Goal: Task Accomplishment & Management: Manage account settings

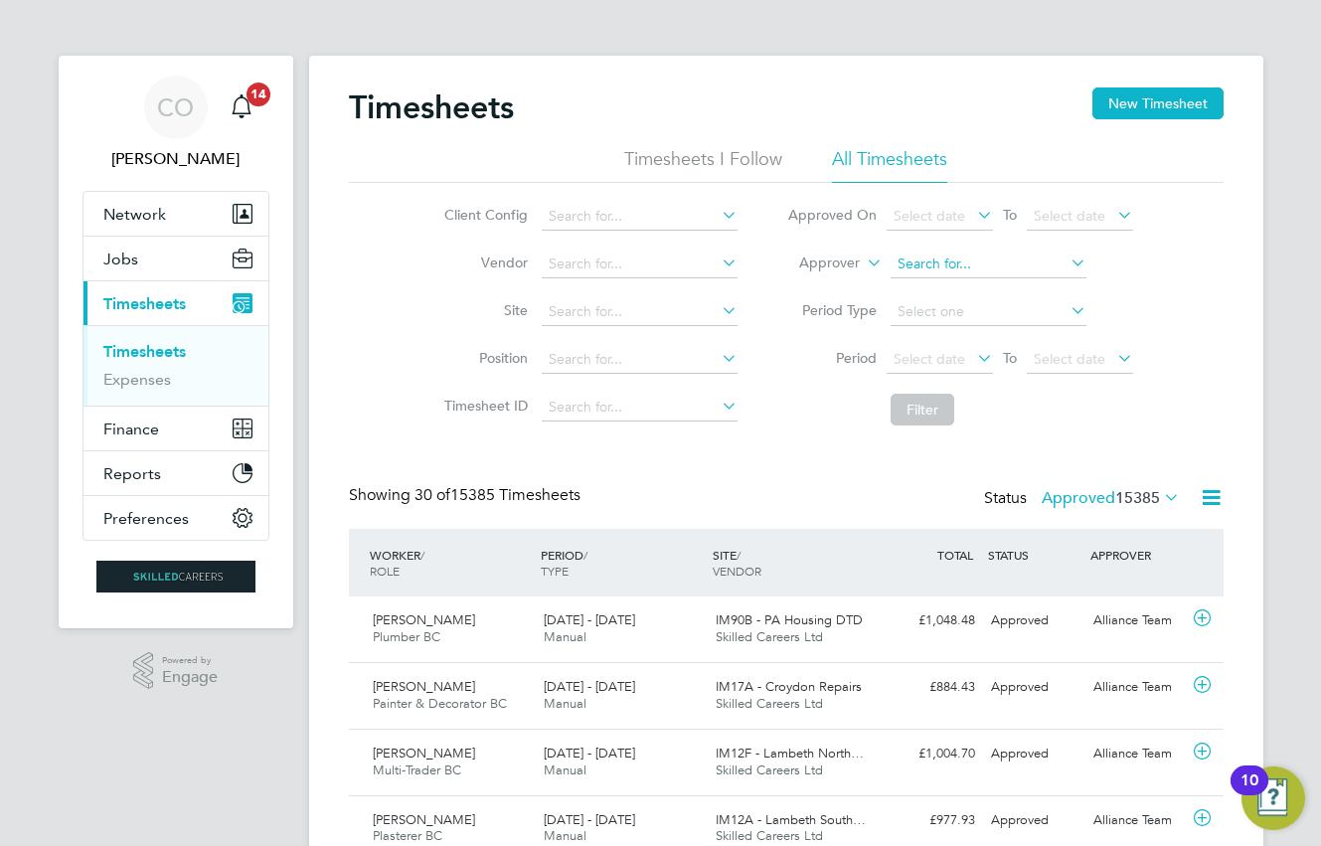
click at [929, 263] on input at bounding box center [989, 265] width 196 height 28
click at [937, 278] on li "Nik ki Hobden" at bounding box center [989, 291] width 198 height 27
type input "Nikki Hobden"
click at [939, 403] on button "Filter" at bounding box center [923, 410] width 64 height 32
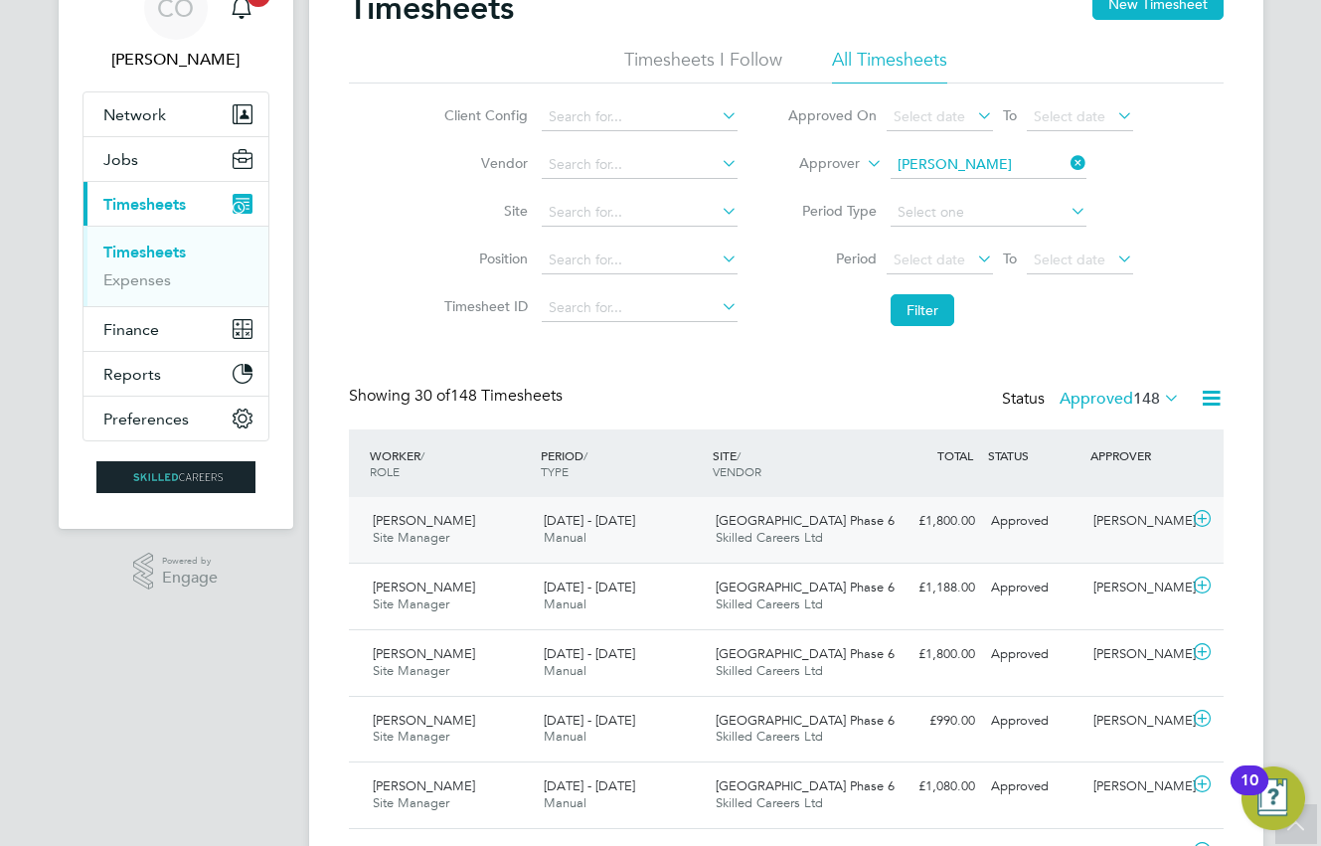
click at [850, 527] on div "Beam Park Phase 6 Skilled Careers Ltd" at bounding box center [794, 530] width 172 height 50
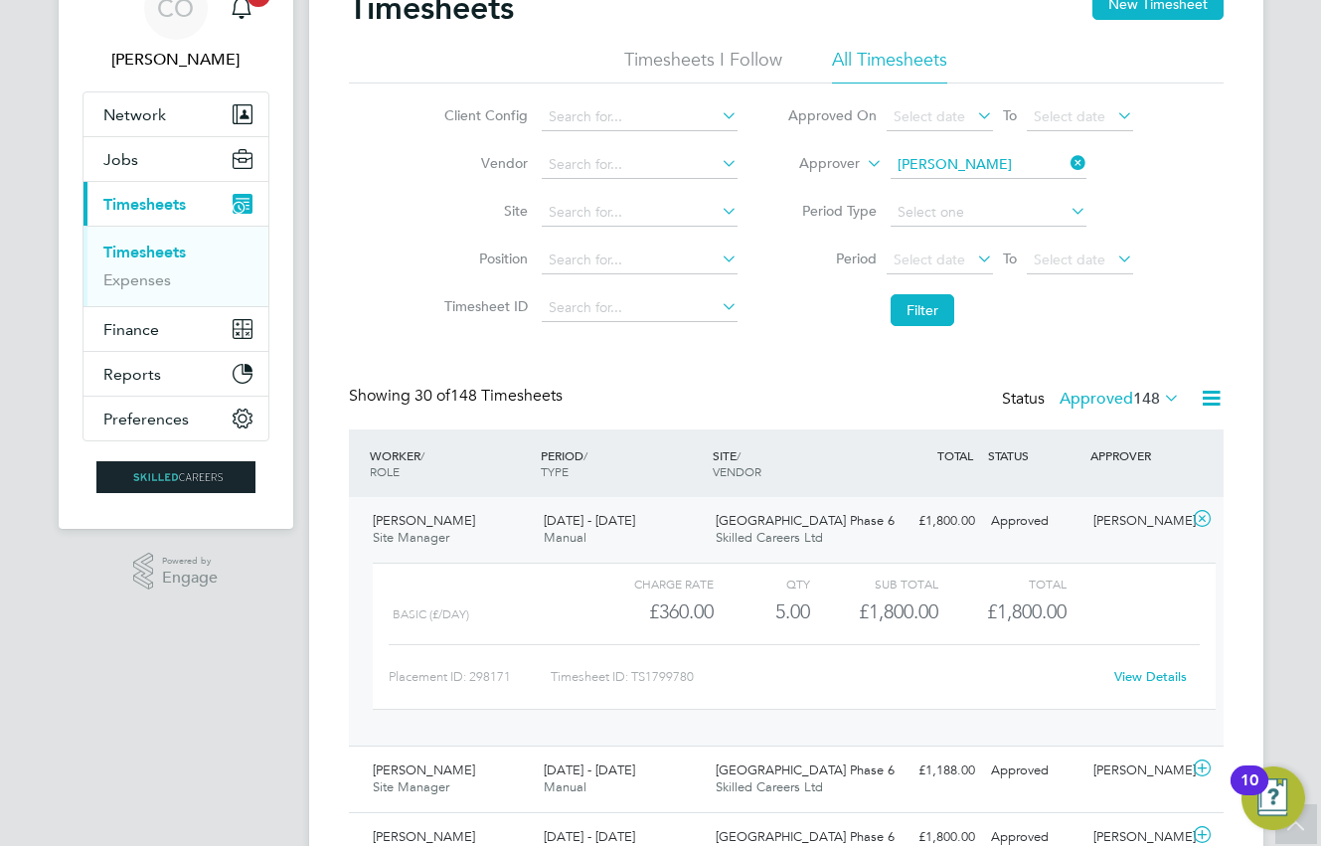
click at [1150, 676] on link "View Details" at bounding box center [1151, 676] width 73 height 17
click at [1148, 671] on link "View Details" at bounding box center [1151, 676] width 73 height 17
click at [1204, 517] on icon at bounding box center [1202, 519] width 25 height 16
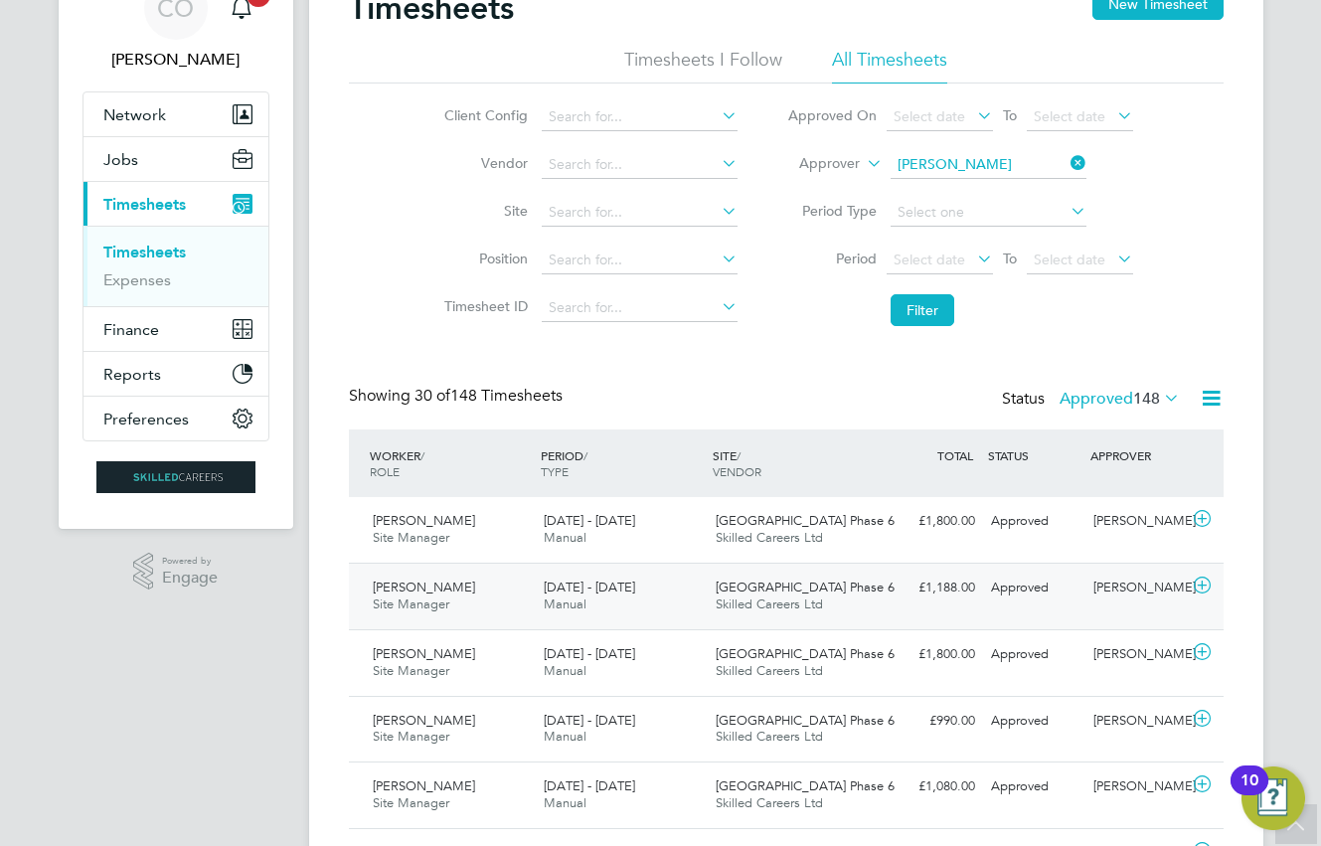
click at [1075, 587] on div "Approved" at bounding box center [1034, 588] width 103 height 33
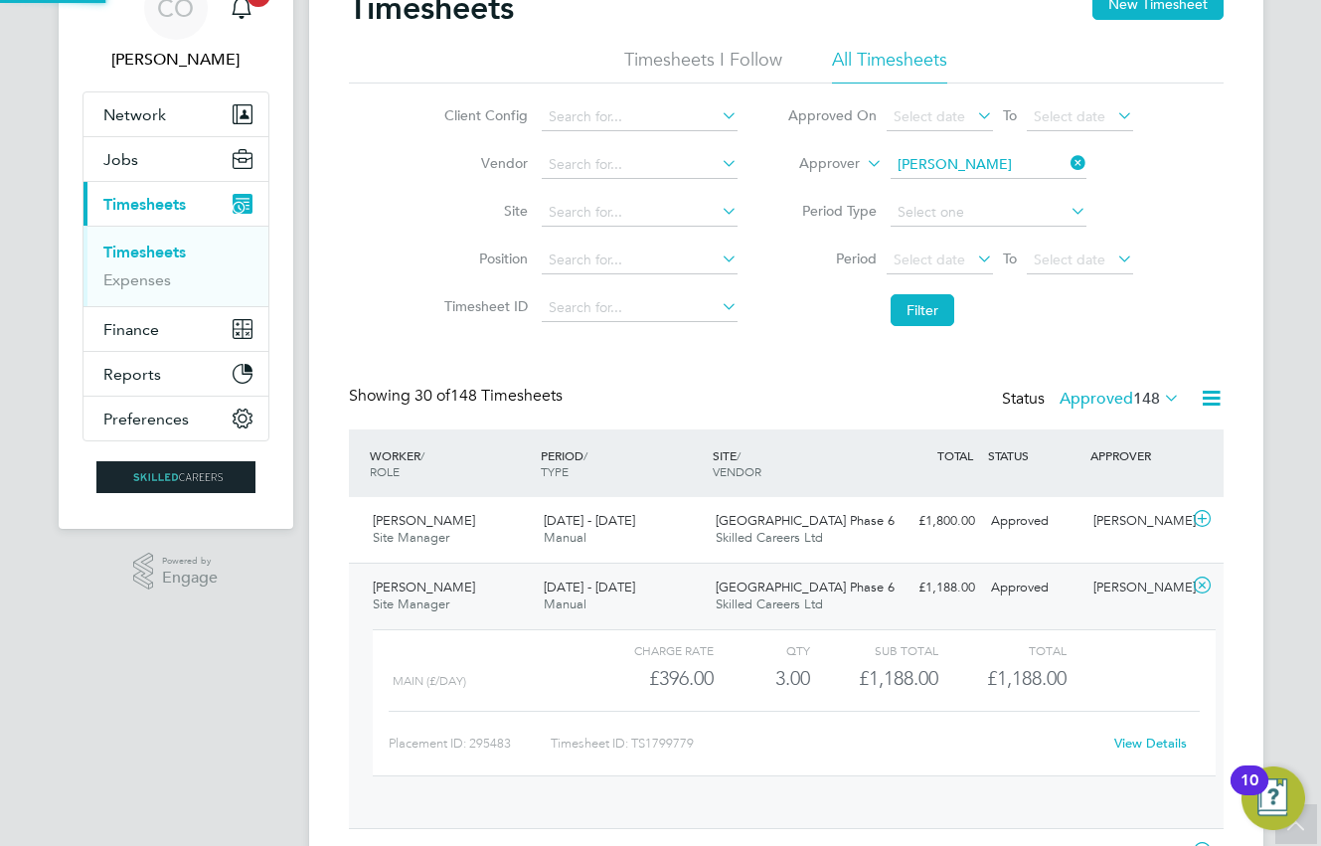
scroll to position [34, 194]
click at [1153, 741] on link "View Details" at bounding box center [1151, 743] width 73 height 17
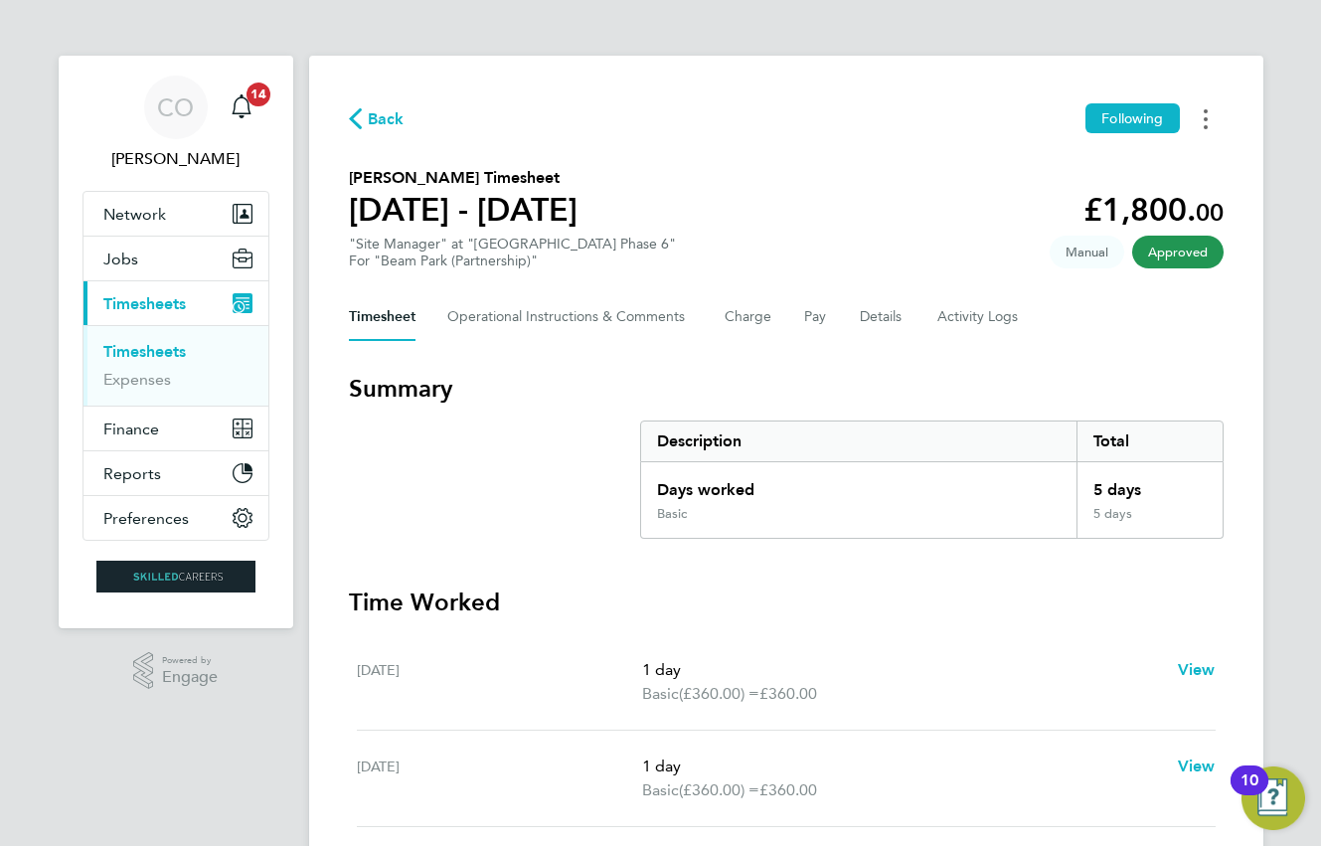
click at [1204, 112] on icon "Timesheets Menu" at bounding box center [1206, 119] width 4 height 20
click at [1071, 168] on link "Download timesheet" at bounding box center [1104, 163] width 239 height 40
click at [1203, 122] on button "Timesheets Menu" at bounding box center [1206, 118] width 36 height 31
click at [1124, 170] on link "Download timesheet" at bounding box center [1104, 163] width 239 height 40
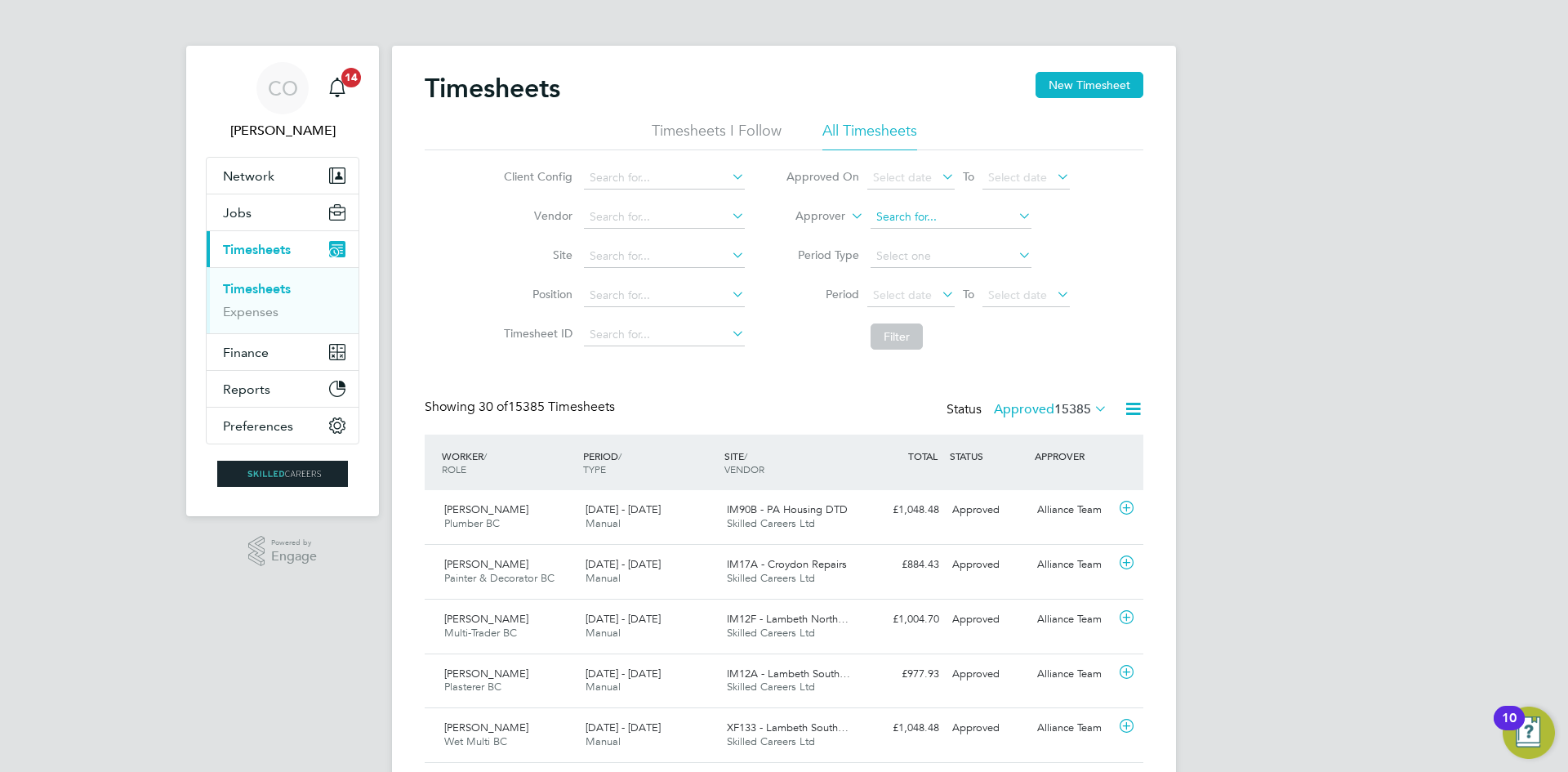
click at [945, 226] on input at bounding box center [951, 218] width 161 height 23
click at [908, 204] on li "Approver" at bounding box center [928, 218] width 325 height 39
click at [908, 219] on input at bounding box center [951, 218] width 161 height 23
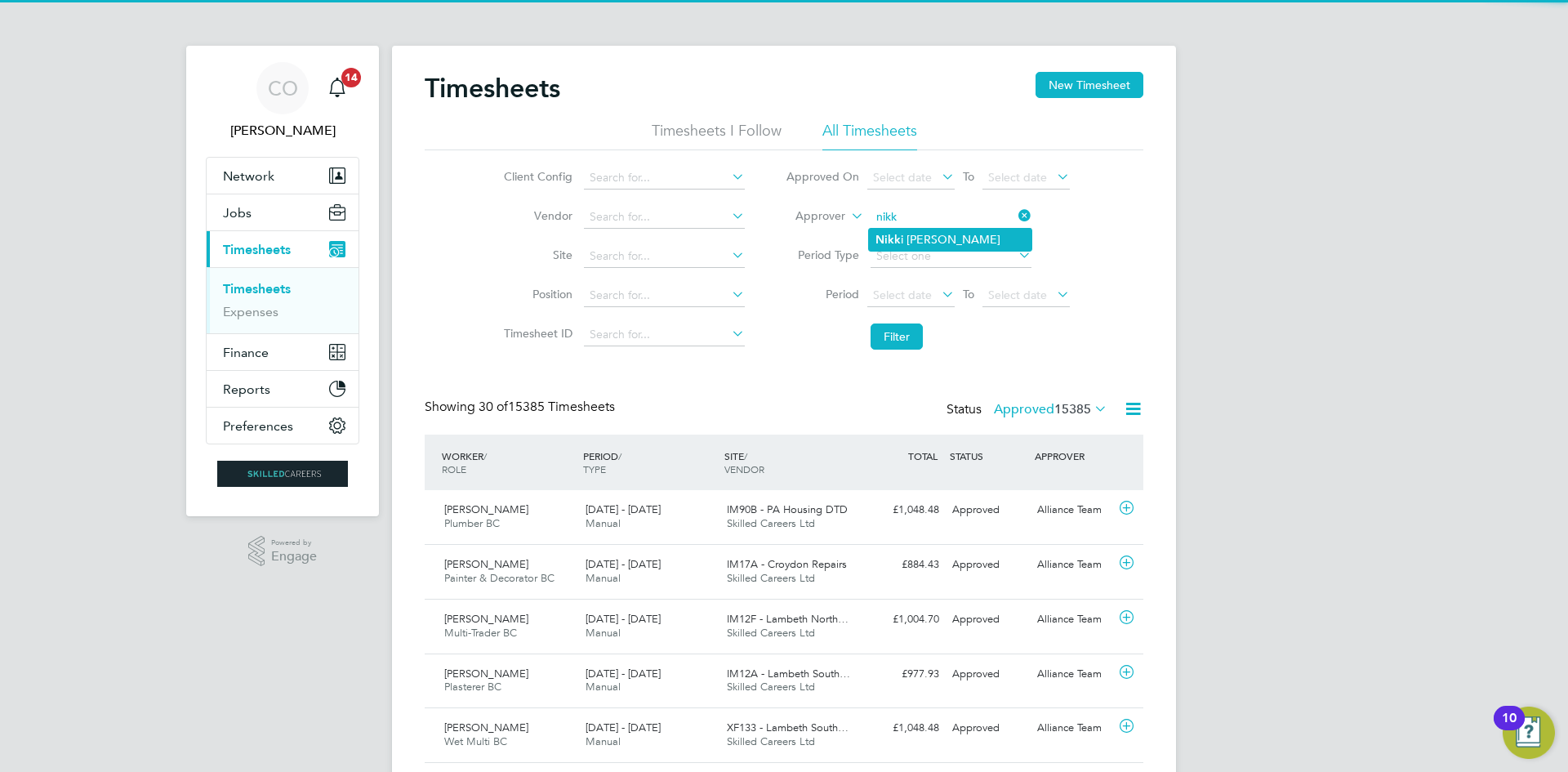
drag, startPoint x: 925, startPoint y: 236, endPoint x: 936, endPoint y: 237, distance: 11.0
click at [928, 236] on li "Nikk i Hobden" at bounding box center [950, 239] width 163 height 22
type input "Nikki Hobden"
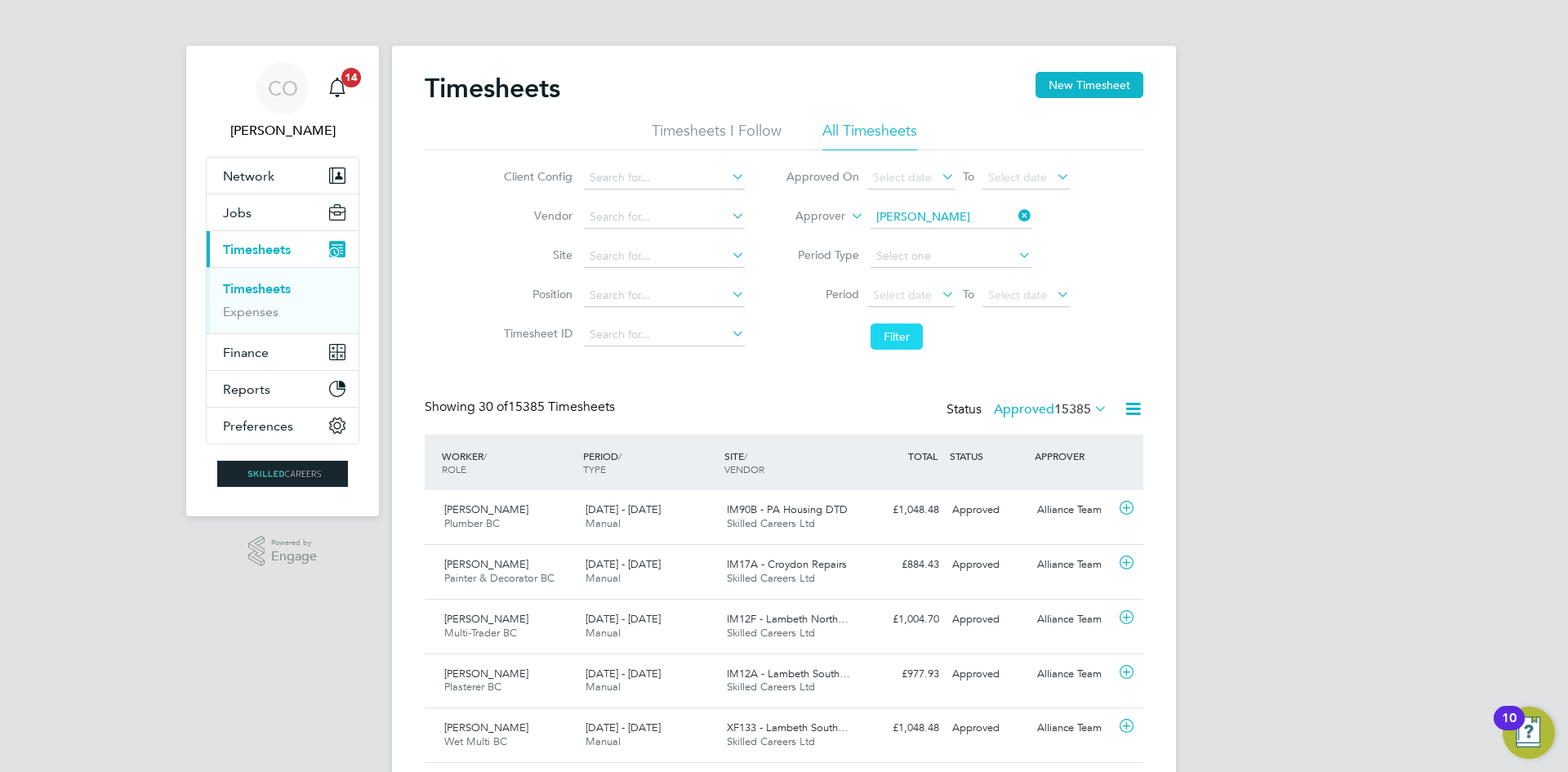
click at [890, 333] on button "Filter" at bounding box center [897, 337] width 53 height 26
click at [919, 573] on div "£1,188.00 Approved" at bounding box center [903, 564] width 85 height 27
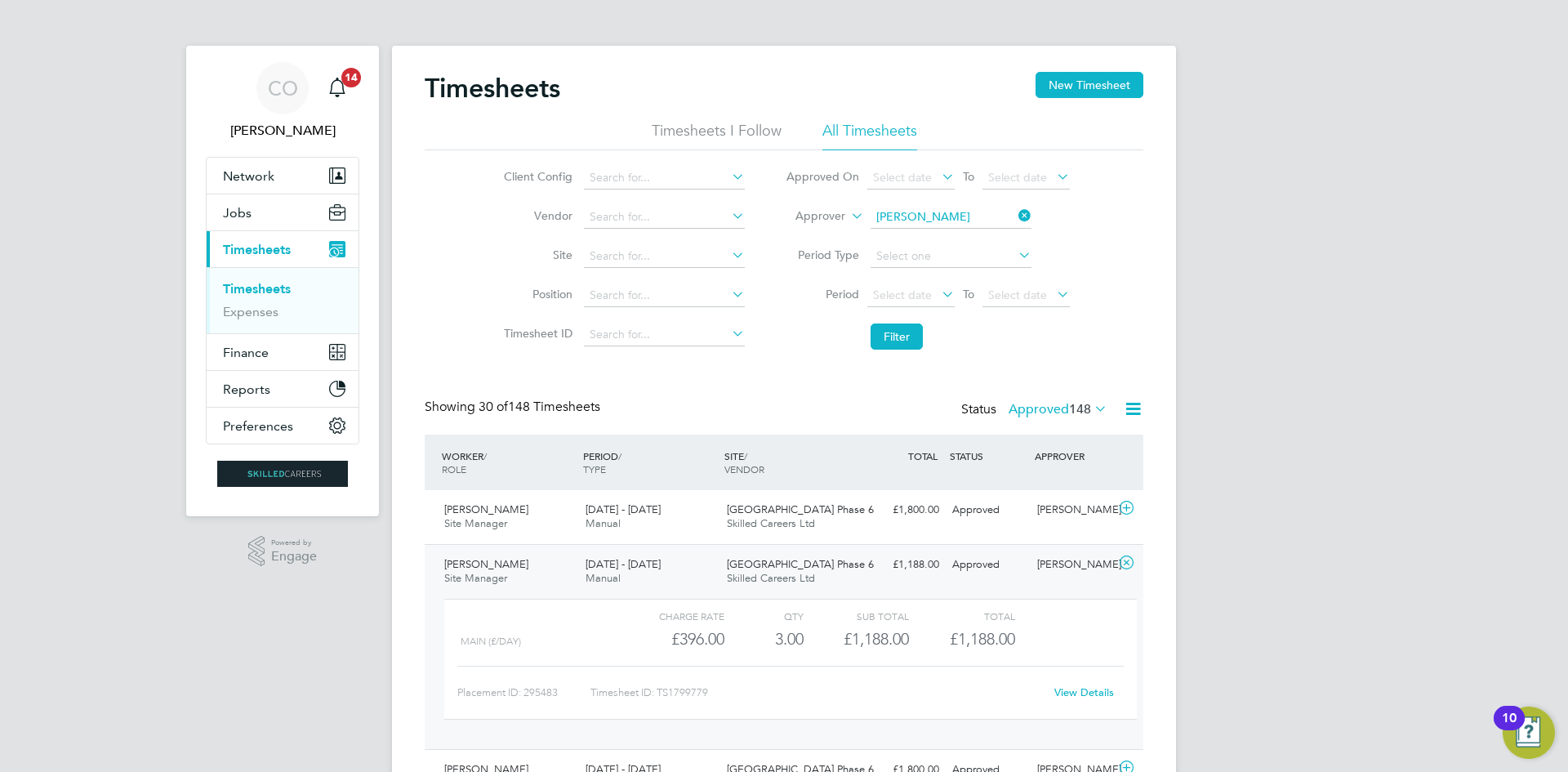
click at [1067, 687] on link "View Details" at bounding box center [1084, 692] width 60 height 14
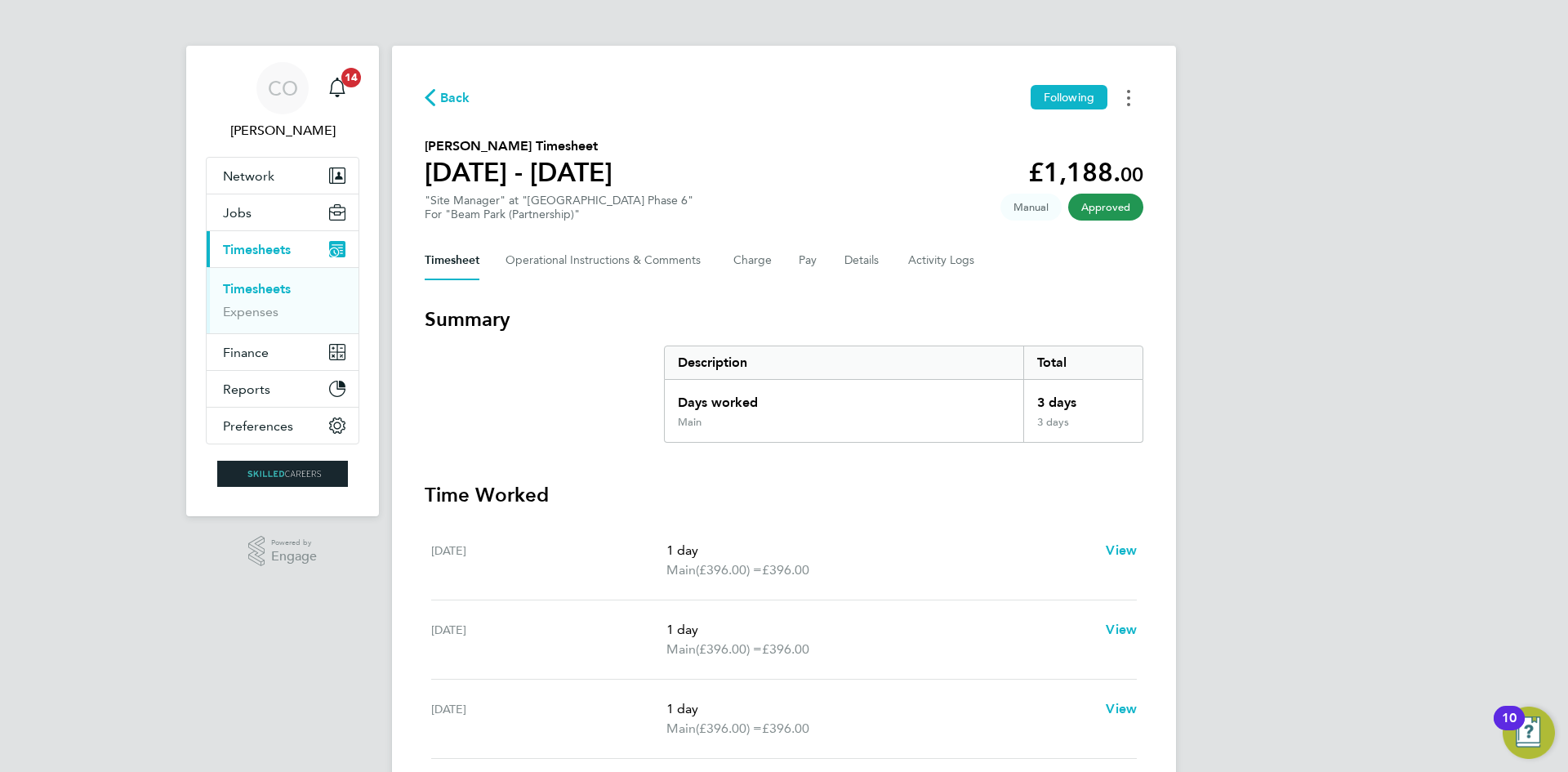
click at [1124, 91] on button "Timesheets Menu" at bounding box center [1129, 97] width 30 height 25
click at [1067, 127] on link "Download timesheet" at bounding box center [1045, 134] width 196 height 33
click at [264, 286] on link "Timesheets" at bounding box center [256, 288] width 68 height 16
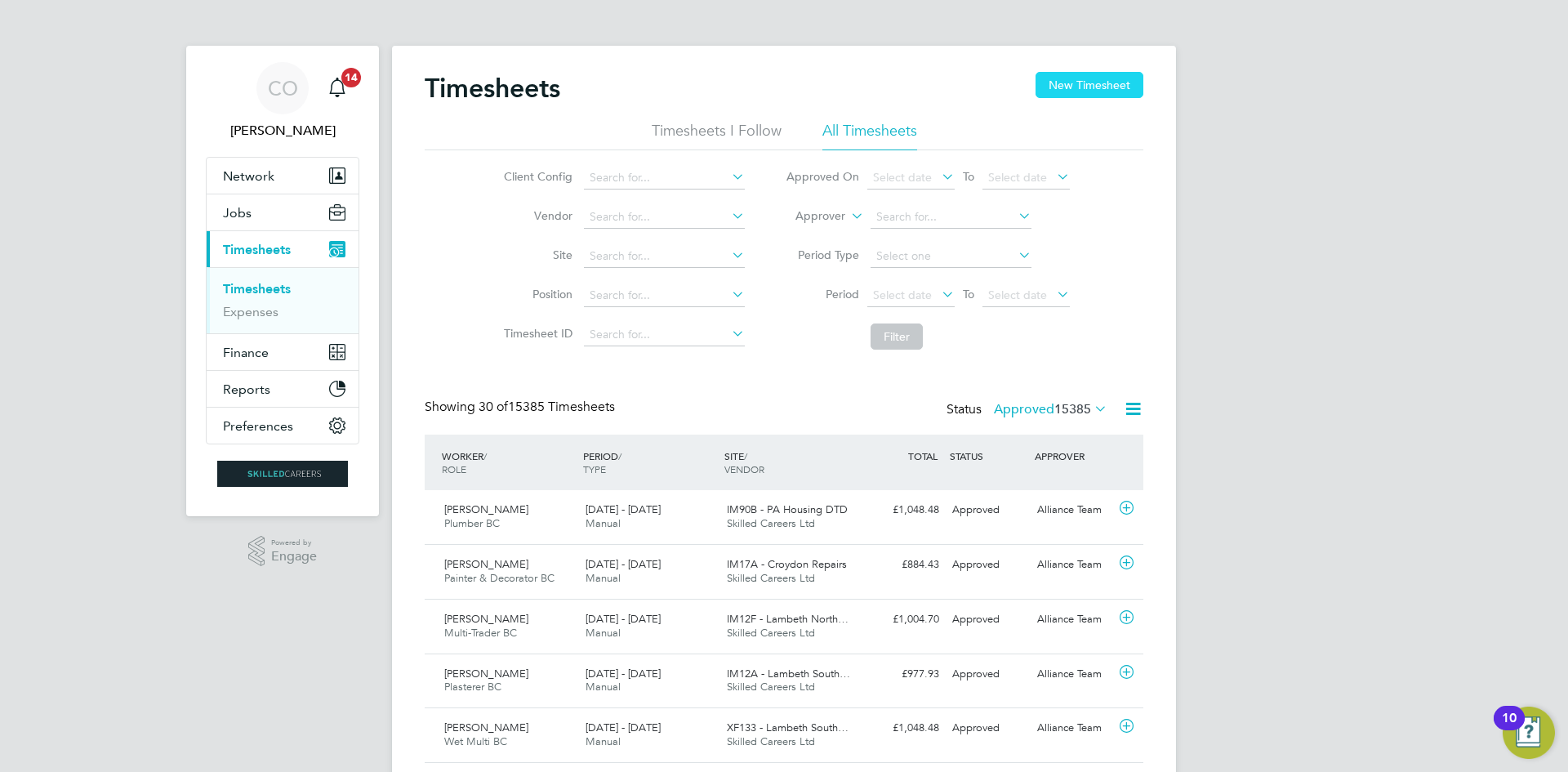
click at [1104, 88] on button "New Timesheet" at bounding box center [1089, 85] width 108 height 26
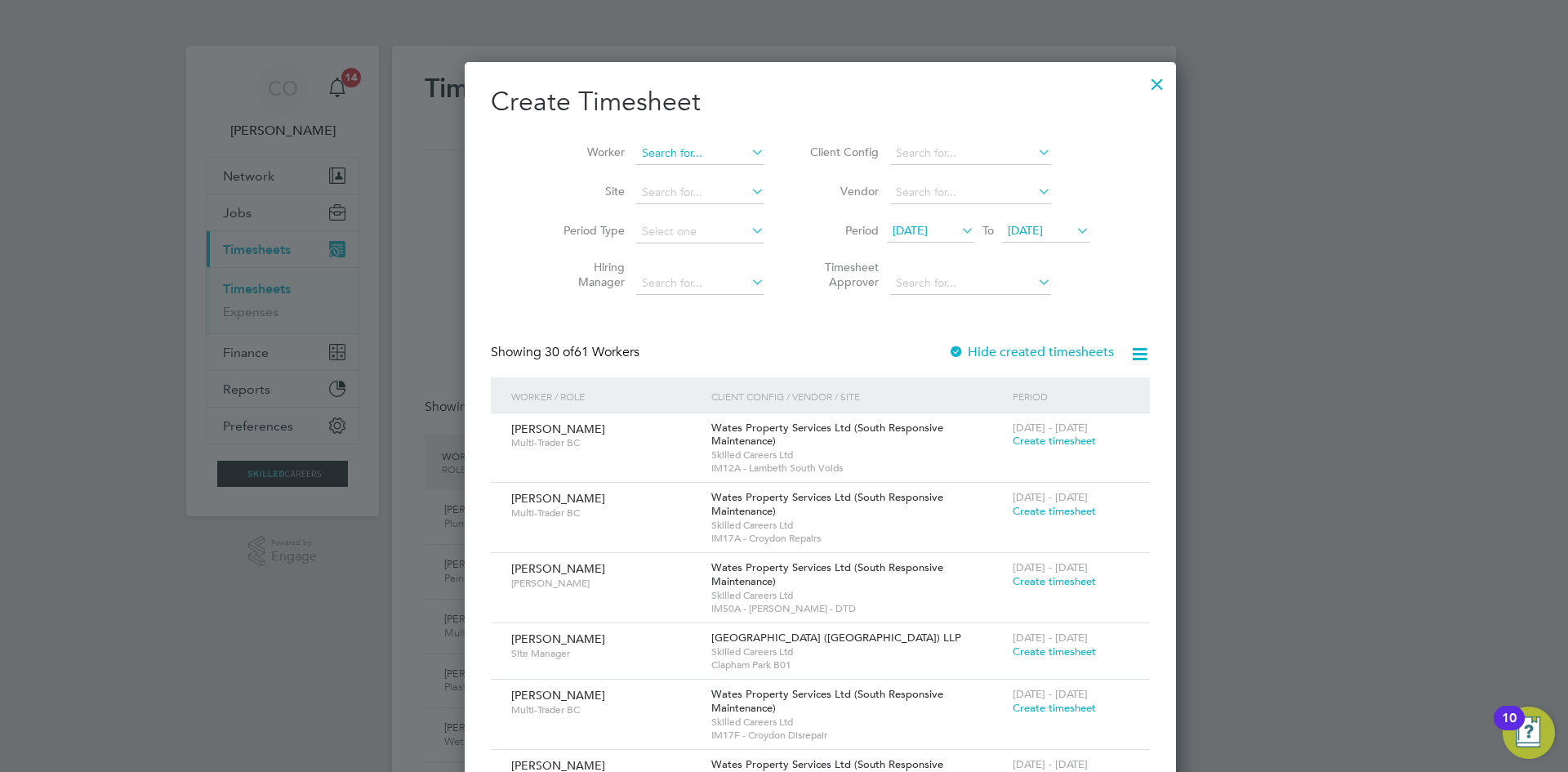
click at [637, 145] on input at bounding box center [701, 154] width 128 height 23
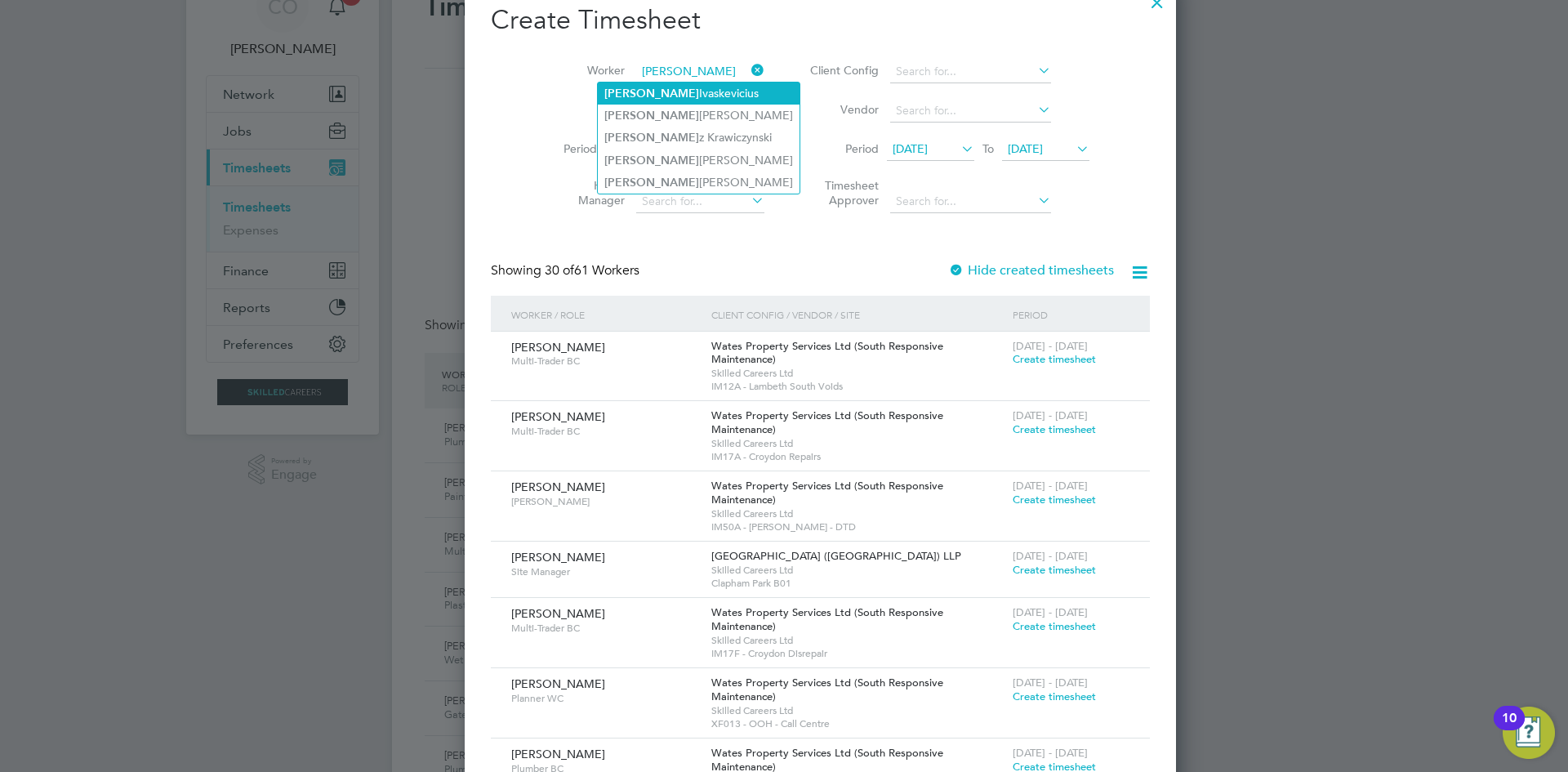
click at [683, 95] on li "Darius Ivaskevicius" at bounding box center [699, 93] width 202 height 22
type input "[PERSON_NAME]"
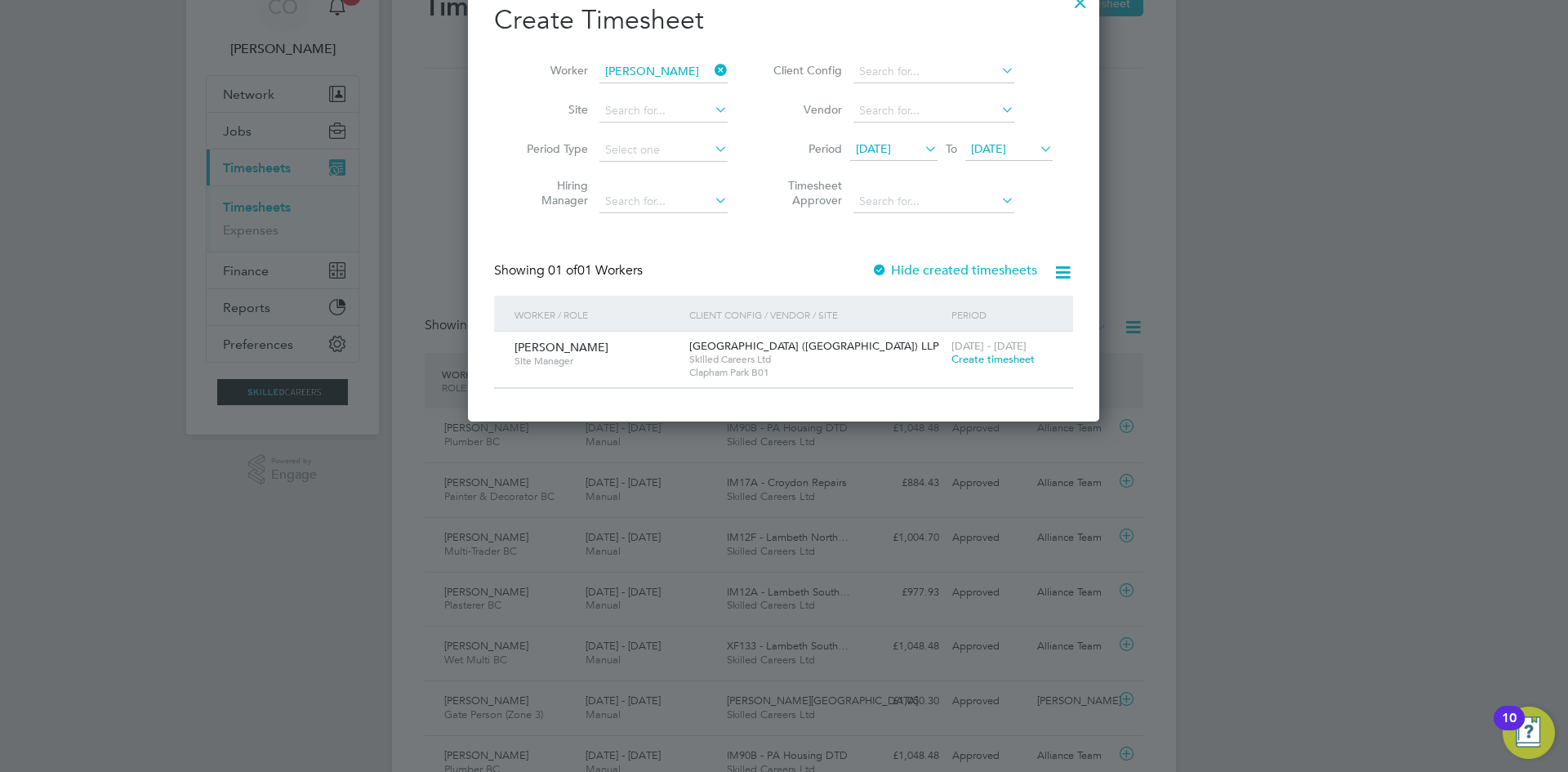
click at [980, 356] on span "Create timesheet" at bounding box center [992, 359] width 83 height 14
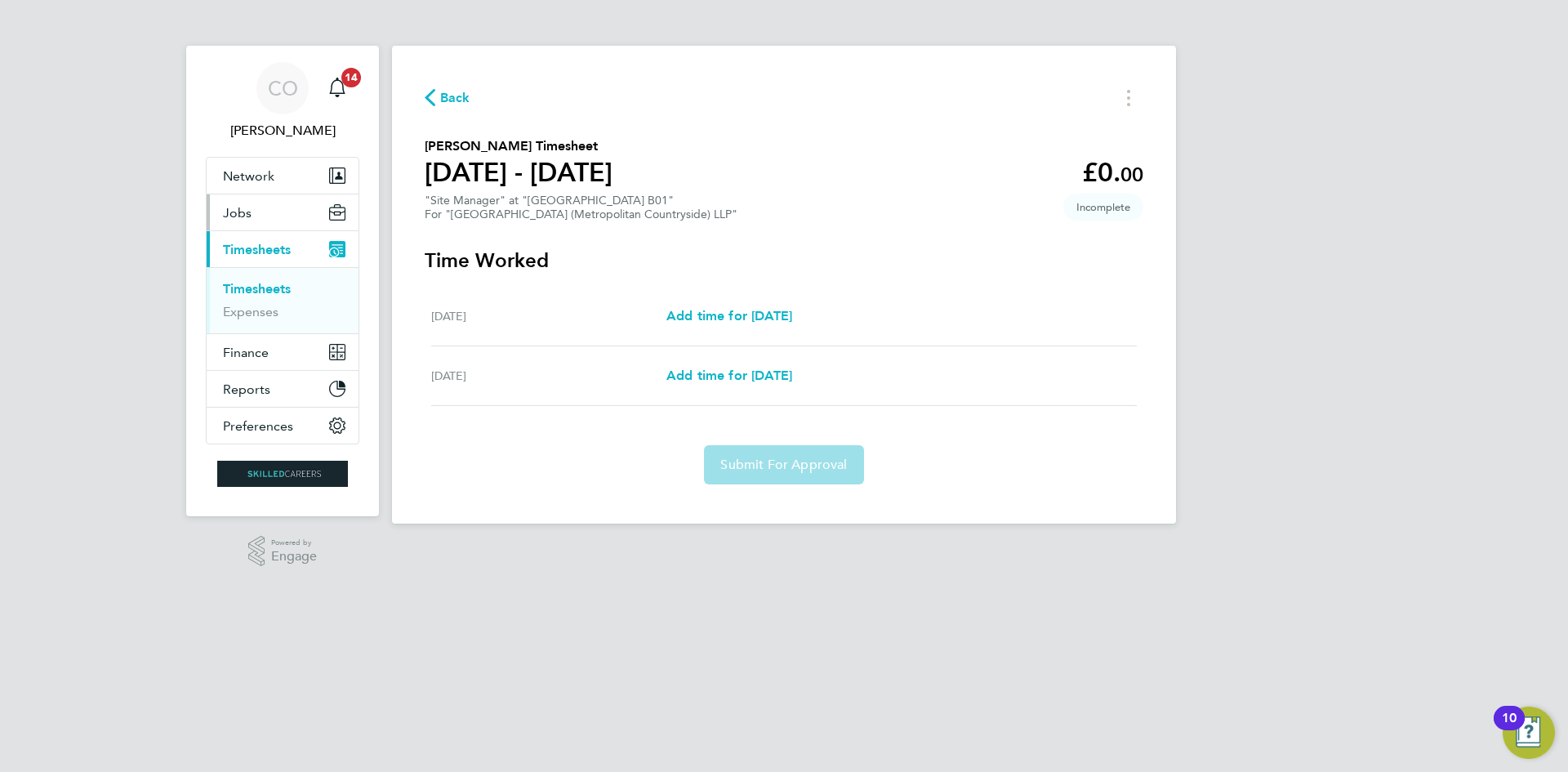
click at [243, 209] on span "Jobs" at bounding box center [237, 213] width 29 height 16
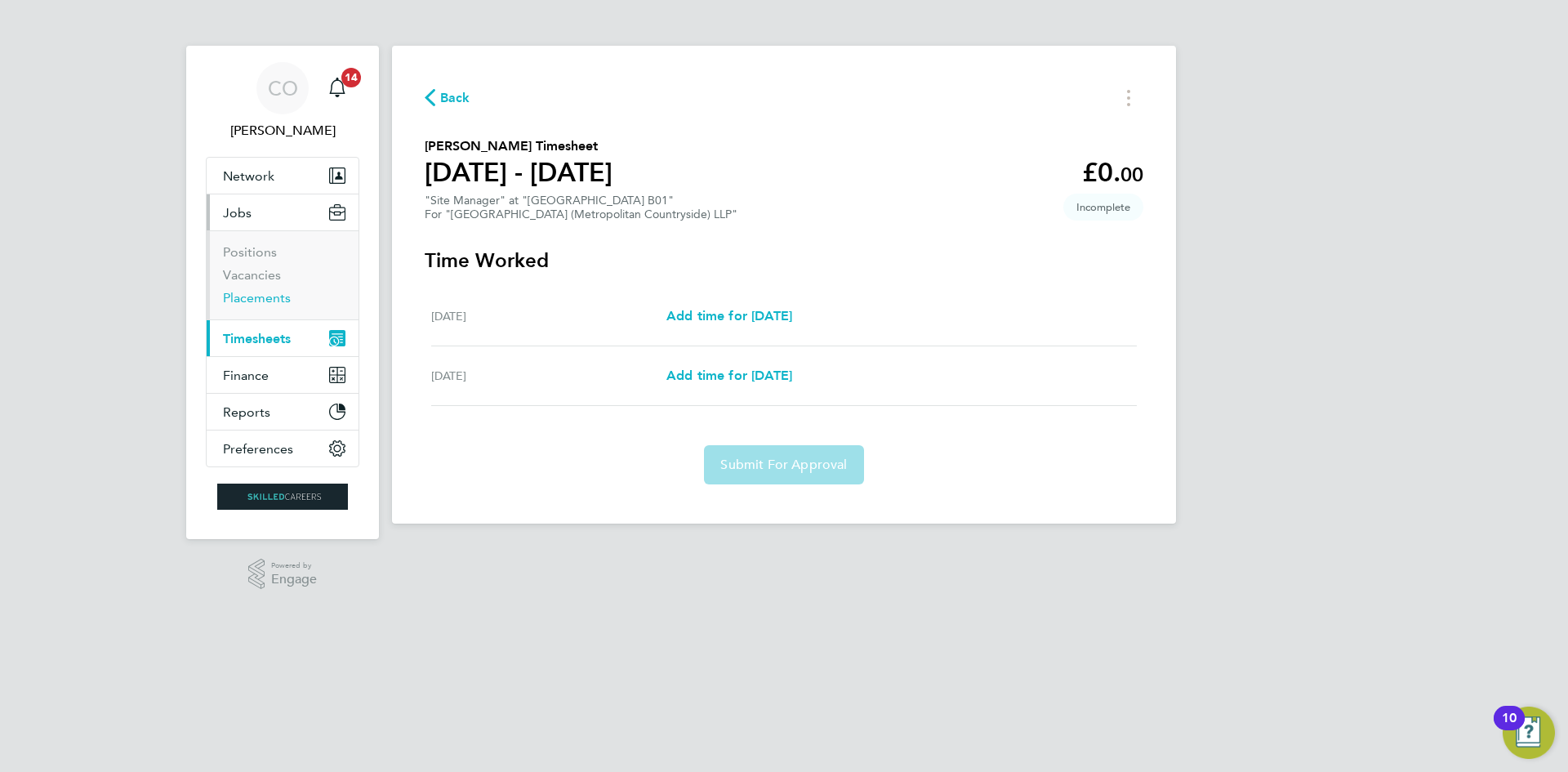
click at [260, 294] on link "Placements" at bounding box center [256, 297] width 68 height 16
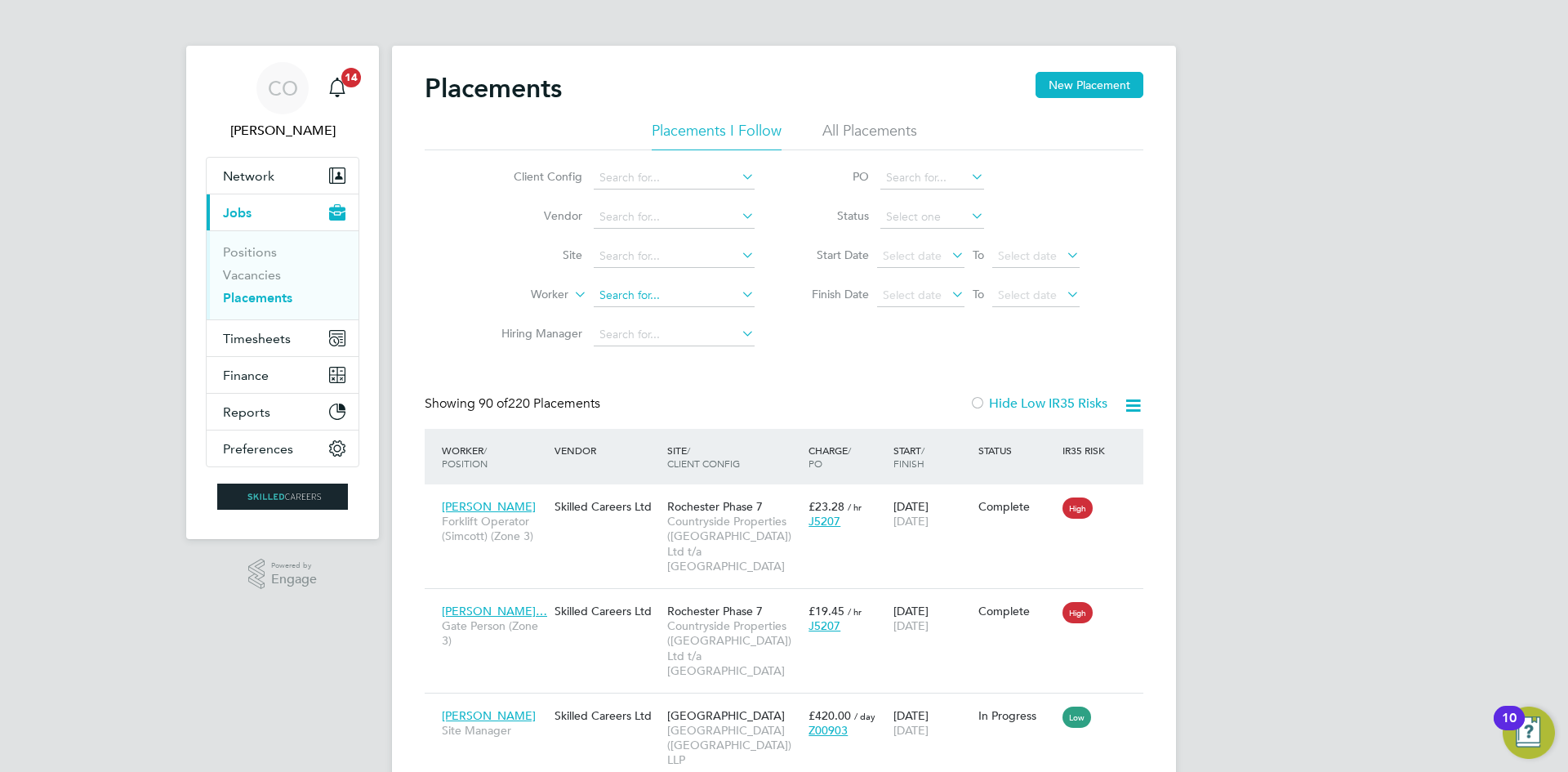
click at [658, 296] on input at bounding box center [674, 296] width 161 height 23
click at [673, 310] on li "Dari us Ivaskevicius" at bounding box center [674, 317] width 163 height 22
type input "Darius Ivaskevicius"
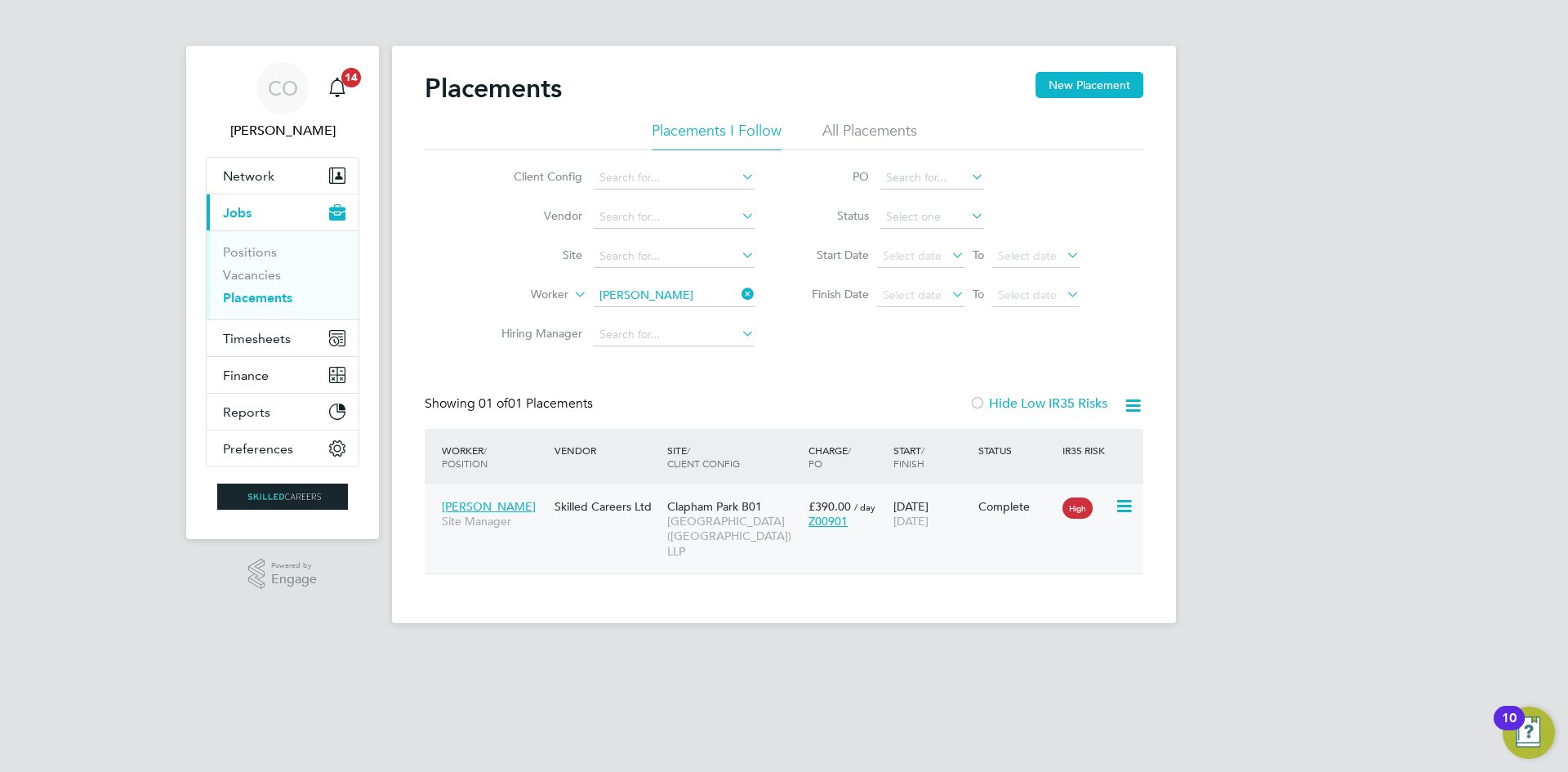
click at [885, 510] on div "£390.00 / day Z00901" at bounding box center [846, 514] width 85 height 46
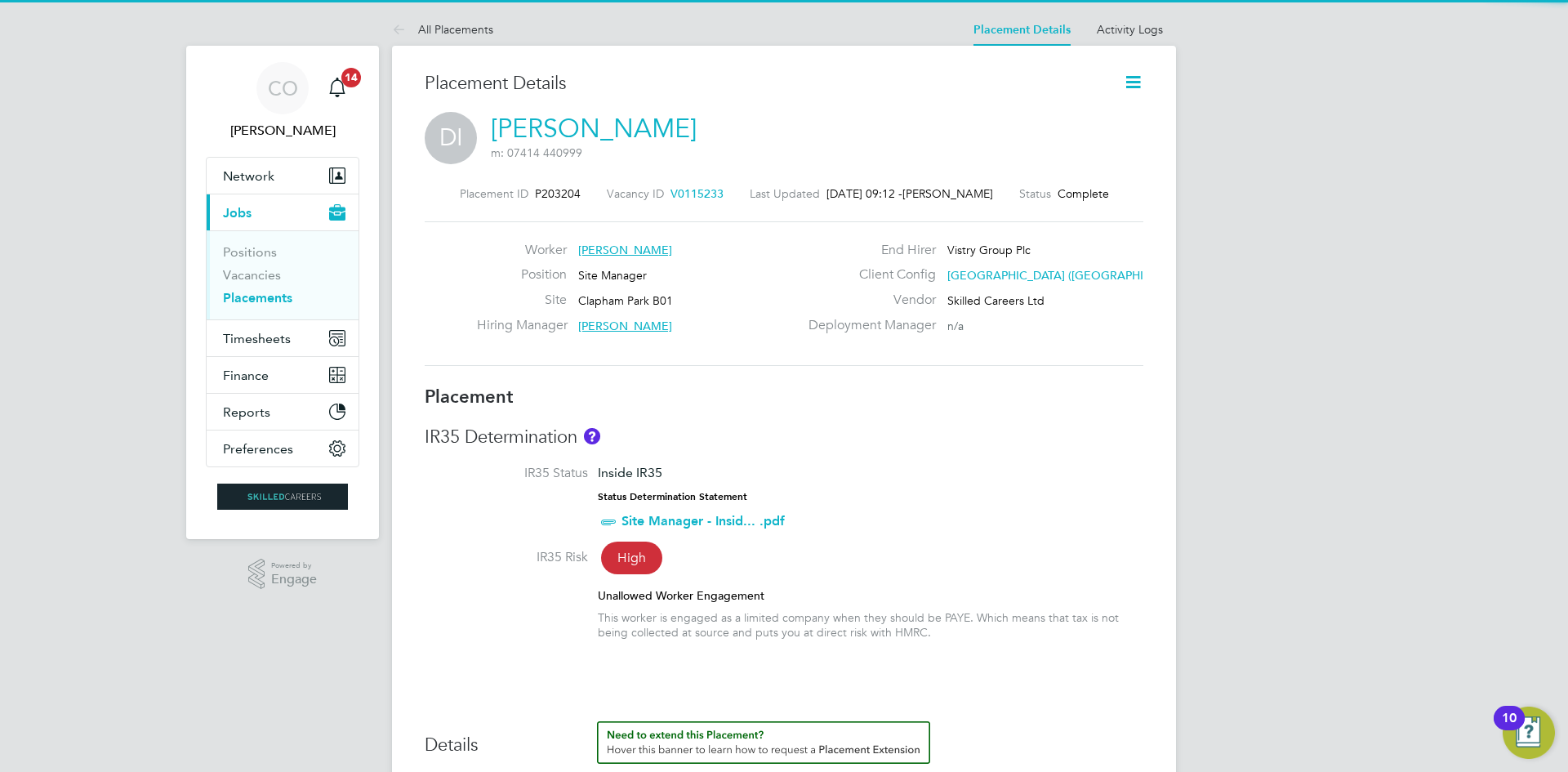
scroll to position [8, 8]
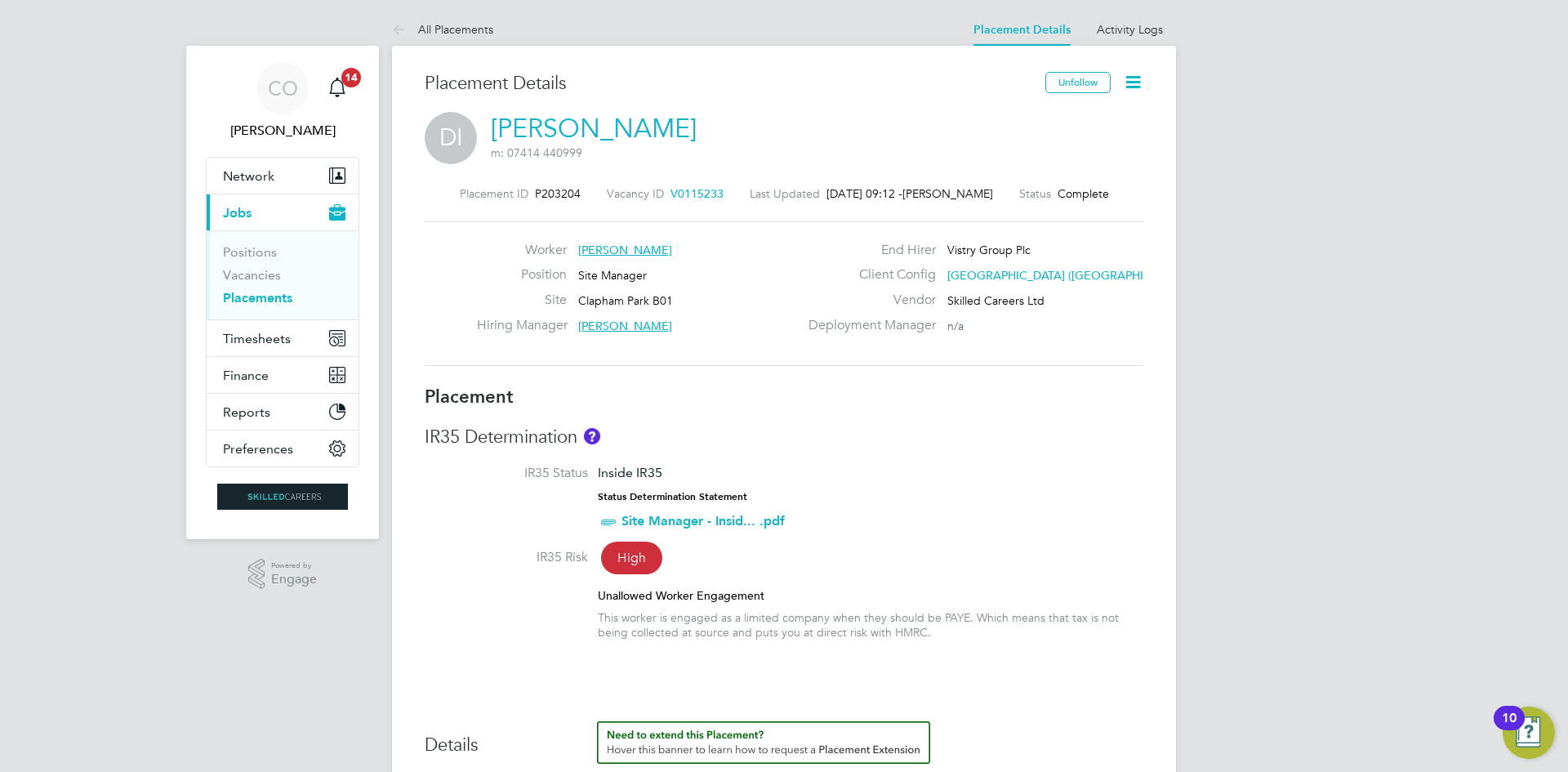
click at [1138, 76] on icon at bounding box center [1133, 81] width 21 height 21
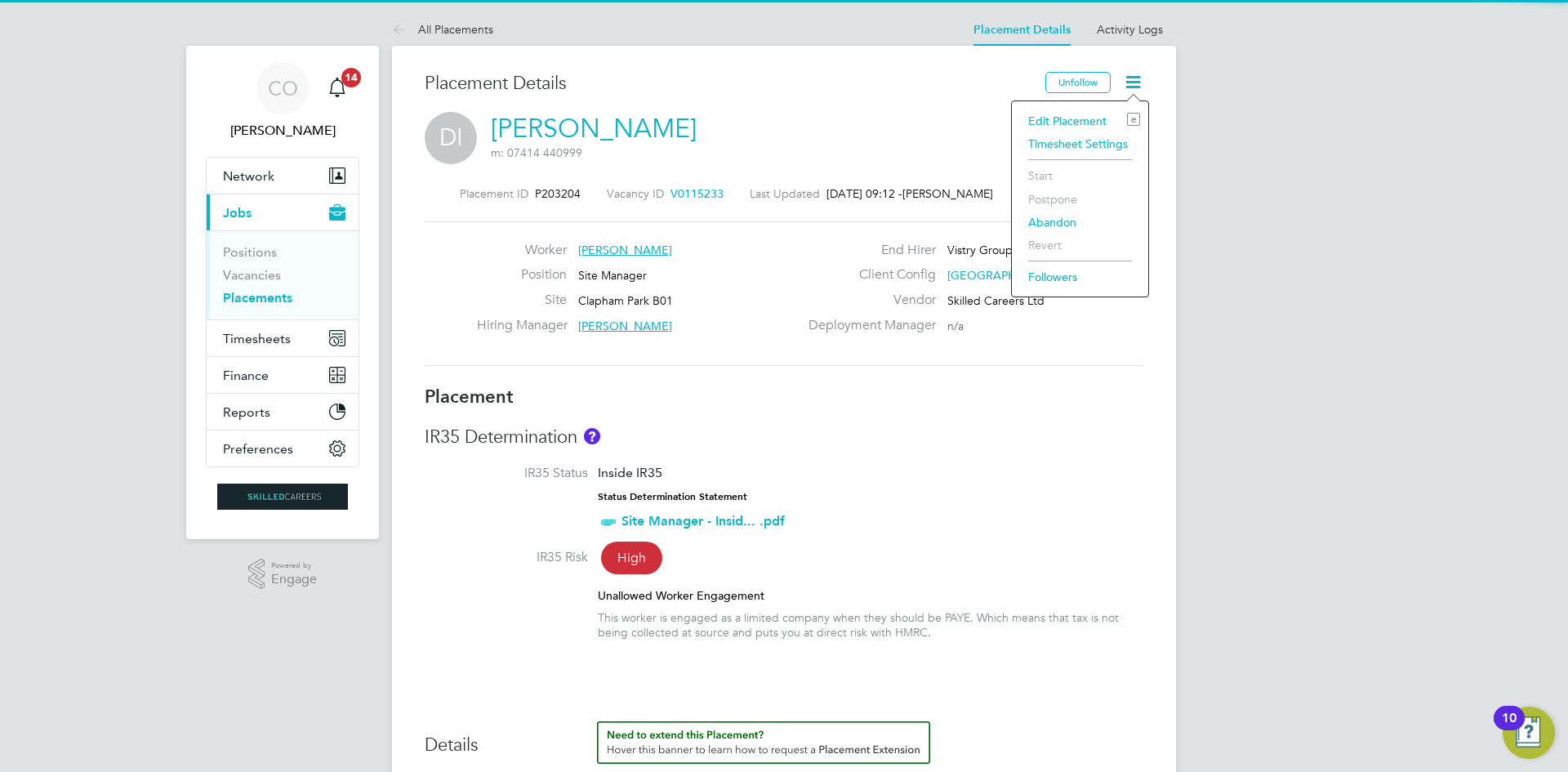
click at [1068, 112] on li "Edit Placement e" at bounding box center [1080, 121] width 120 height 23
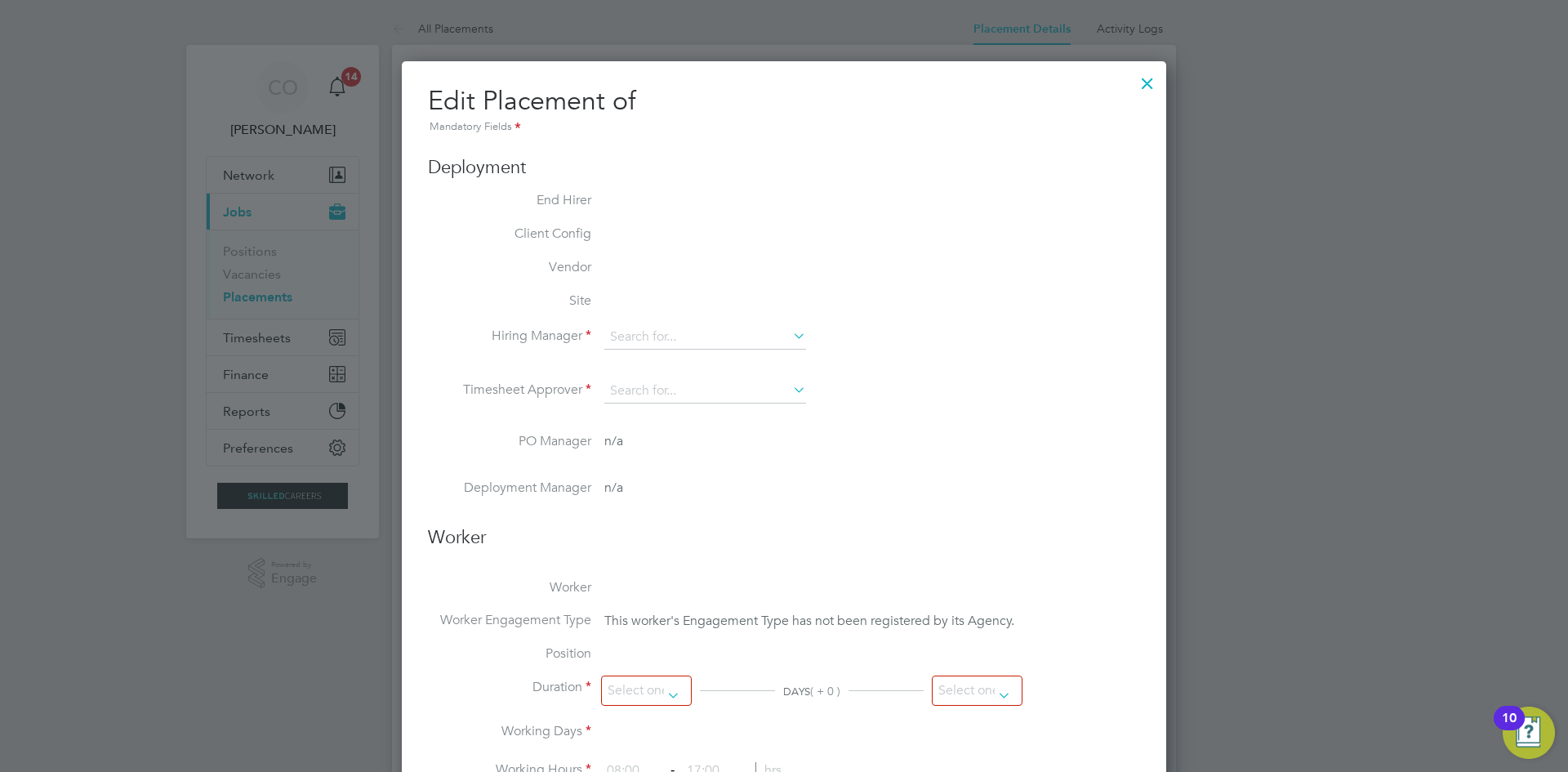
type input "[PERSON_NAME]"
type input "[DATE]"
type input "08:00"
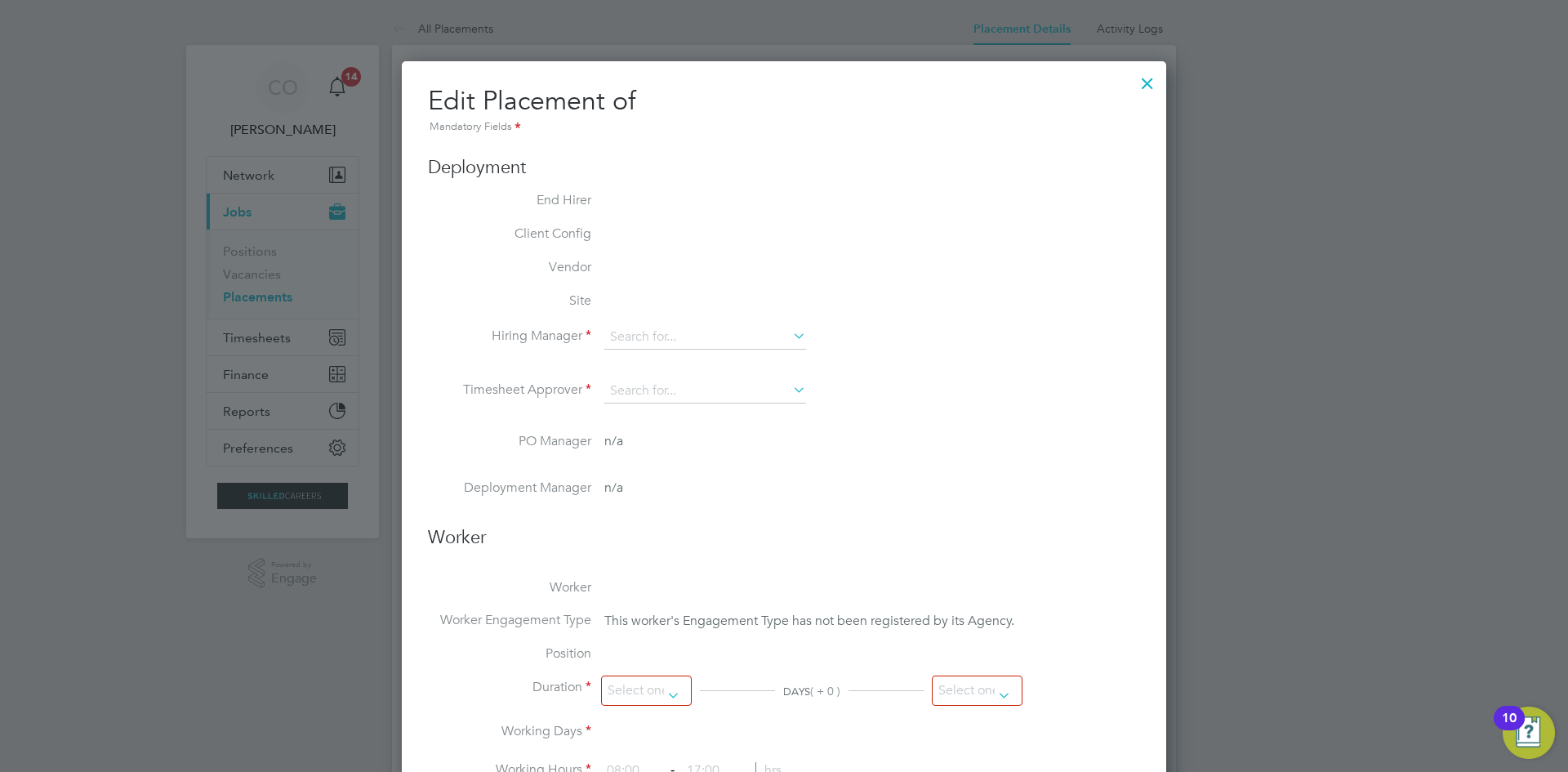
type input "17:00"
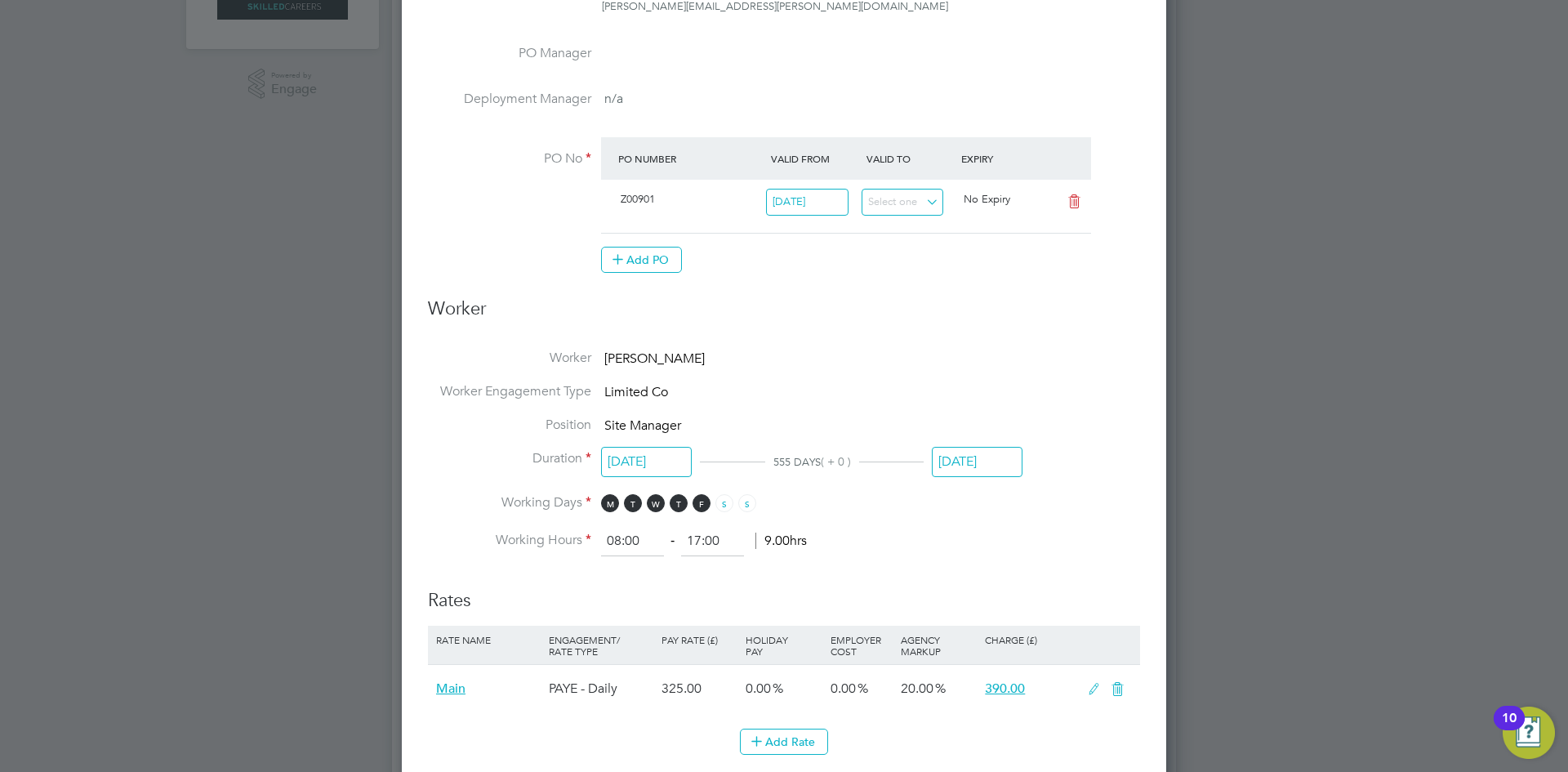
click at [972, 460] on input "[DATE]" at bounding box center [977, 462] width 90 height 30
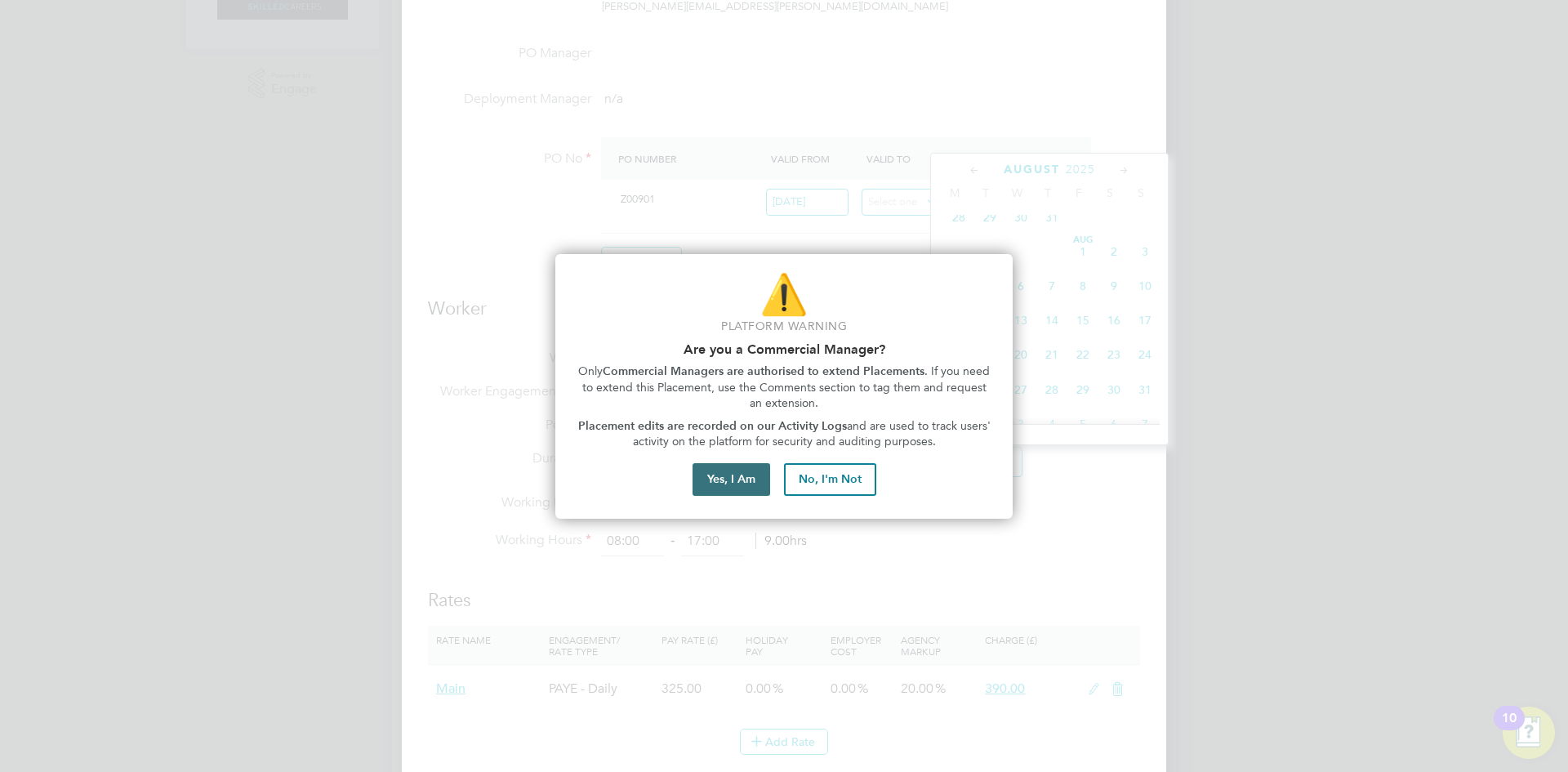
click at [734, 483] on button "Yes, I Am" at bounding box center [731, 480] width 77 height 33
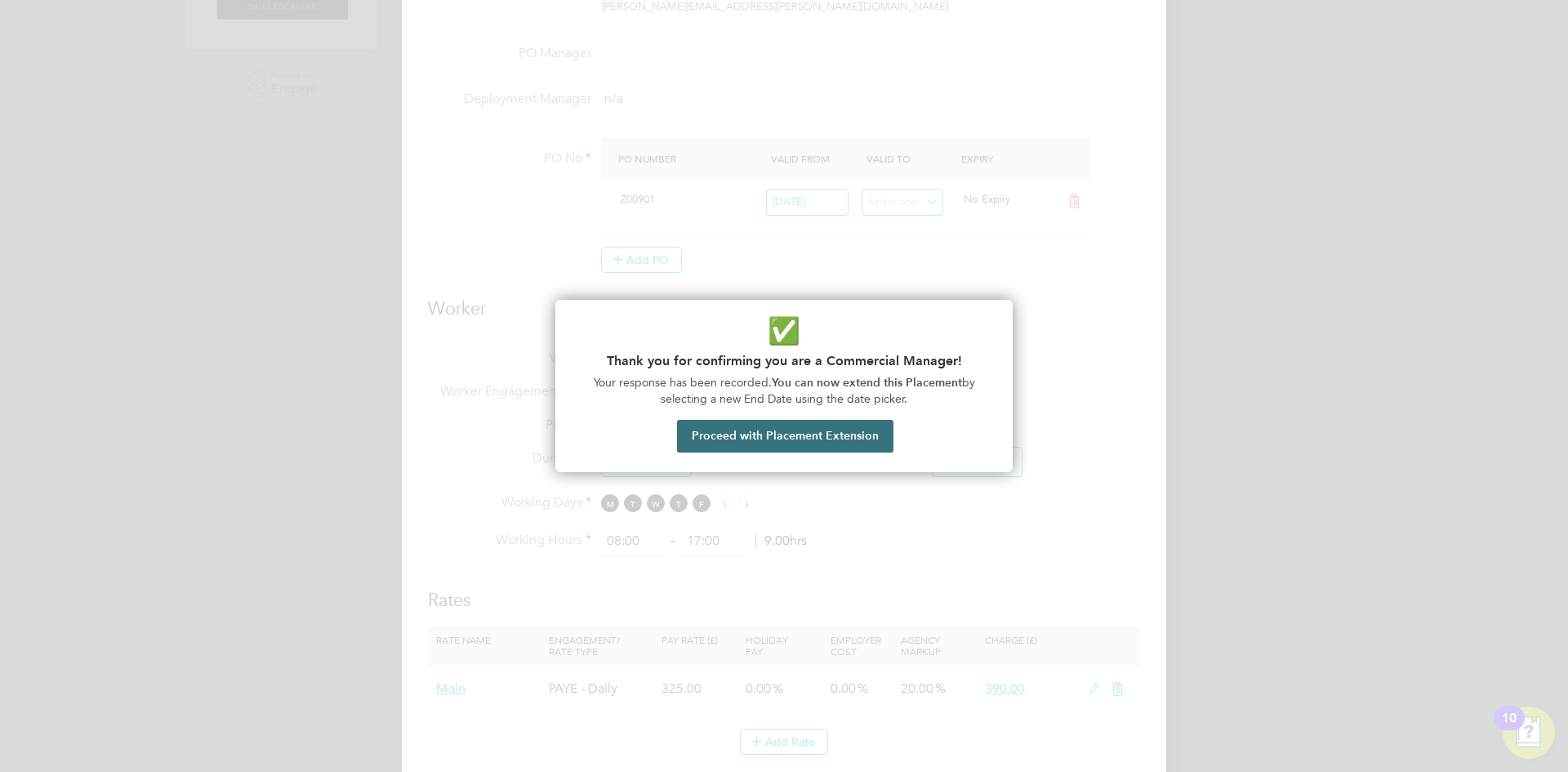
click at [801, 446] on button "Proceed with Placement Extension" at bounding box center [784, 436] width 216 height 33
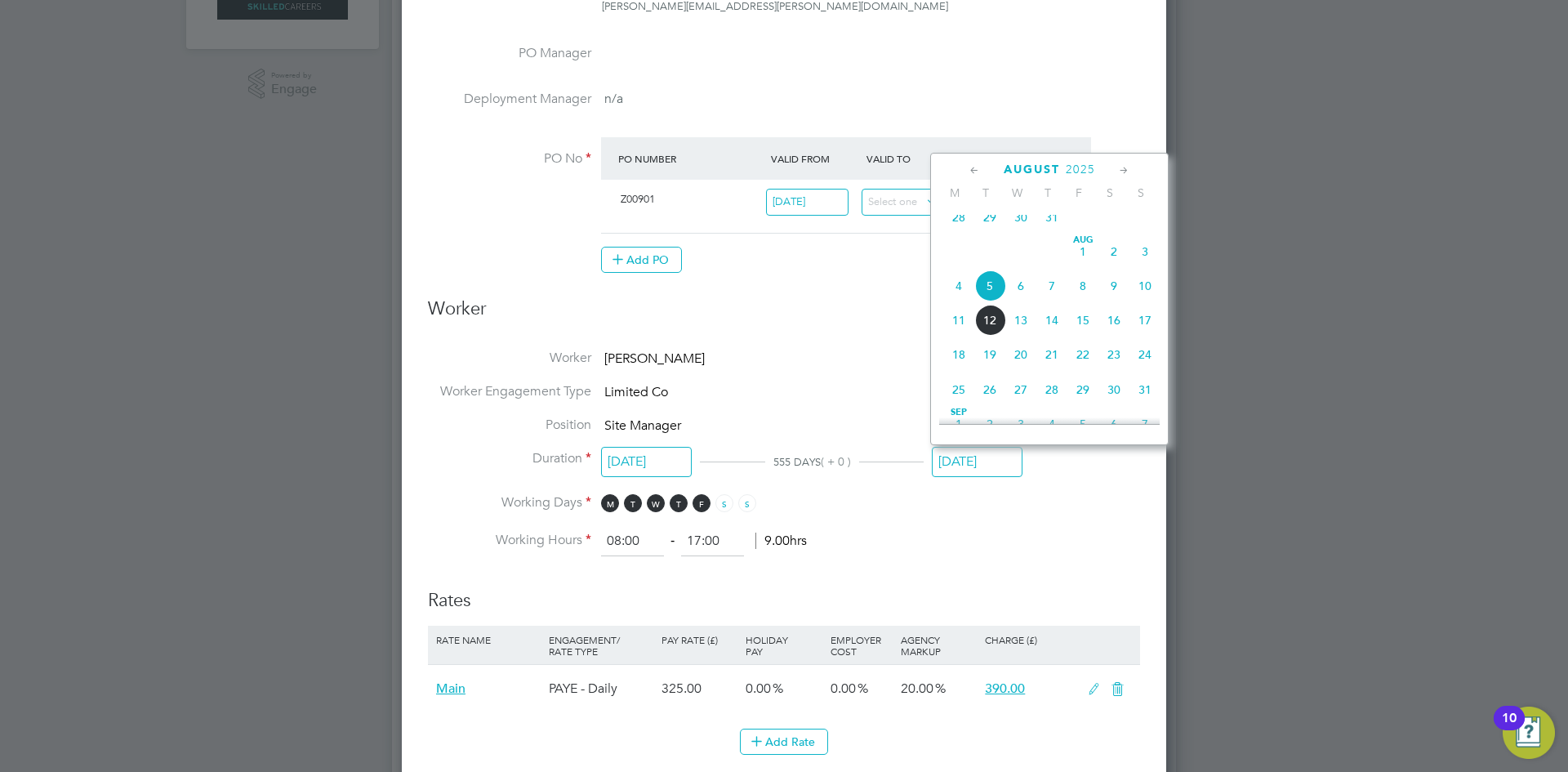
click at [1122, 165] on icon at bounding box center [1124, 171] width 16 height 18
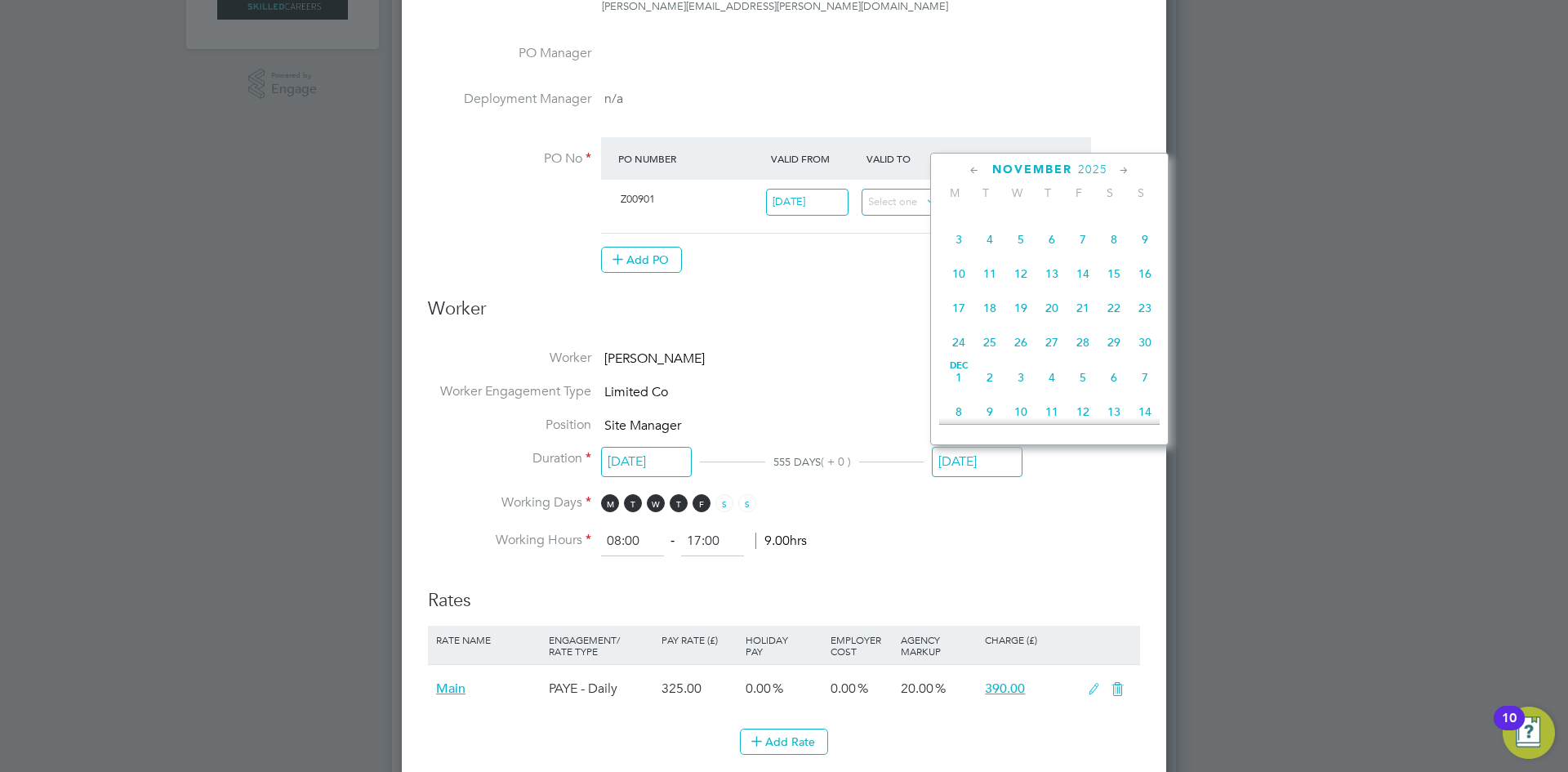
click at [1122, 165] on icon at bounding box center [1124, 171] width 16 height 18
click at [1027, 354] on span "31" at bounding box center [1021, 338] width 31 height 31
type input "[DATE]"
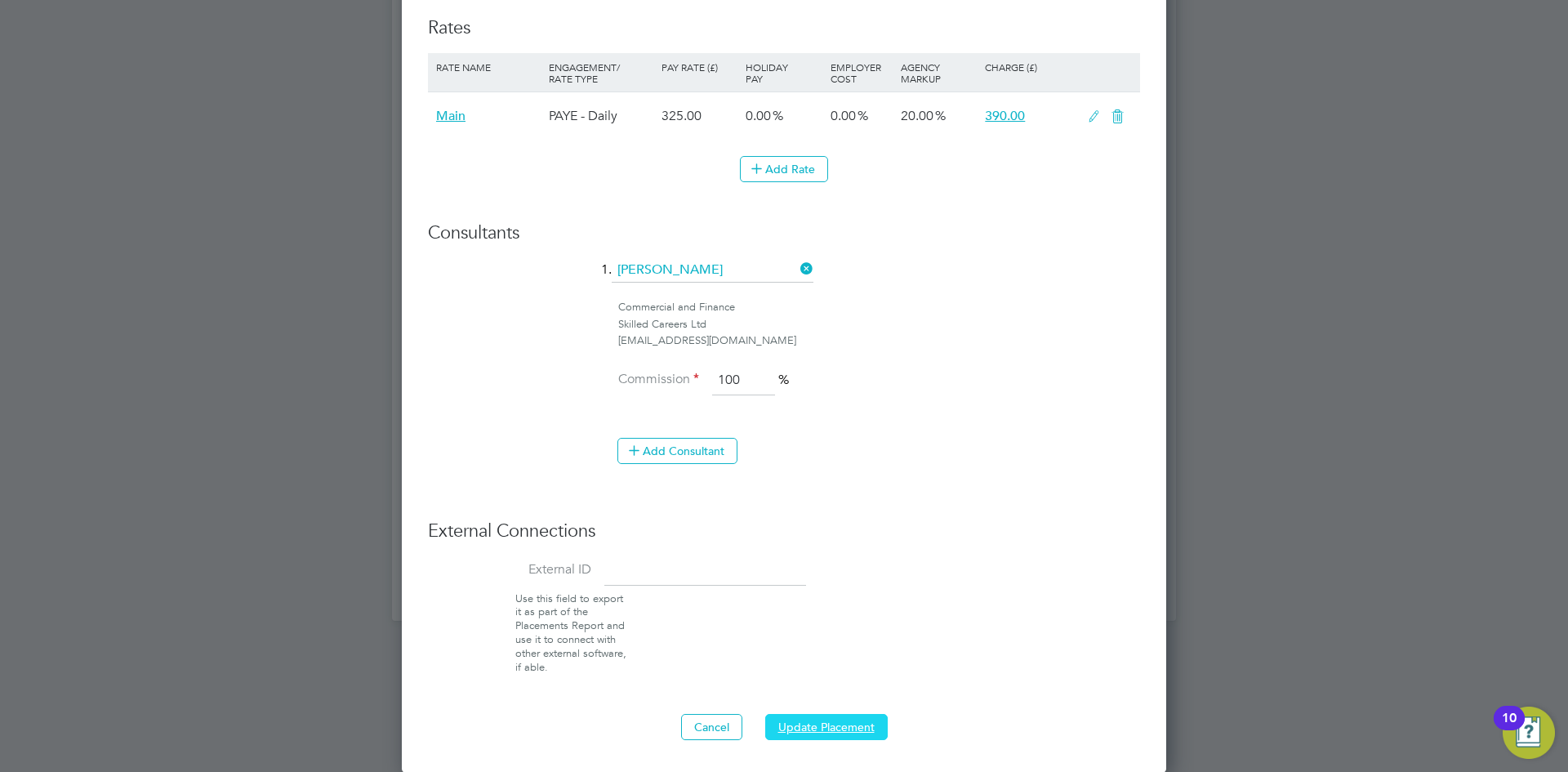
click at [854, 715] on button "Update Placement" at bounding box center [826, 727] width 122 height 26
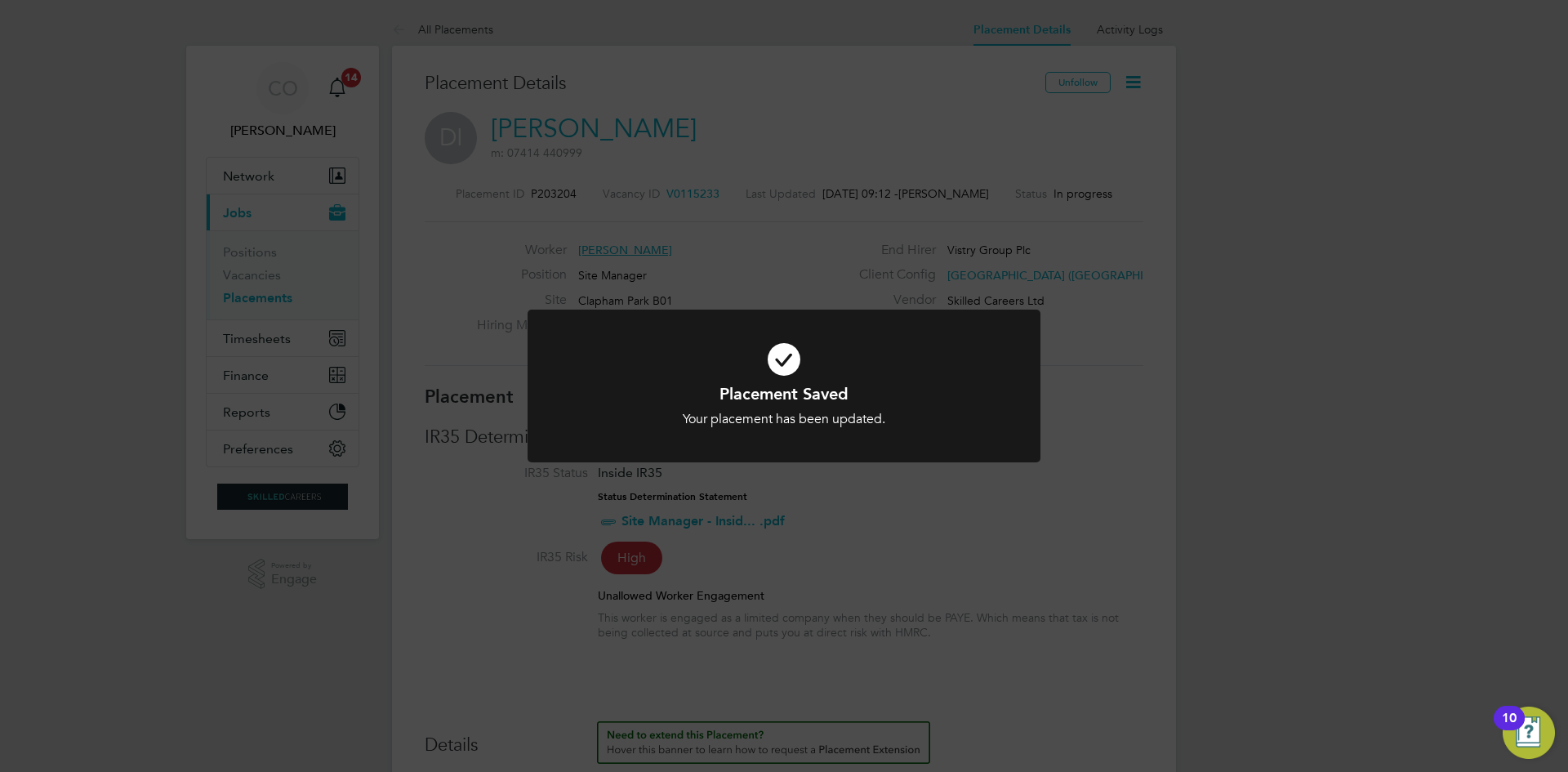
drag, startPoint x: 283, startPoint y: 642, endPoint x: 269, endPoint y: 477, distance: 165.6
click at [284, 642] on div "Placement Saved Your placement has been updated. Cancel Okay" at bounding box center [784, 386] width 1568 height 772
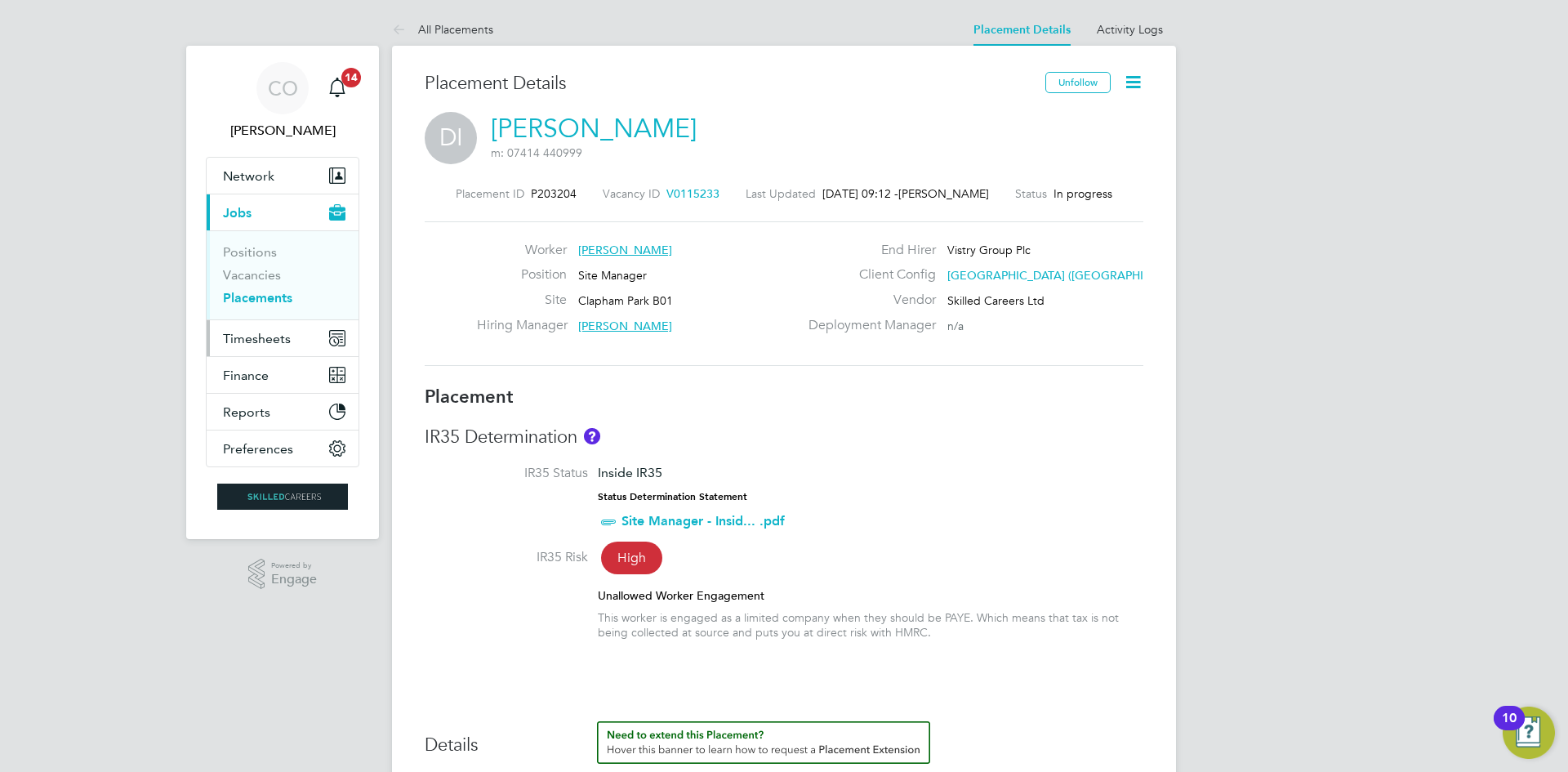
click at [256, 331] on span "Timesheets" at bounding box center [256, 338] width 68 height 16
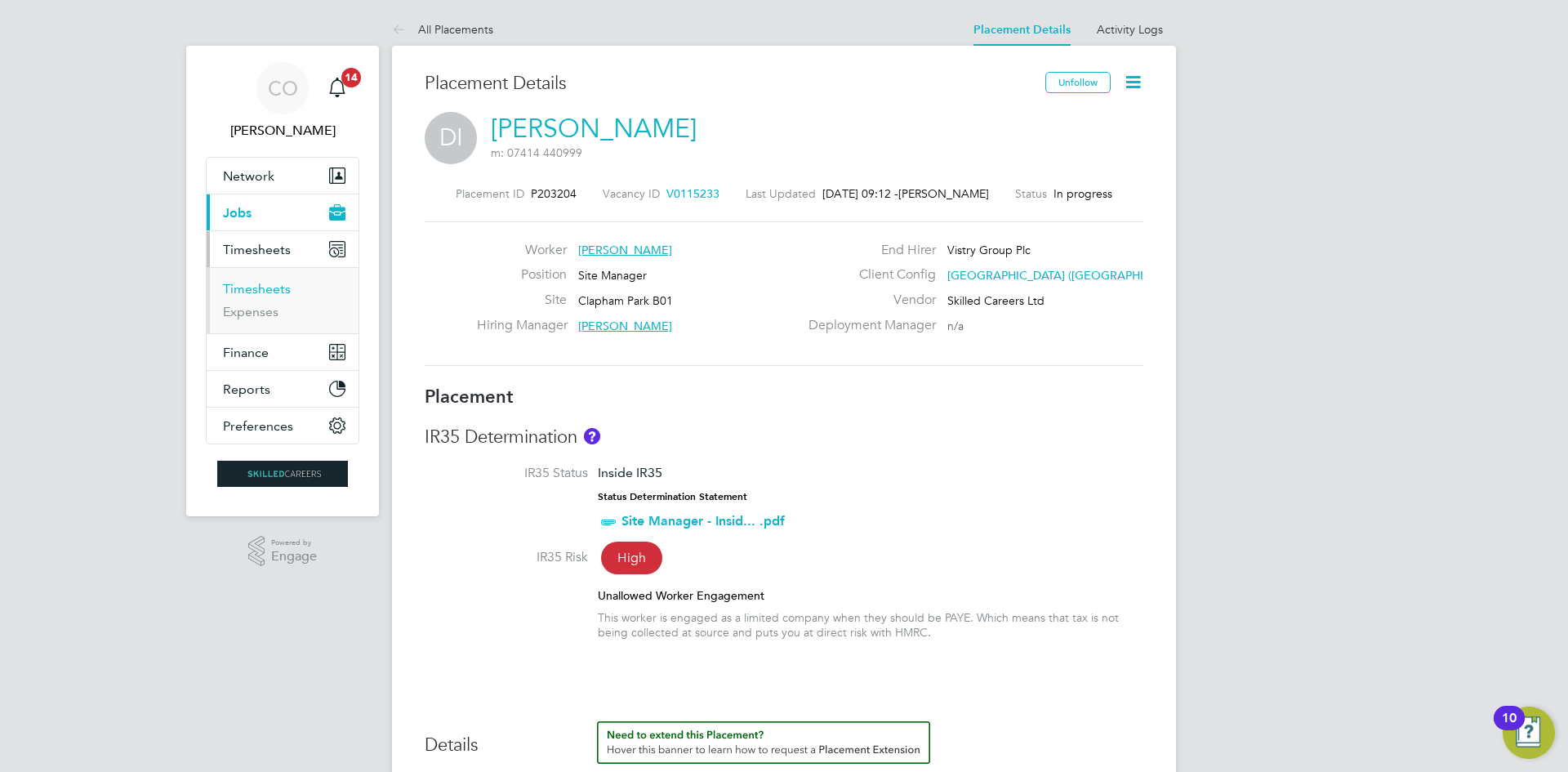
drag, startPoint x: 244, startPoint y: 287, endPoint x: 254, endPoint y: 291, distance: 10.8
click at [244, 287] on link "Timesheets" at bounding box center [256, 288] width 68 height 16
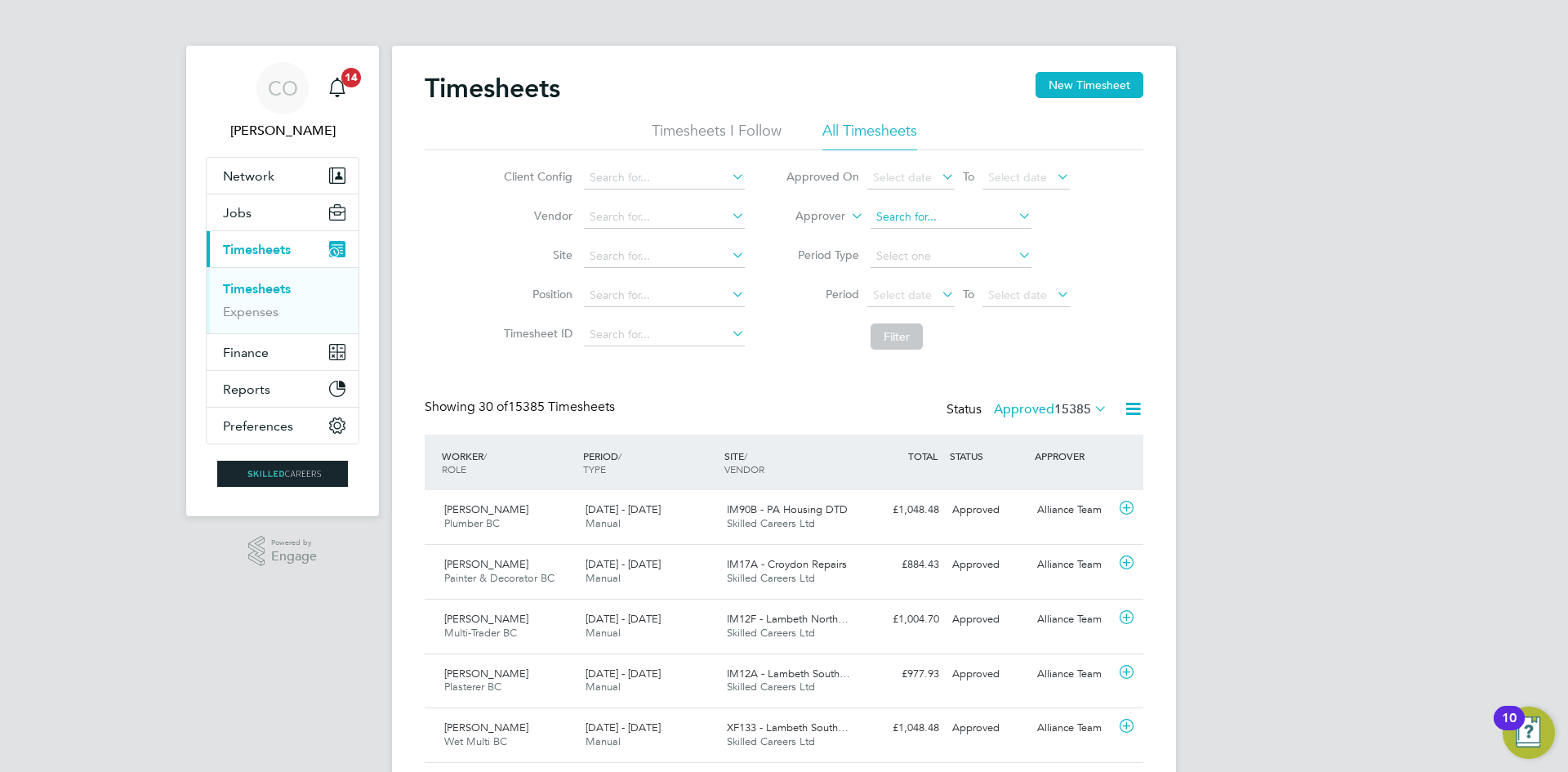
click at [926, 217] on input at bounding box center [951, 218] width 161 height 23
type input "dariu"
click at [1063, 81] on button "New Timesheet" at bounding box center [1089, 85] width 108 height 26
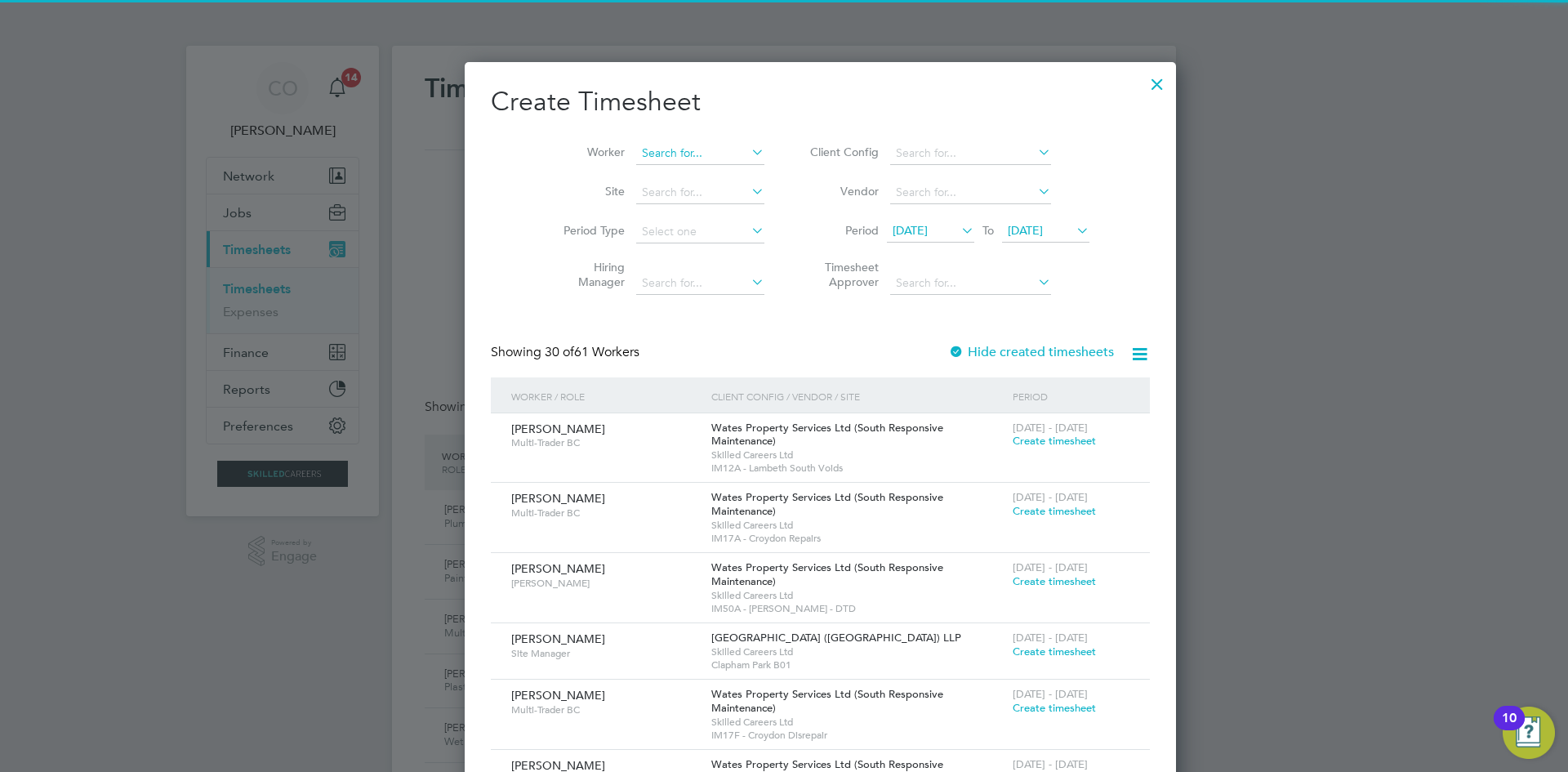
click at [637, 158] on input at bounding box center [701, 154] width 128 height 23
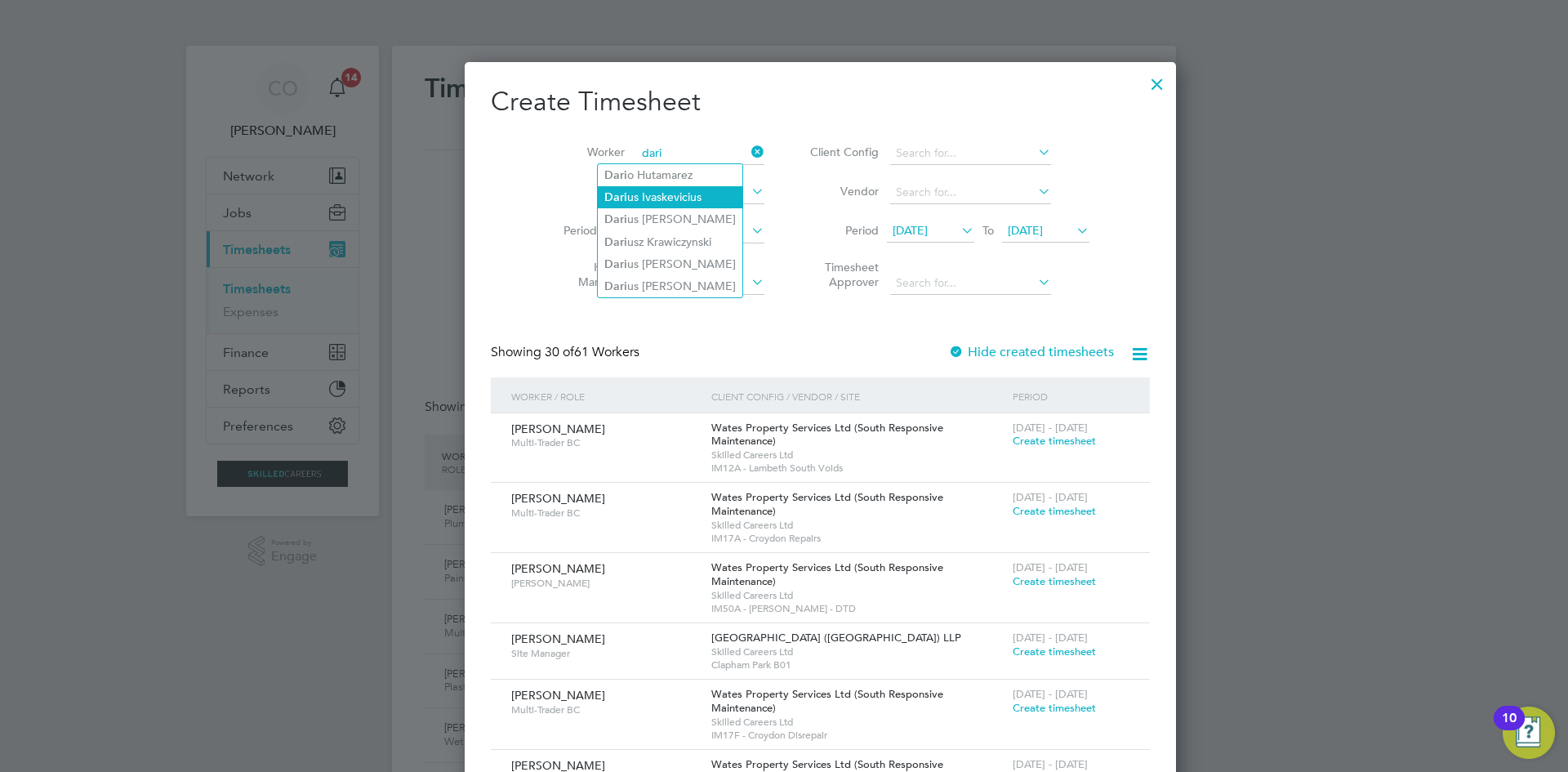
click at [660, 197] on li "Dari us Ivaskevicius" at bounding box center [670, 197] width 145 height 22
type input "[PERSON_NAME]"
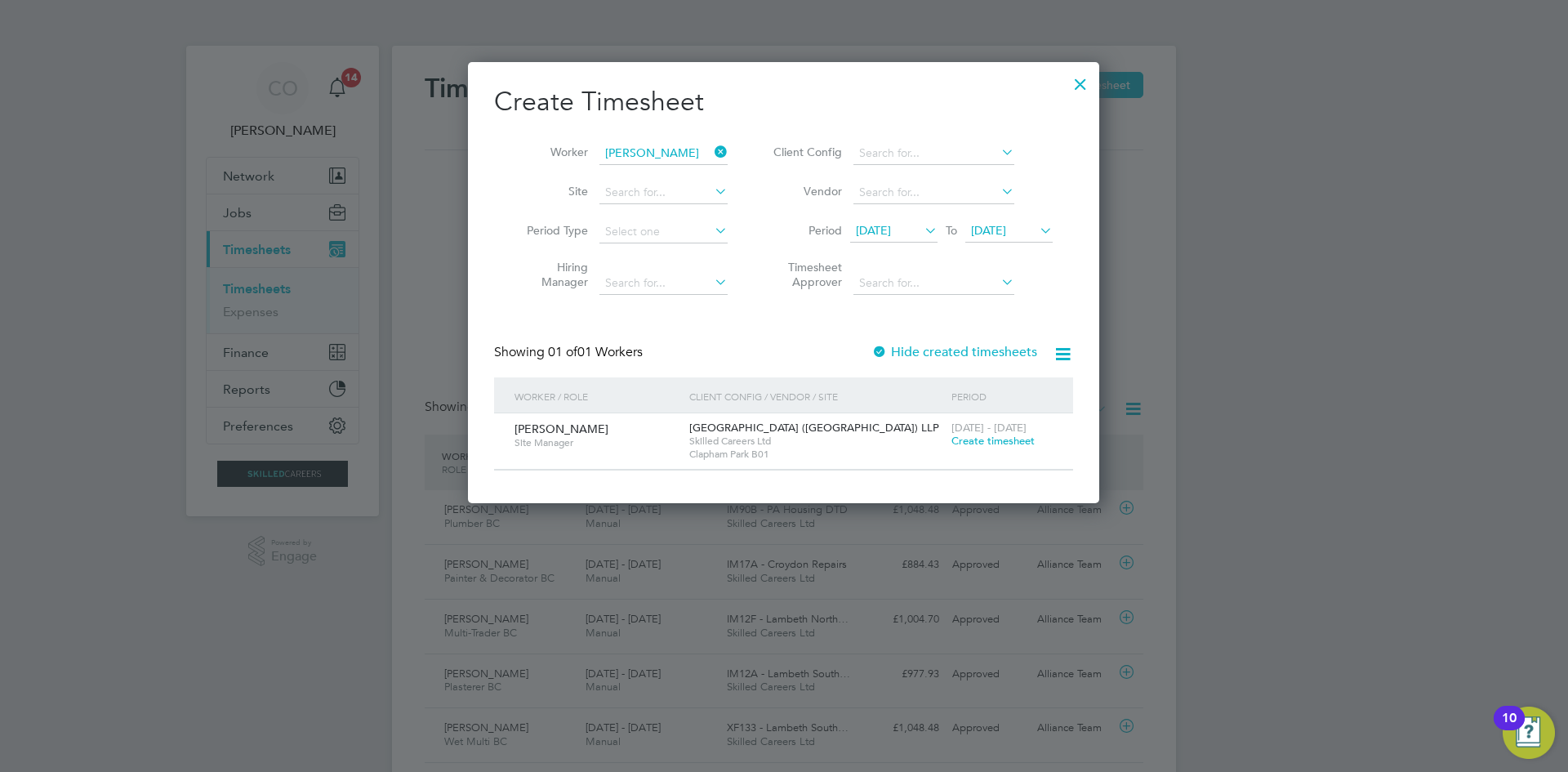
click at [994, 436] on span "Create timesheet" at bounding box center [992, 440] width 83 height 14
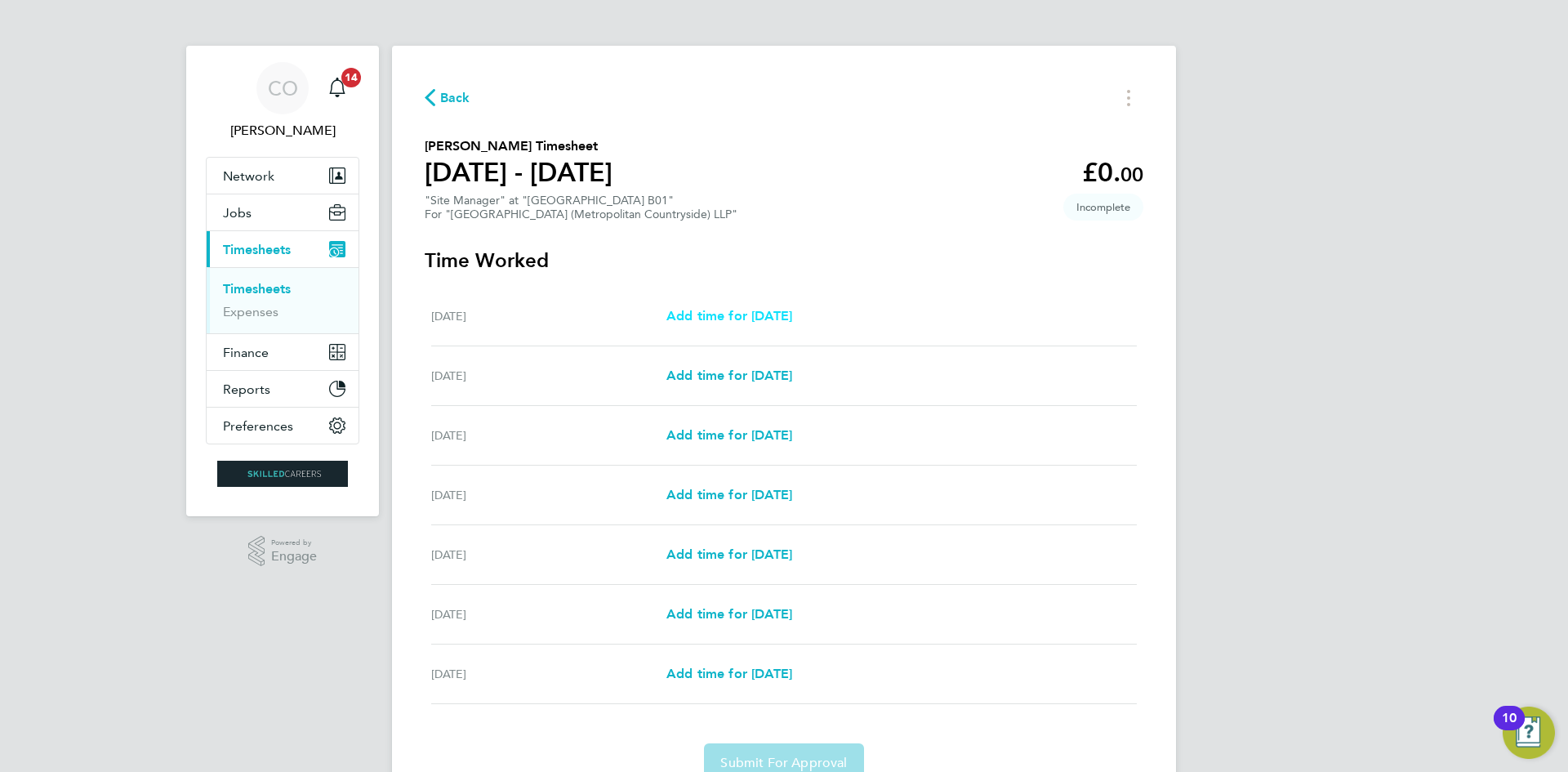
click at [784, 315] on span "Add time for [DATE]" at bounding box center [729, 315] width 126 height 16
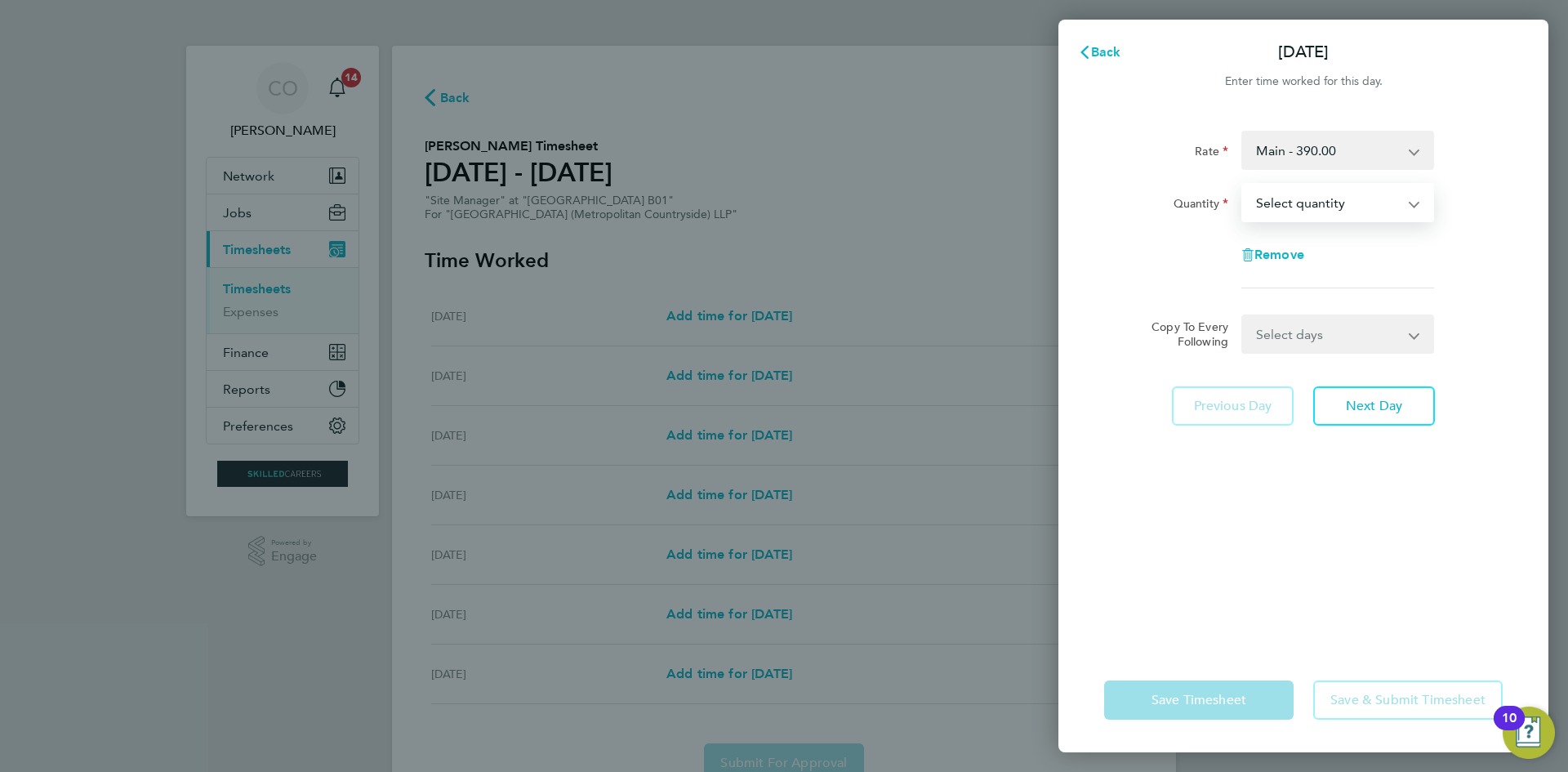
click at [1261, 209] on select "Select quantity 0.5 1" at bounding box center [1327, 203] width 170 height 36
select select "1"
click at [1243, 185] on select "Select quantity 0.5 1" at bounding box center [1327, 203] width 170 height 36
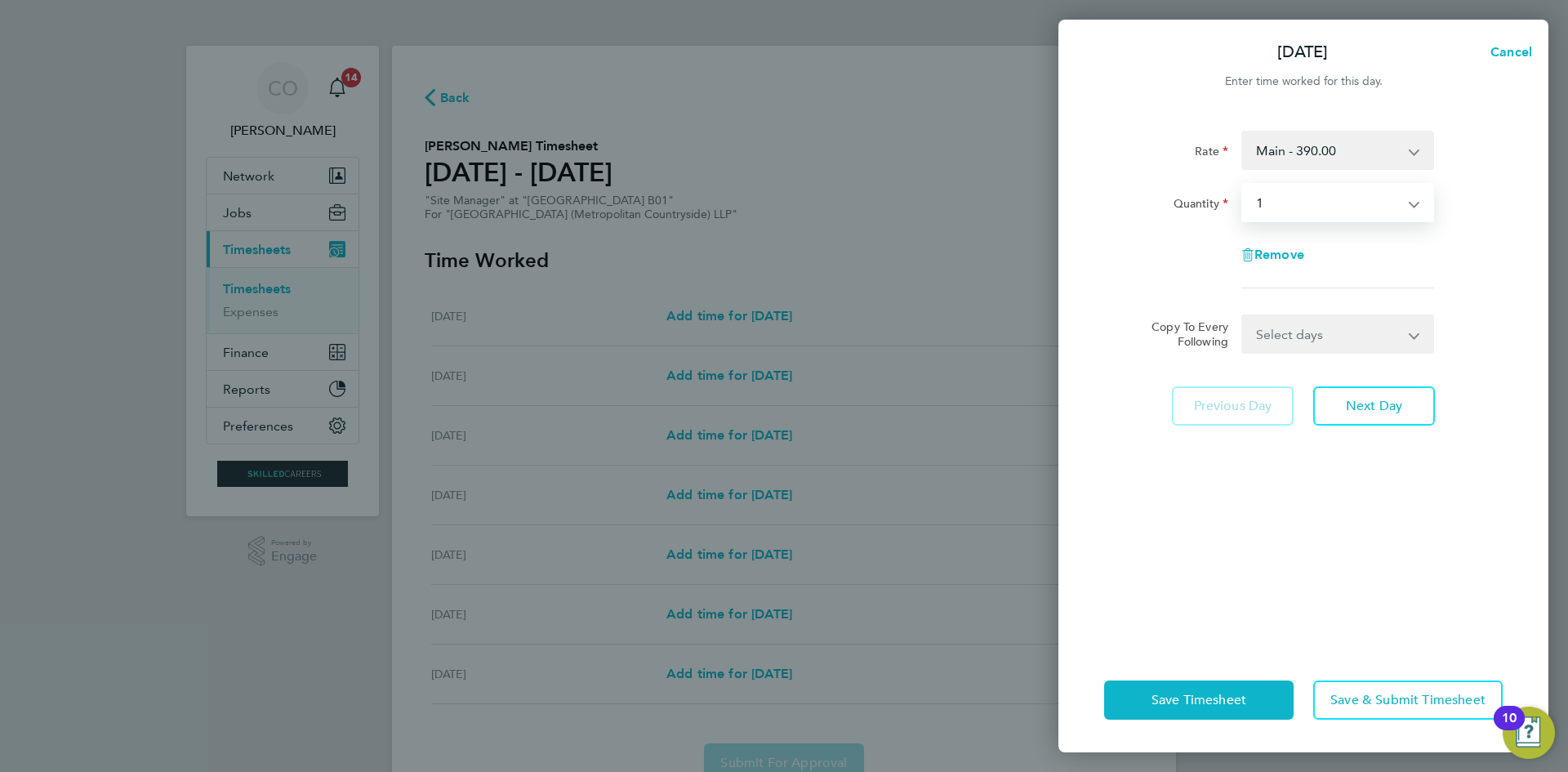
click at [1280, 343] on select "Select days Day Weekday (Mon-Fri) Weekend (Sat-Sun) Tuesday Wednesday Thursday …" at bounding box center [1328, 334] width 172 height 36
select select "WEEKDAY"
click at [1243, 316] on select "Select days Day Weekday (Mon-Fri) Weekend (Sat-Sun) Tuesday Wednesday Thursday …" at bounding box center [1328, 334] width 172 height 36
select select "2025-08-10"
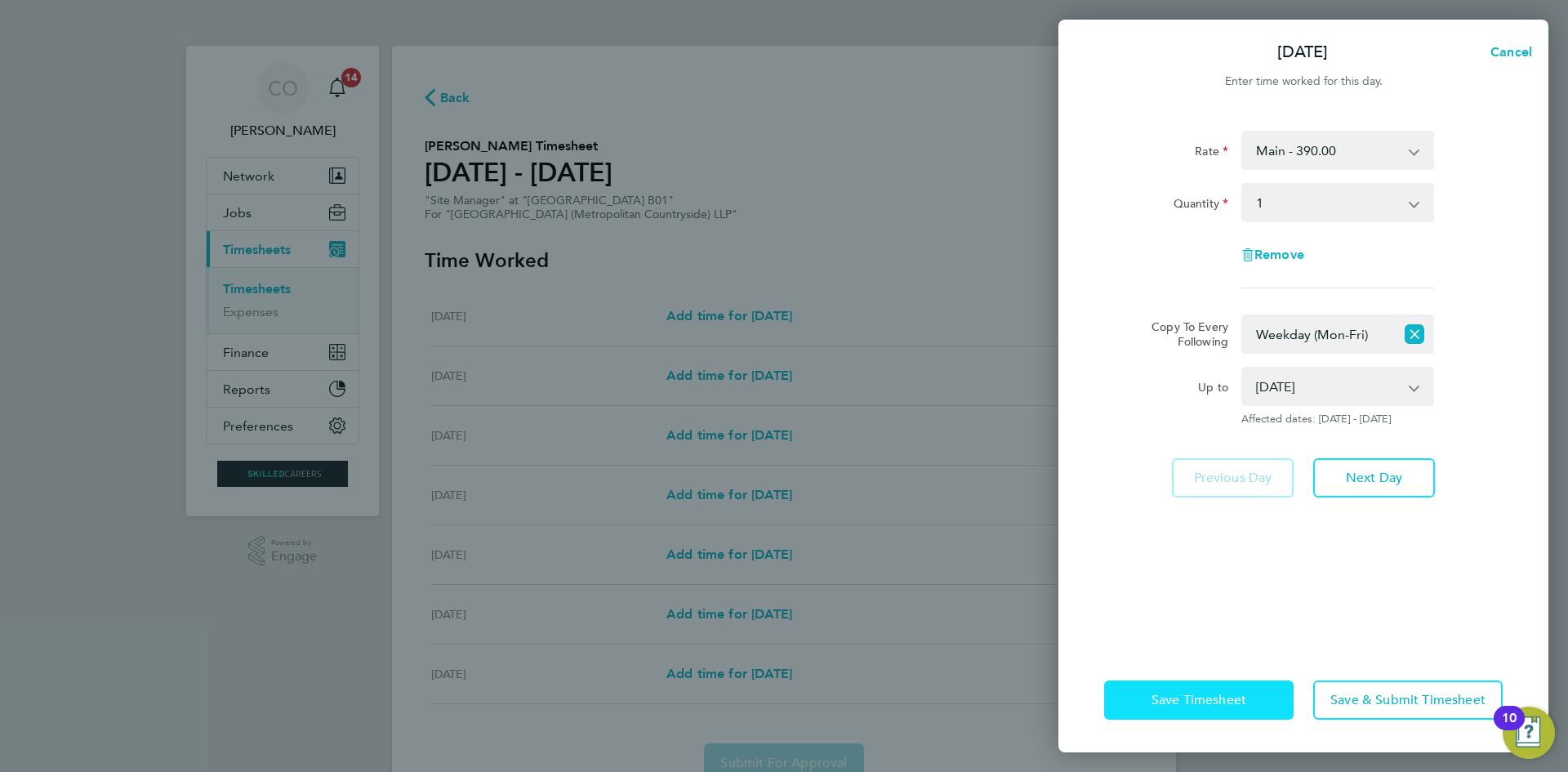
click at [1225, 690] on button "Save Timesheet" at bounding box center [1198, 700] width 190 height 39
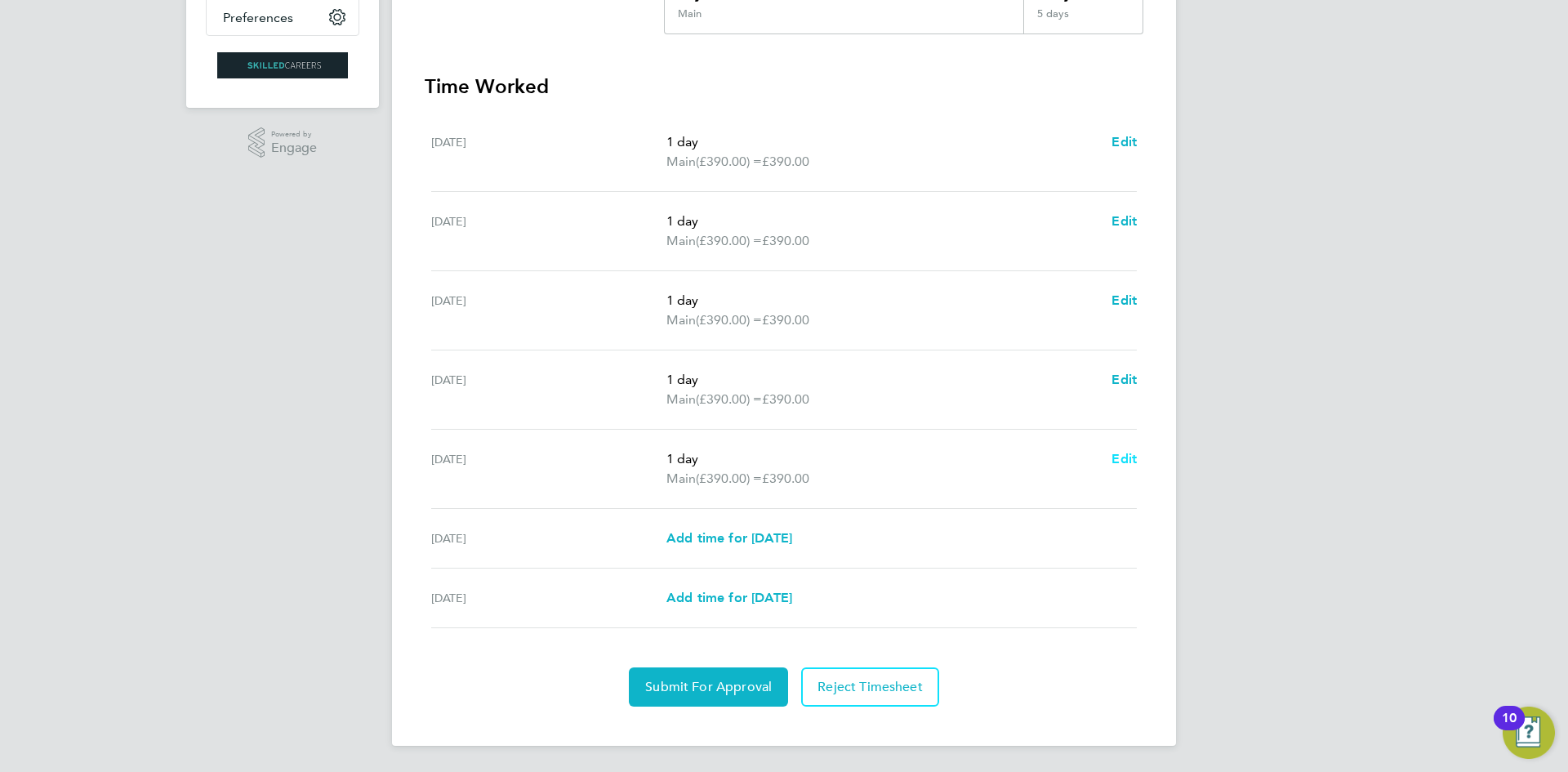
click at [1115, 459] on span "Edit" at bounding box center [1124, 458] width 25 height 16
select select "1"
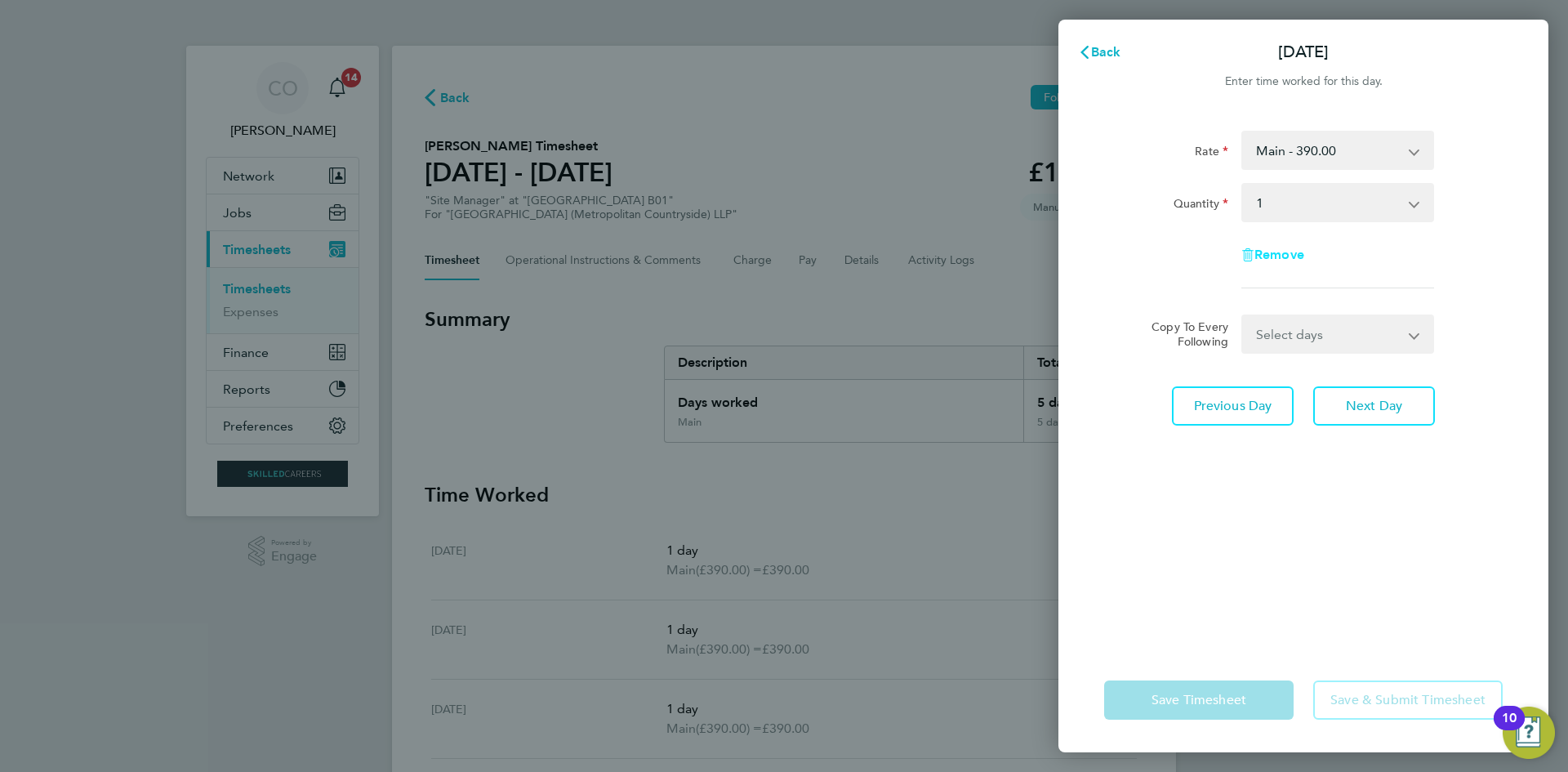
click at [1270, 254] on span "Remove" at bounding box center [1279, 254] width 50 height 16
select select "null"
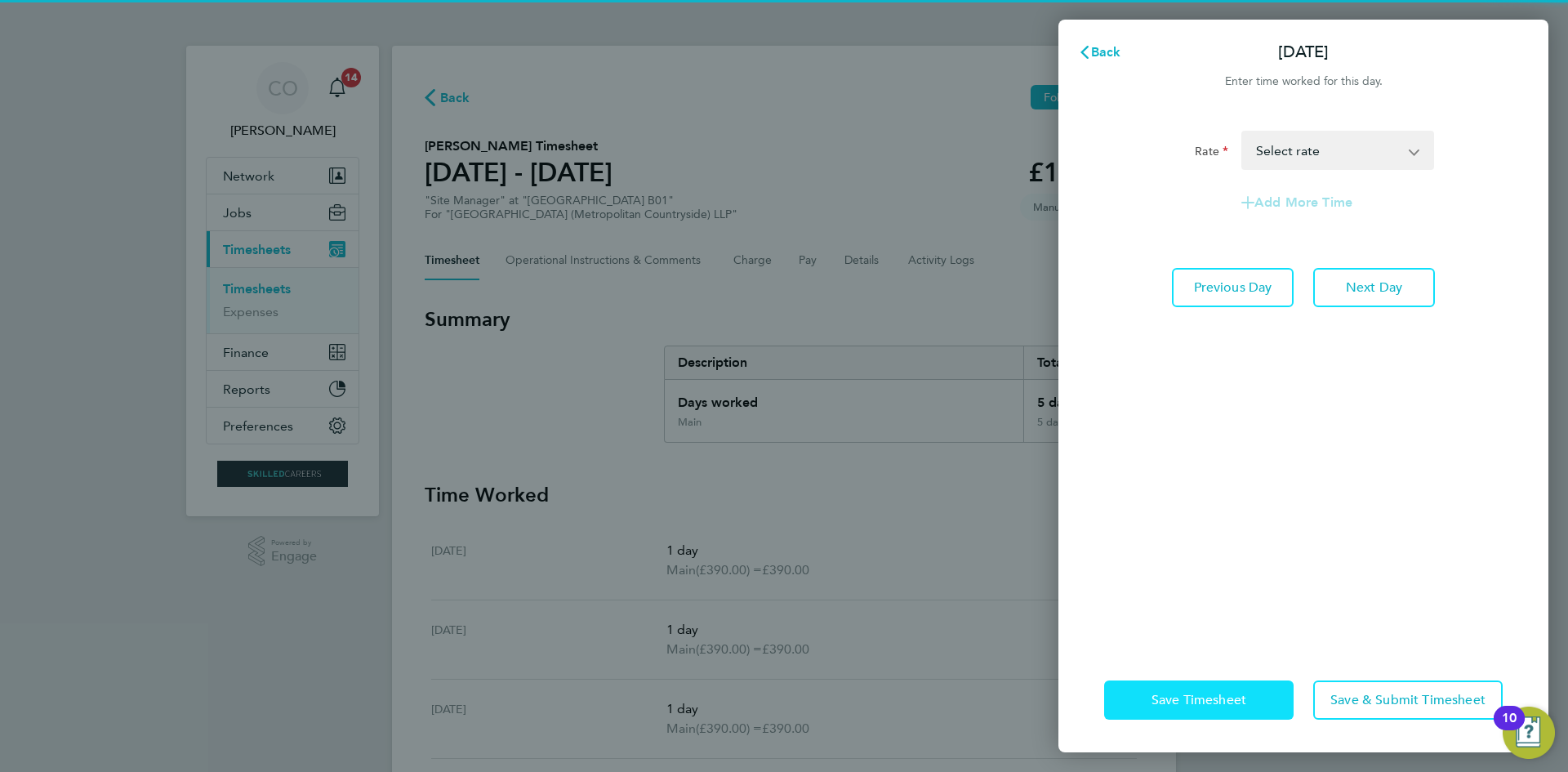
click at [1235, 710] on button "Save Timesheet" at bounding box center [1198, 700] width 190 height 39
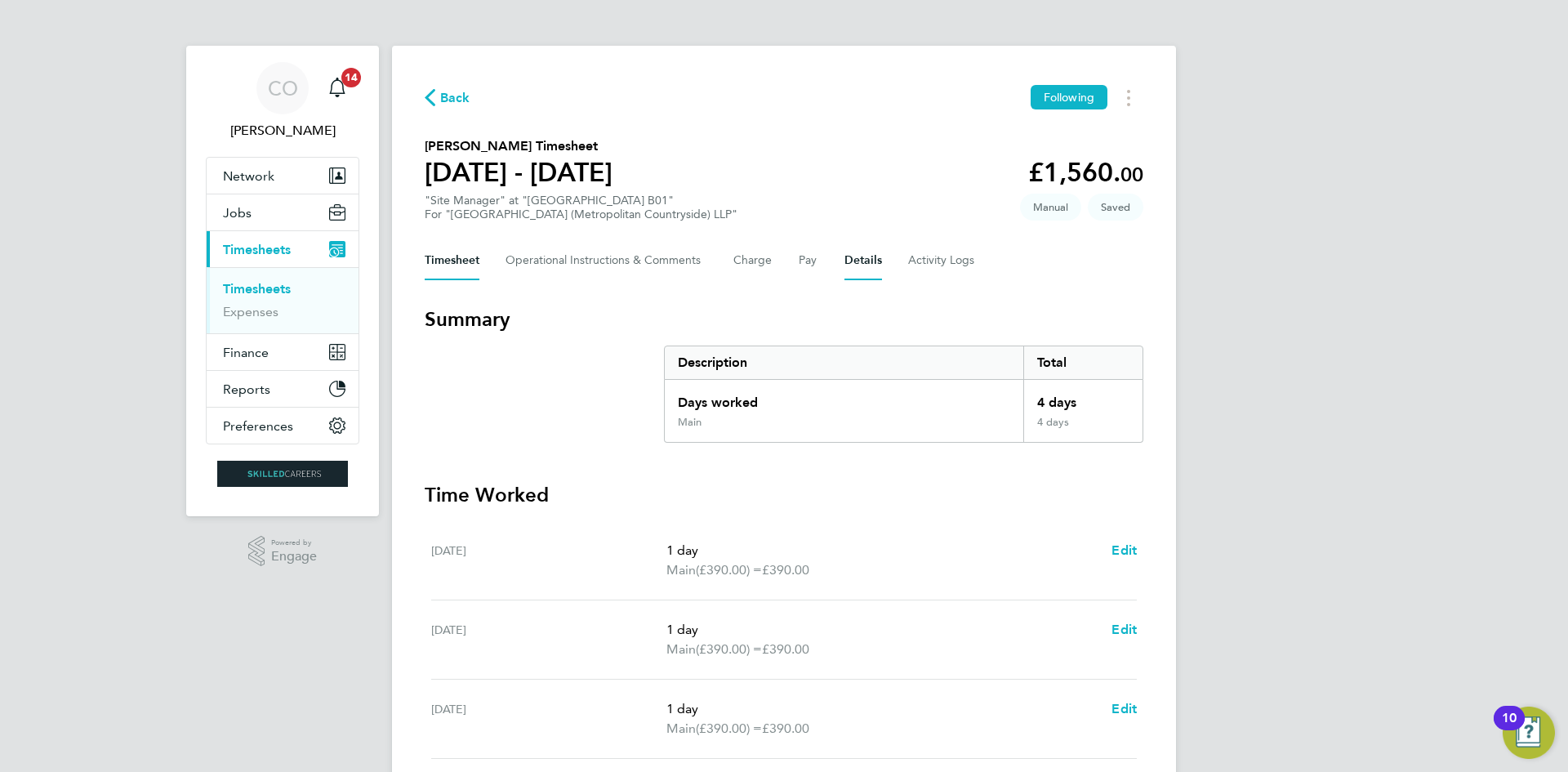
click at [853, 264] on button "Details" at bounding box center [863, 260] width 38 height 39
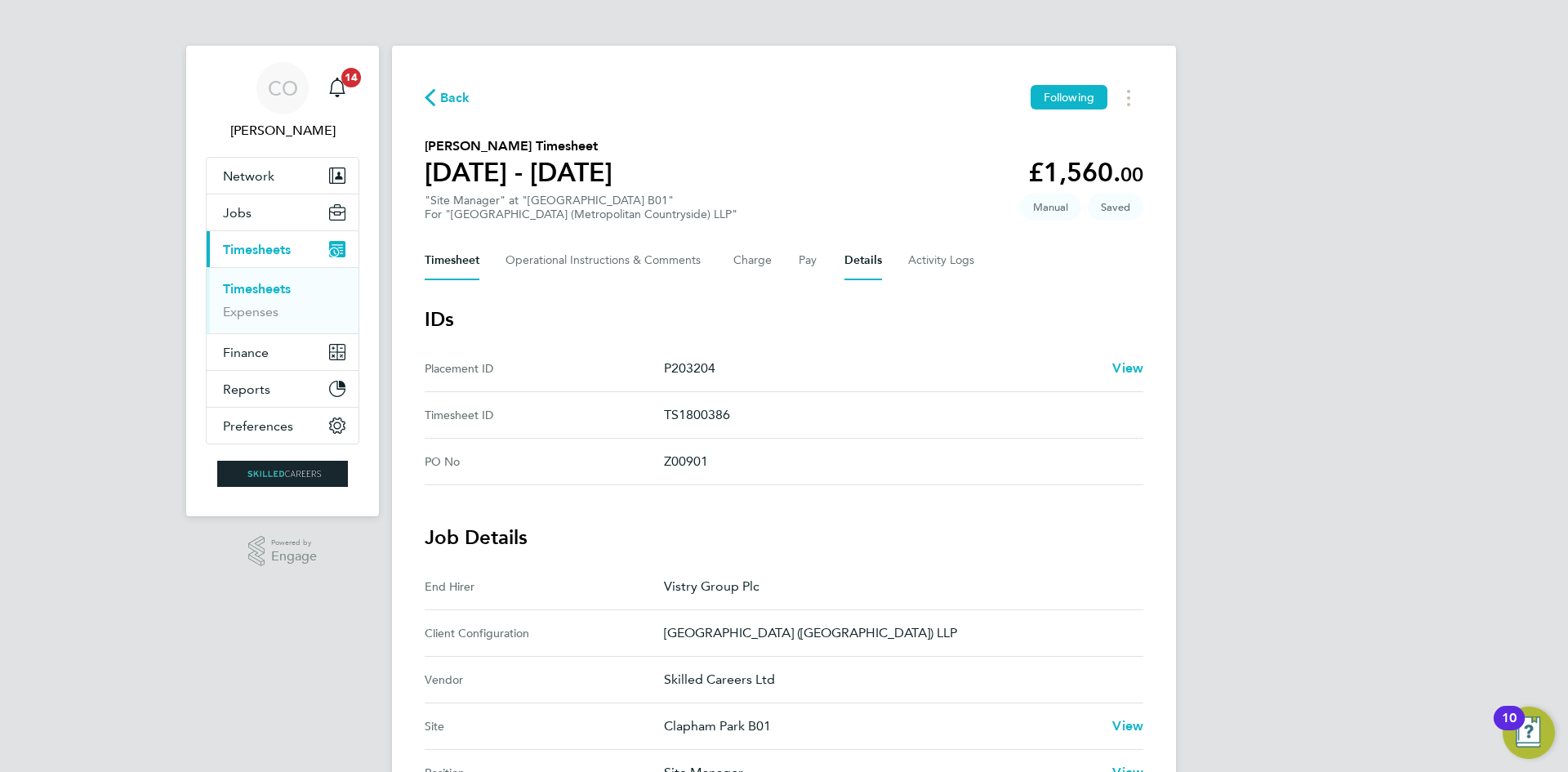
click at [438, 253] on button "Timesheet" at bounding box center [452, 260] width 55 height 39
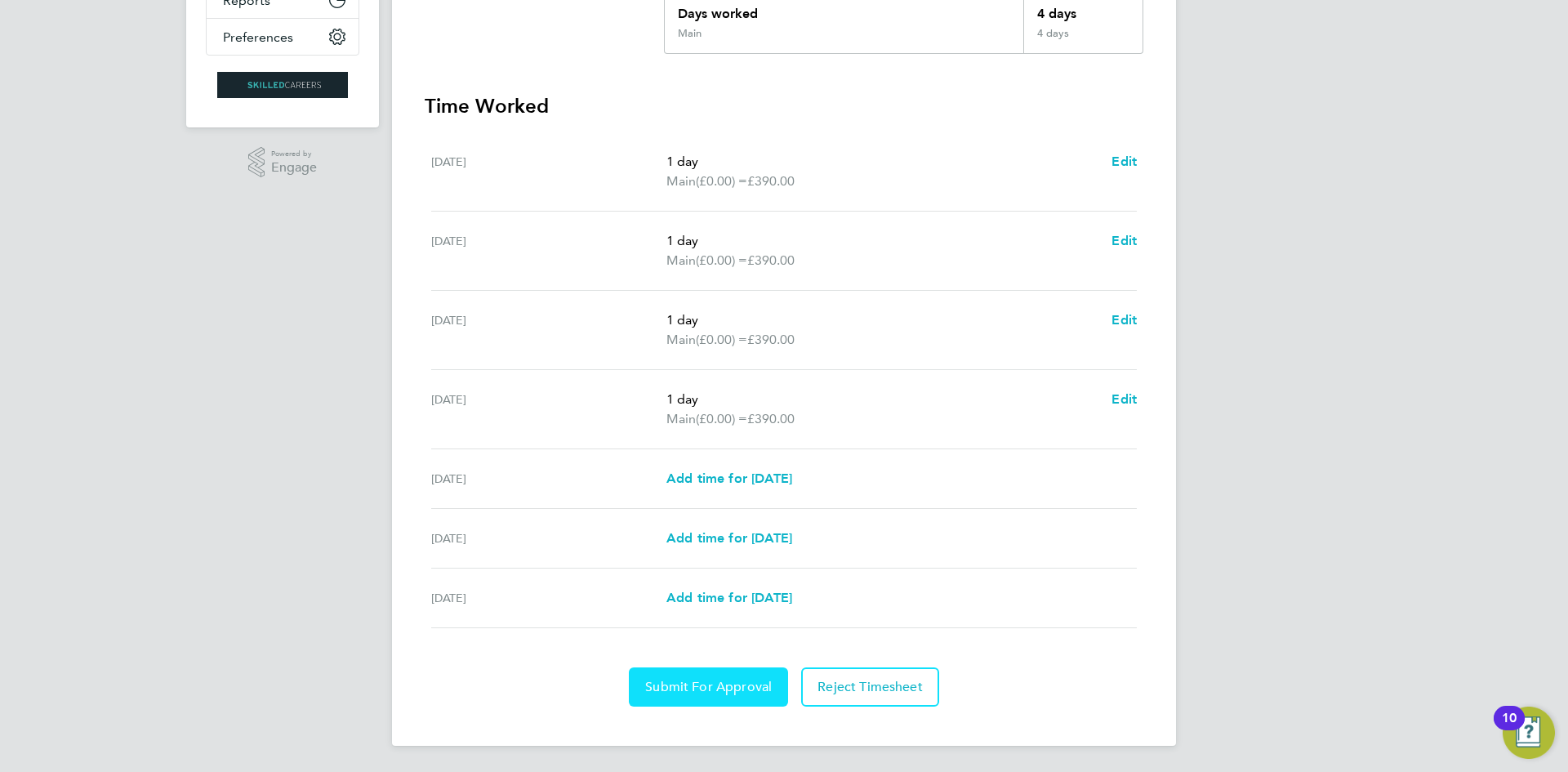
click at [665, 667] on button "Submit For Approval" at bounding box center [709, 687] width 159 height 39
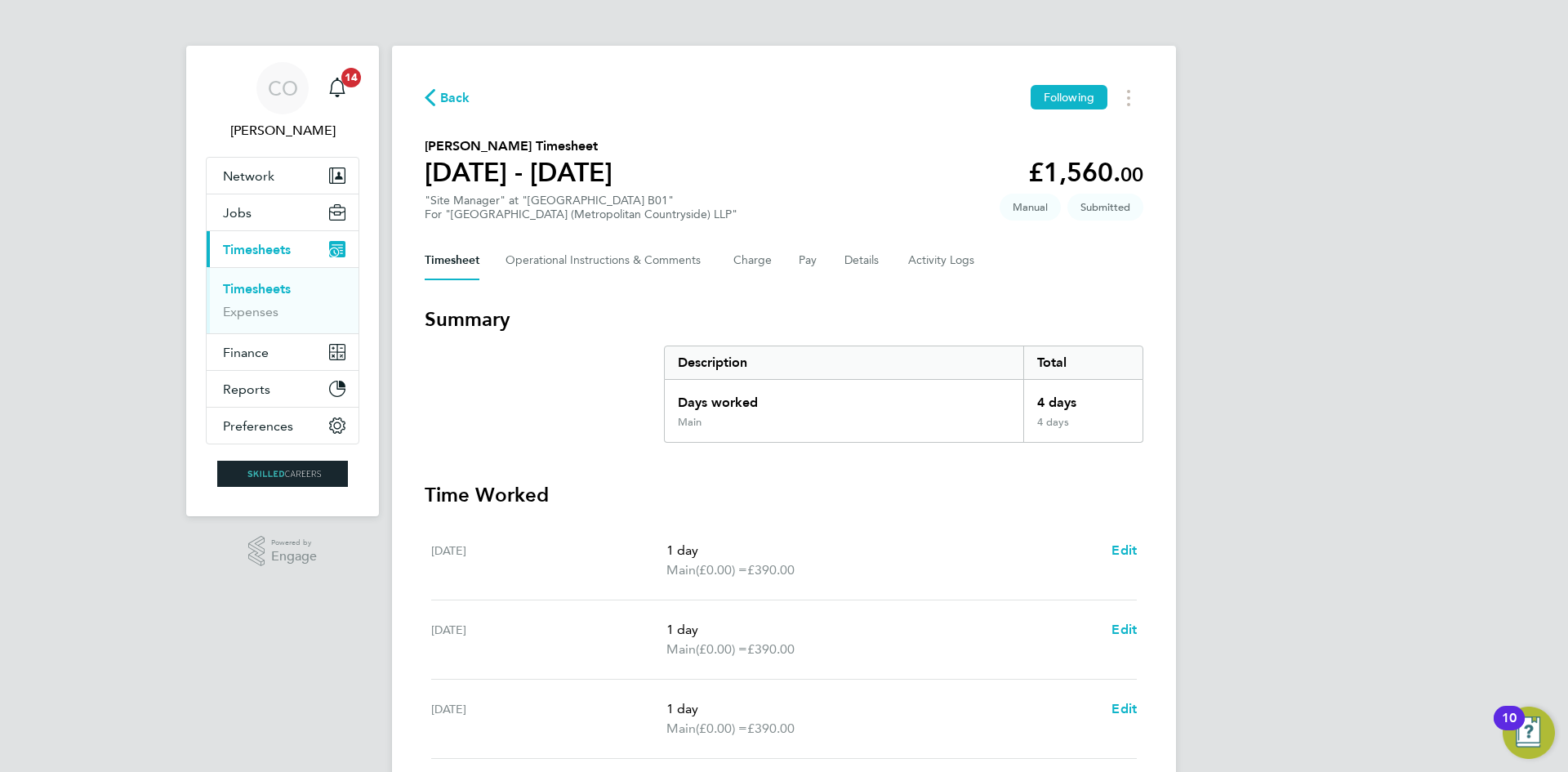
click at [265, 240] on button "Current page: Timesheets" at bounding box center [283, 249] width 152 height 36
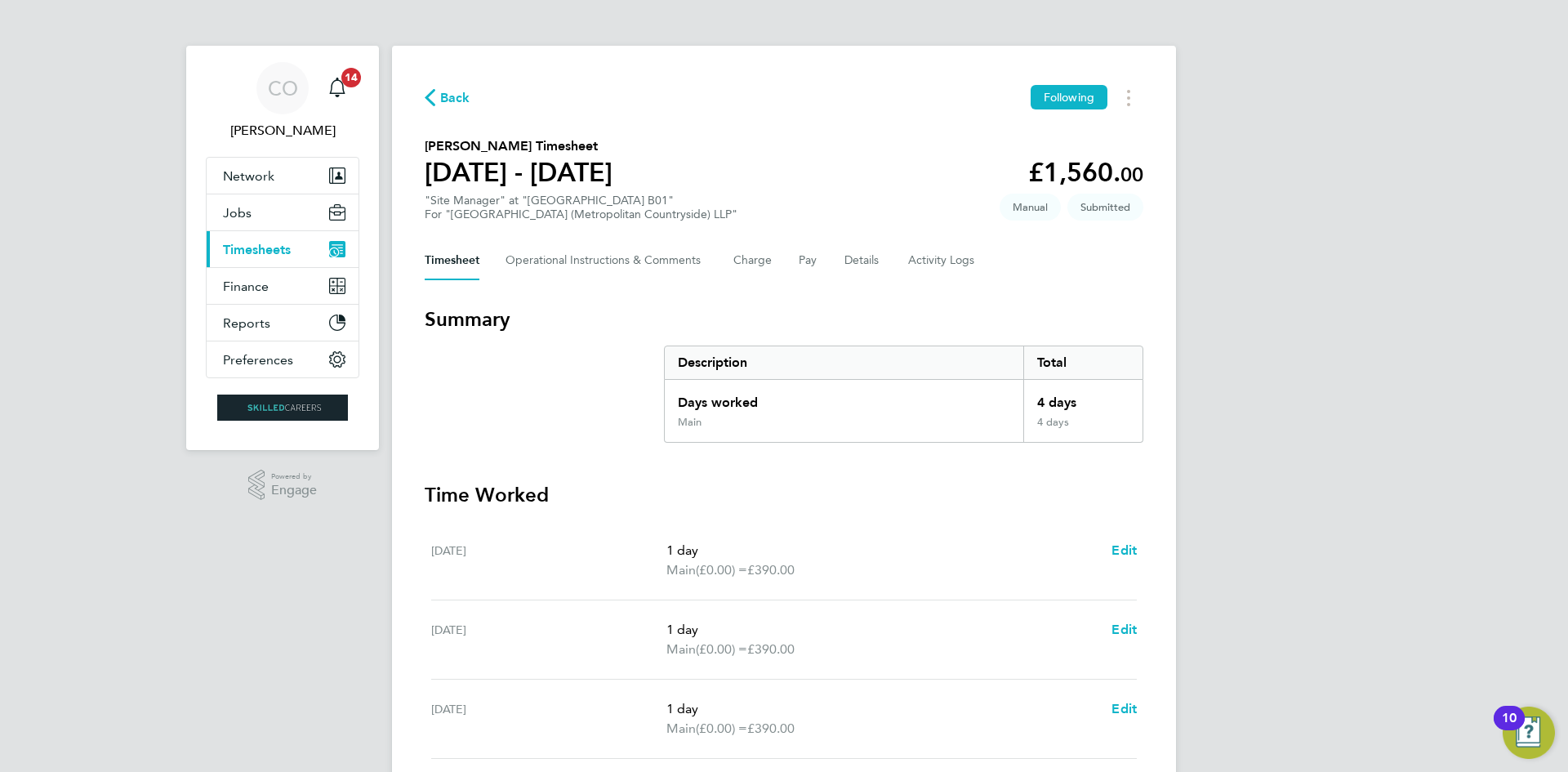
click at [269, 251] on span "Timesheets" at bounding box center [256, 249] width 68 height 16
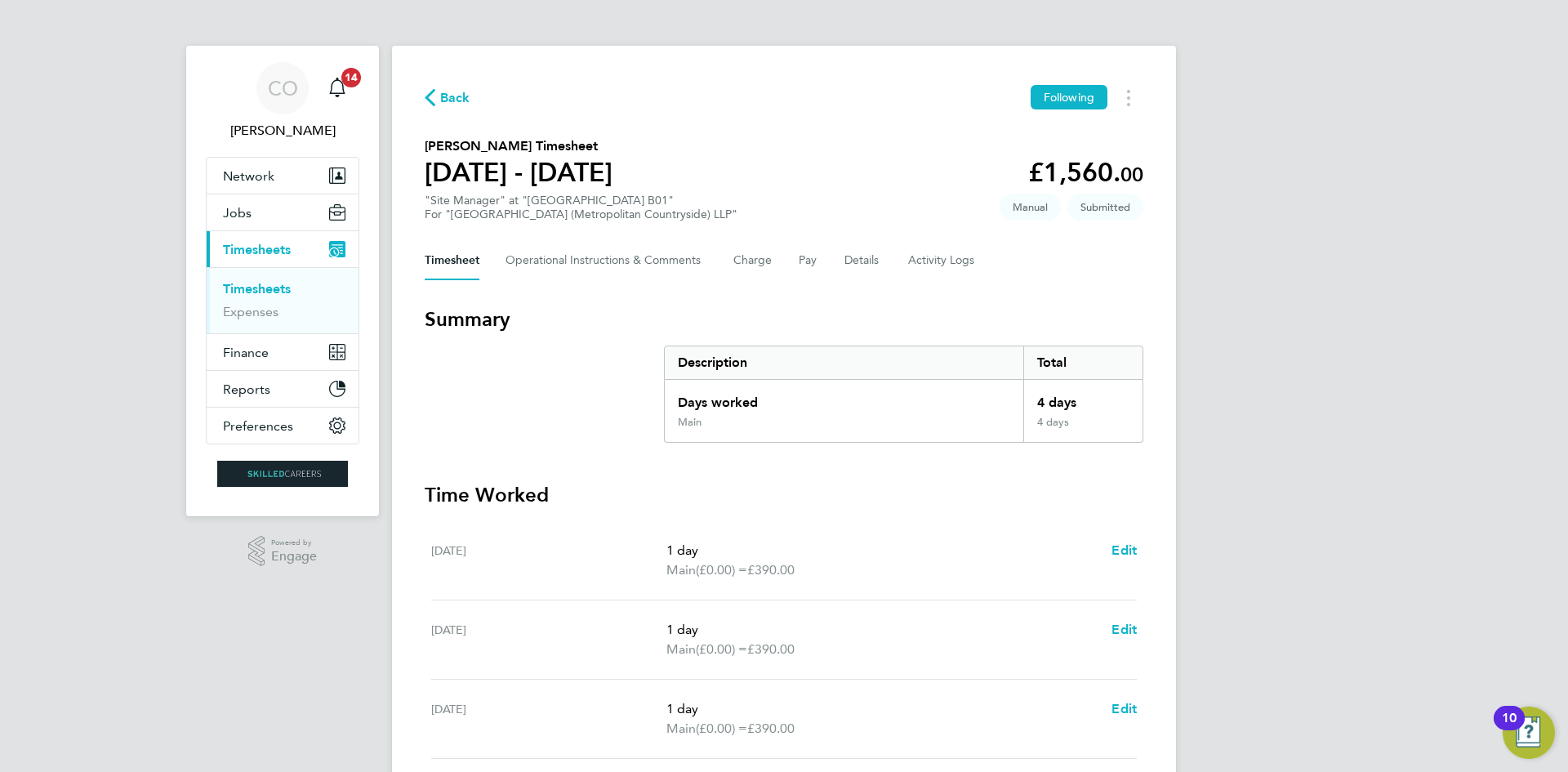
click at [269, 287] on link "Timesheets" at bounding box center [256, 288] width 68 height 16
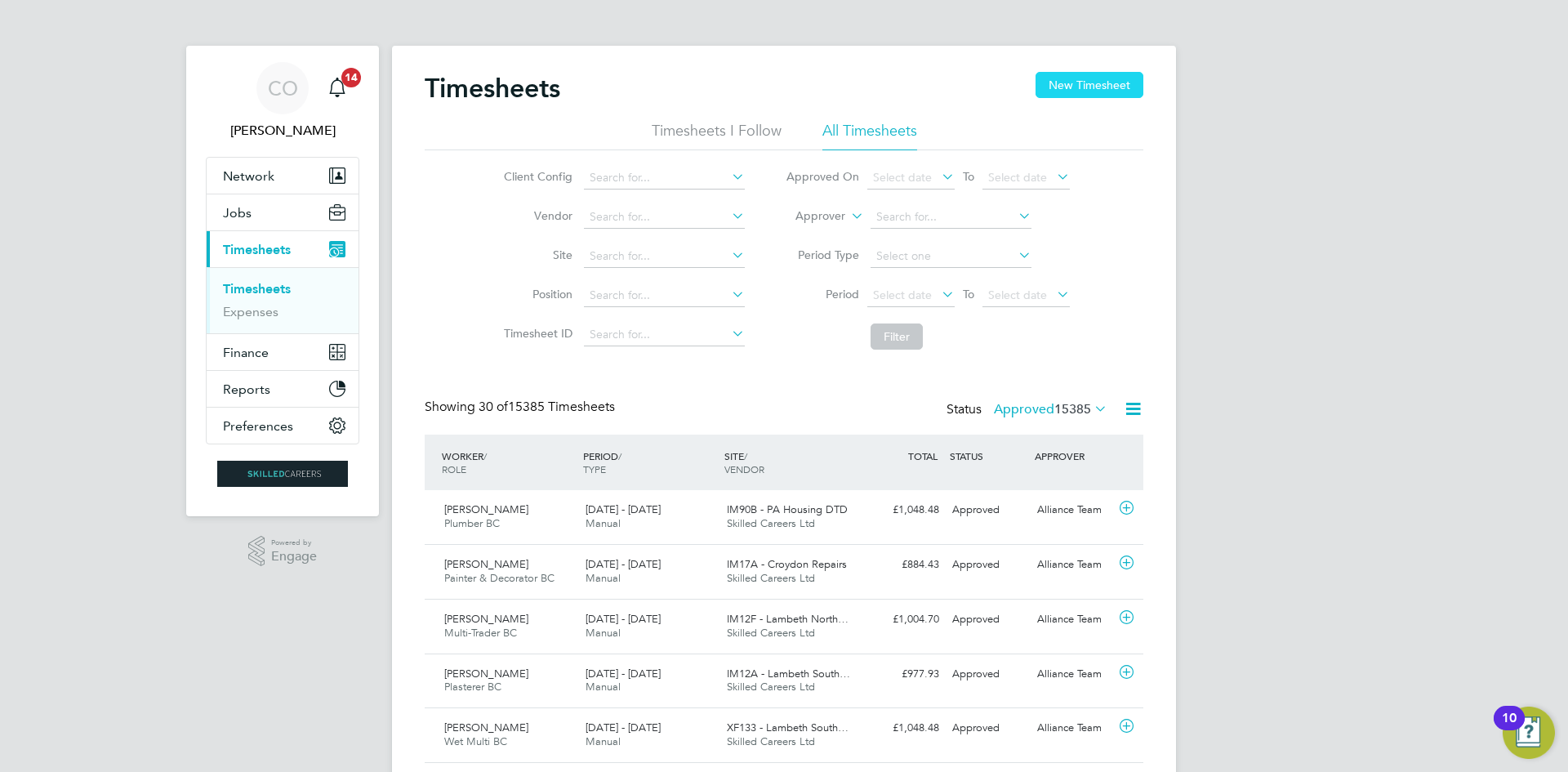
click at [1069, 75] on button "New Timesheet" at bounding box center [1089, 85] width 108 height 26
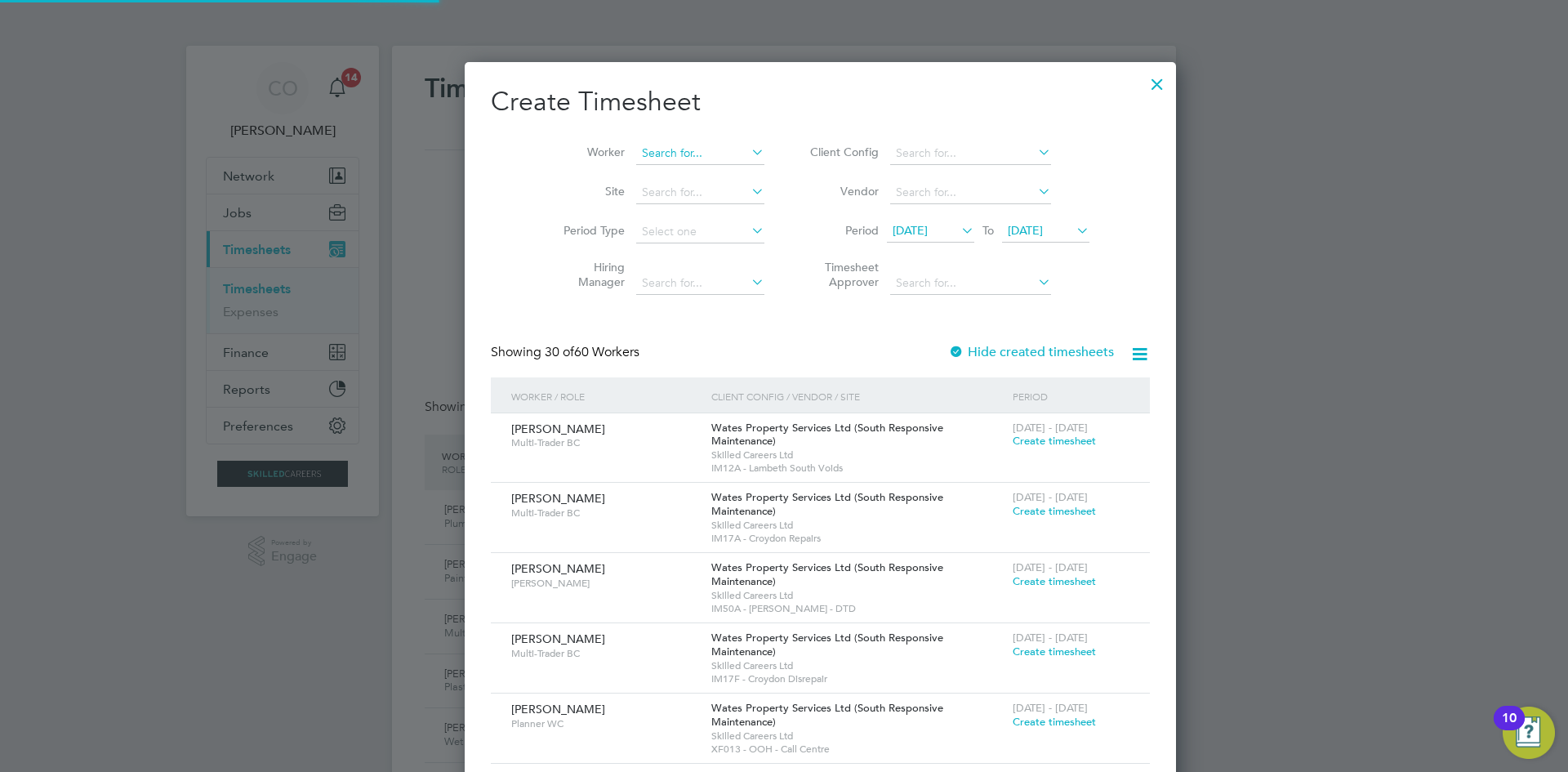
click at [637, 154] on input at bounding box center [701, 154] width 128 height 23
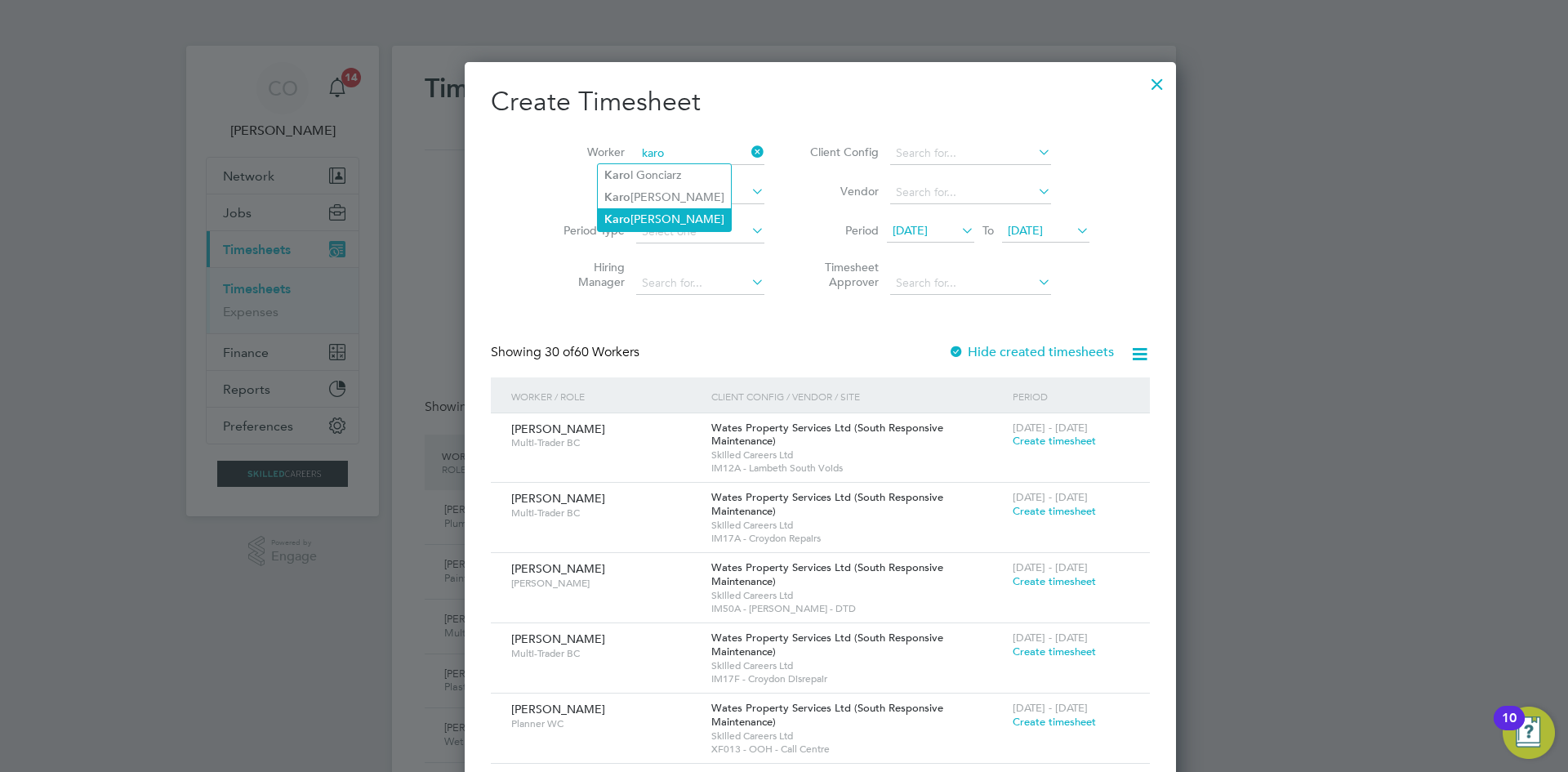
click at [689, 214] on li "Karo lina Liedtke" at bounding box center [664, 219] width 133 height 22
type input "Karolina Liedtke"
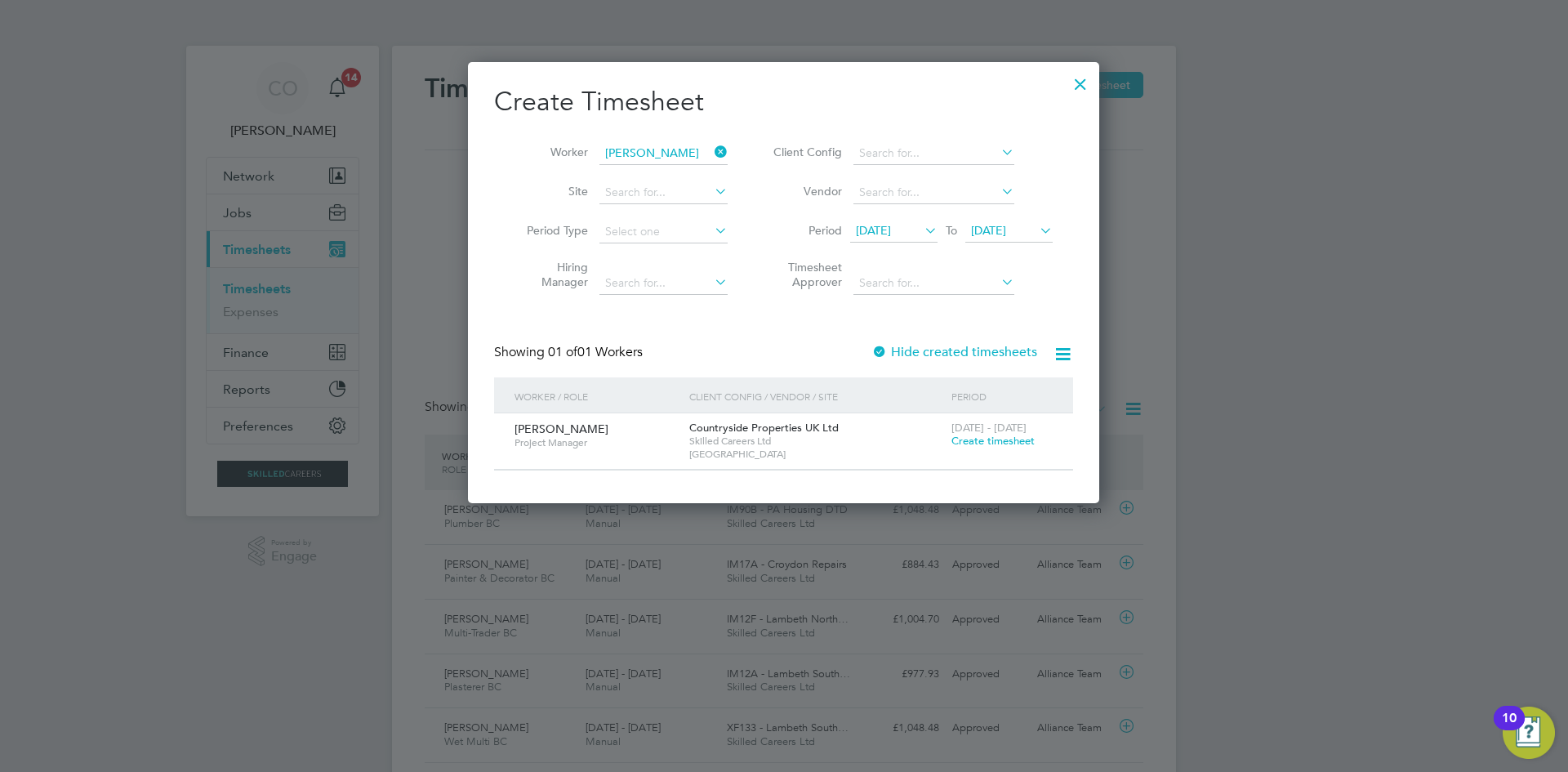
click at [984, 437] on span "Create timesheet" at bounding box center [992, 440] width 83 height 14
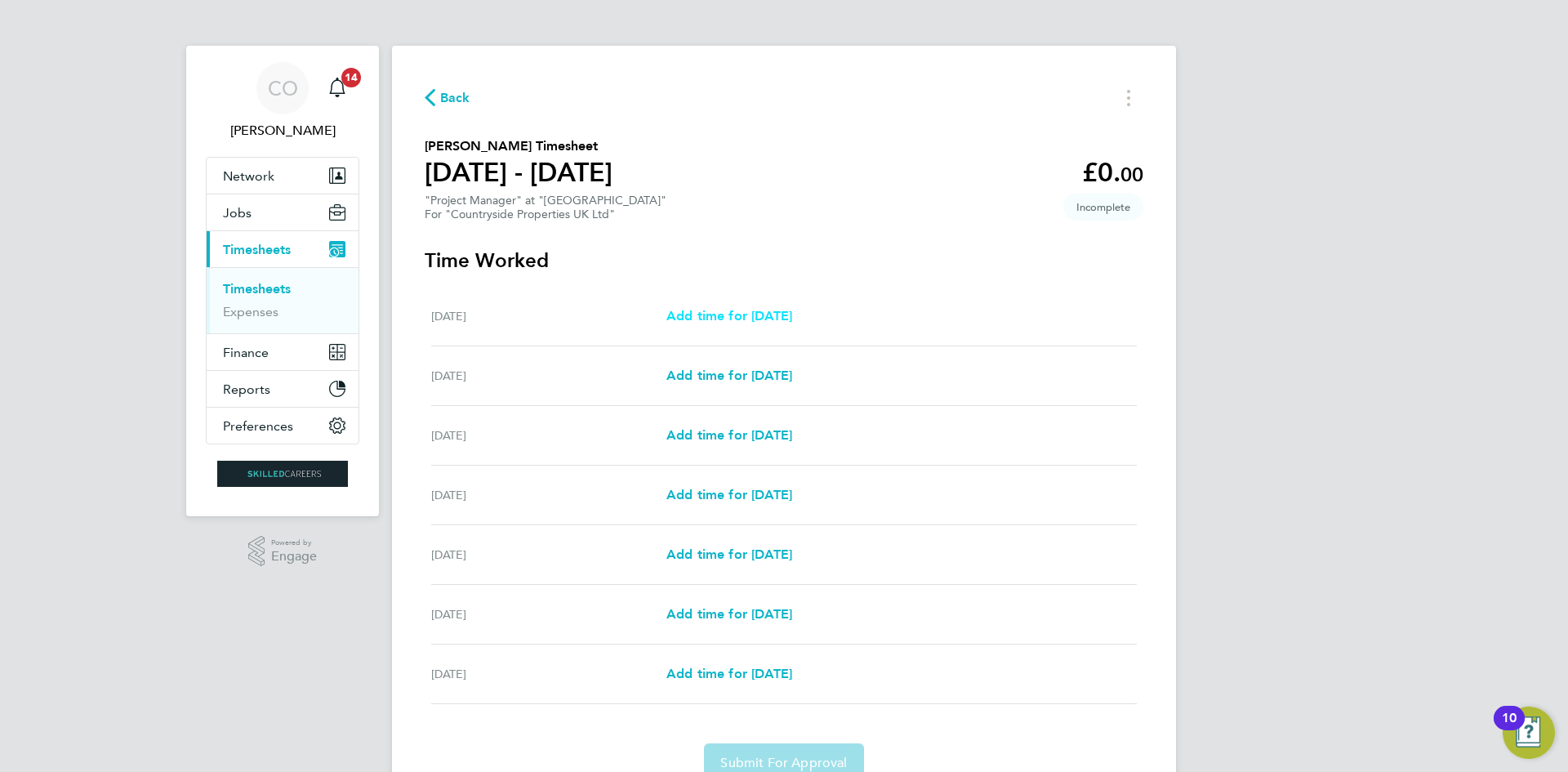
click at [770, 315] on span "Add time for Mon 04 Aug" at bounding box center [729, 315] width 126 height 16
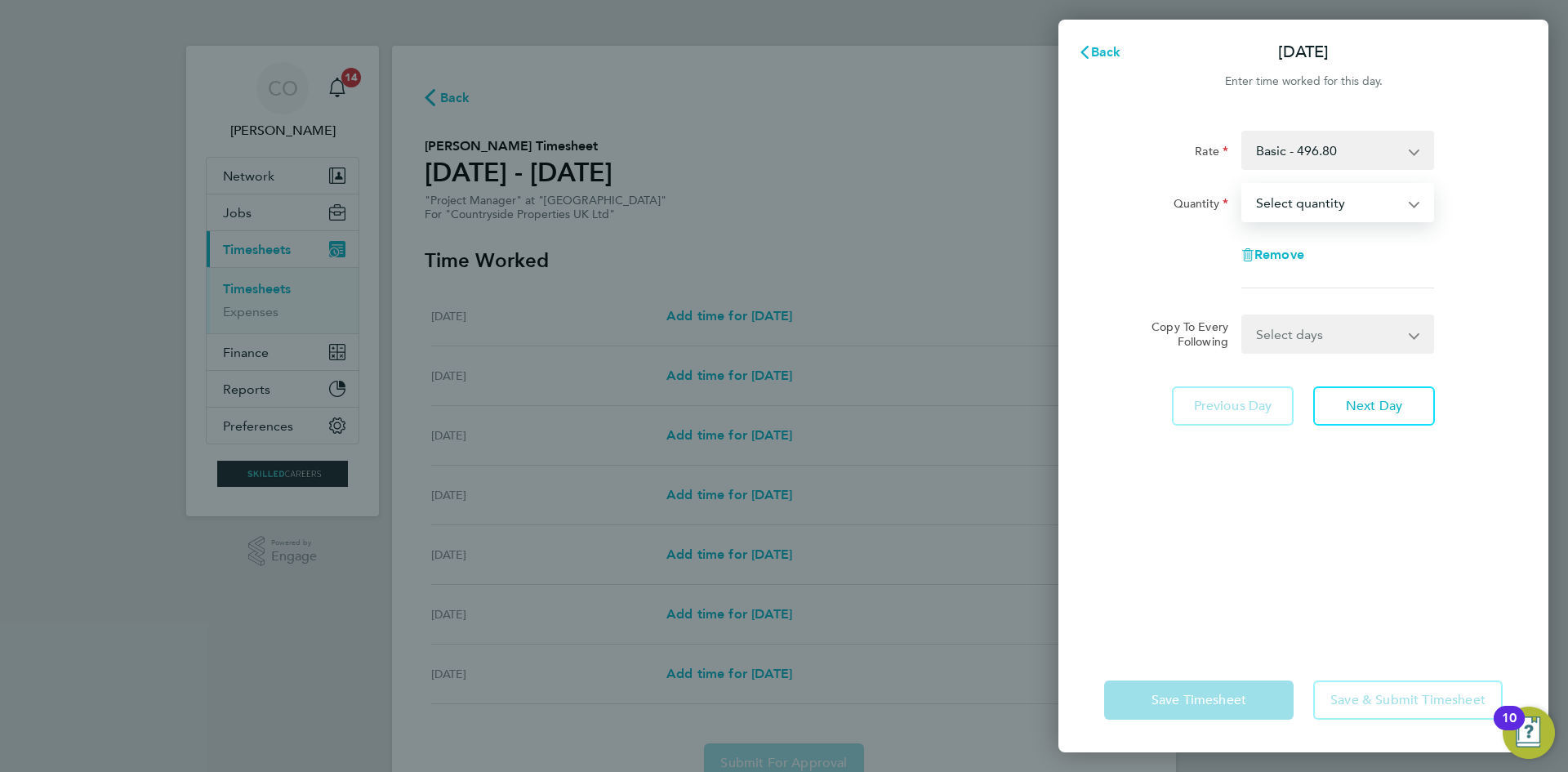
click at [1262, 210] on select "Select quantity 0.5 1" at bounding box center [1327, 203] width 170 height 36
select select "1"
click at [1243, 185] on select "Select quantity 0.5 1" at bounding box center [1327, 203] width 170 height 36
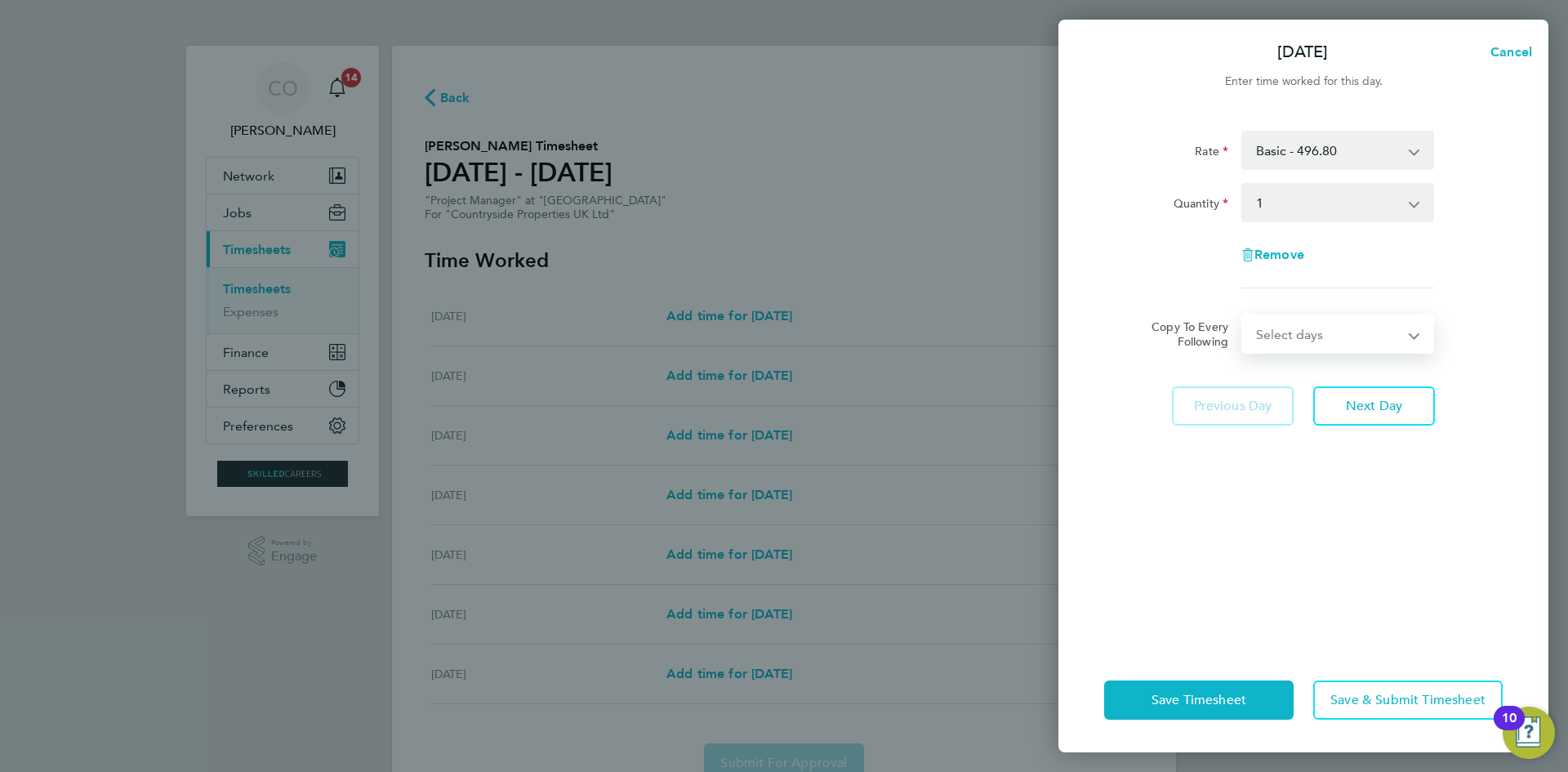
click at [1287, 342] on select "Select days Day Weekday (Mon-Fri) Weekend (Sat-Sun) Tuesday Wednesday Thursday …" at bounding box center [1328, 334] width 172 height 36
select select "WEEKDAY"
click at [1243, 316] on select "Select days Day Weekday (Mon-Fri) Weekend (Sat-Sun) Tuesday Wednesday Thursday …" at bounding box center [1328, 334] width 172 height 36
select select "2025-08-10"
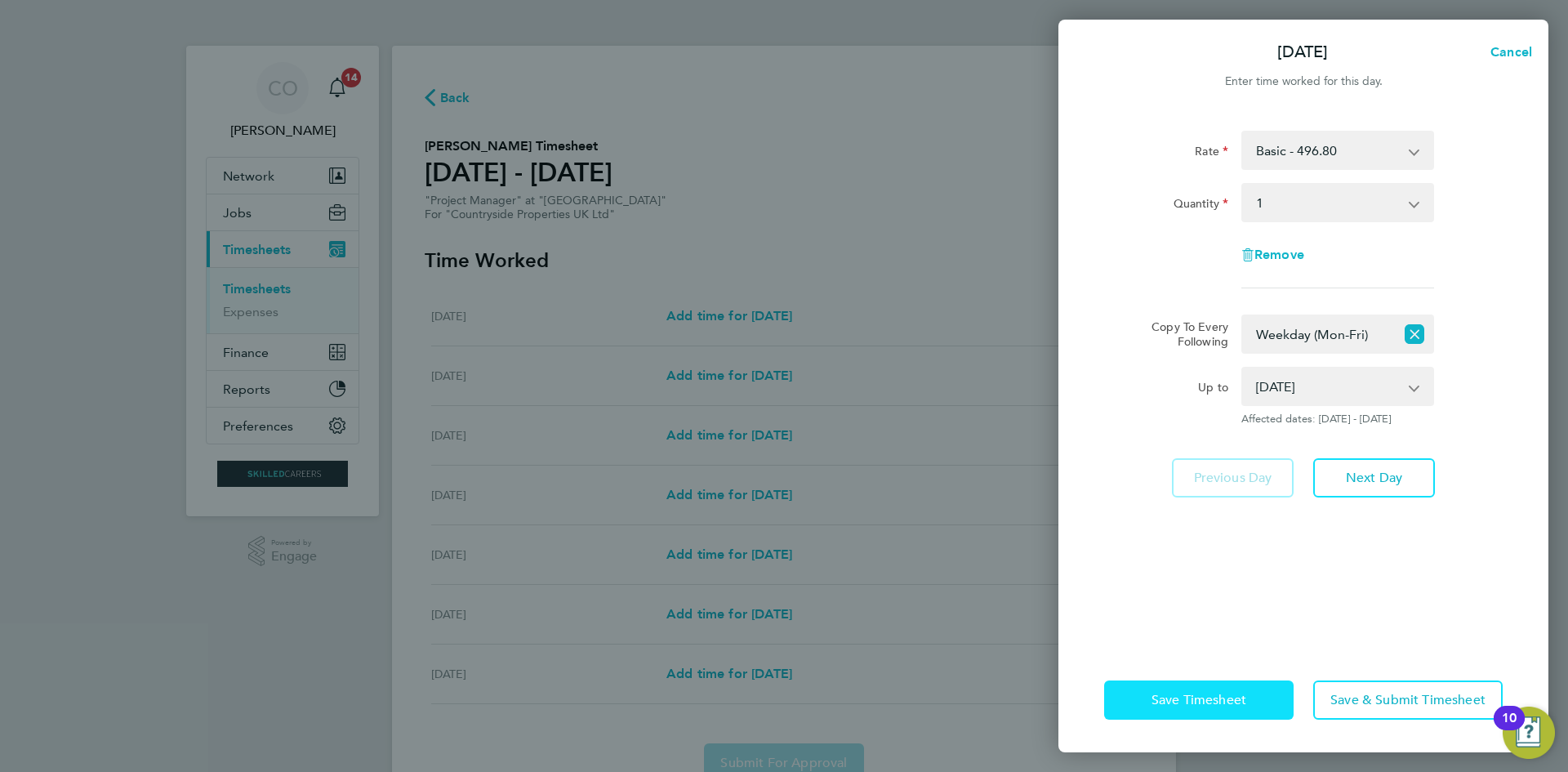
click at [1230, 695] on span "Save Timesheet" at bounding box center [1198, 700] width 94 height 16
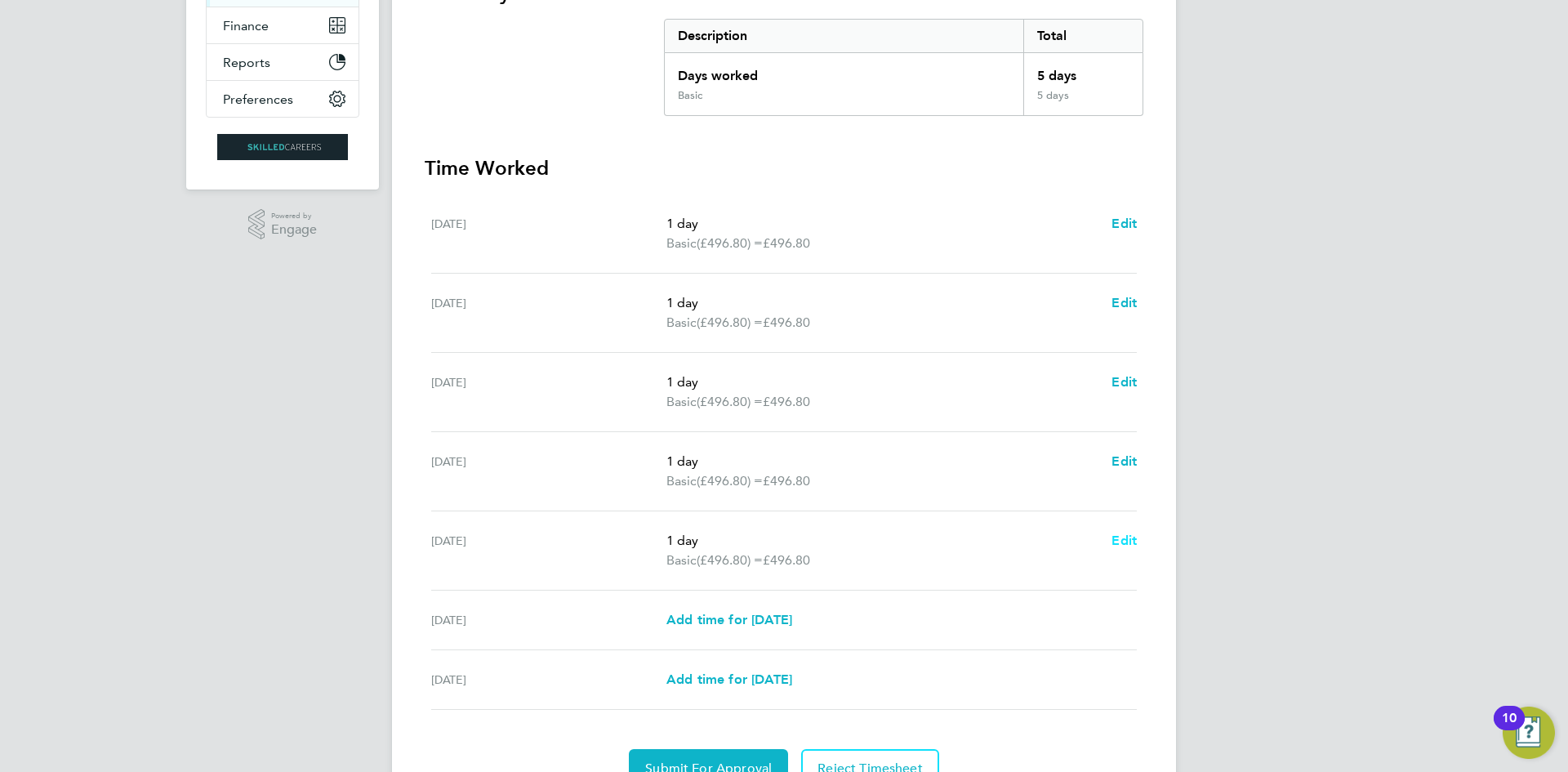
click at [1119, 538] on span "Edit" at bounding box center [1124, 540] width 25 height 16
select select "1"
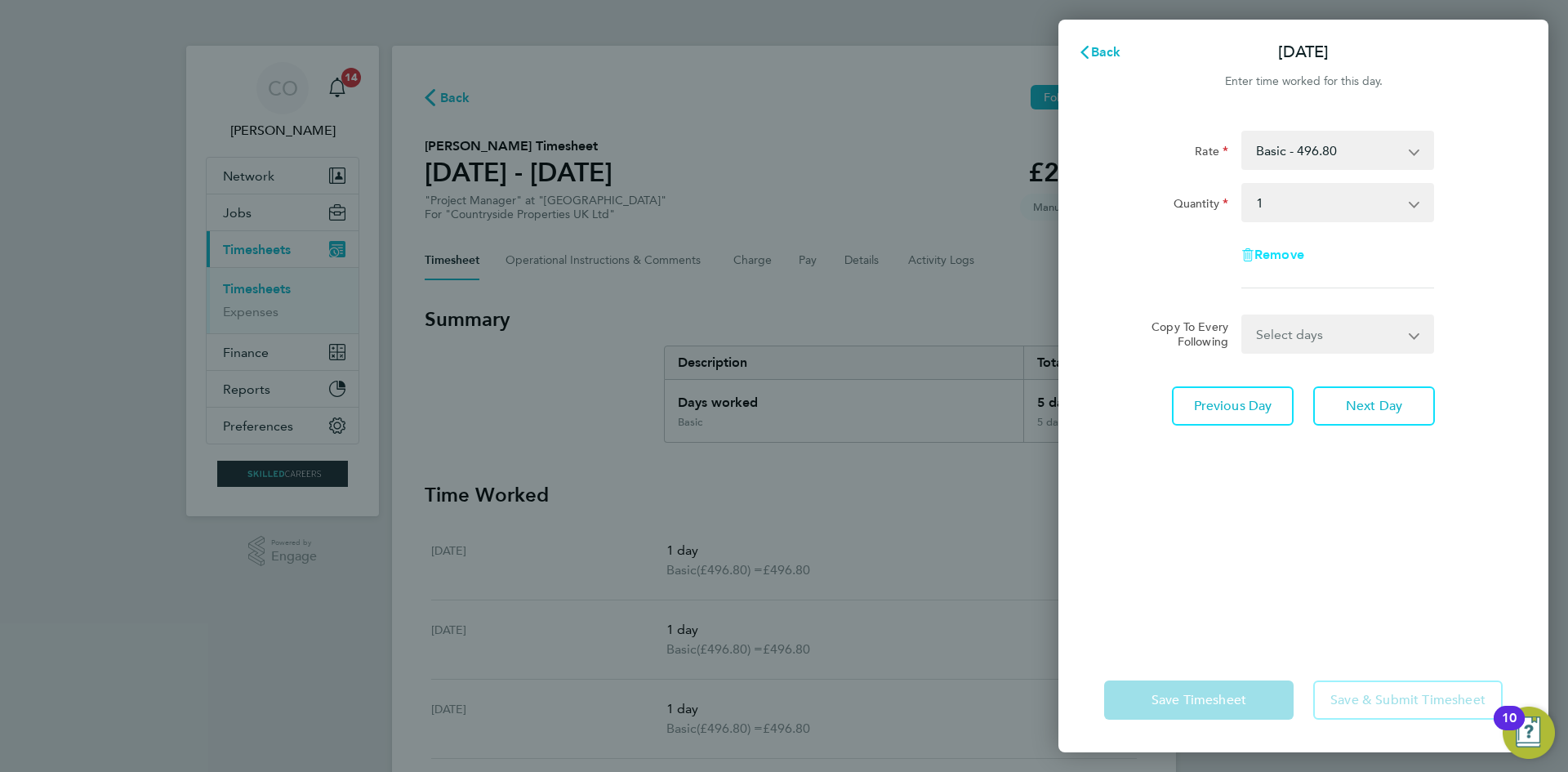
click at [1294, 255] on span "Remove" at bounding box center [1279, 254] width 50 height 16
select select "null"
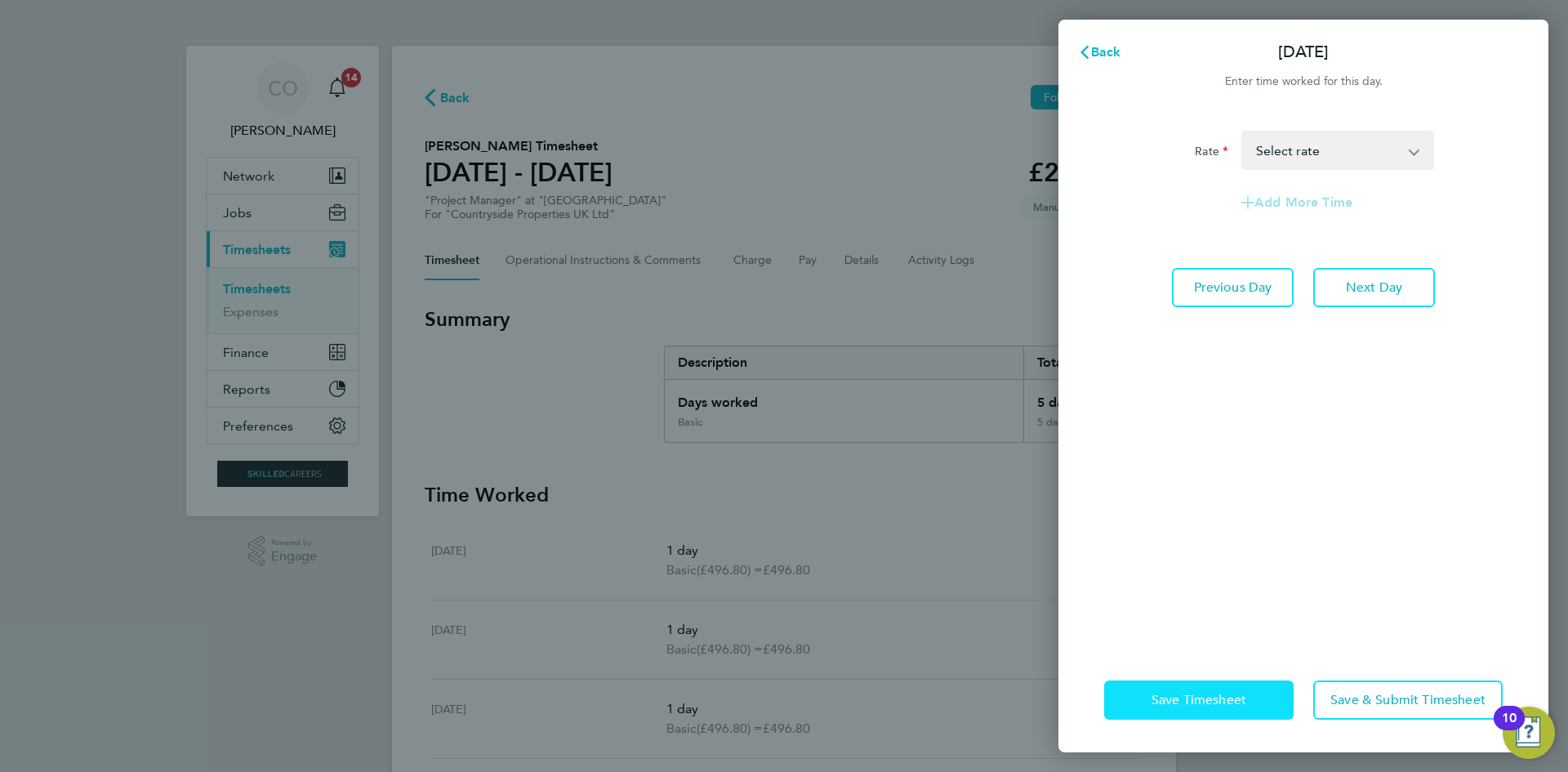
click at [1203, 712] on button "Save Timesheet" at bounding box center [1198, 700] width 190 height 39
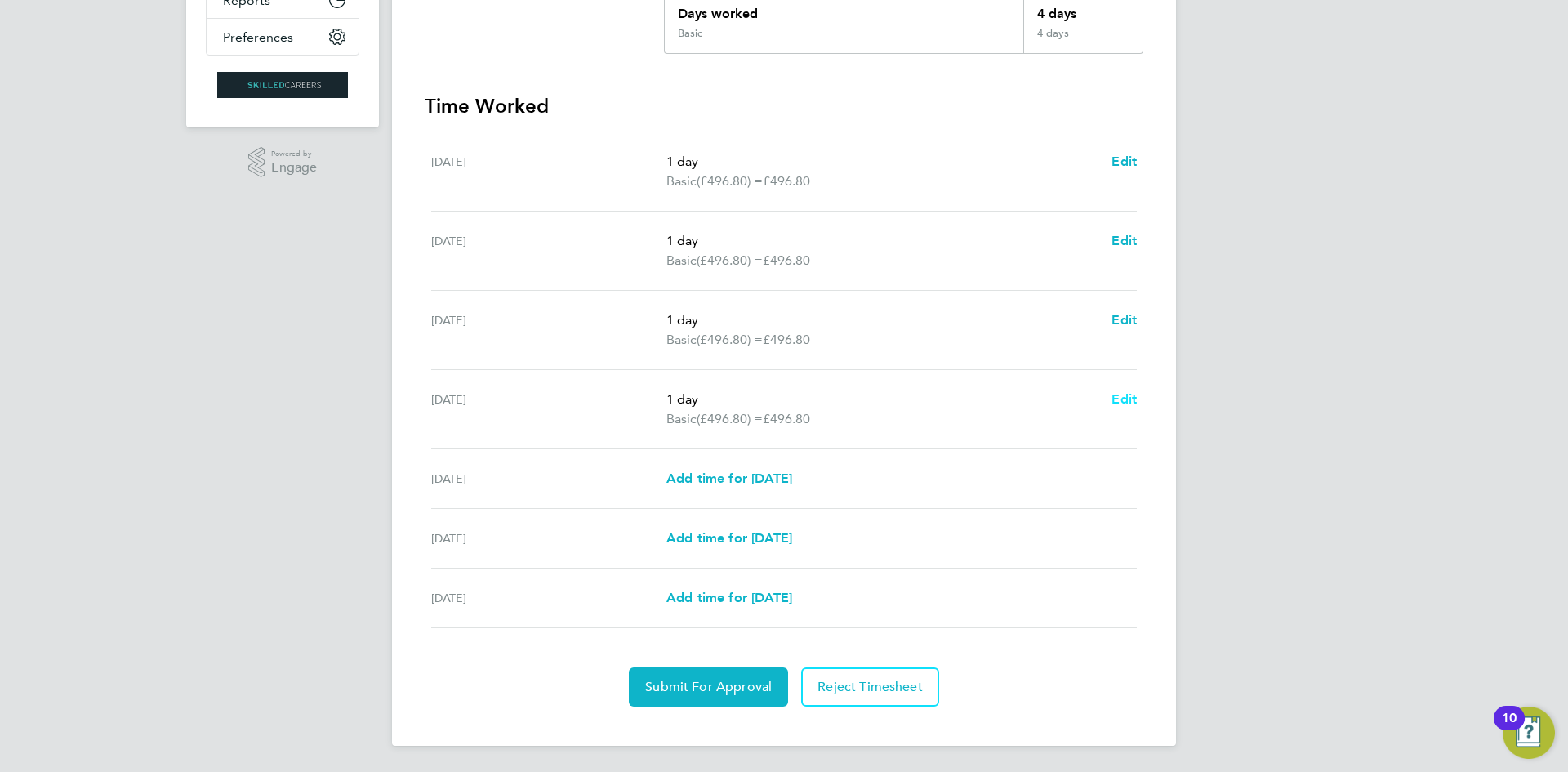
click at [1117, 397] on span "Edit" at bounding box center [1124, 398] width 25 height 16
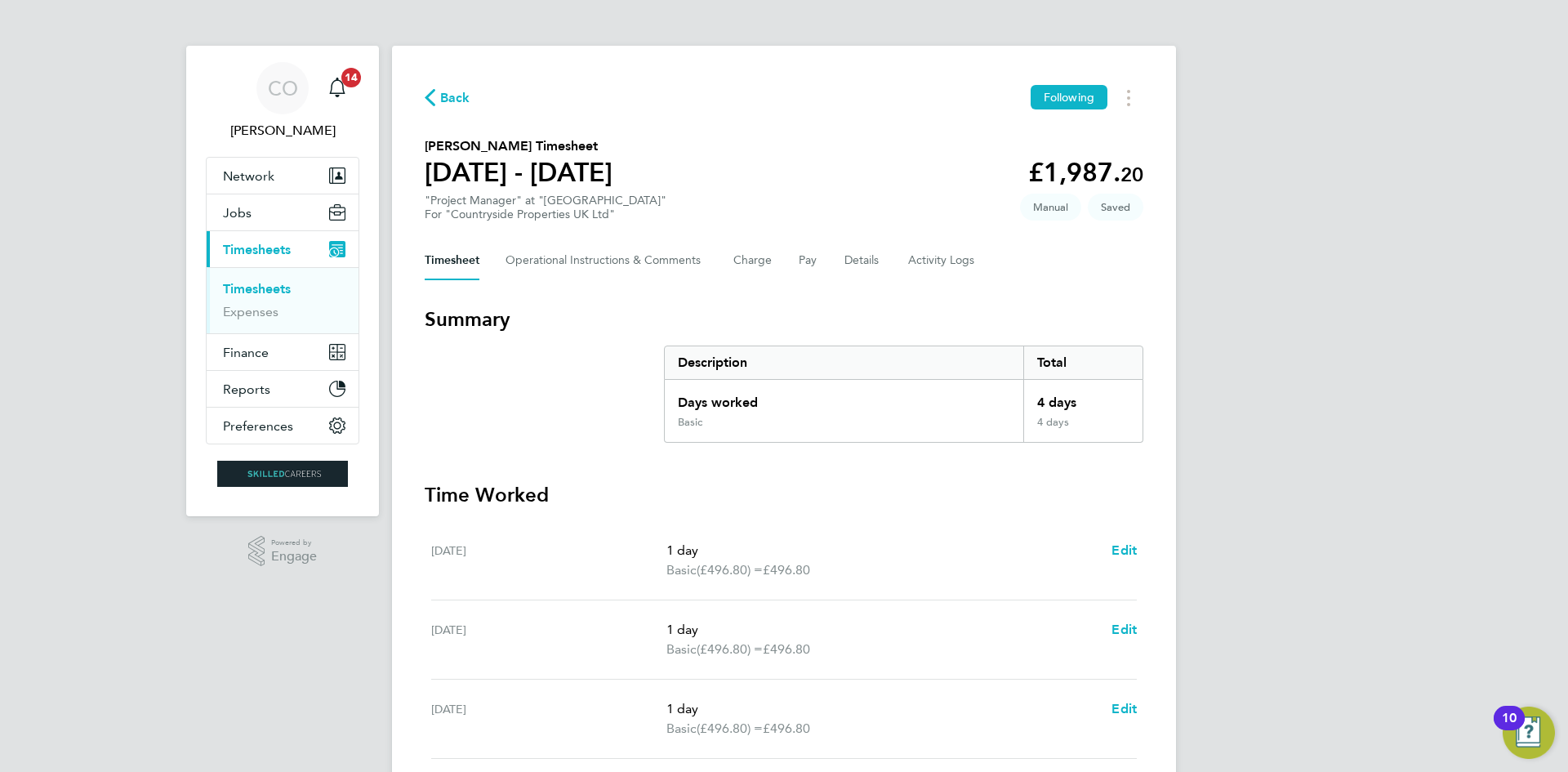
select select "1"
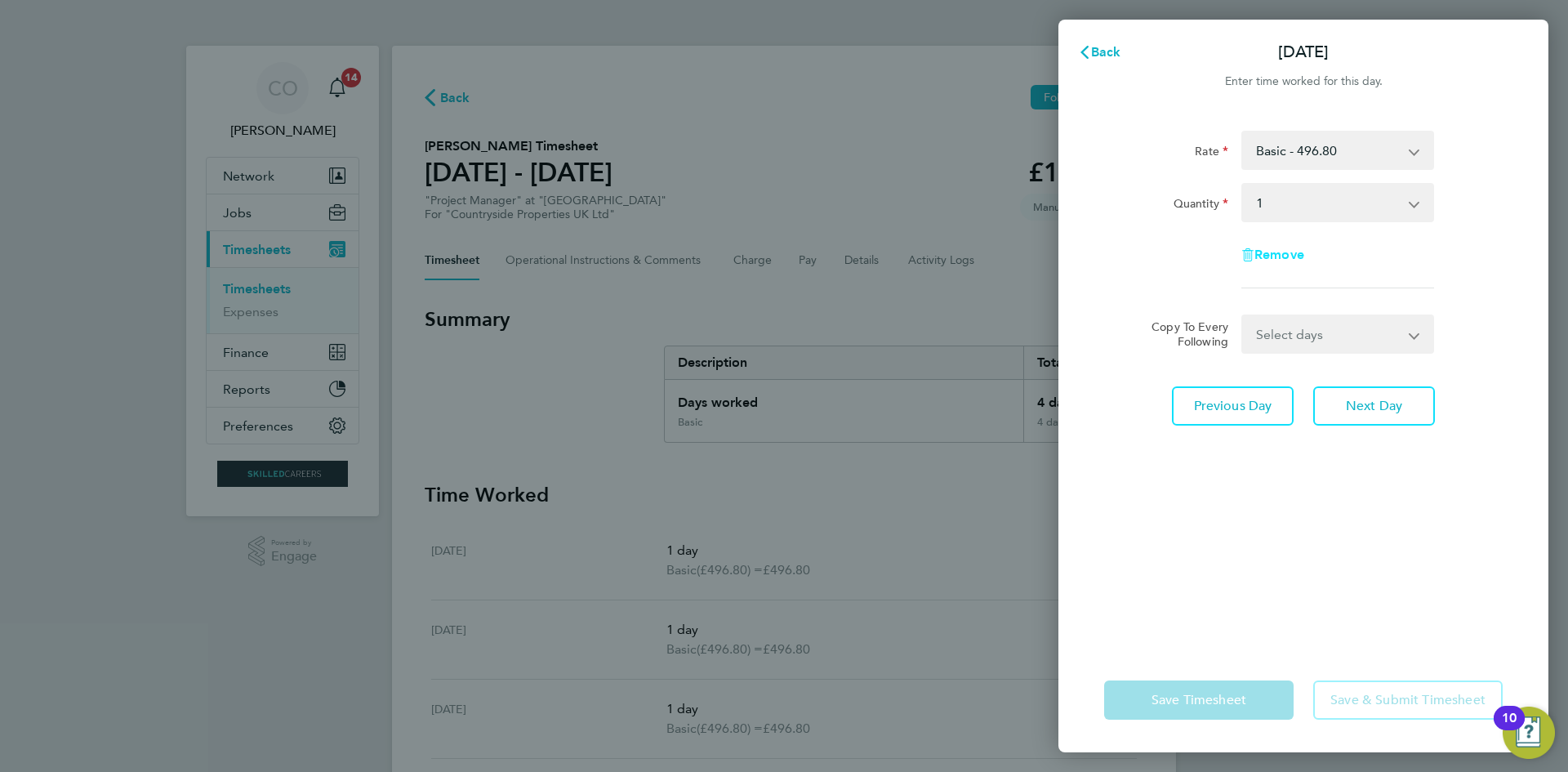
click at [1281, 254] on span "Remove" at bounding box center [1279, 254] width 50 height 16
select select "null"
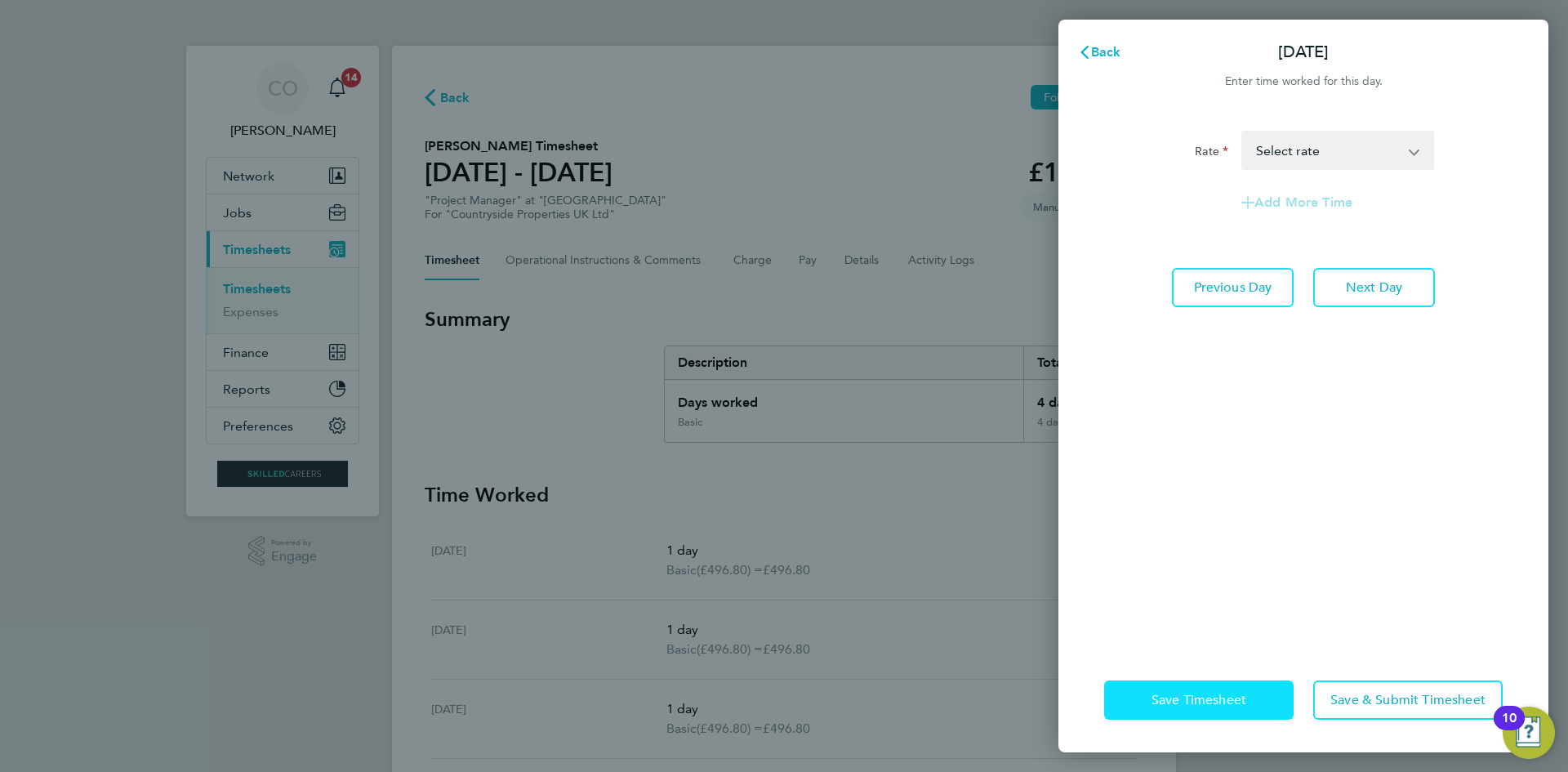
click at [1259, 702] on button "Save Timesheet" at bounding box center [1198, 700] width 190 height 39
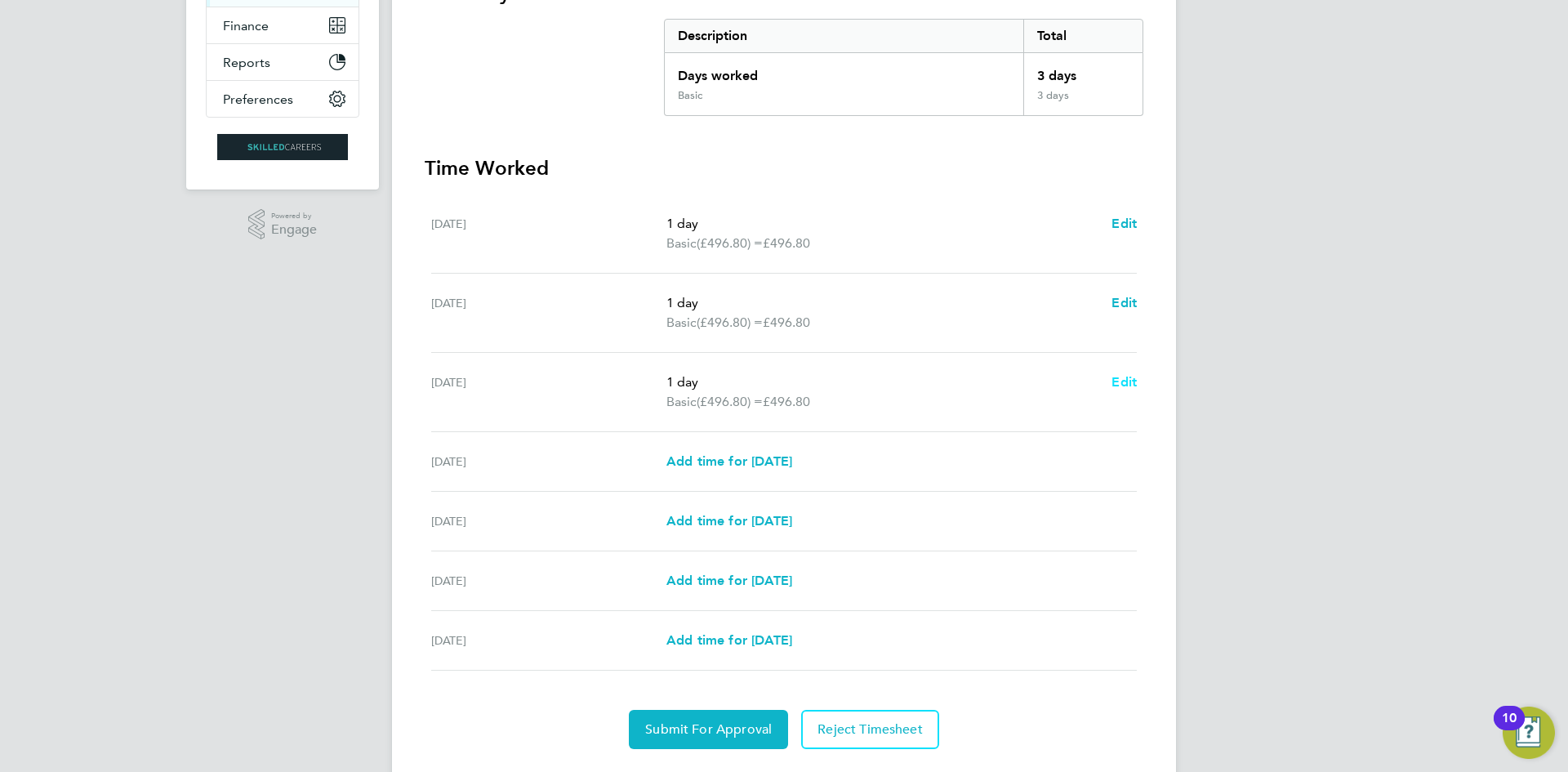
click at [1118, 381] on span "Edit" at bounding box center [1124, 381] width 25 height 16
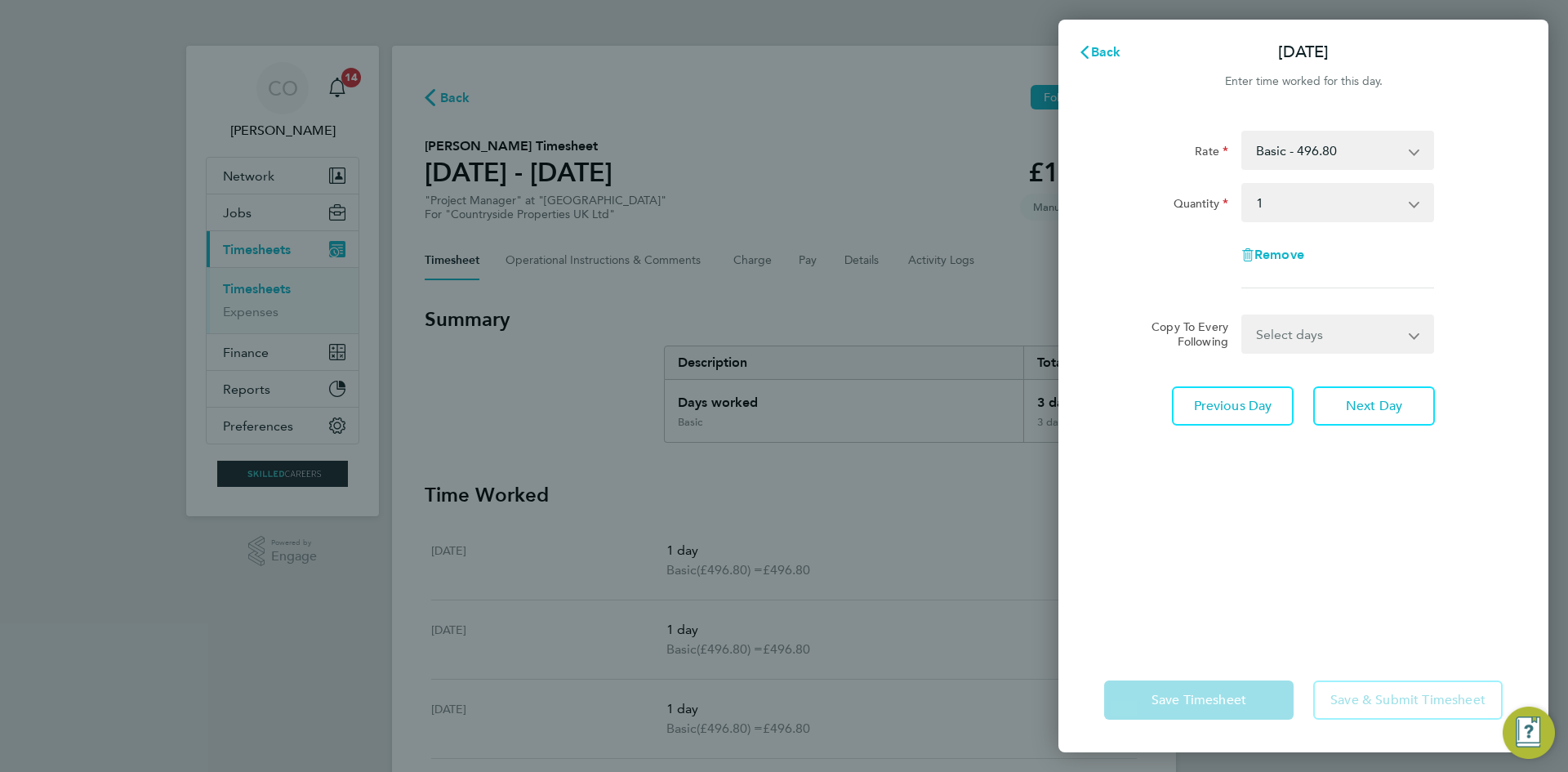
click at [1292, 204] on select "Select quantity 0.5 1" at bounding box center [1327, 203] width 170 height 36
select select "0.5"
click at [1243, 185] on select "Select quantity 0.5 1" at bounding box center [1327, 203] width 170 height 36
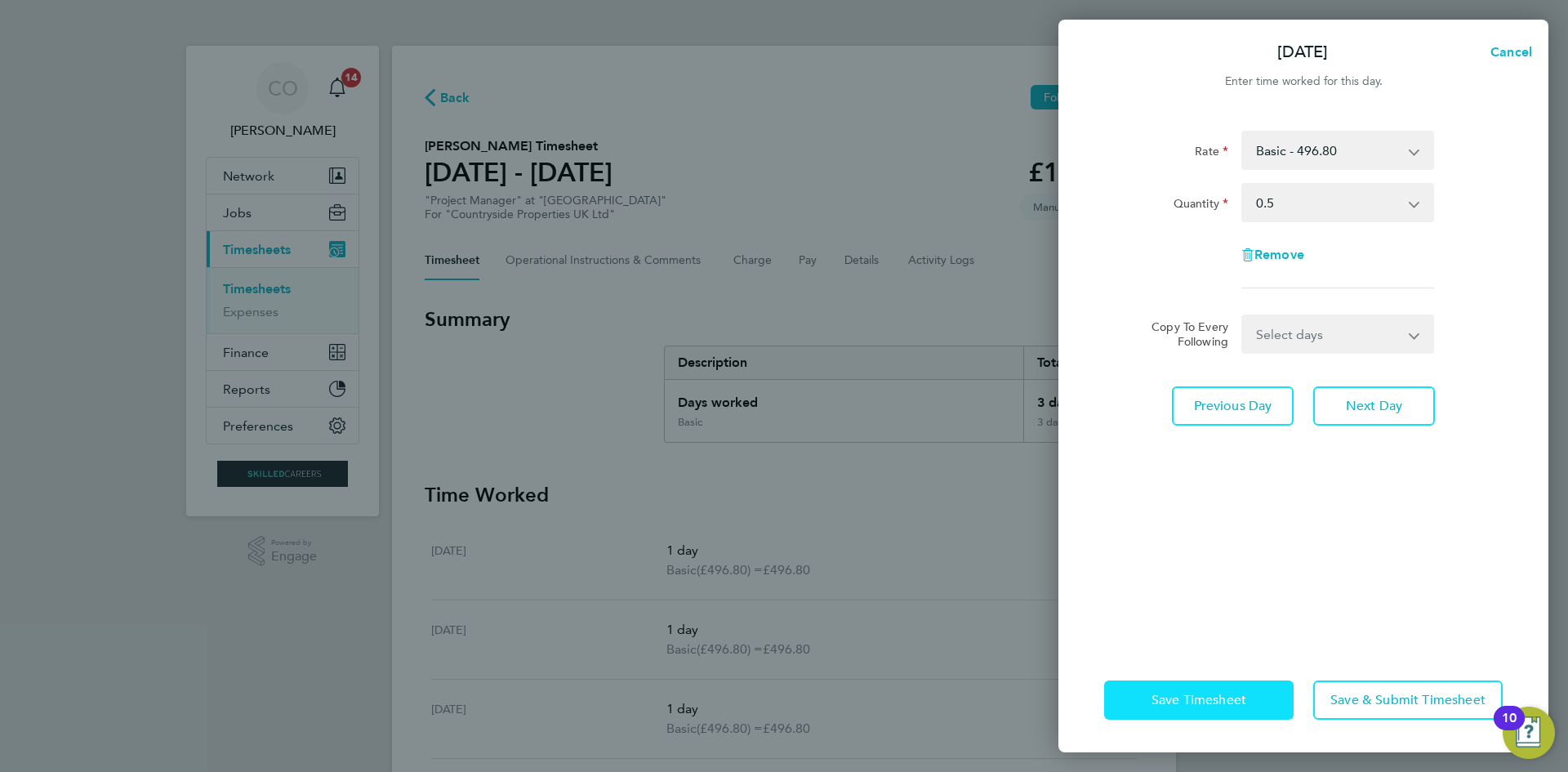
click at [1240, 708] on button "Save Timesheet" at bounding box center [1198, 700] width 190 height 39
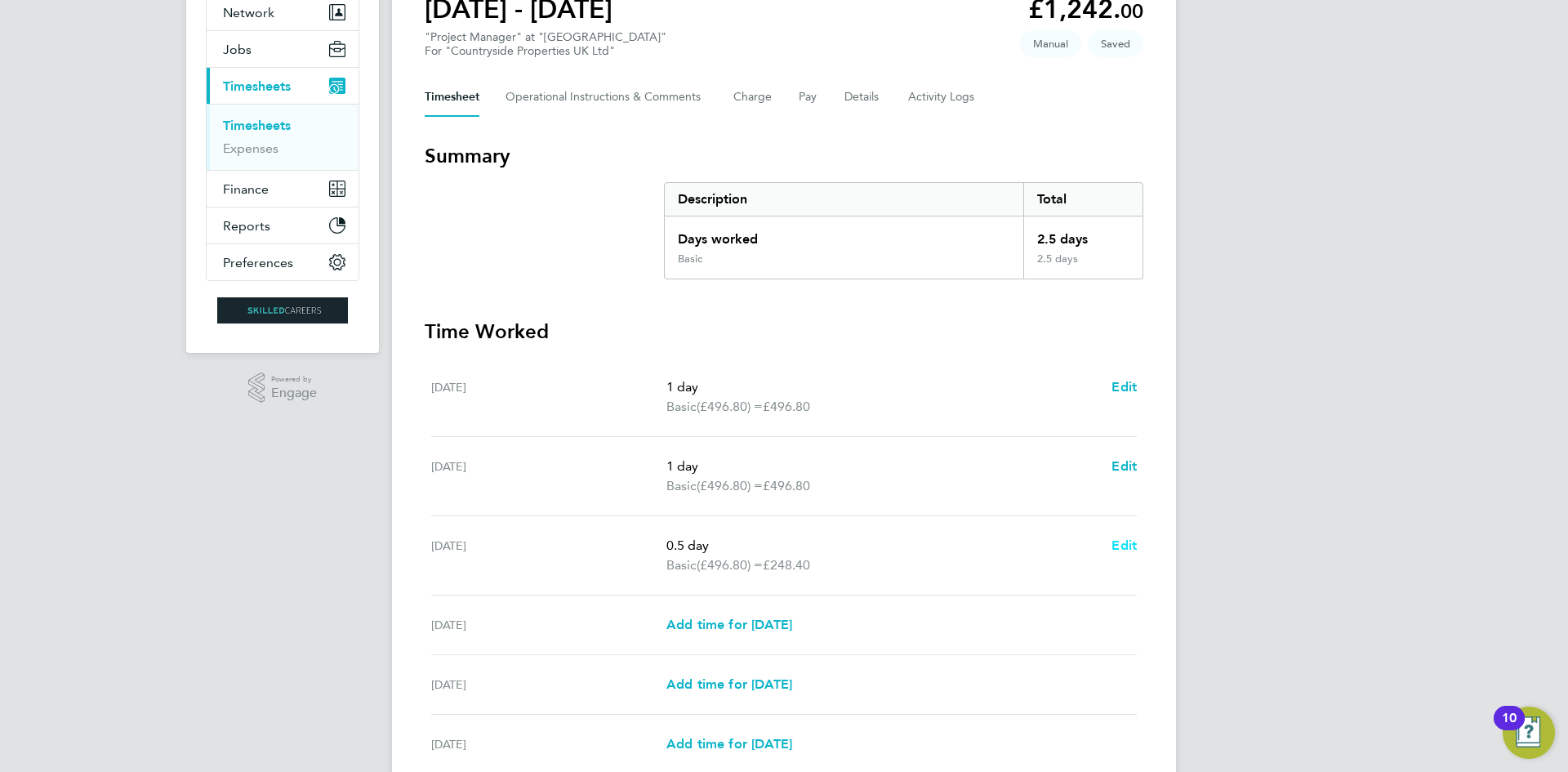
click at [1117, 544] on span "Edit" at bounding box center [1124, 545] width 25 height 16
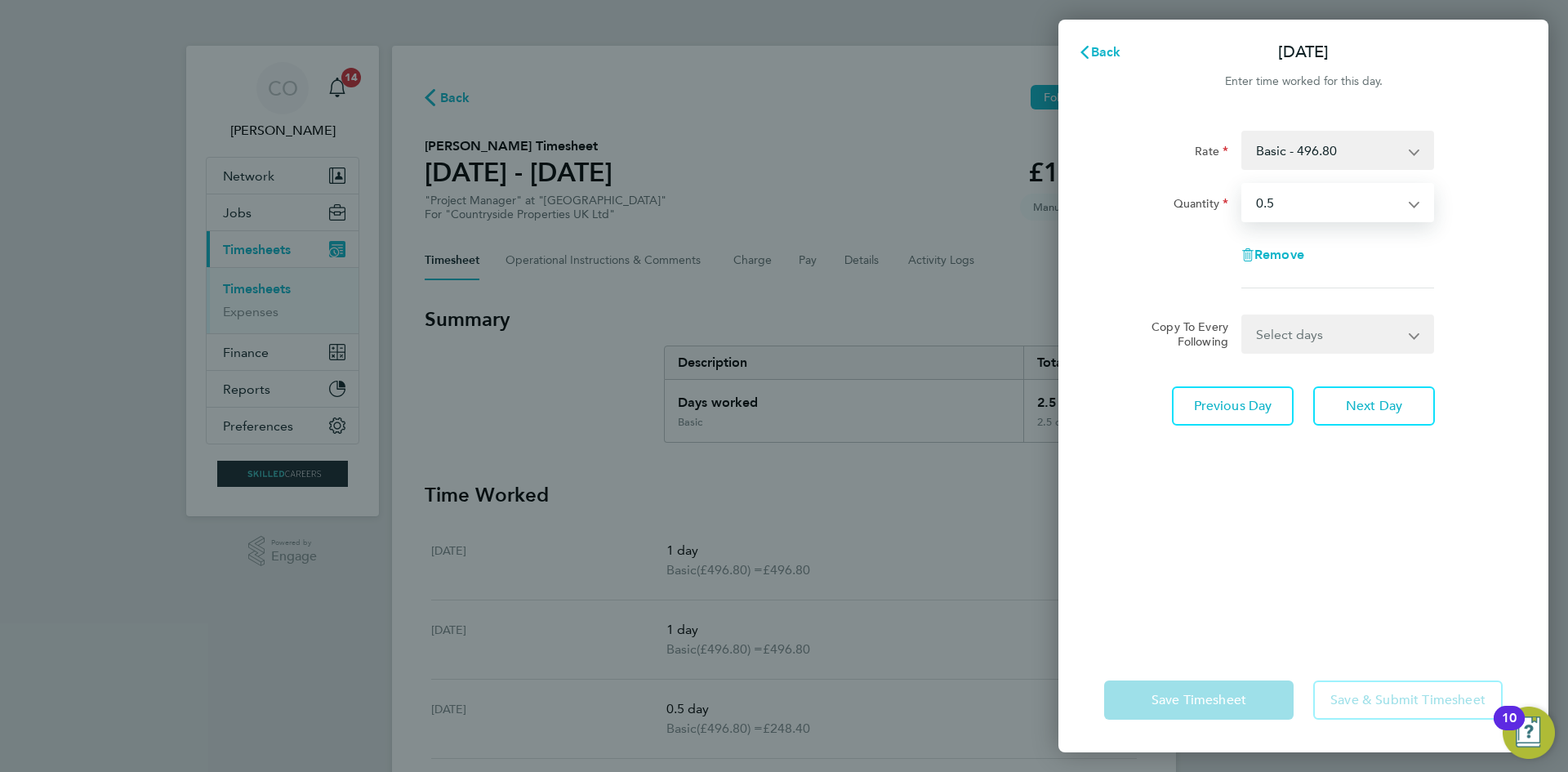
click at [1286, 213] on select "Select quantity 0.5 1" at bounding box center [1327, 203] width 170 height 36
select select "1"
click at [1243, 185] on select "Select quantity 0.5 1" at bounding box center [1327, 203] width 170 height 36
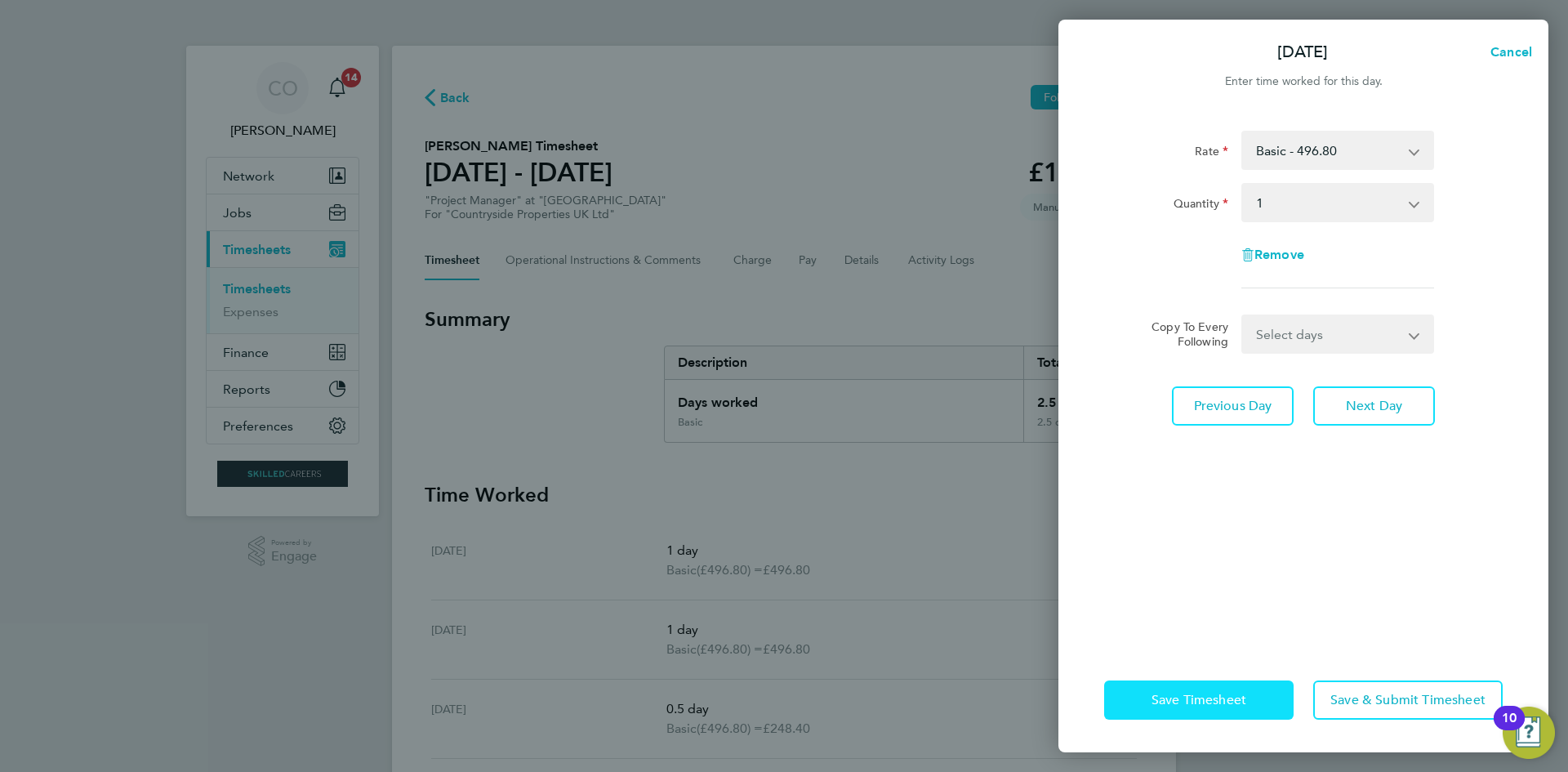
click at [1232, 700] on span "Save Timesheet" at bounding box center [1198, 700] width 94 height 16
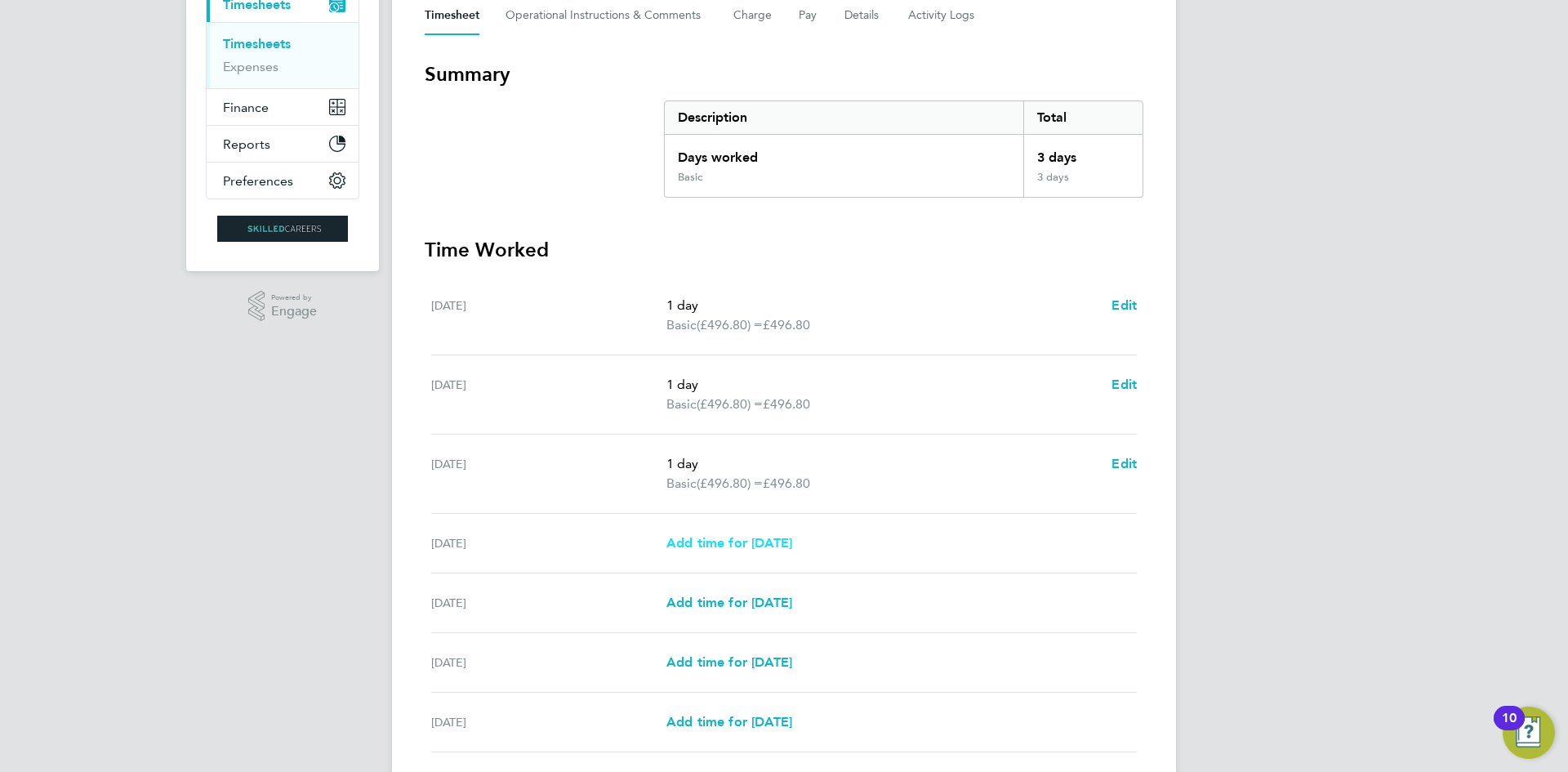
click at [731, 539] on span "Add time for Thu 07 Aug" at bounding box center [729, 542] width 126 height 16
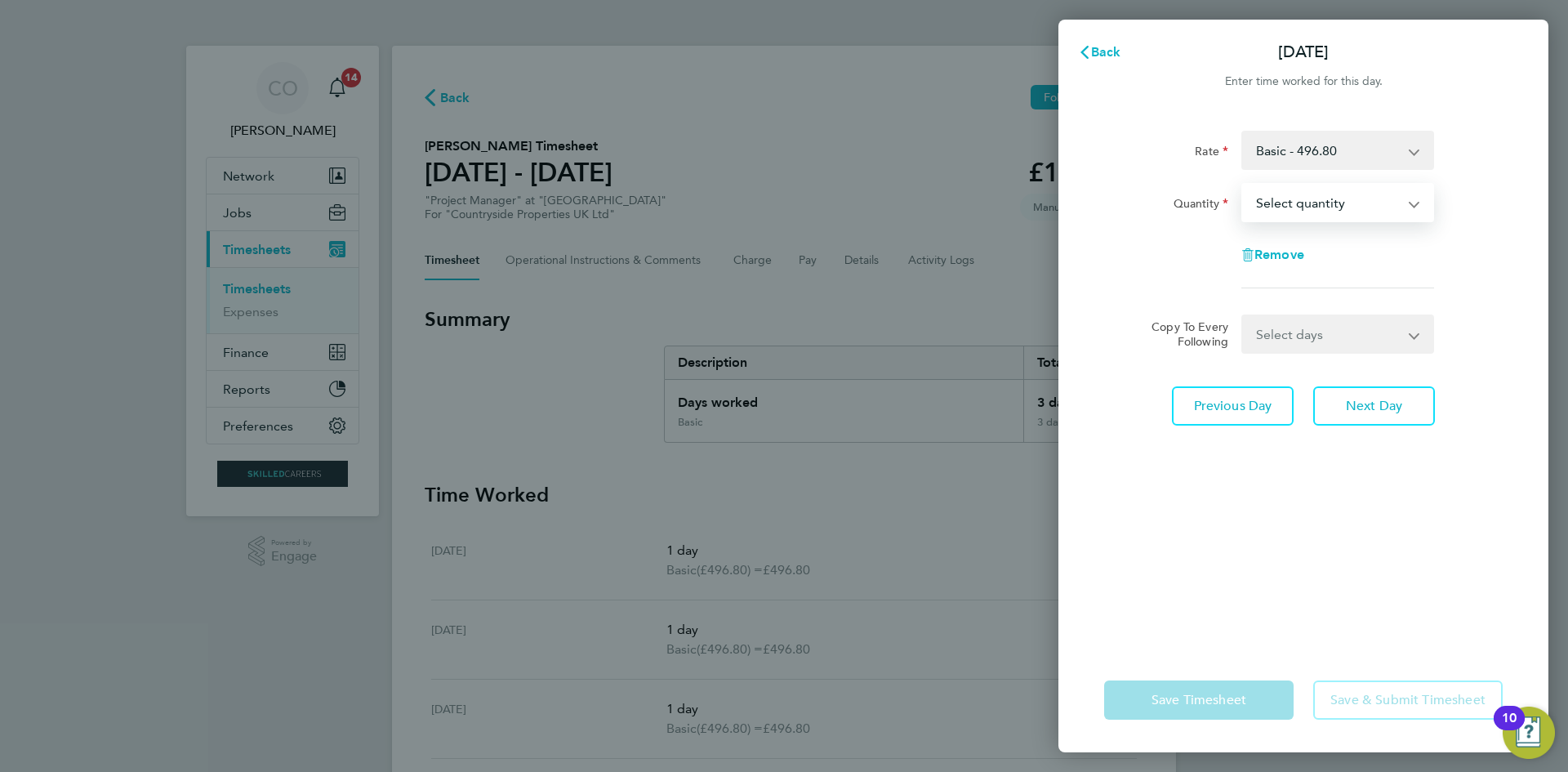
click at [1319, 214] on select "Select quantity 0.5 1" at bounding box center [1327, 203] width 170 height 36
select select "0.5"
click at [1243, 185] on select "Select quantity 0.5 1" at bounding box center [1327, 203] width 170 height 36
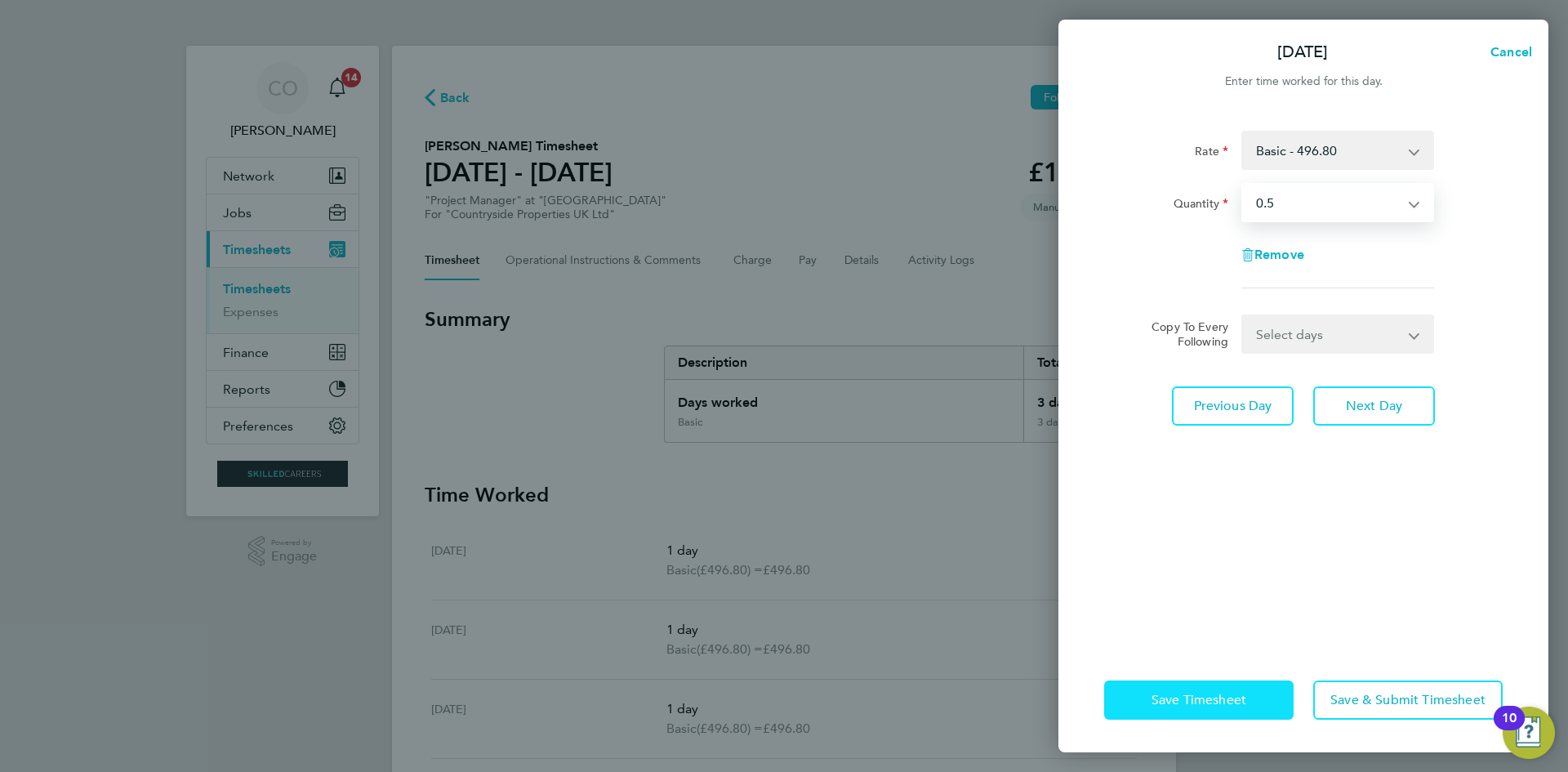
click at [1220, 710] on button "Save Timesheet" at bounding box center [1198, 700] width 190 height 39
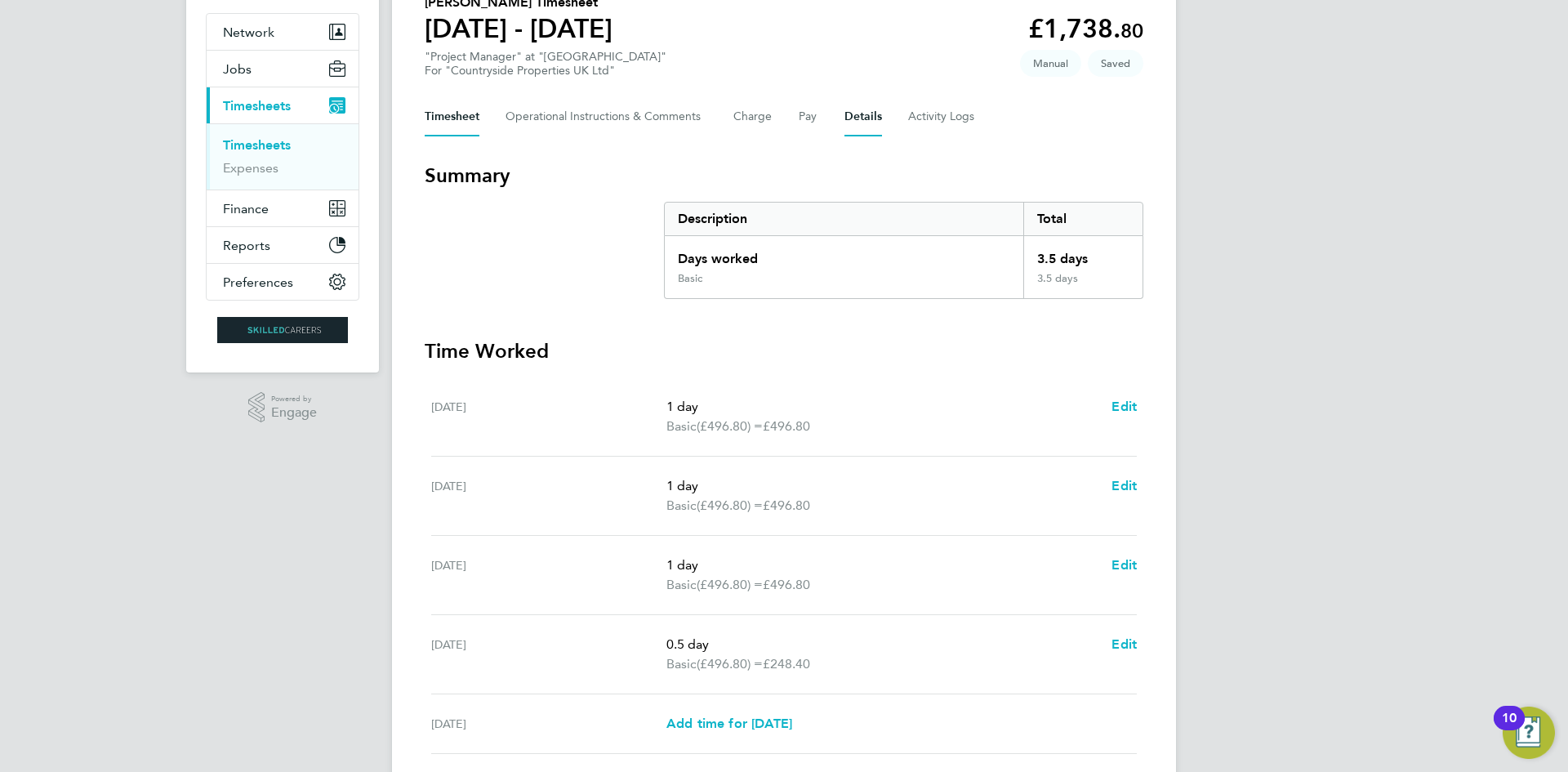
click at [874, 122] on button "Details" at bounding box center [863, 117] width 38 height 39
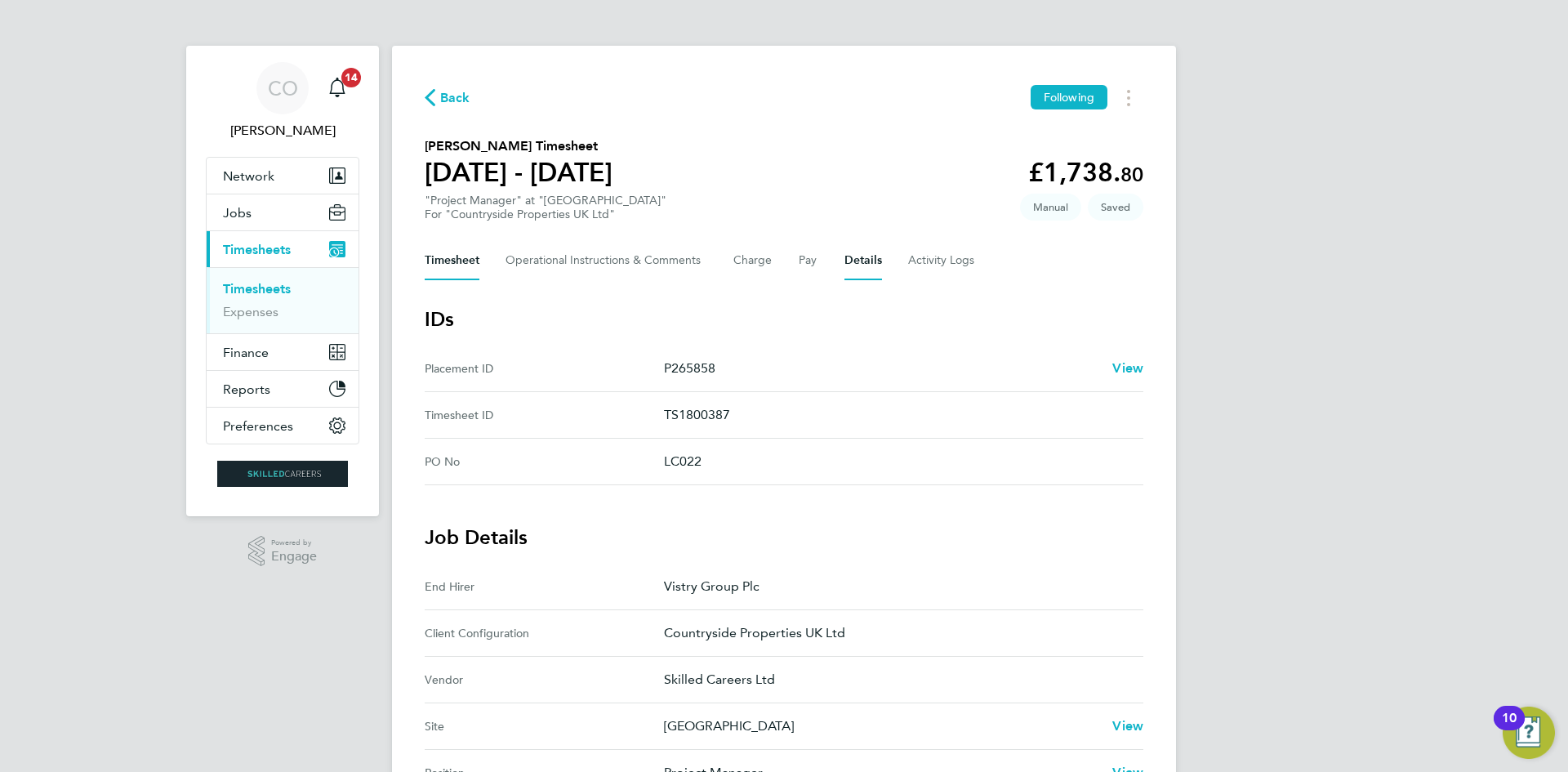
click at [435, 258] on button "Timesheet" at bounding box center [452, 260] width 55 height 39
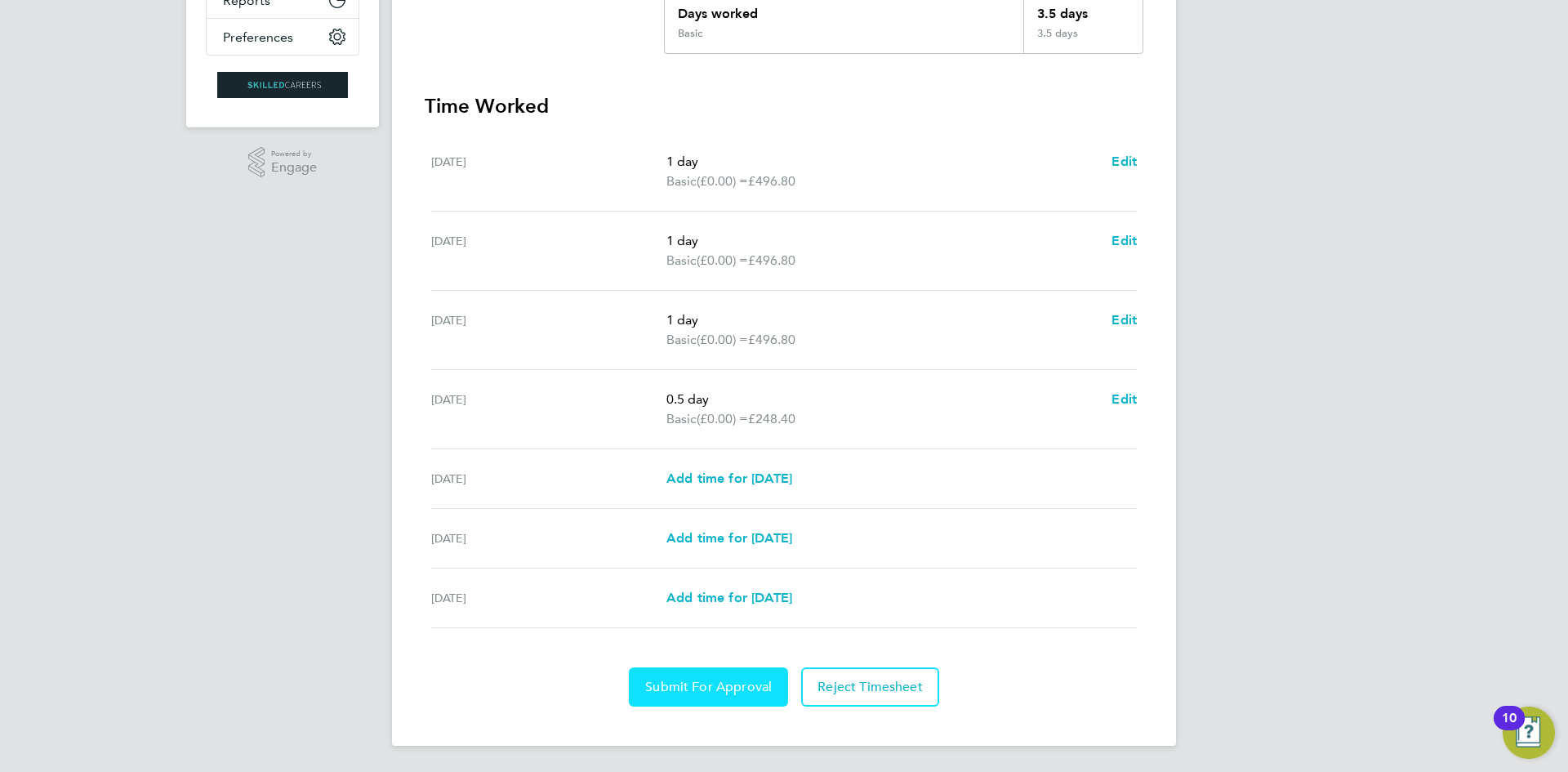
click at [738, 685] on span "Submit For Approval" at bounding box center [708, 687] width 126 height 16
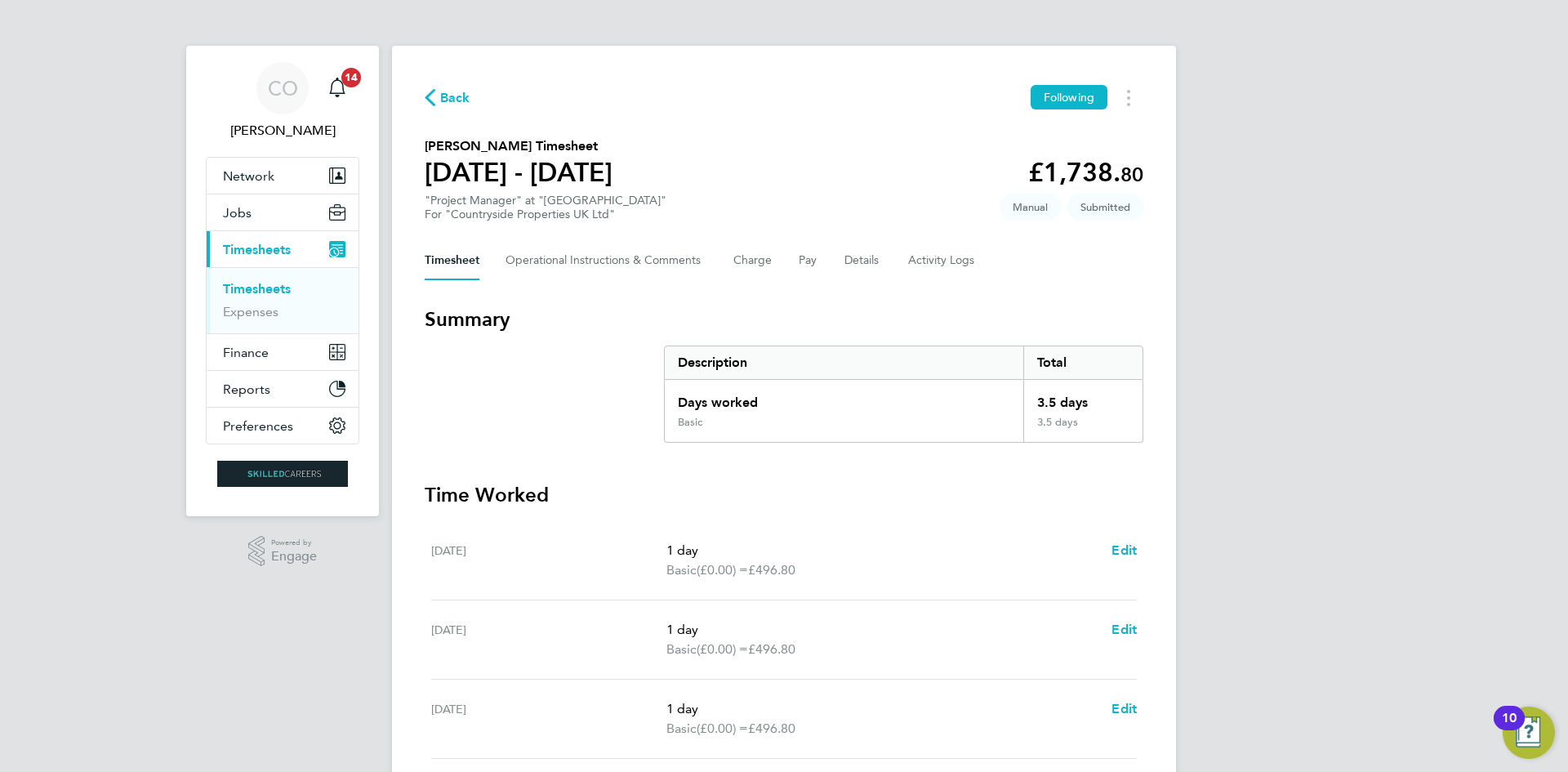
click at [273, 287] on link "Timesheets" at bounding box center [256, 288] width 68 height 16
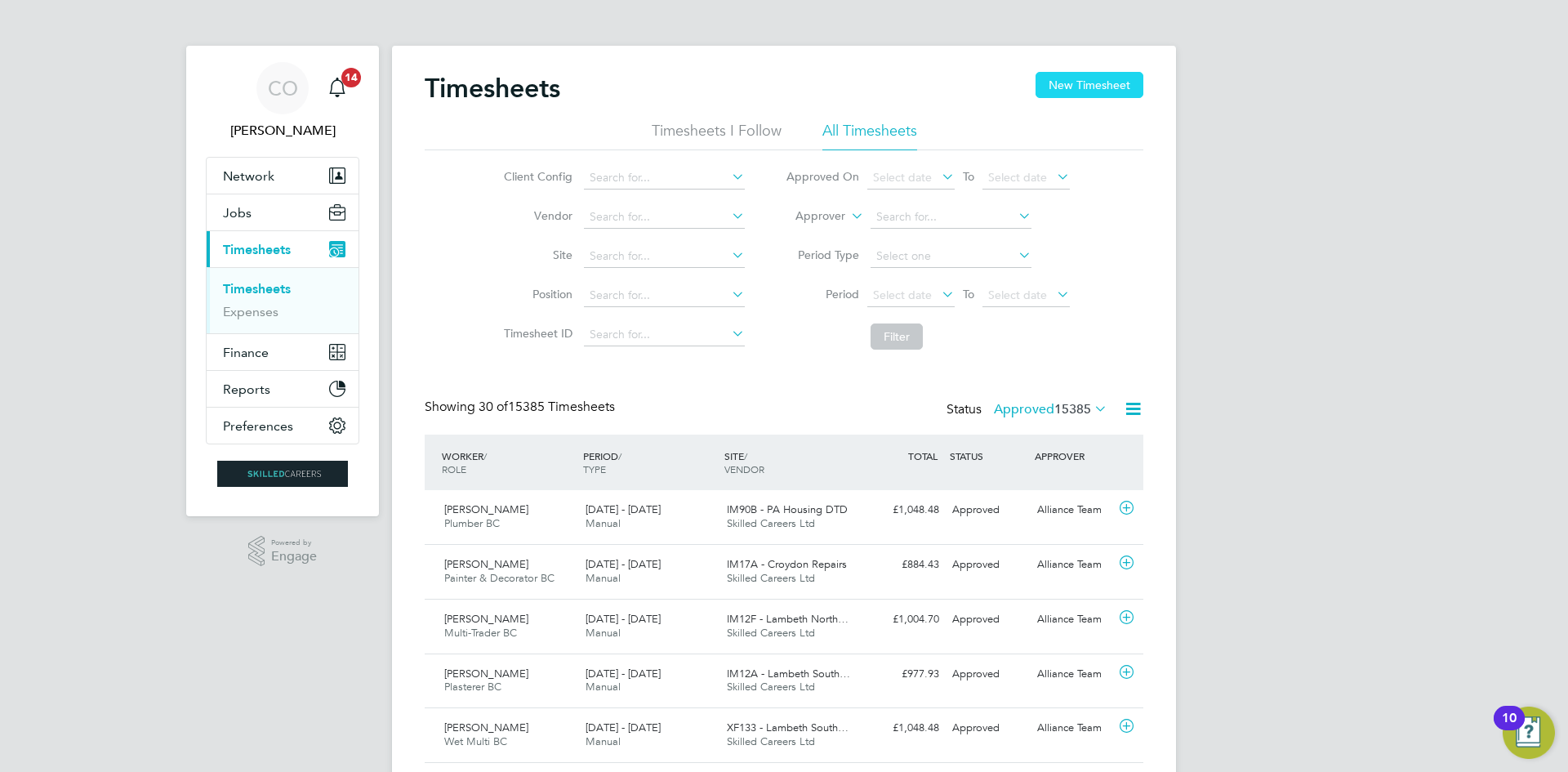
drag, startPoint x: 1104, startPoint y: 86, endPoint x: 1095, endPoint y: 94, distance: 12.0
click at [1105, 86] on button "New Timesheet" at bounding box center [1089, 85] width 108 height 26
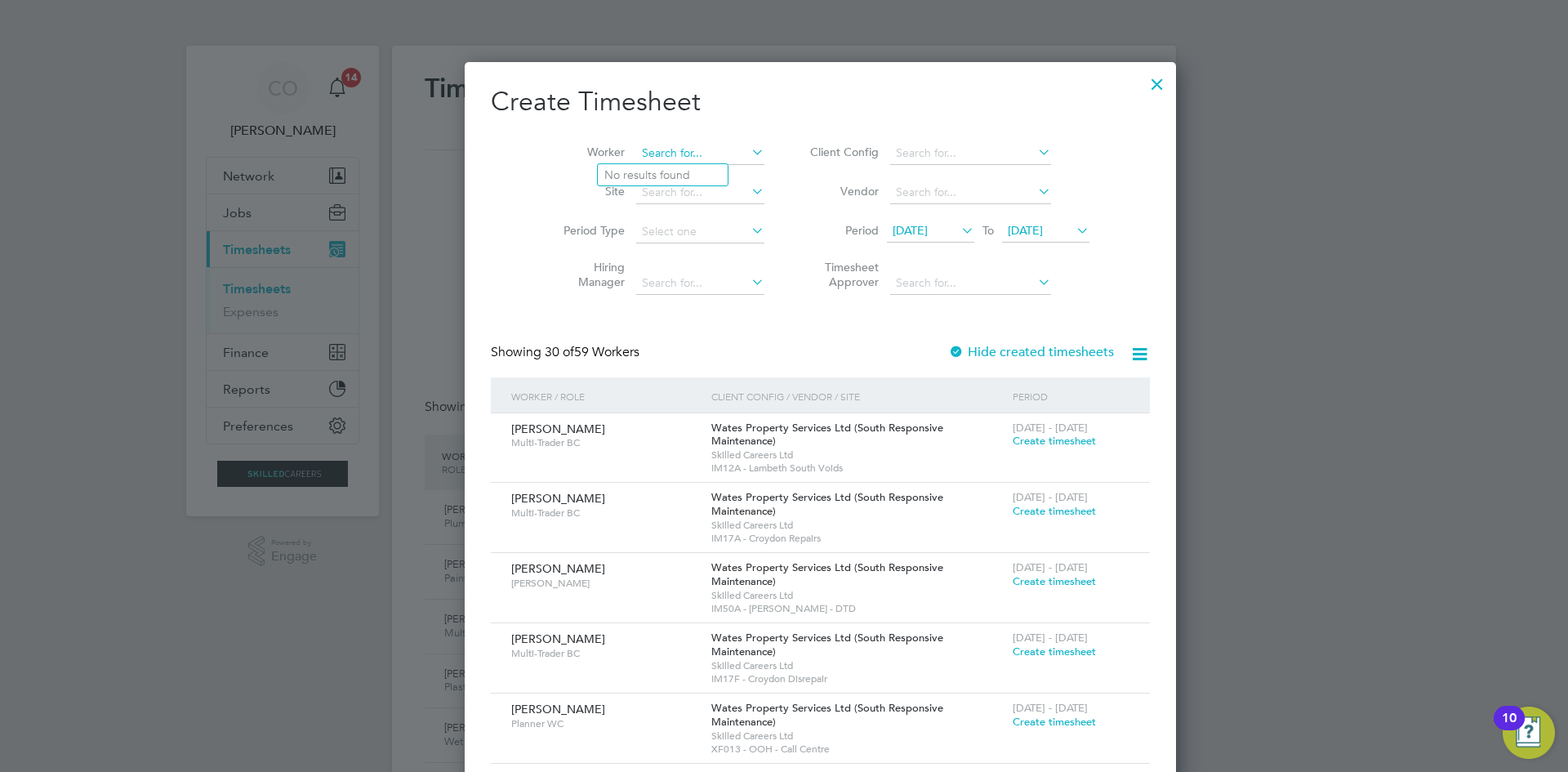
click at [637, 157] on input at bounding box center [701, 154] width 128 height 23
click at [645, 240] on li "Court ney Lawer" at bounding box center [676, 241] width 156 height 22
type input "[PERSON_NAME]"
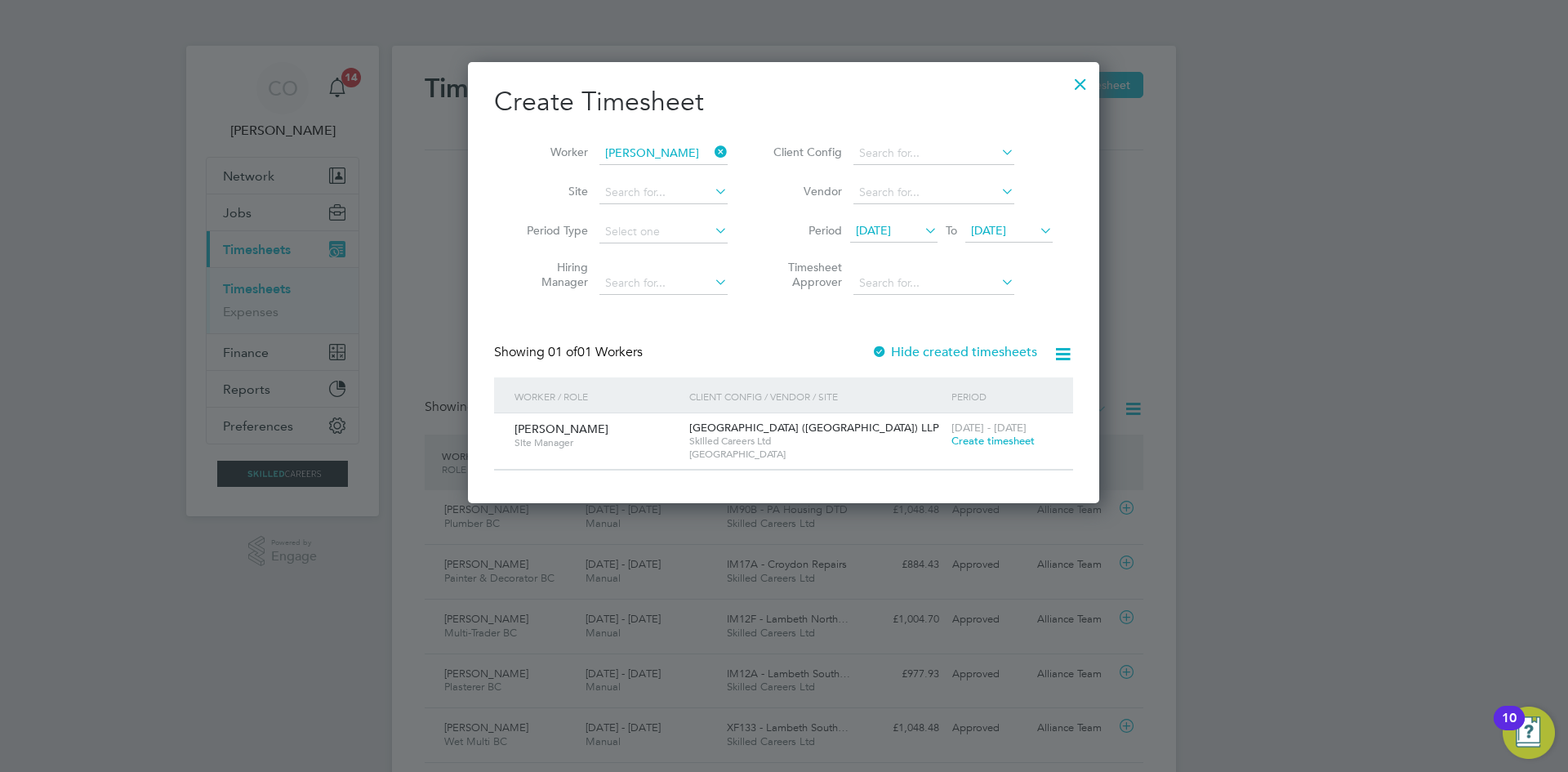
click at [991, 439] on span "Create timesheet" at bounding box center [992, 440] width 83 height 14
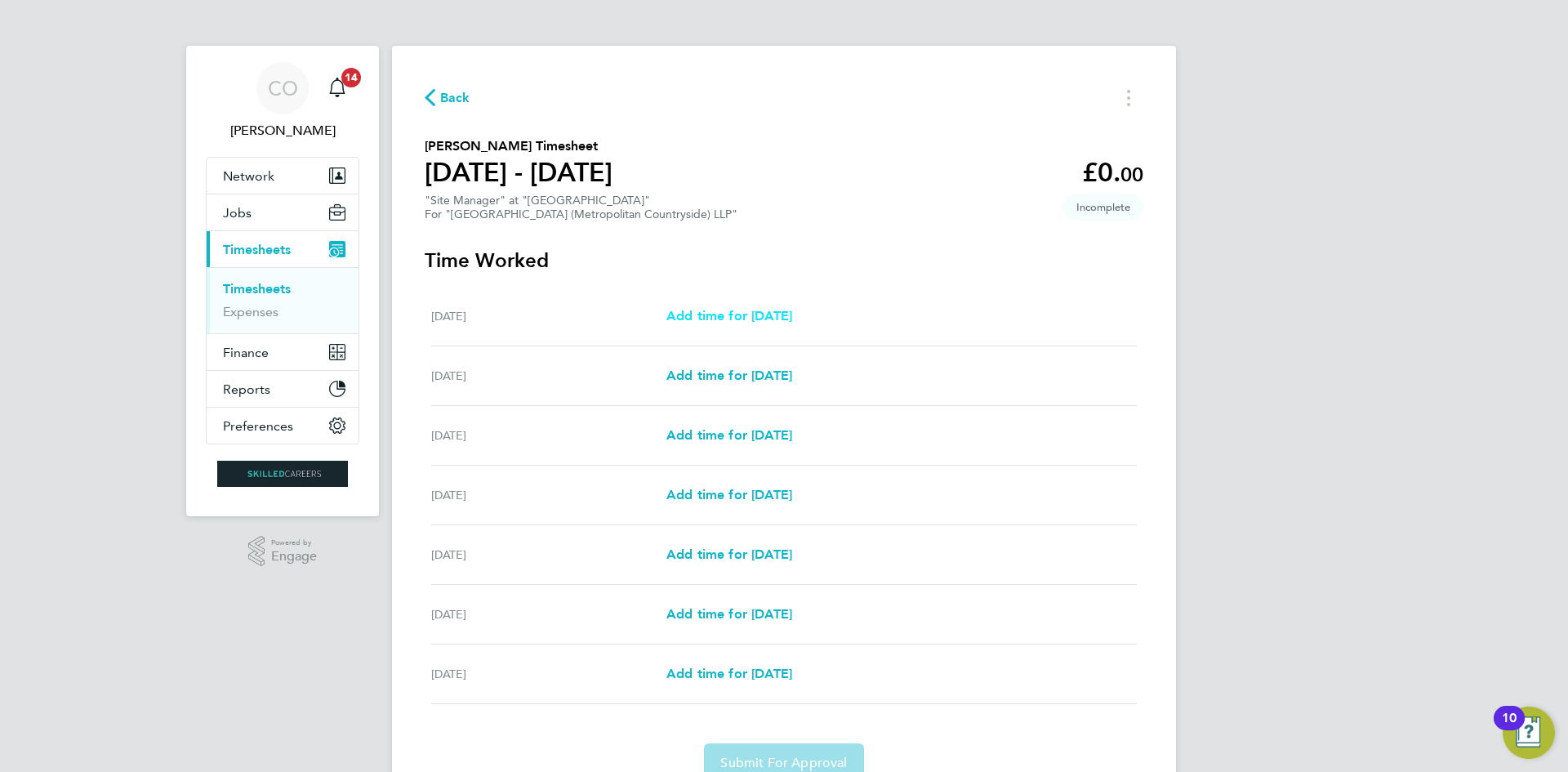
click at [792, 314] on span "Add time for Mon 04 Aug" at bounding box center [729, 315] width 126 height 16
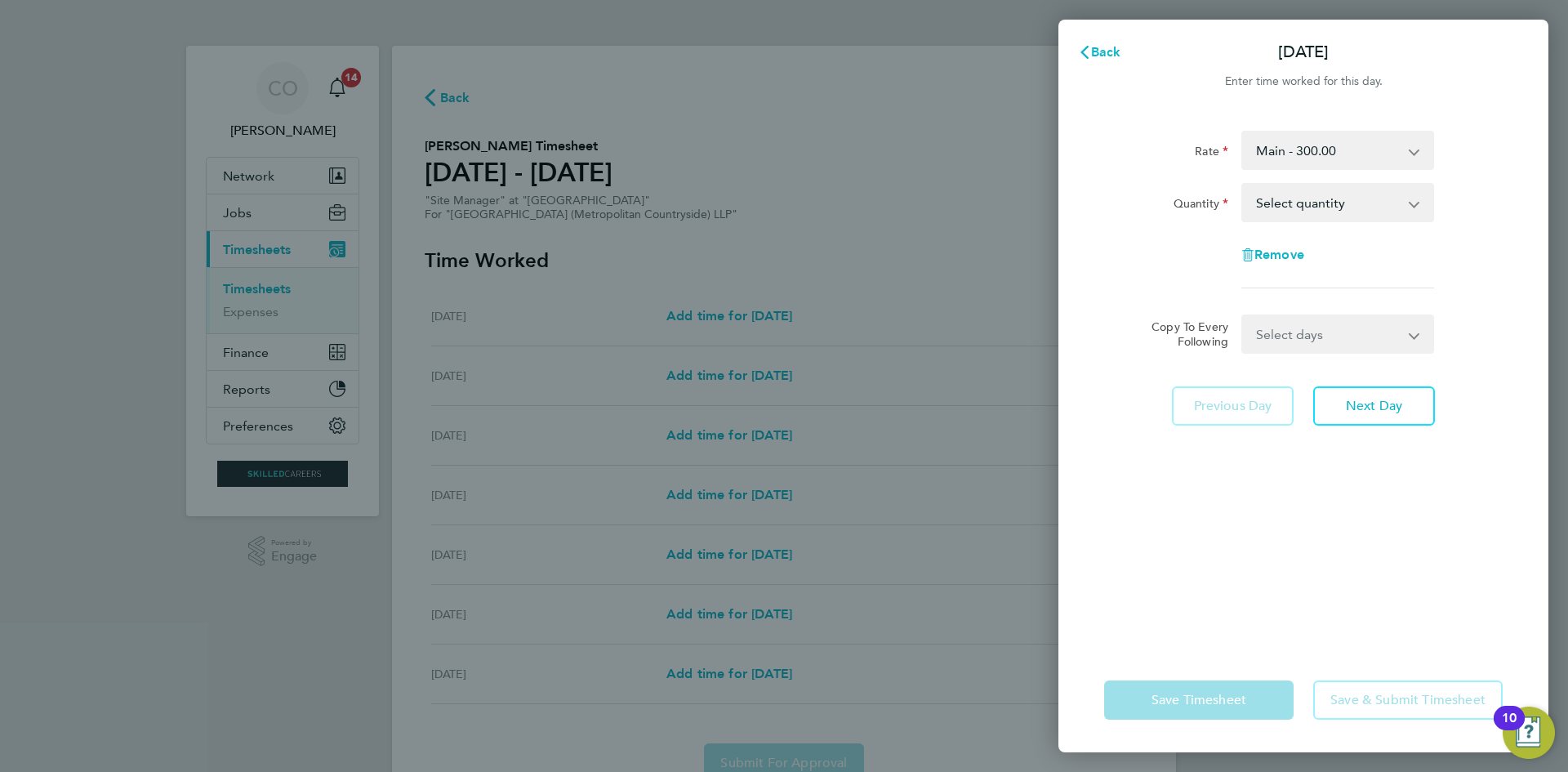
click at [1277, 195] on select "Select quantity 0.5 1" at bounding box center [1327, 203] width 170 height 36
select select "1"
click at [1243, 185] on select "Select quantity 0.5 1" at bounding box center [1327, 203] width 170 height 36
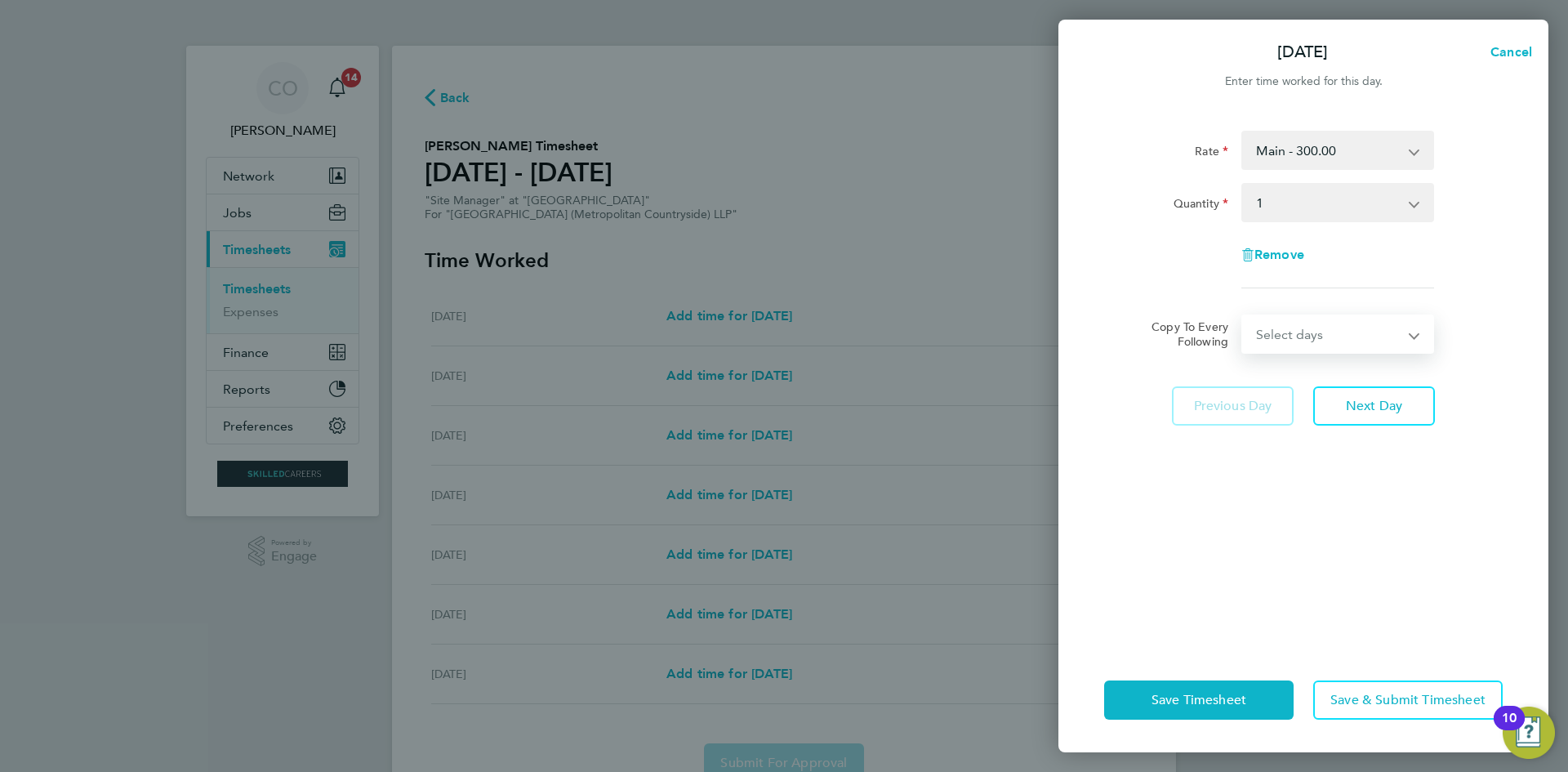
click at [1299, 332] on select "Select days Day Weekday (Mon-Fri) Weekend (Sat-Sun) Tuesday Wednesday Thursday …" at bounding box center [1328, 334] width 172 height 36
select select "WEEKDAY"
click at [1243, 316] on select "Select days Day Weekday (Mon-Fri) Weekend (Sat-Sun) Tuesday Wednesday Thursday …" at bounding box center [1328, 334] width 172 height 36
select select "2025-08-10"
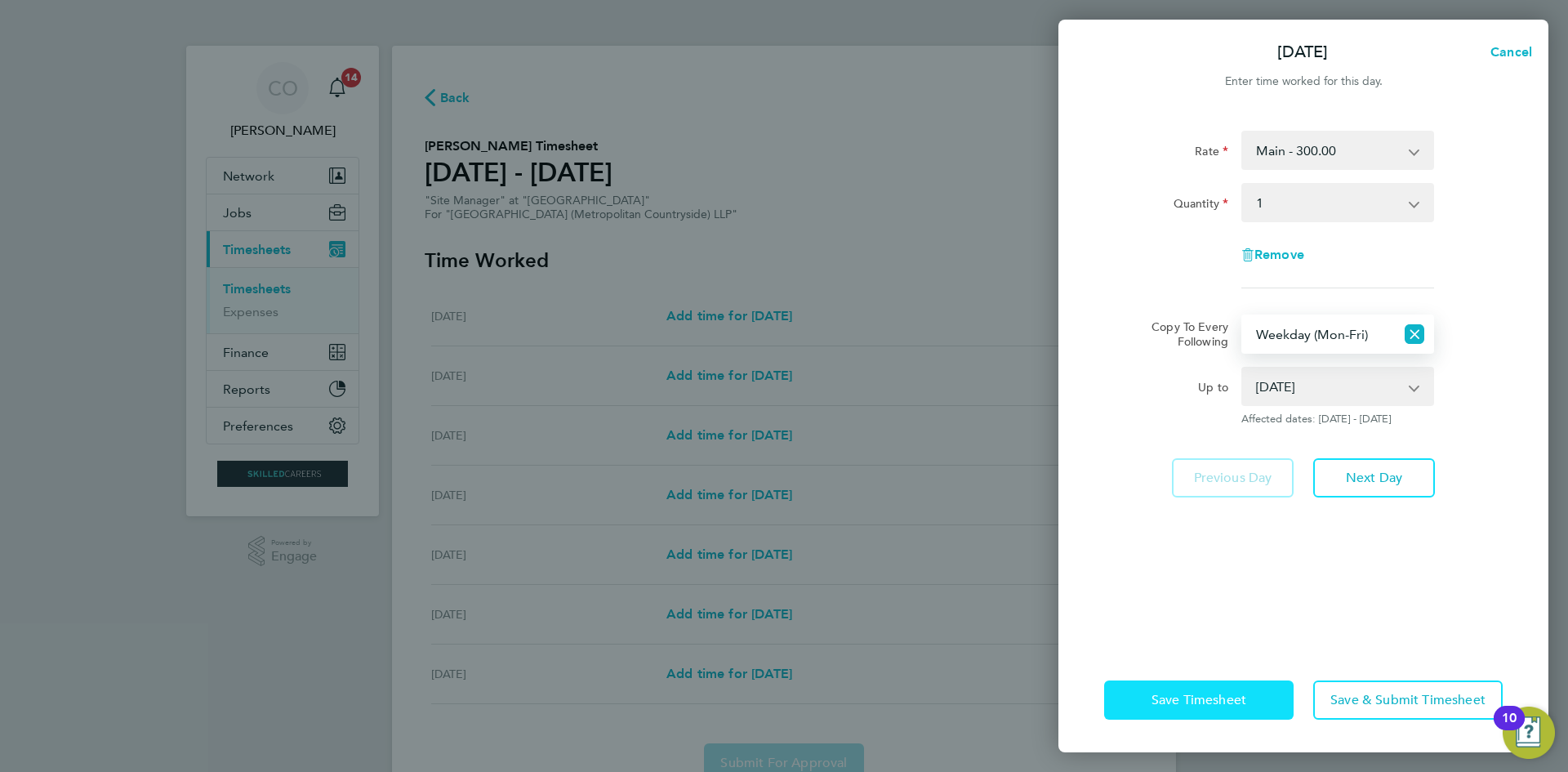
click at [1226, 697] on span "Save Timesheet" at bounding box center [1198, 700] width 94 height 16
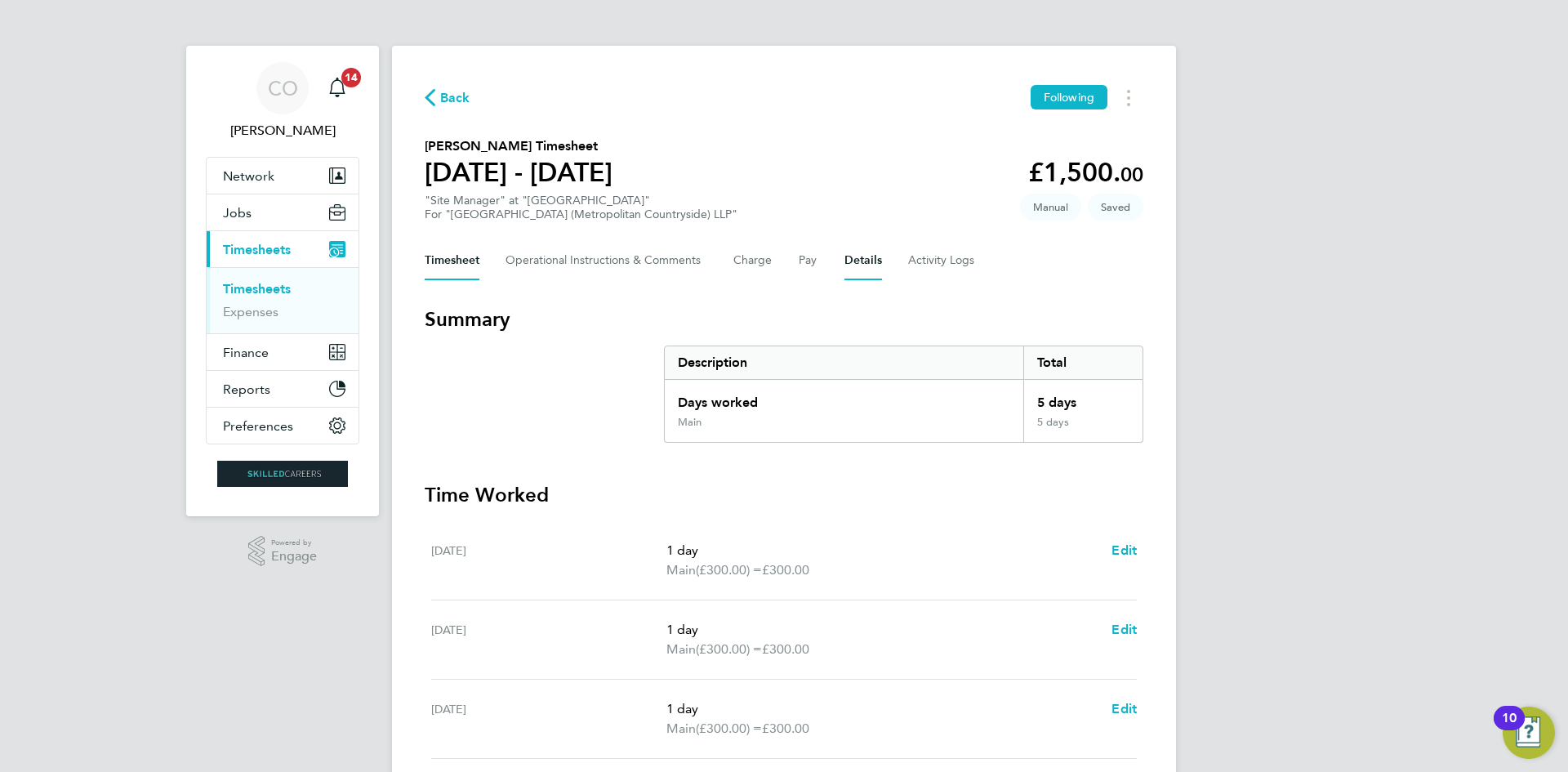
click at [852, 257] on button "Details" at bounding box center [863, 260] width 38 height 39
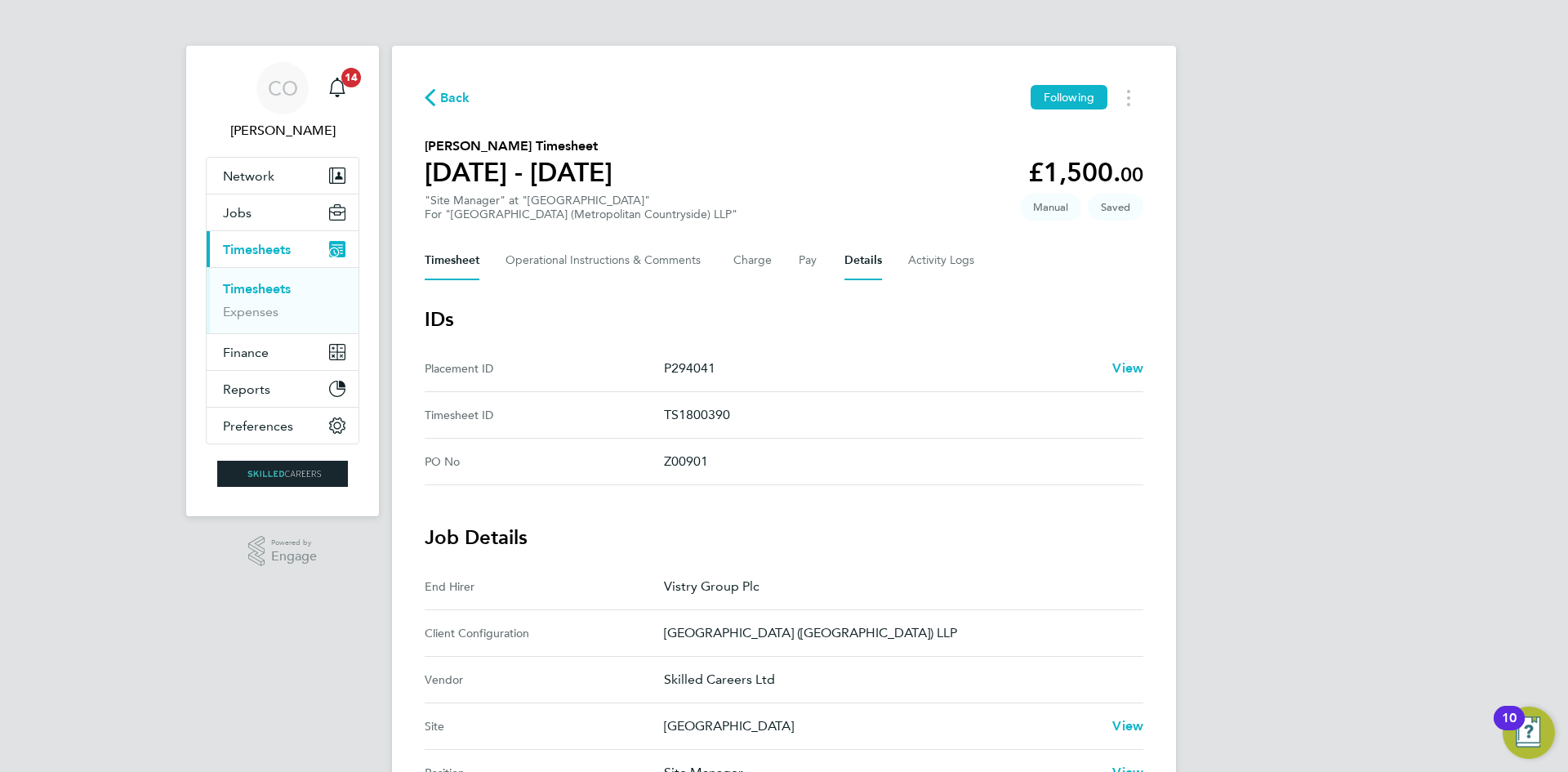
click at [445, 263] on button "Timesheet" at bounding box center [452, 260] width 55 height 39
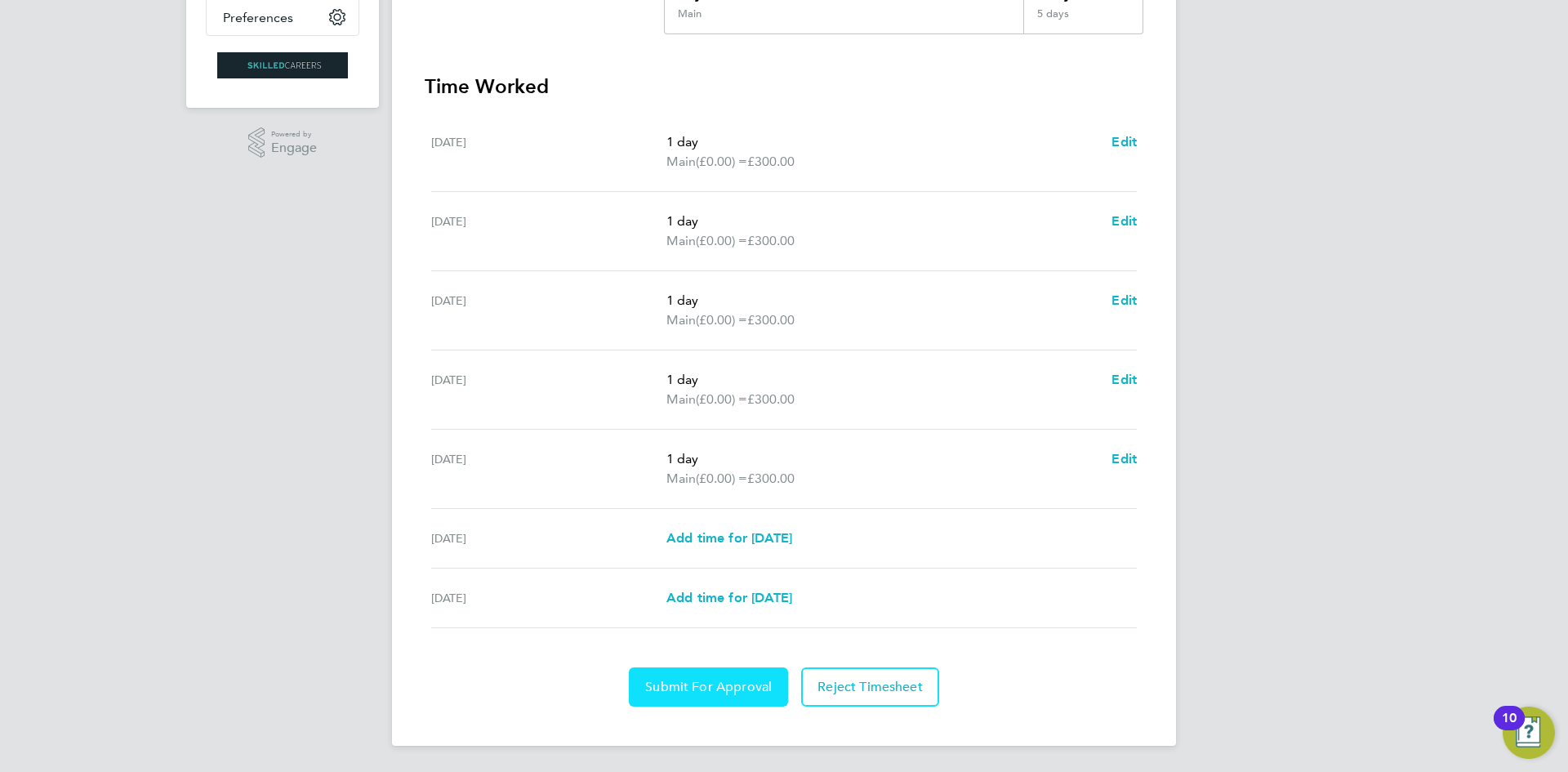
click at [723, 675] on button "Submit For Approval" at bounding box center [709, 687] width 159 height 39
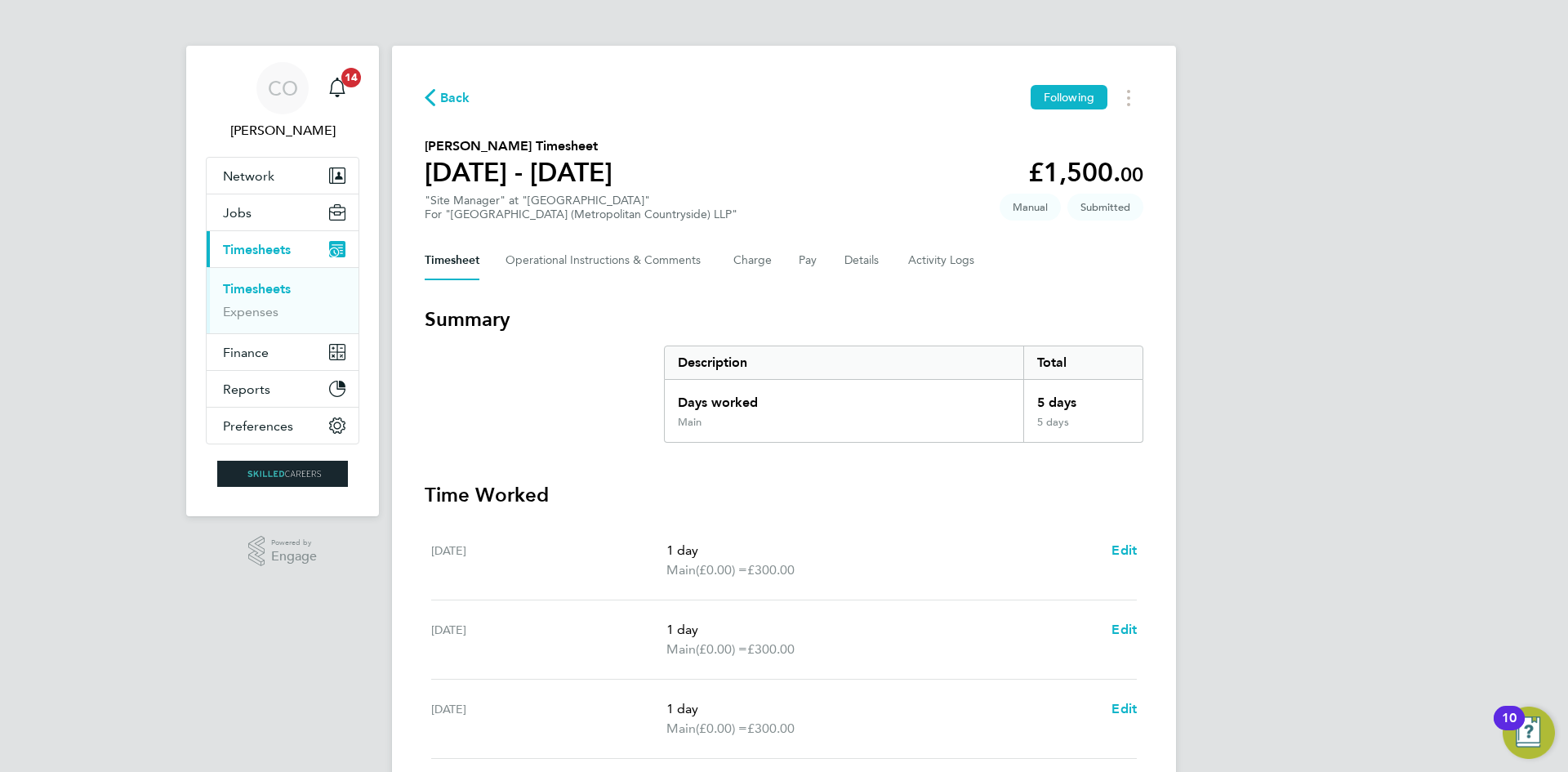
click at [261, 246] on span "Timesheets" at bounding box center [256, 249] width 68 height 16
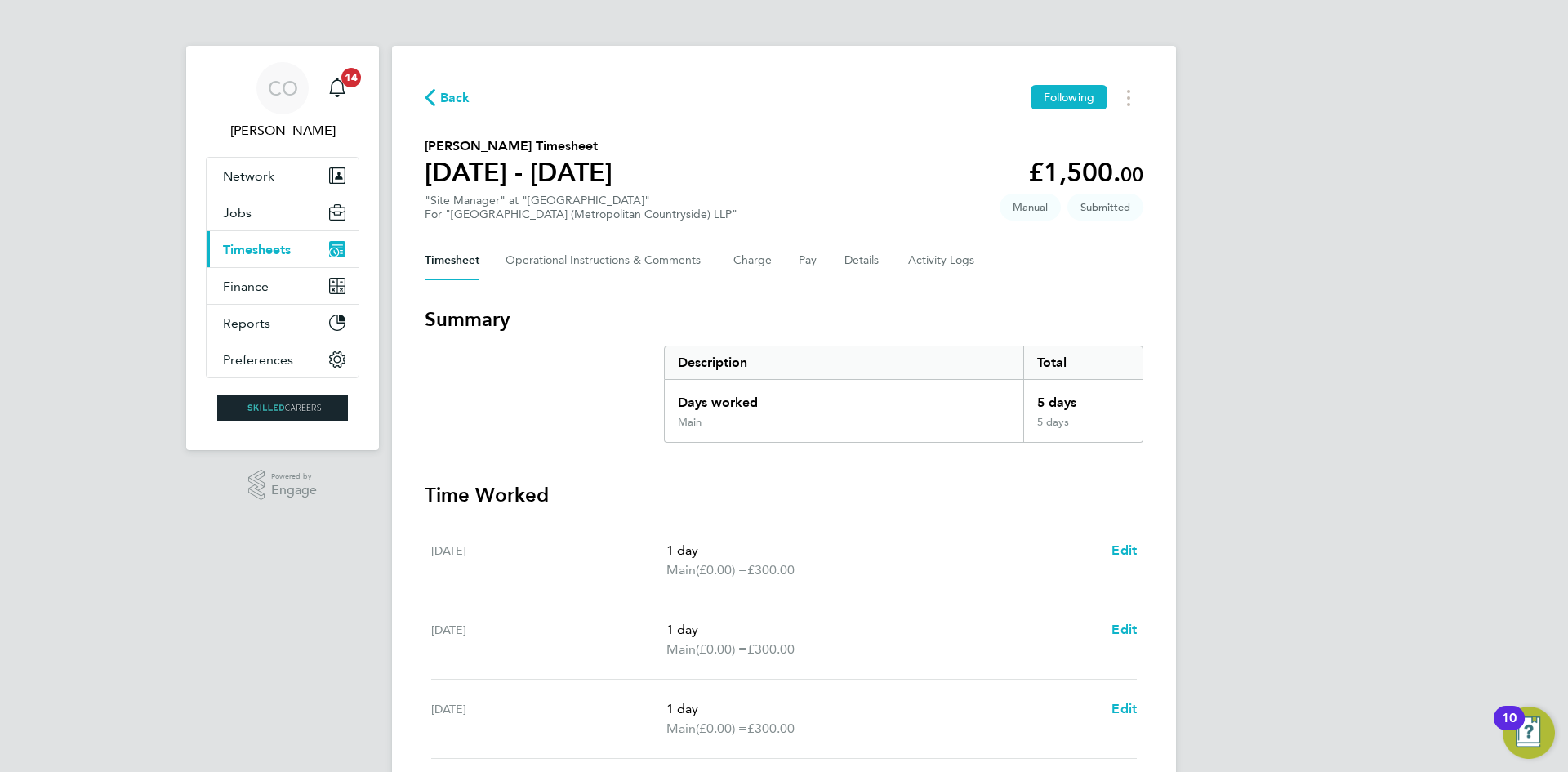
click at [276, 246] on span "Timesheets" at bounding box center [256, 249] width 68 height 16
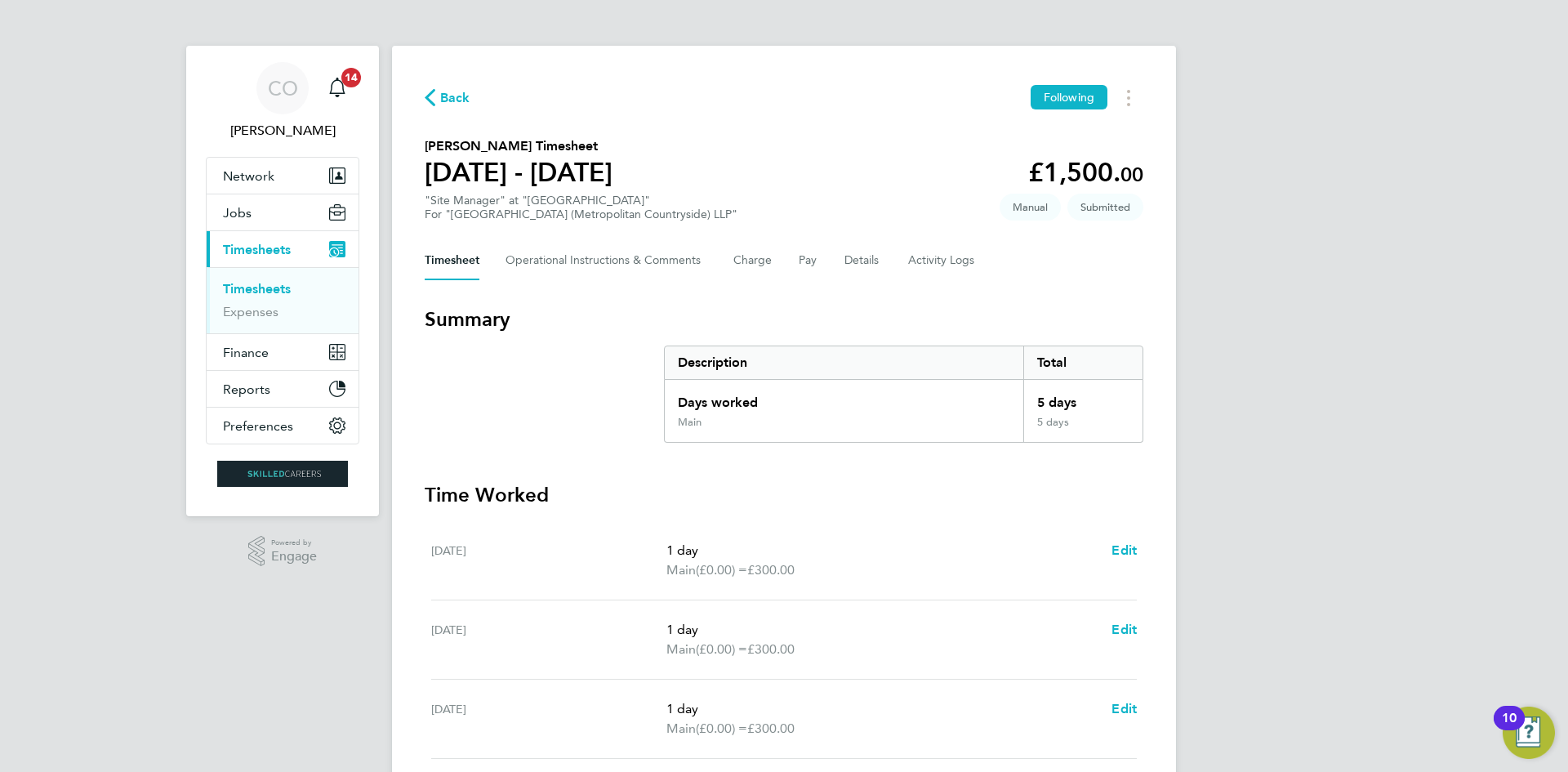
click at [274, 282] on link "Timesheets" at bounding box center [256, 288] width 68 height 16
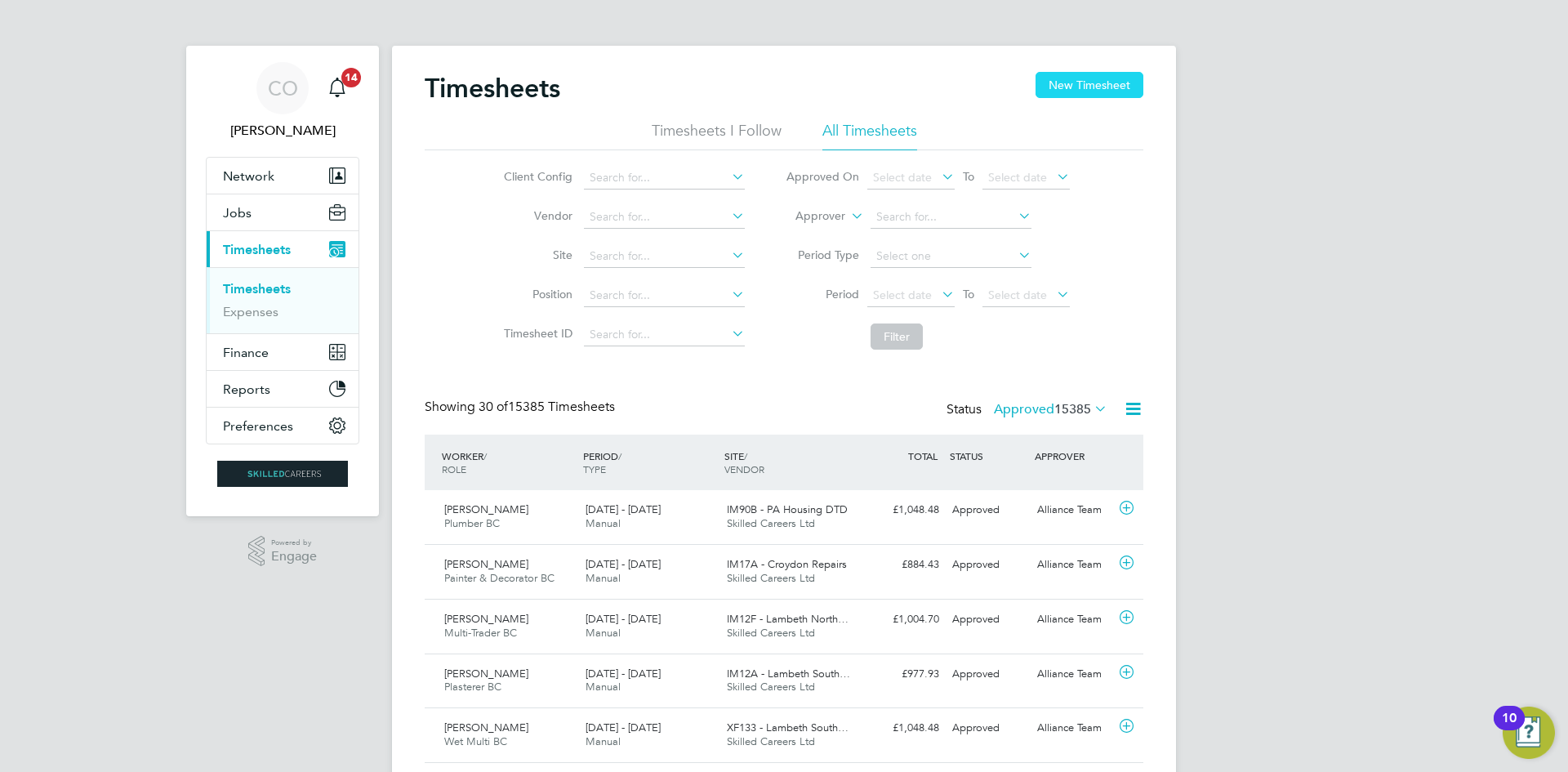
click at [1055, 77] on button "New Timesheet" at bounding box center [1089, 85] width 108 height 26
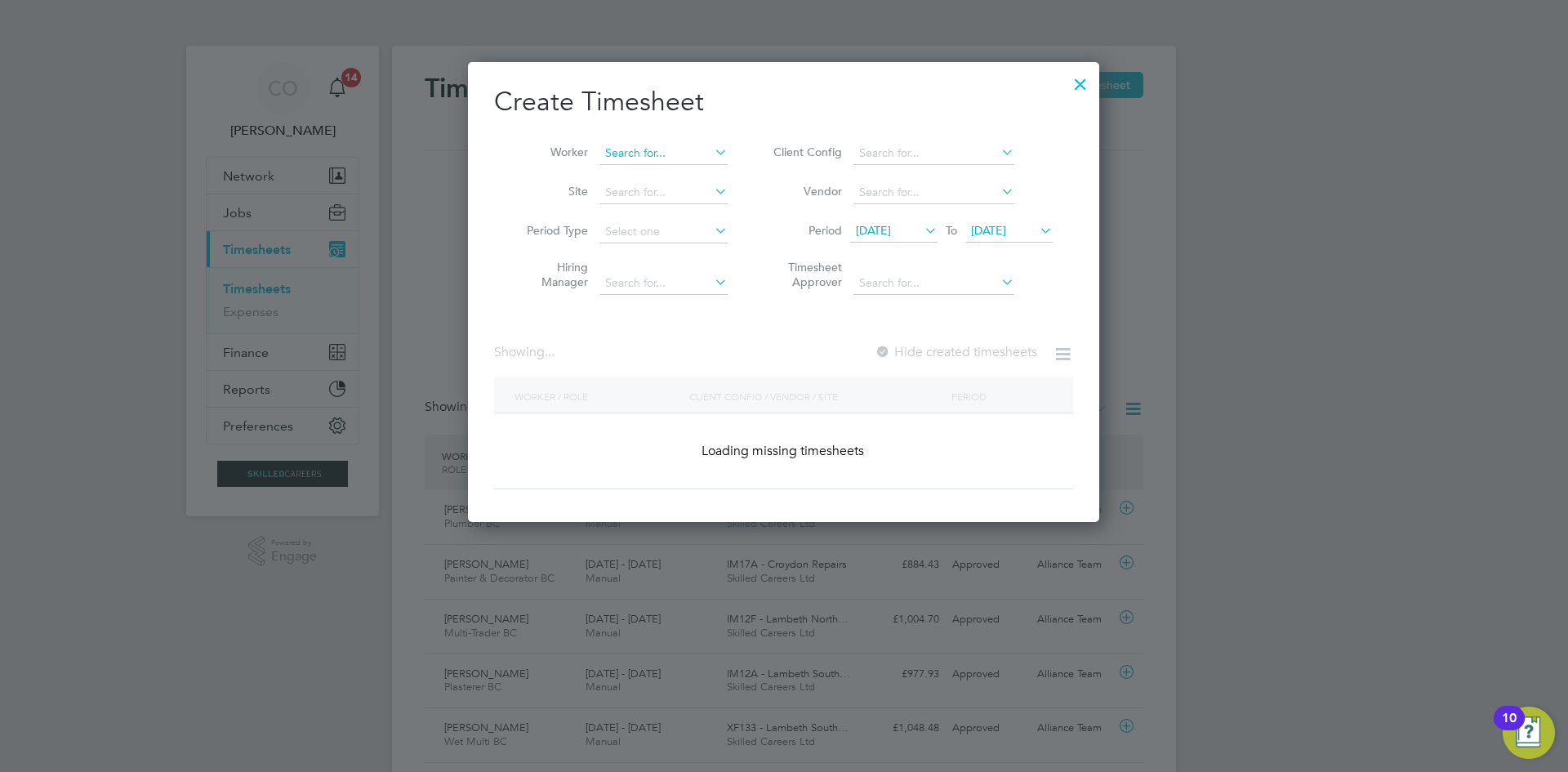
click at [623, 149] on input at bounding box center [664, 154] width 128 height 23
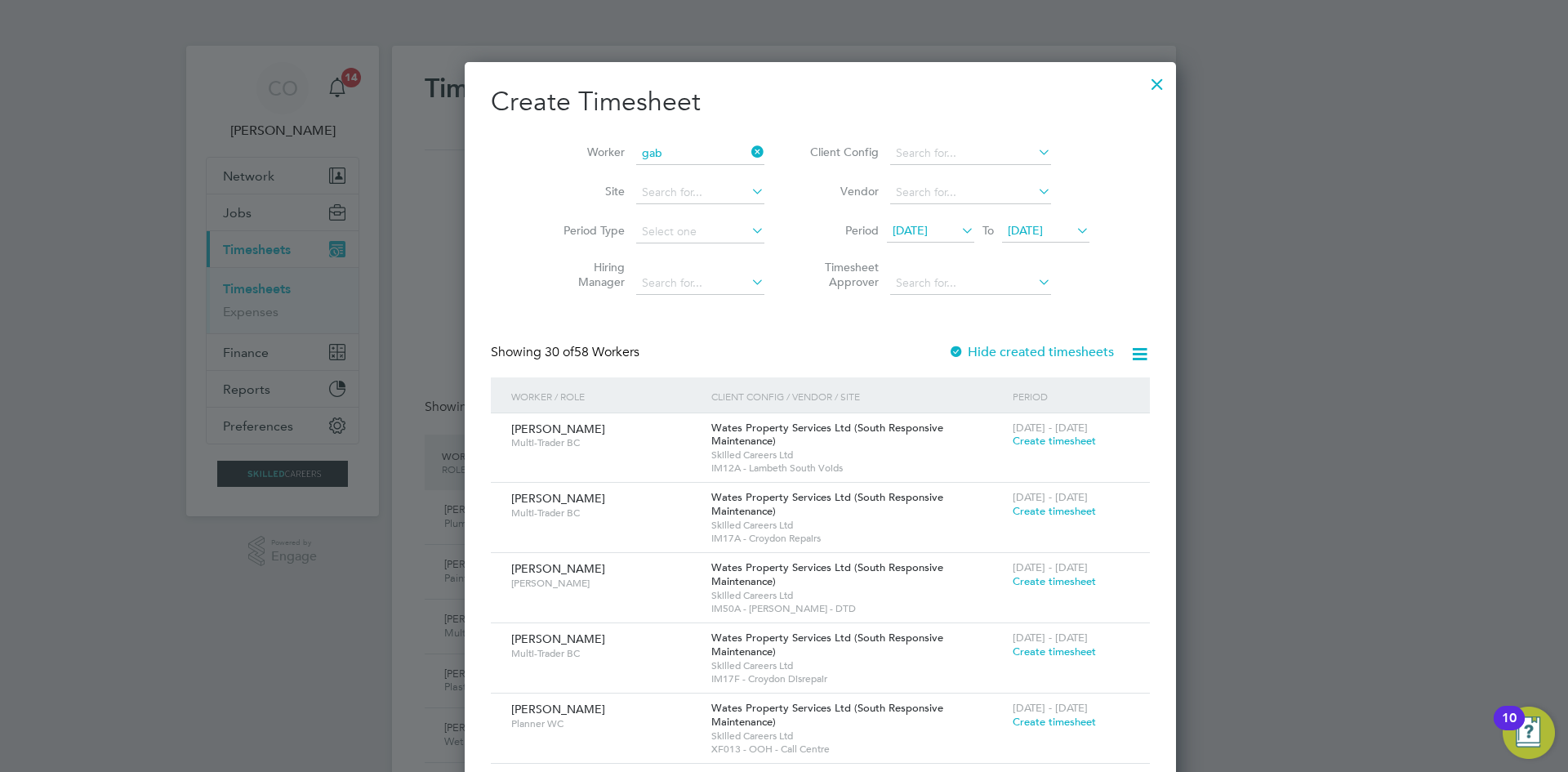
click at [651, 241] on li "Gab riel Plescan" at bounding box center [684, 241] width 172 height 22
type input "[PERSON_NAME]"
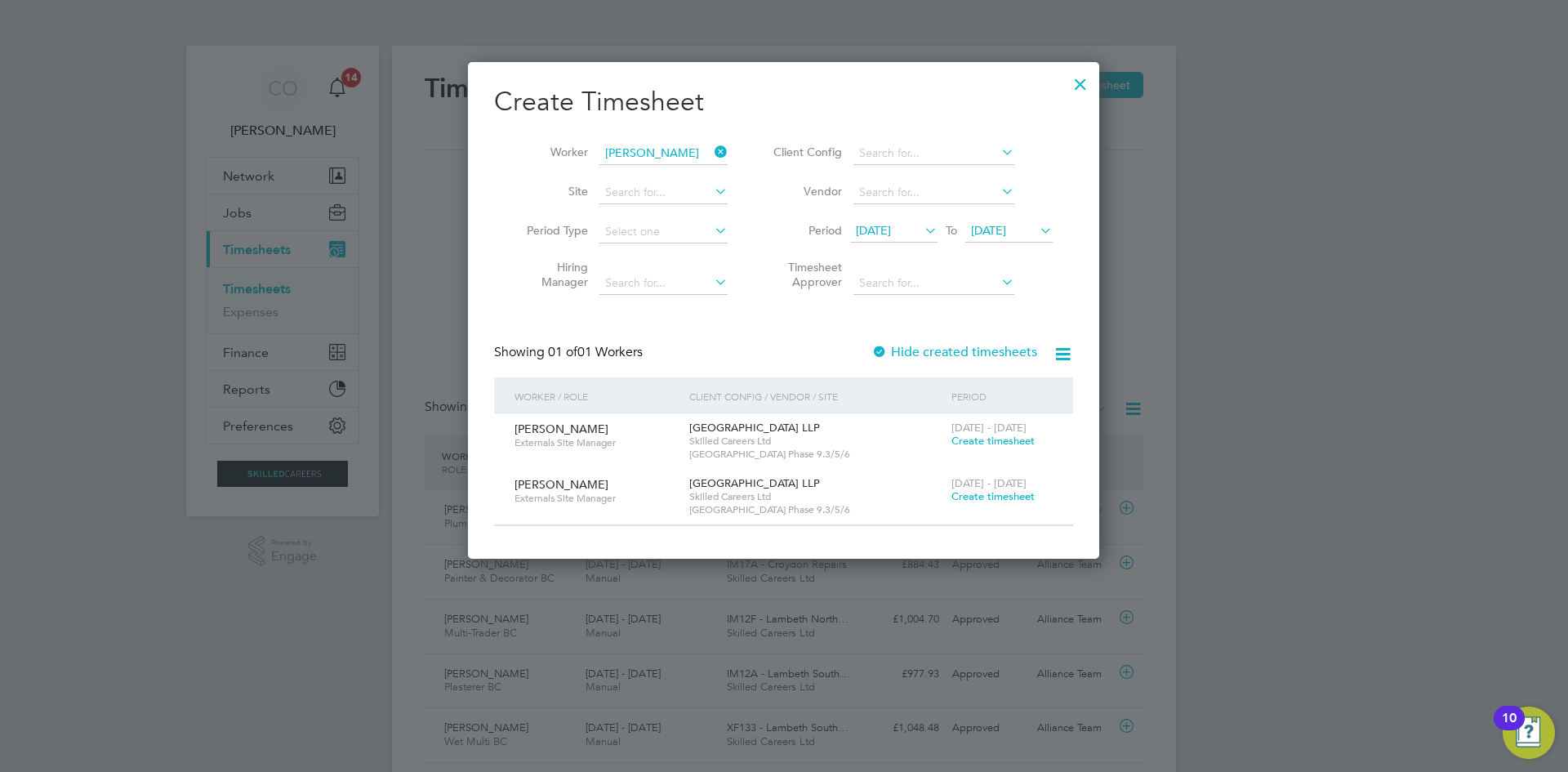
click at [1087, 84] on div at bounding box center [1081, 80] width 30 height 30
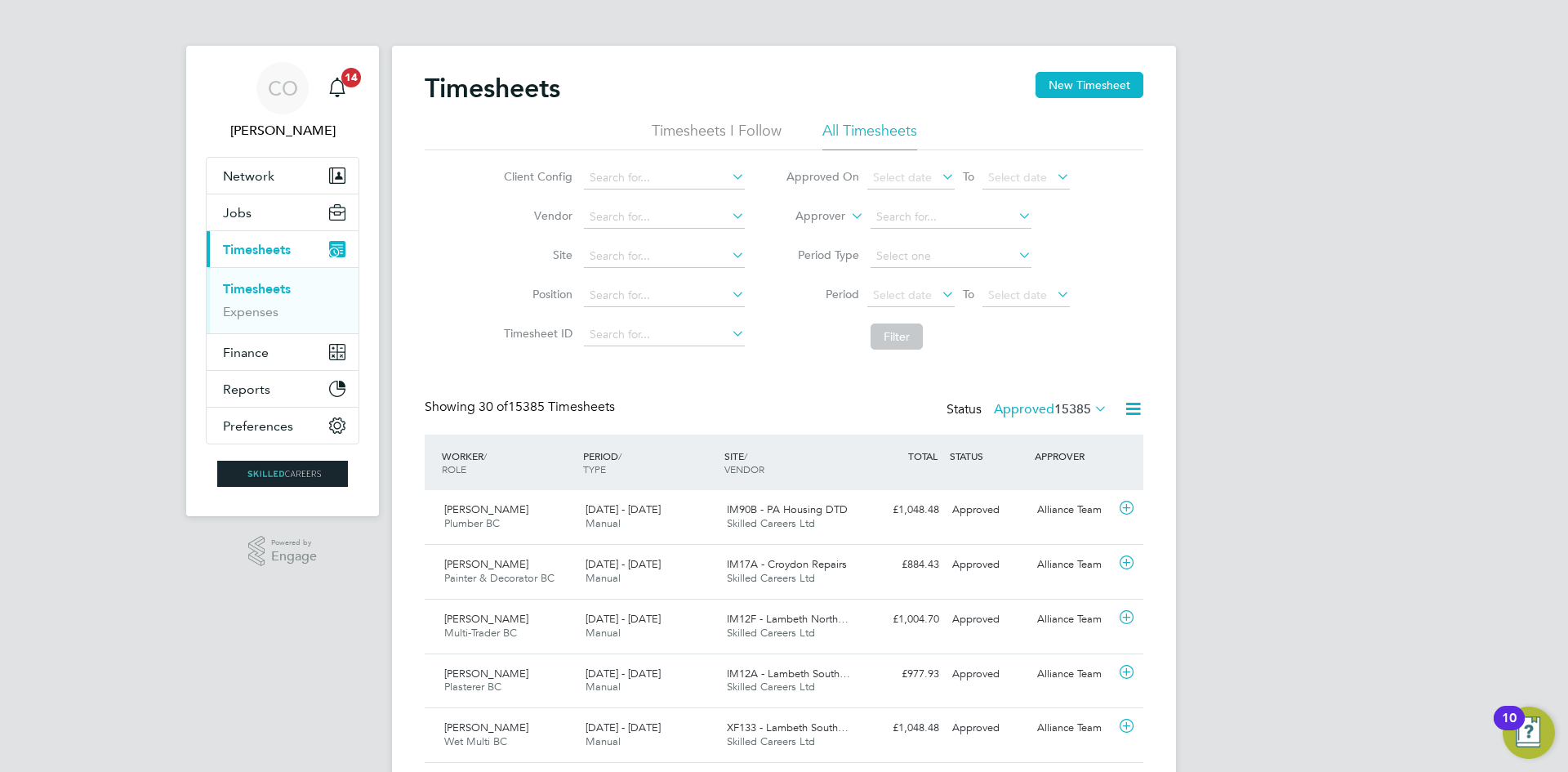
click at [1016, 402] on label "Approved 15385" at bounding box center [1051, 409] width 113 height 16
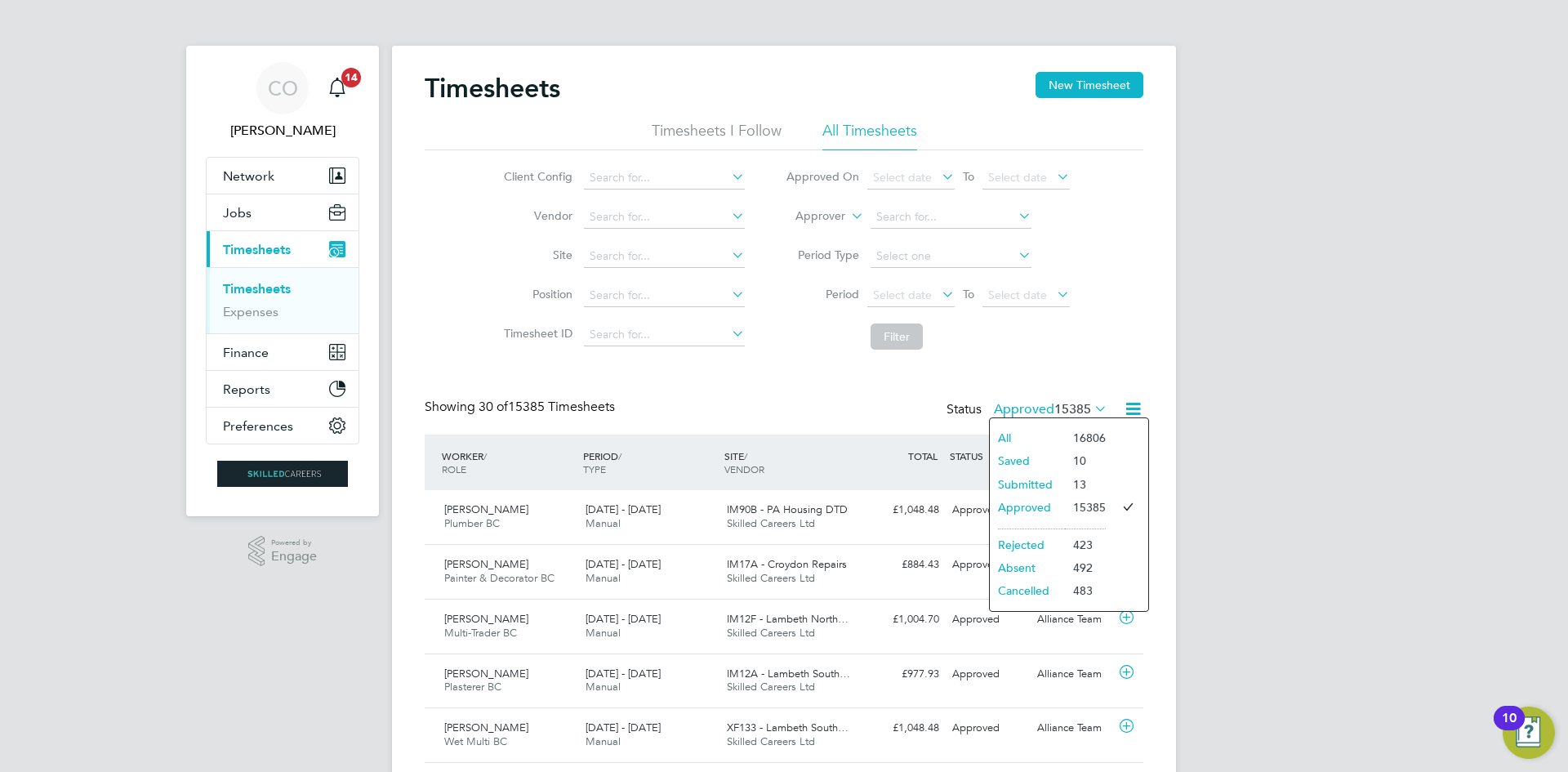
click at [1019, 487] on li "Submitted" at bounding box center [1027, 485] width 75 height 23
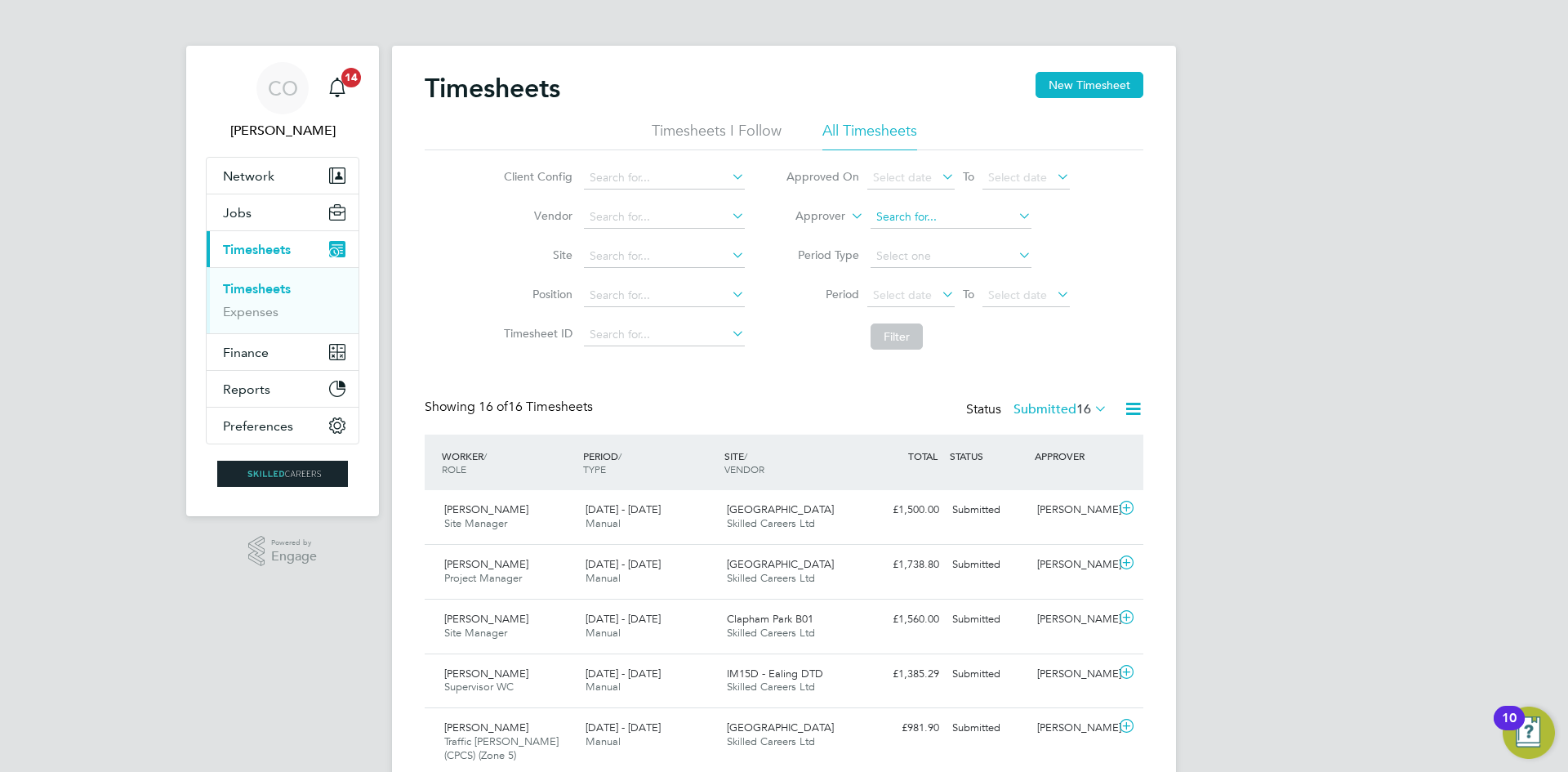
click at [959, 210] on input at bounding box center [951, 218] width 161 height 23
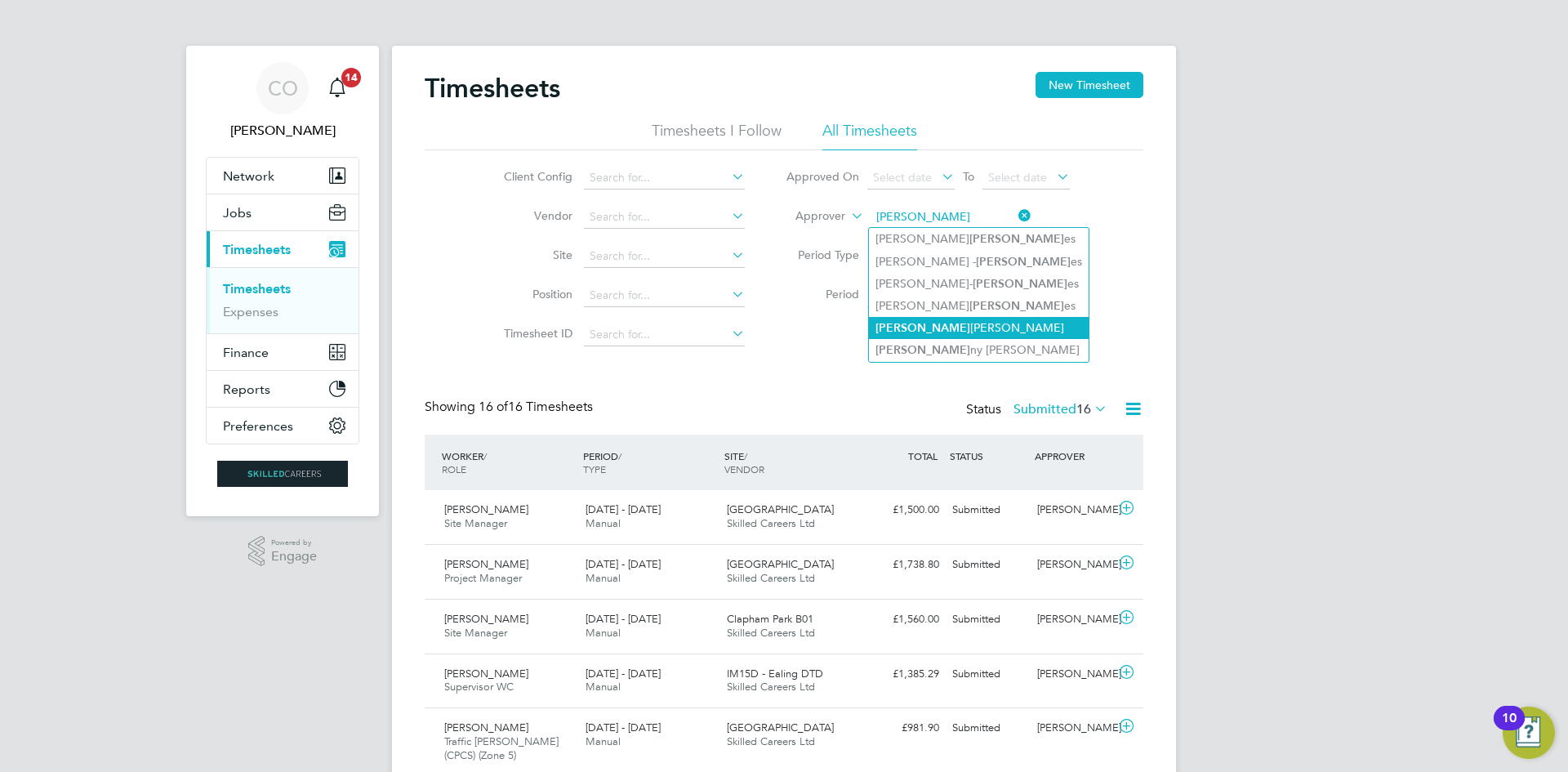
click at [954, 322] on li "Jon athan Convery" at bounding box center [978, 328] width 219 height 22
type input "[PERSON_NAME]"
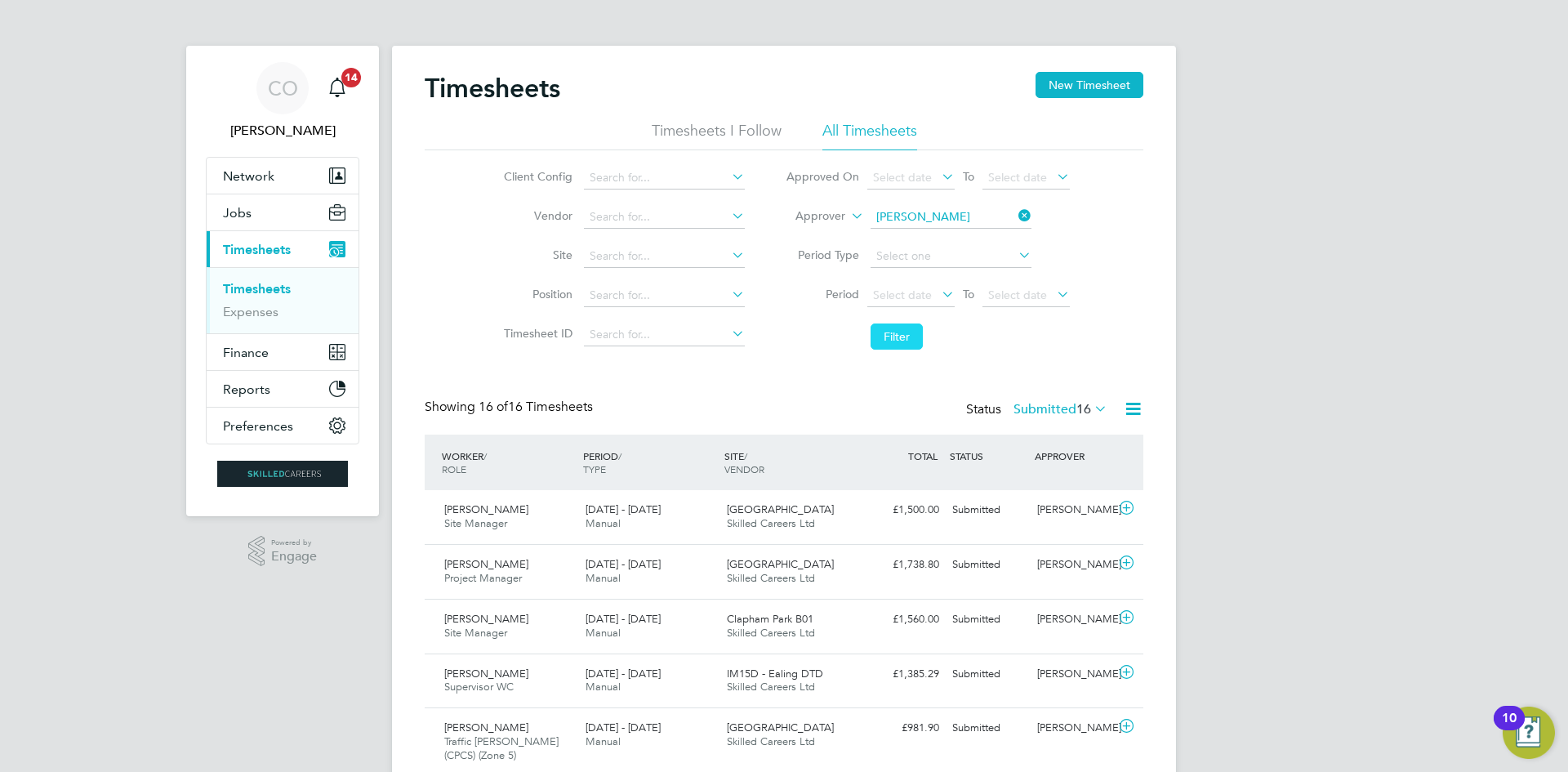
click at [880, 338] on button "Filter" at bounding box center [897, 337] width 53 height 26
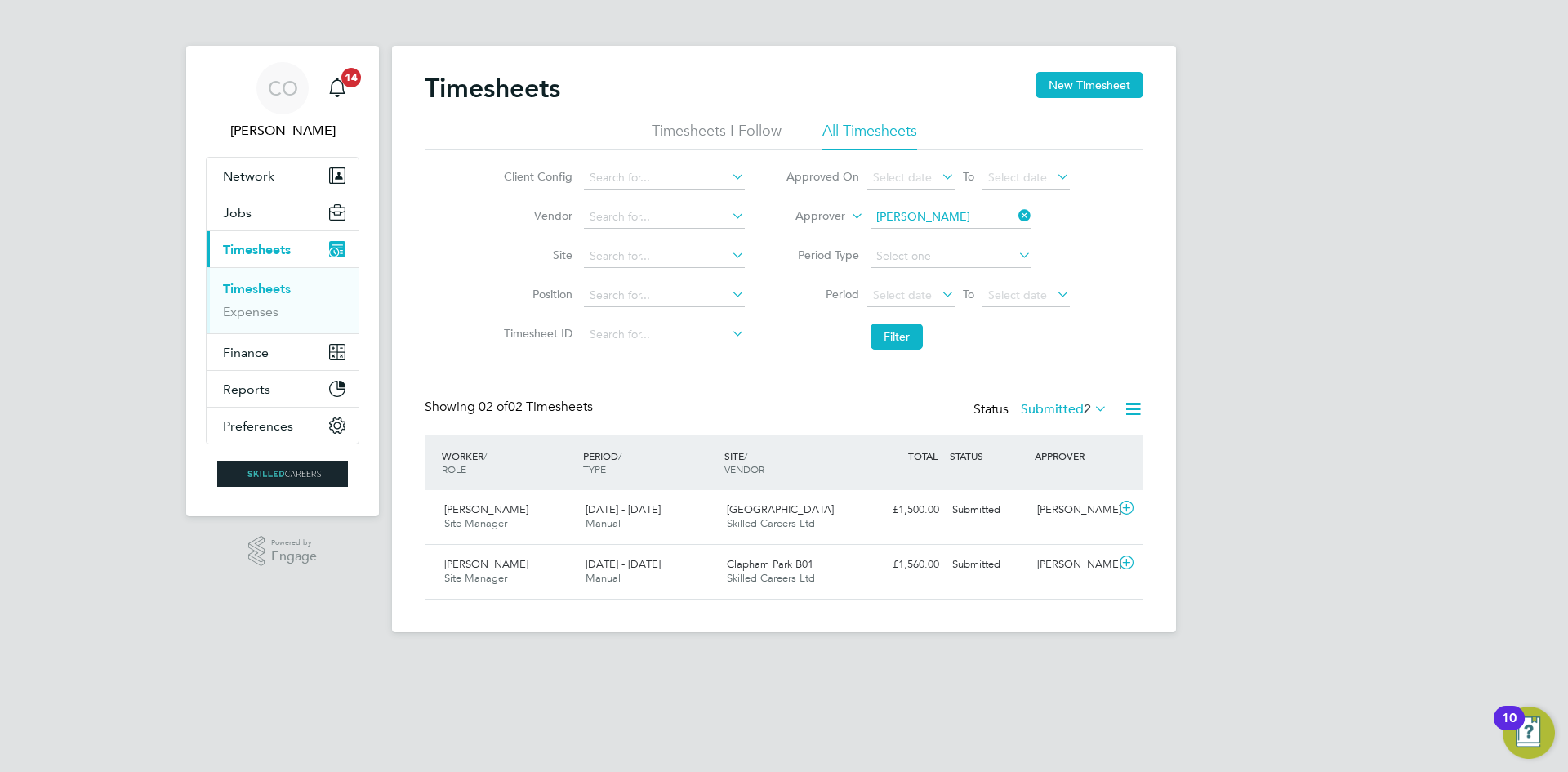
click at [683, 128] on li "Timesheets I Follow" at bounding box center [716, 136] width 130 height 30
click at [841, 124] on li "All Timesheets" at bounding box center [869, 136] width 94 height 30
click at [730, 122] on li "Timesheets I Follow" at bounding box center [716, 136] width 130 height 30
click at [885, 121] on li "All Timesheets" at bounding box center [869, 136] width 94 height 30
click at [1042, 397] on div "Timesheets New Timesheet Timesheets I Follow All Timesheets Client Config Vendo…" at bounding box center [784, 335] width 719 height 527
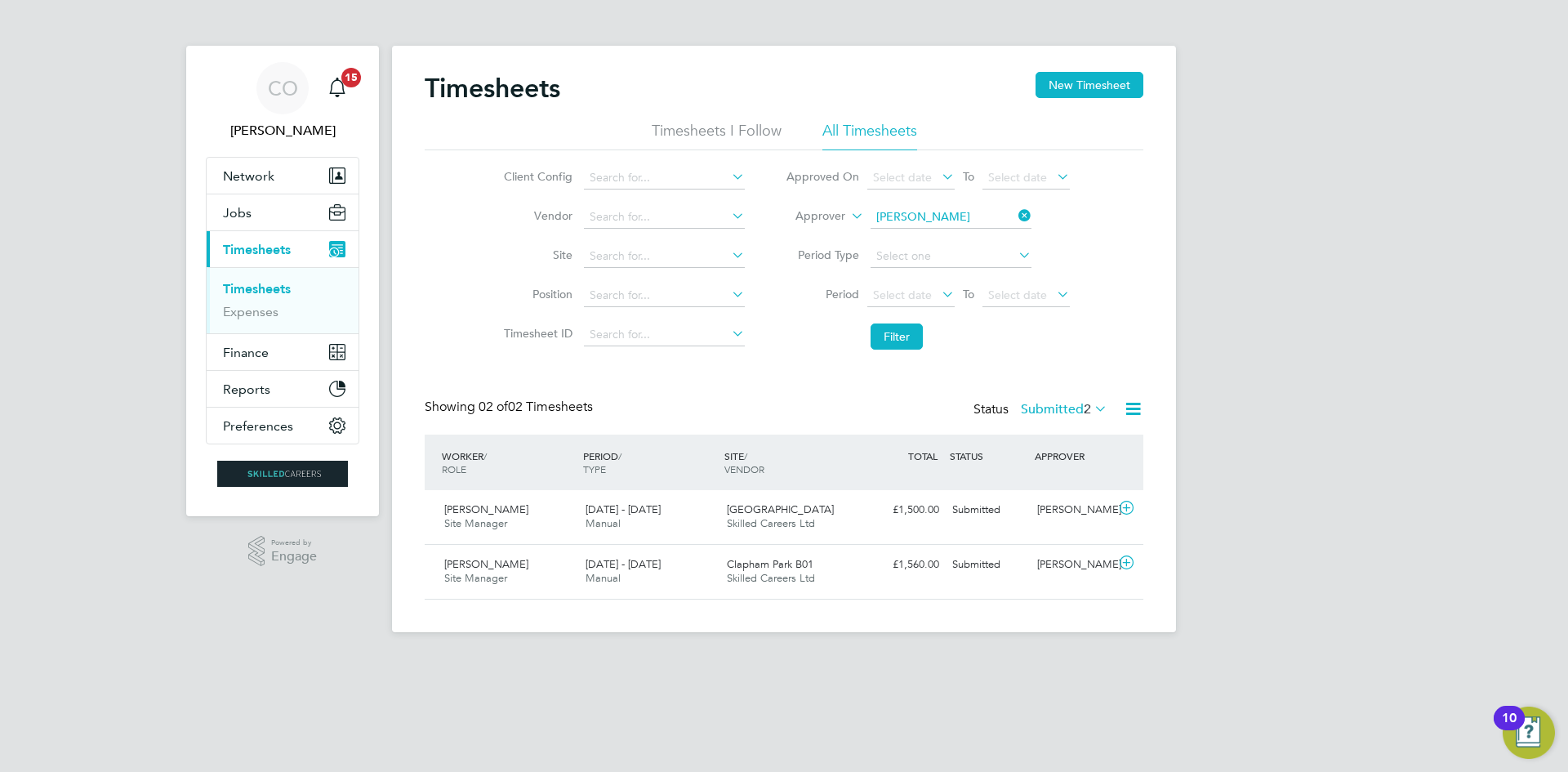
click at [1042, 408] on label "Submitted 2" at bounding box center [1064, 409] width 86 height 16
click at [1050, 462] on li "Saved" at bounding box center [1059, 461] width 75 height 23
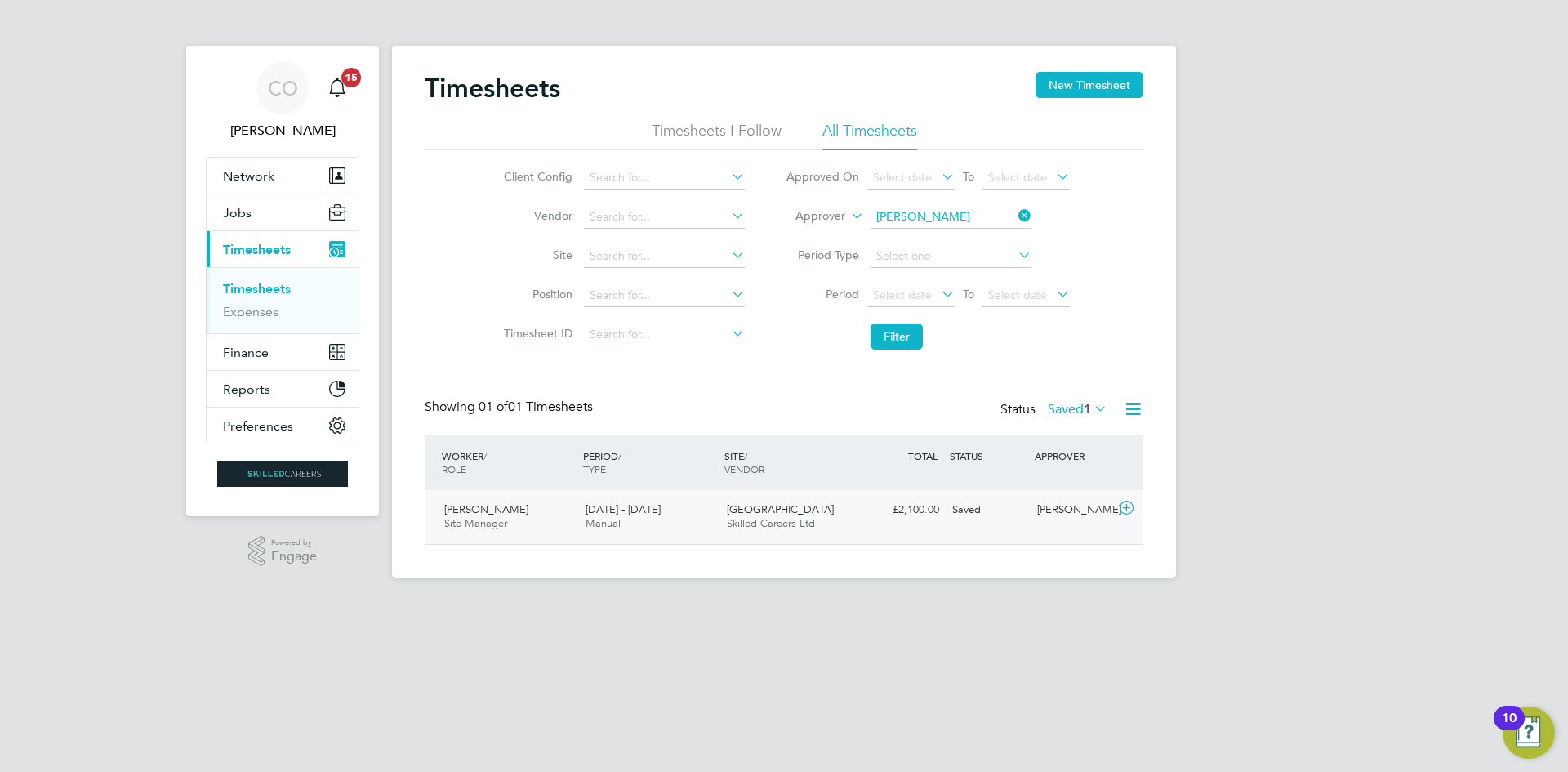
click at [1006, 522] on div "Saved" at bounding box center [987, 510] width 85 height 27
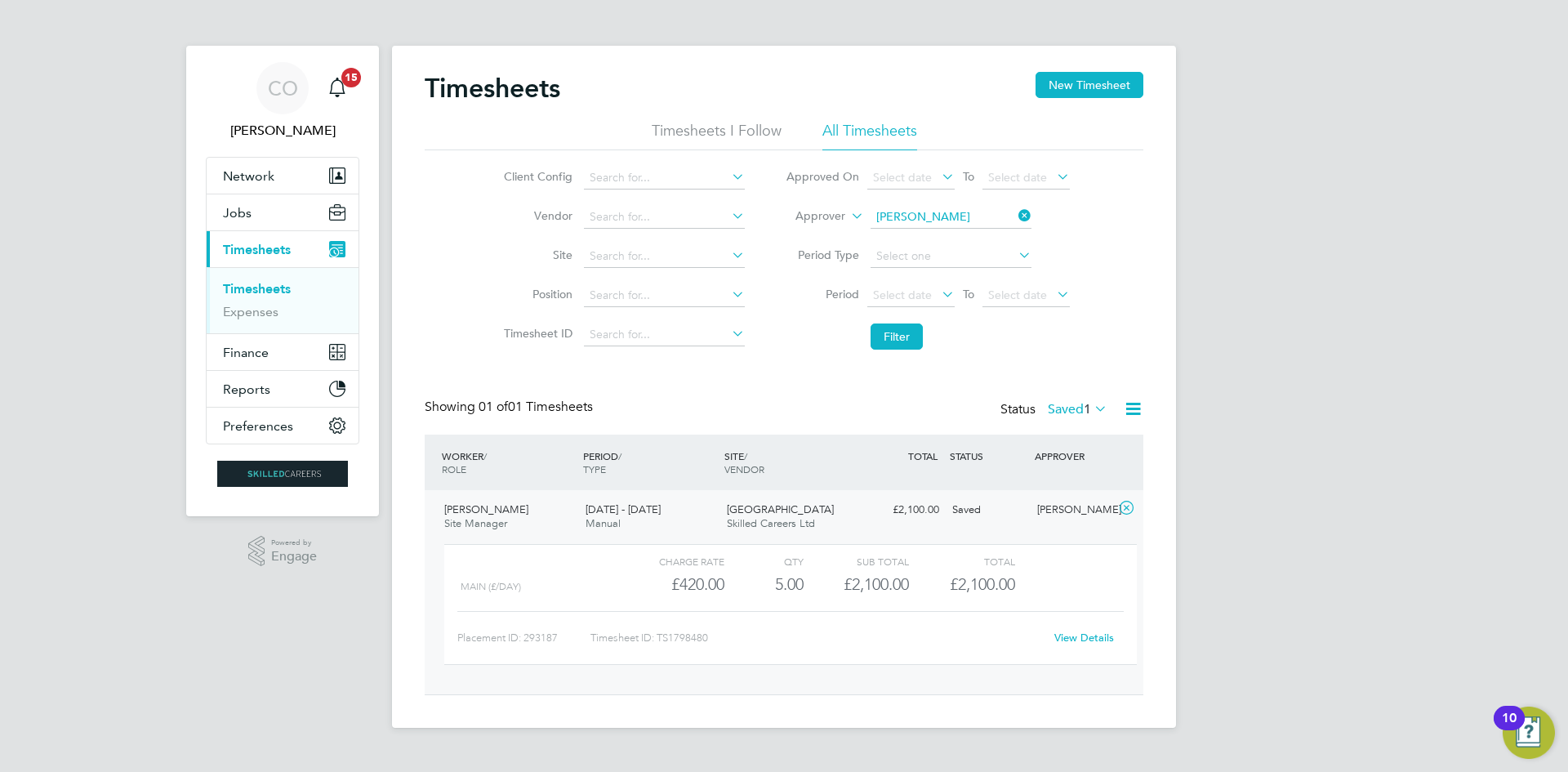
click at [1072, 637] on link "View Details" at bounding box center [1084, 637] width 60 height 14
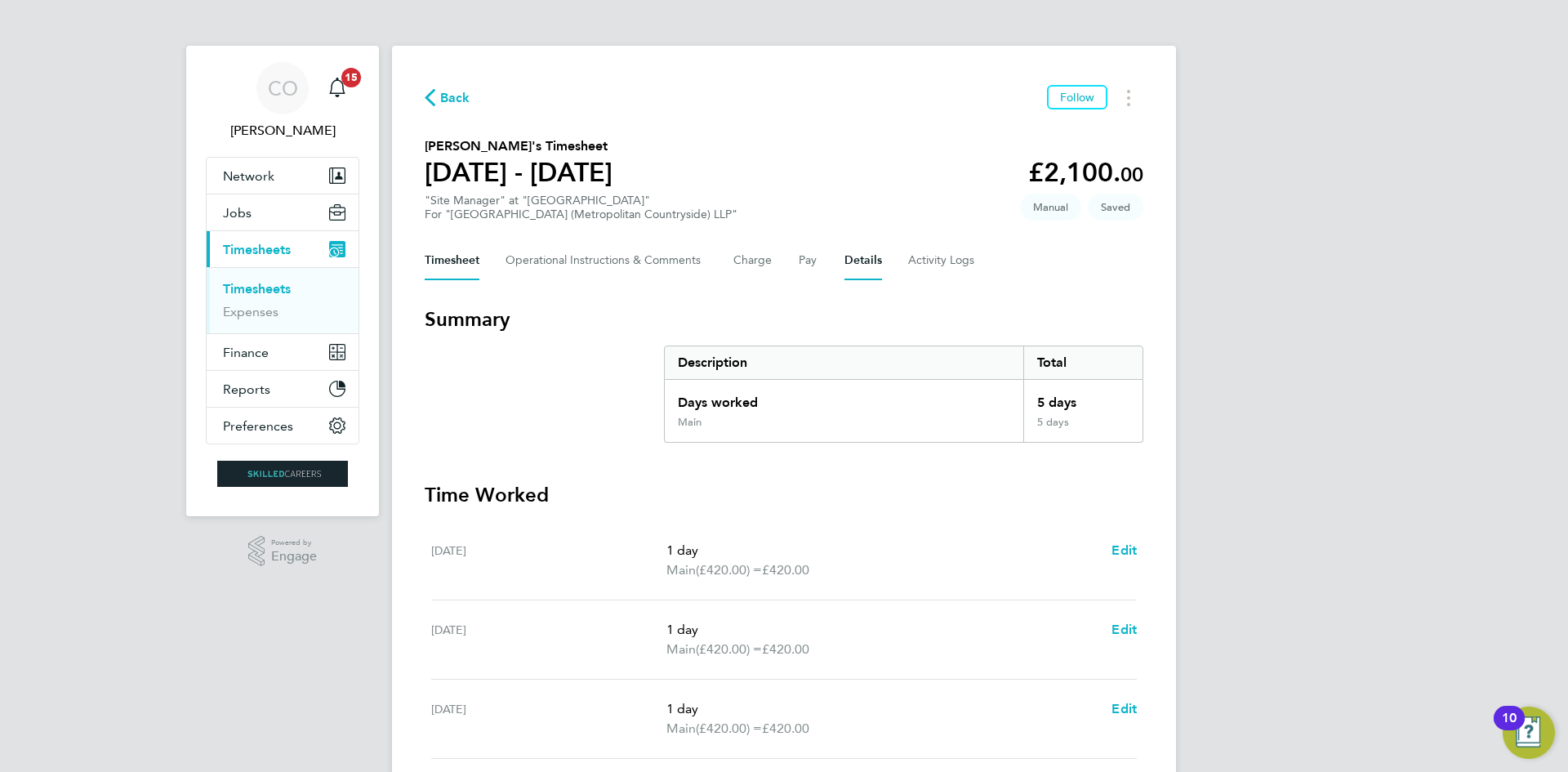
click at [864, 267] on button "Details" at bounding box center [863, 260] width 38 height 39
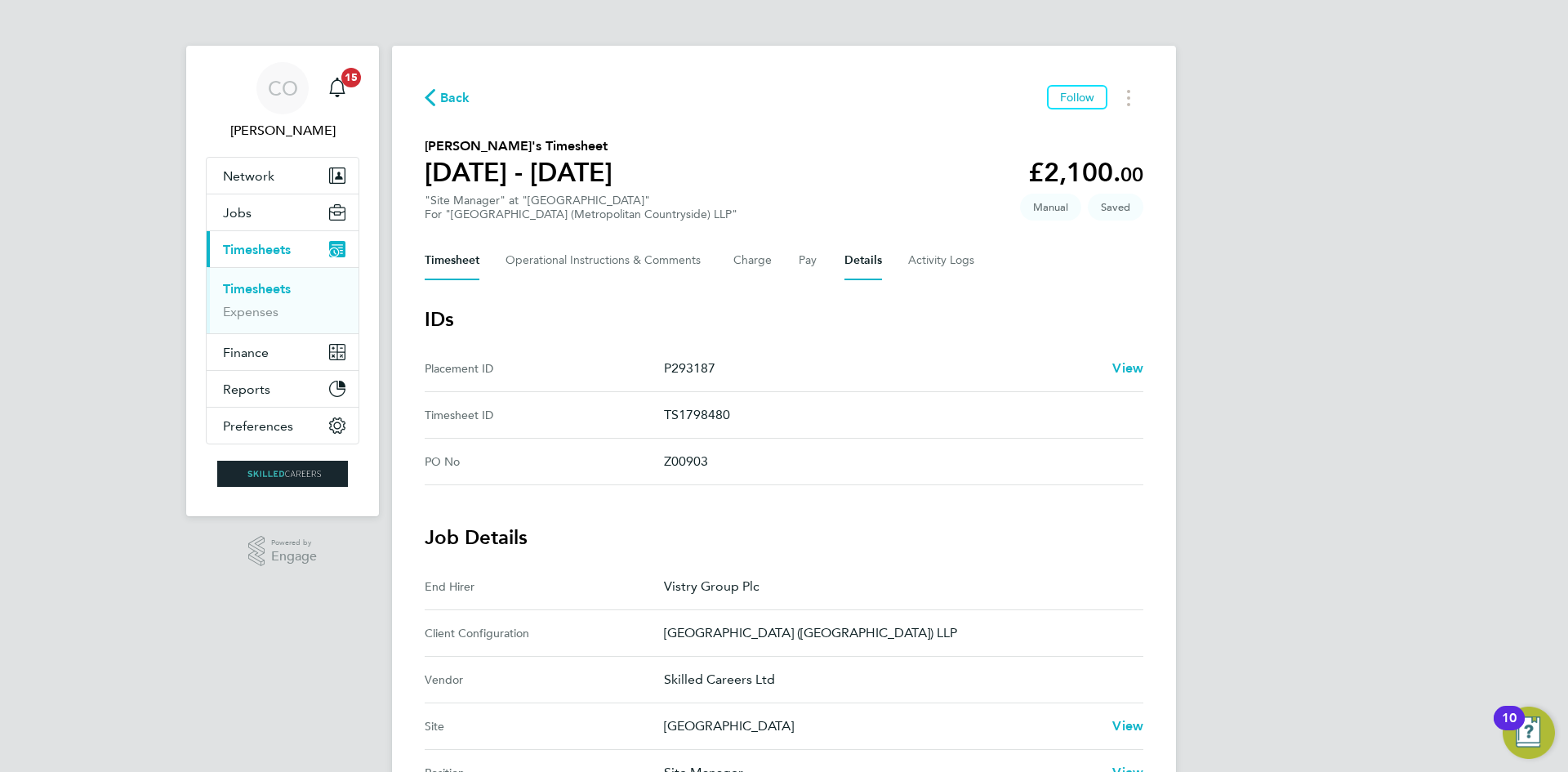
click at [441, 253] on button "Timesheet" at bounding box center [452, 260] width 55 height 39
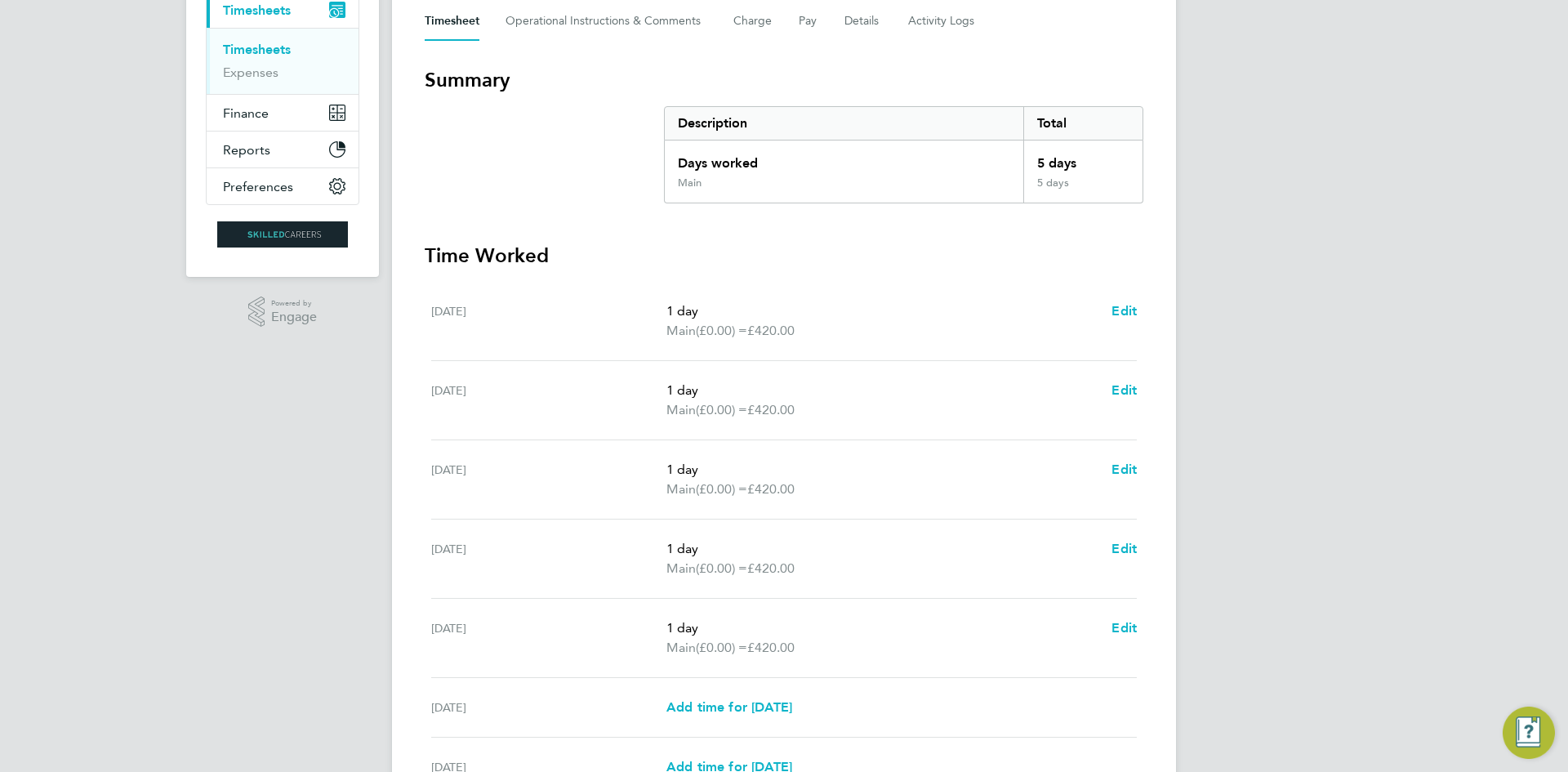
scroll to position [408, 0]
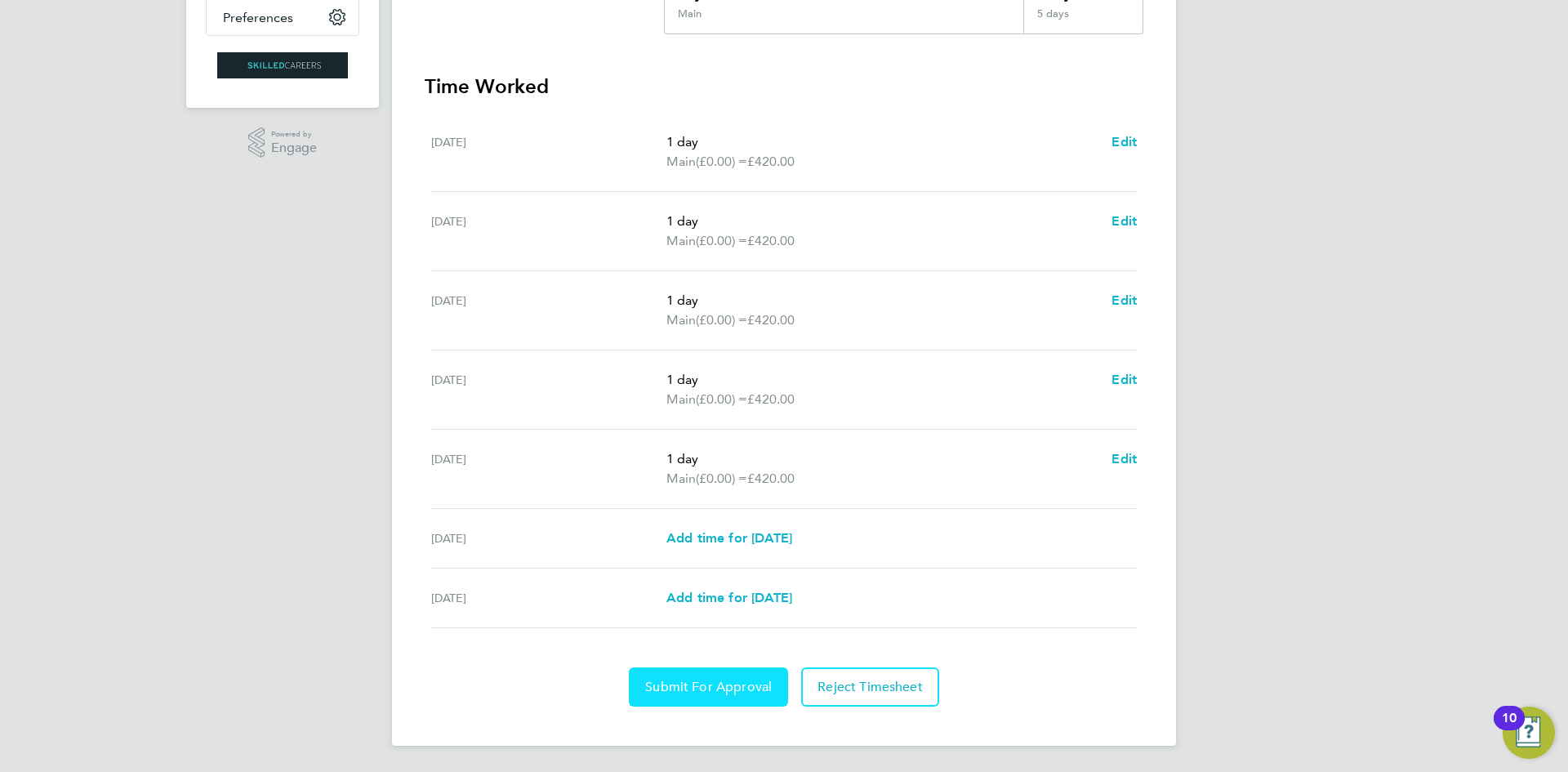
click at [718, 677] on button "Submit For Approval" at bounding box center [709, 687] width 159 height 39
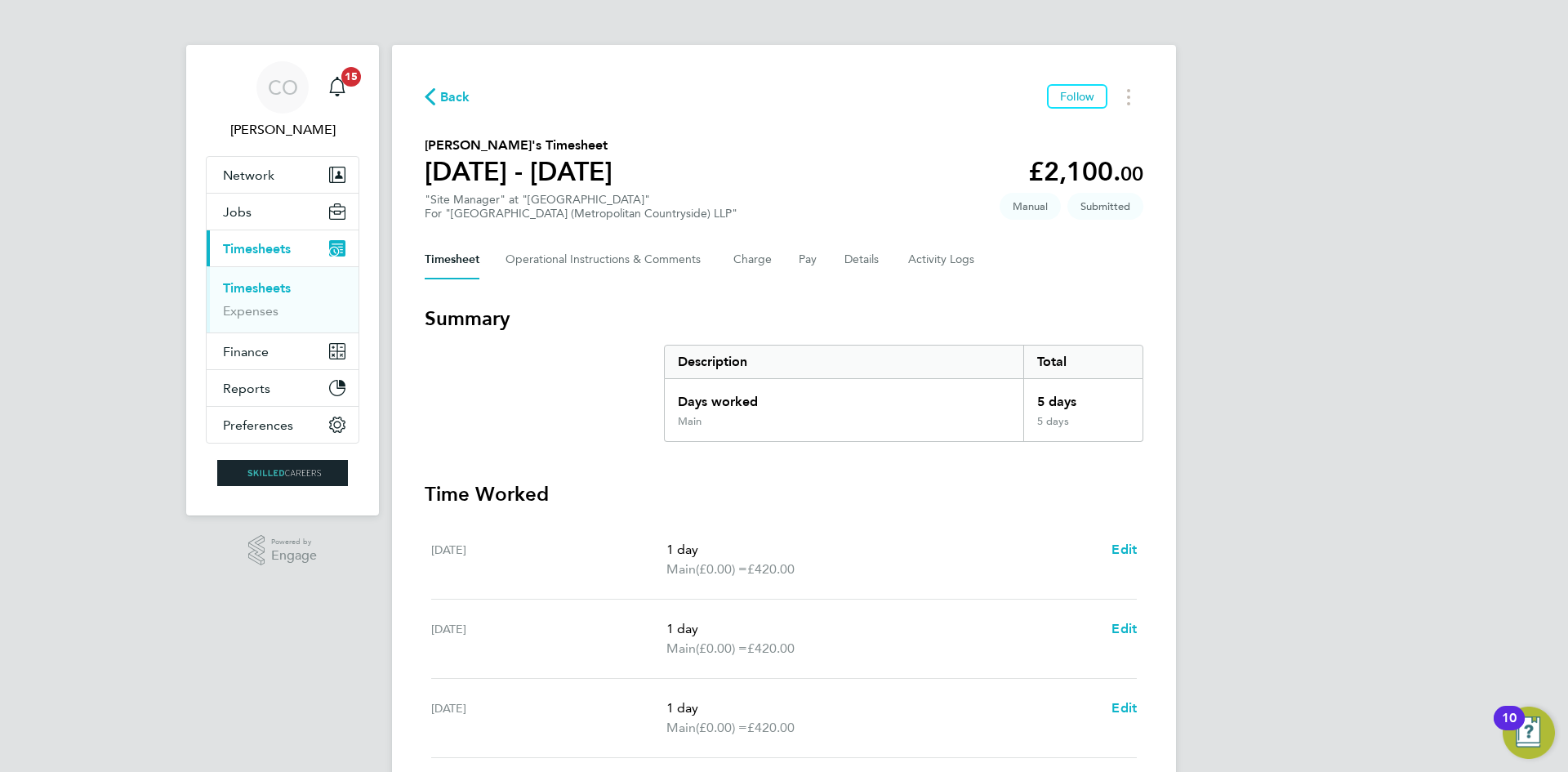
scroll to position [0, 0]
click at [260, 232] on button "Current page: Timesheets" at bounding box center [283, 249] width 152 height 36
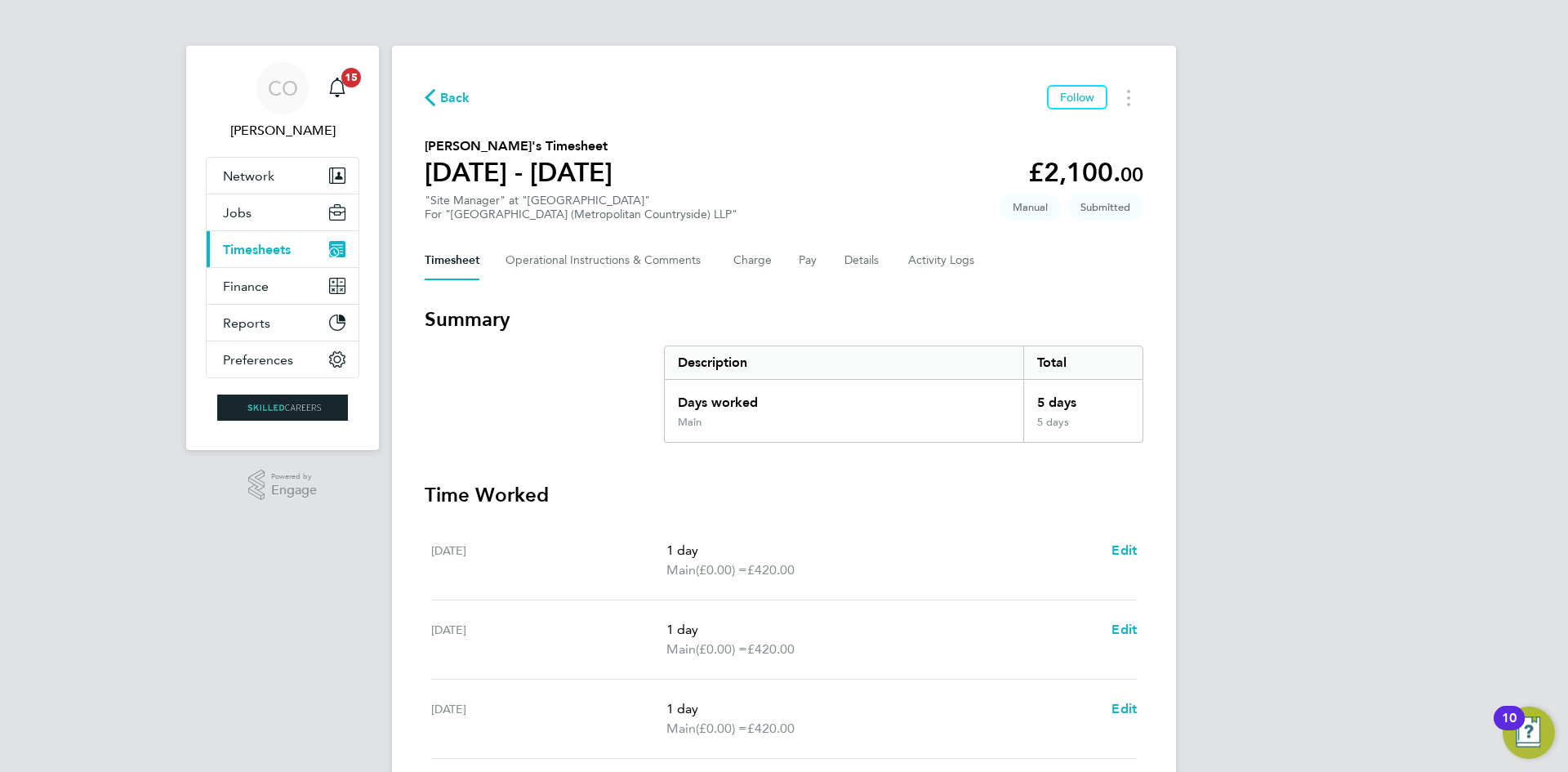
click at [262, 244] on span "Timesheets" at bounding box center [256, 249] width 68 height 16
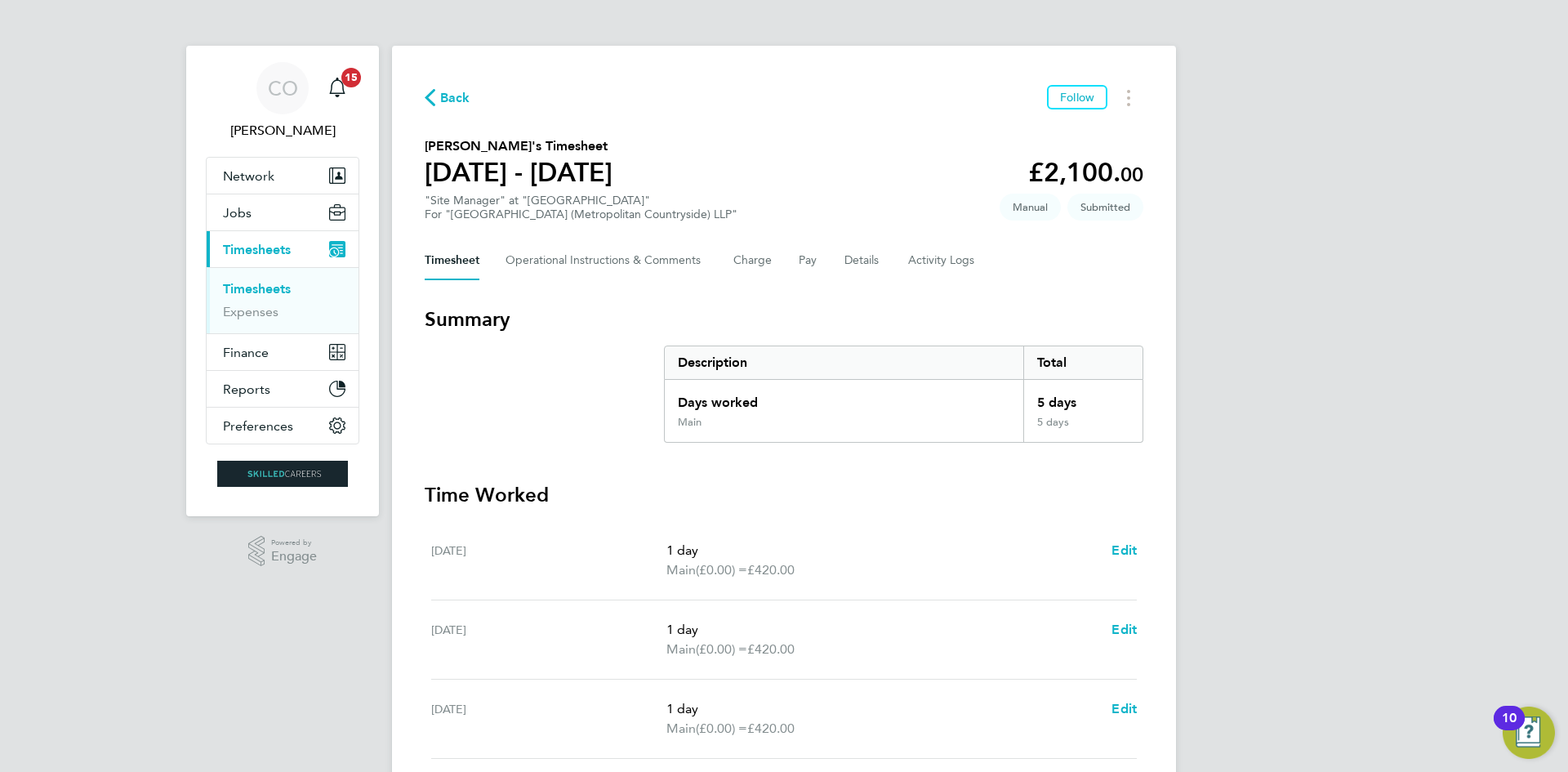
click at [262, 292] on link "Timesheets" at bounding box center [256, 288] width 68 height 16
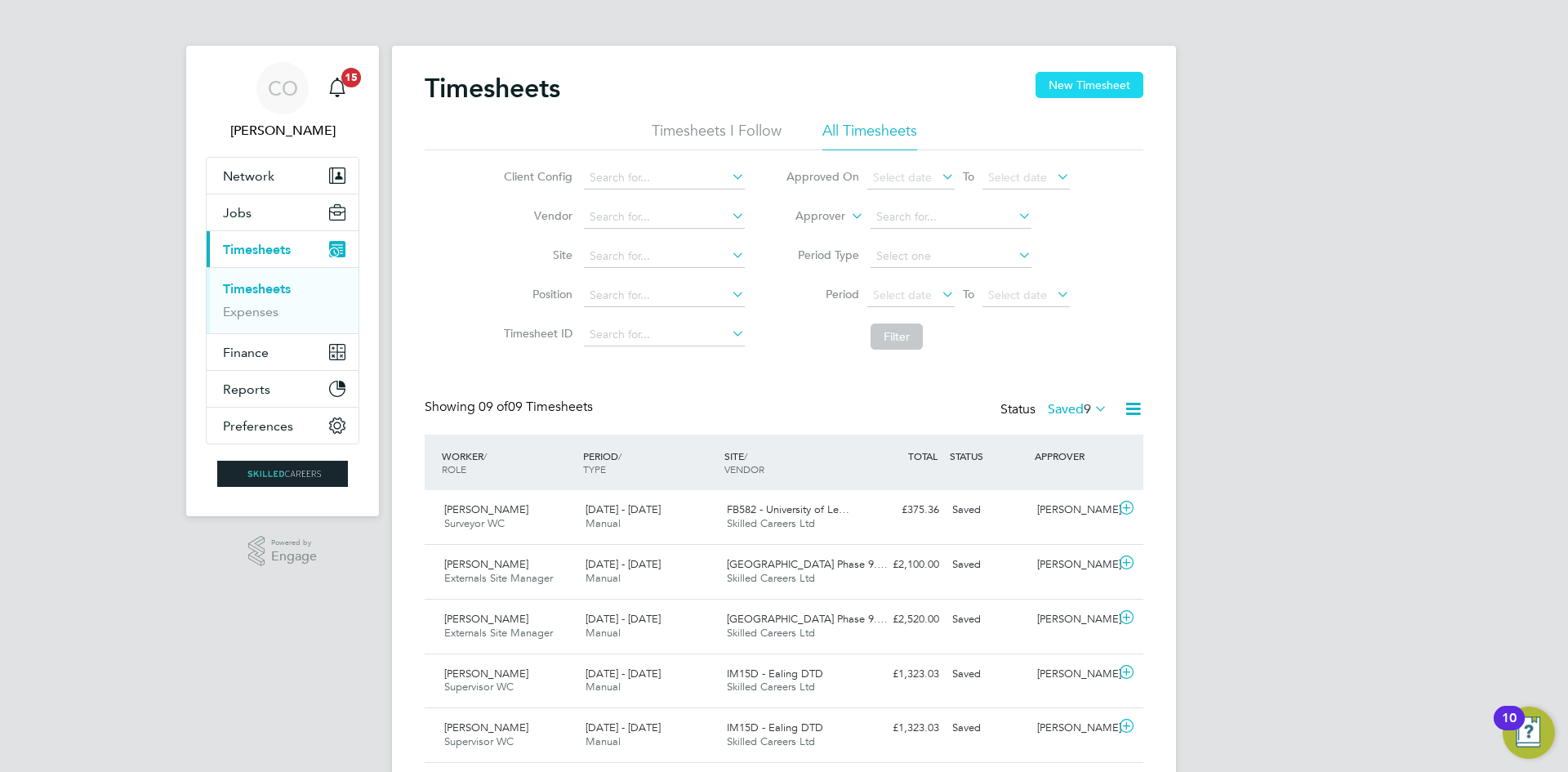
click at [1054, 93] on button "New Timesheet" at bounding box center [1089, 85] width 108 height 26
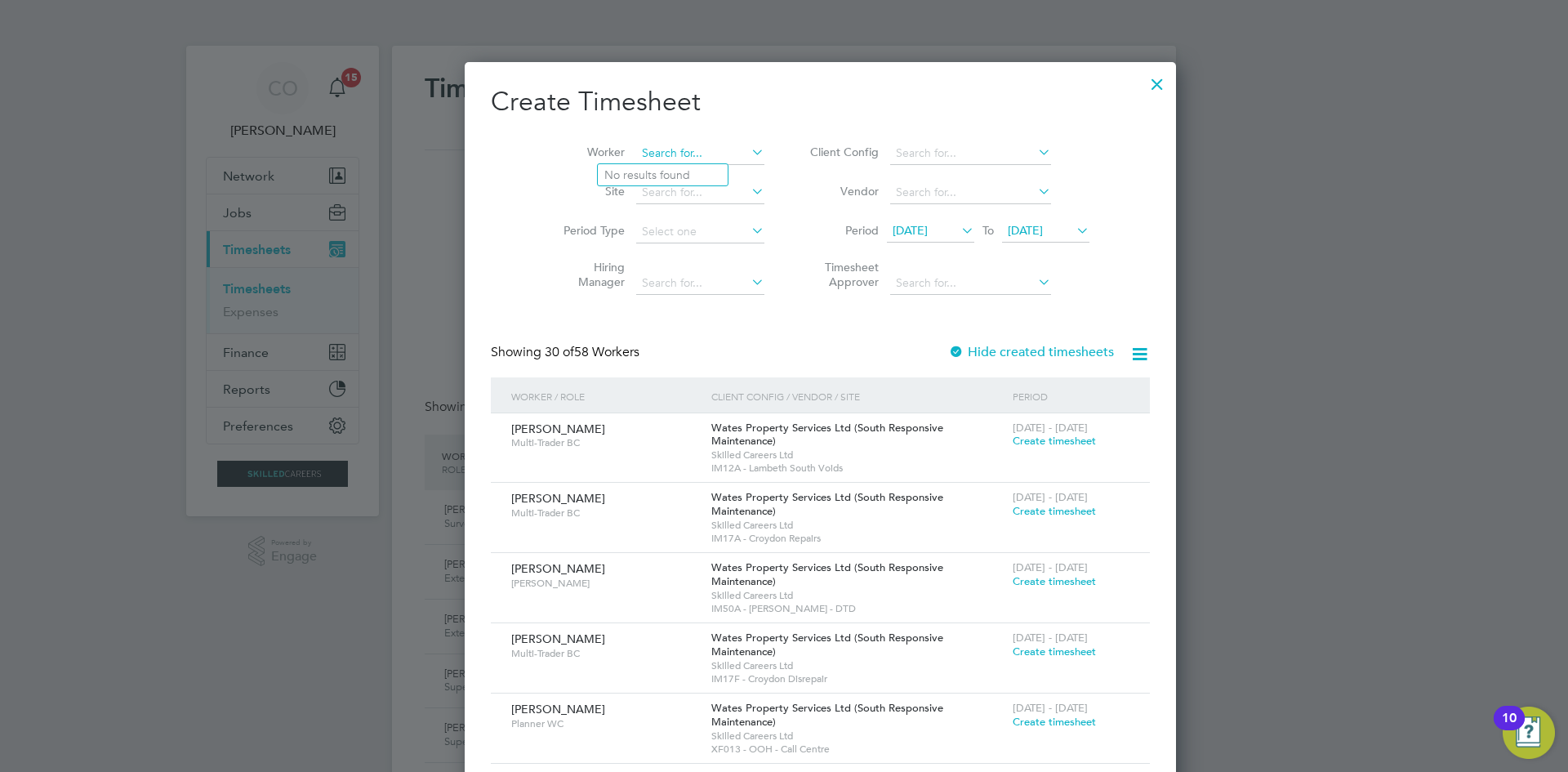
click at [637, 149] on input at bounding box center [701, 154] width 128 height 23
click at [660, 347] on b "Davi" at bounding box center [655, 353] width 25 height 14
type input "[PERSON_NAME]"
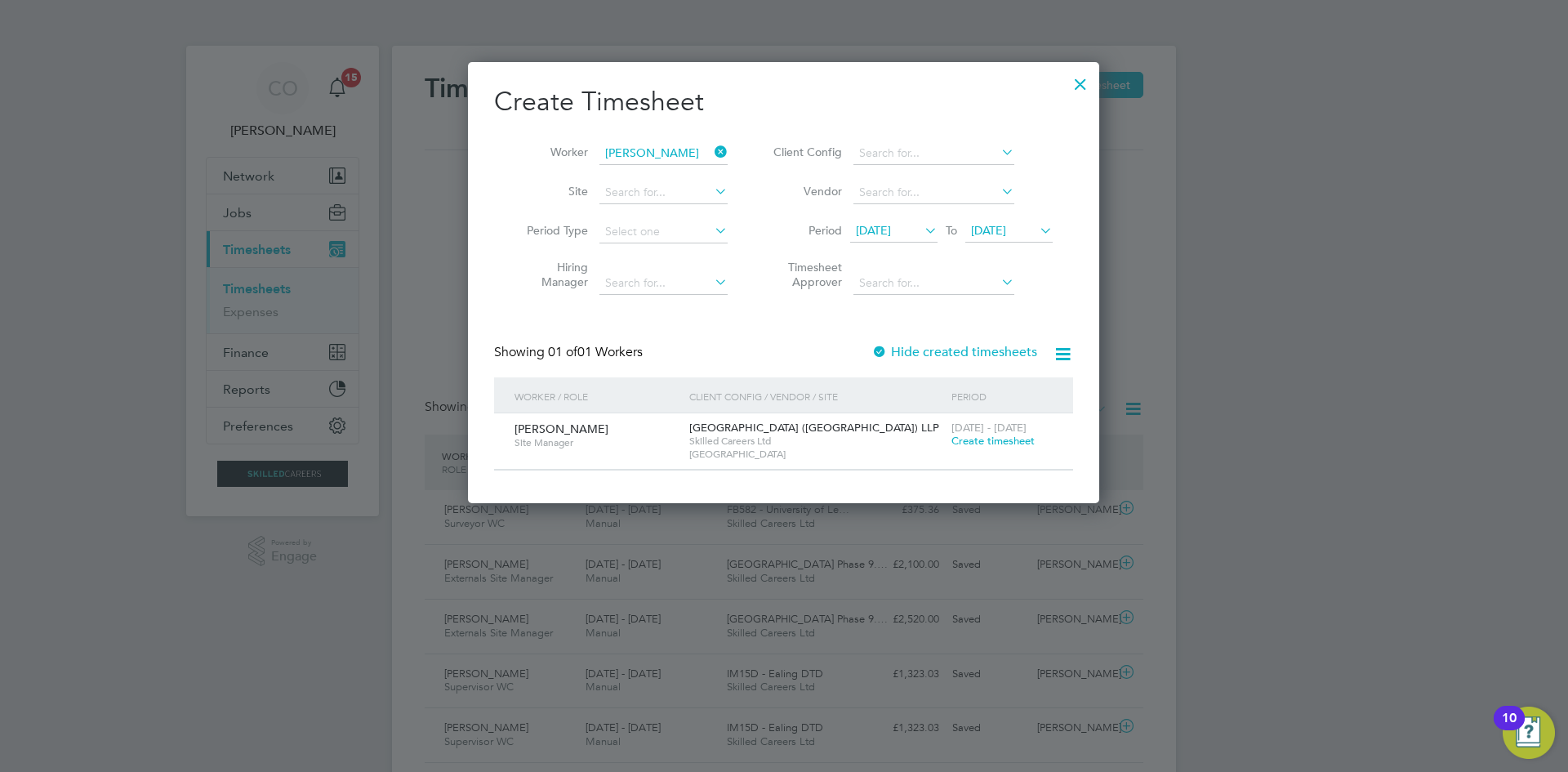
click at [997, 440] on span "Create timesheet" at bounding box center [992, 440] width 83 height 14
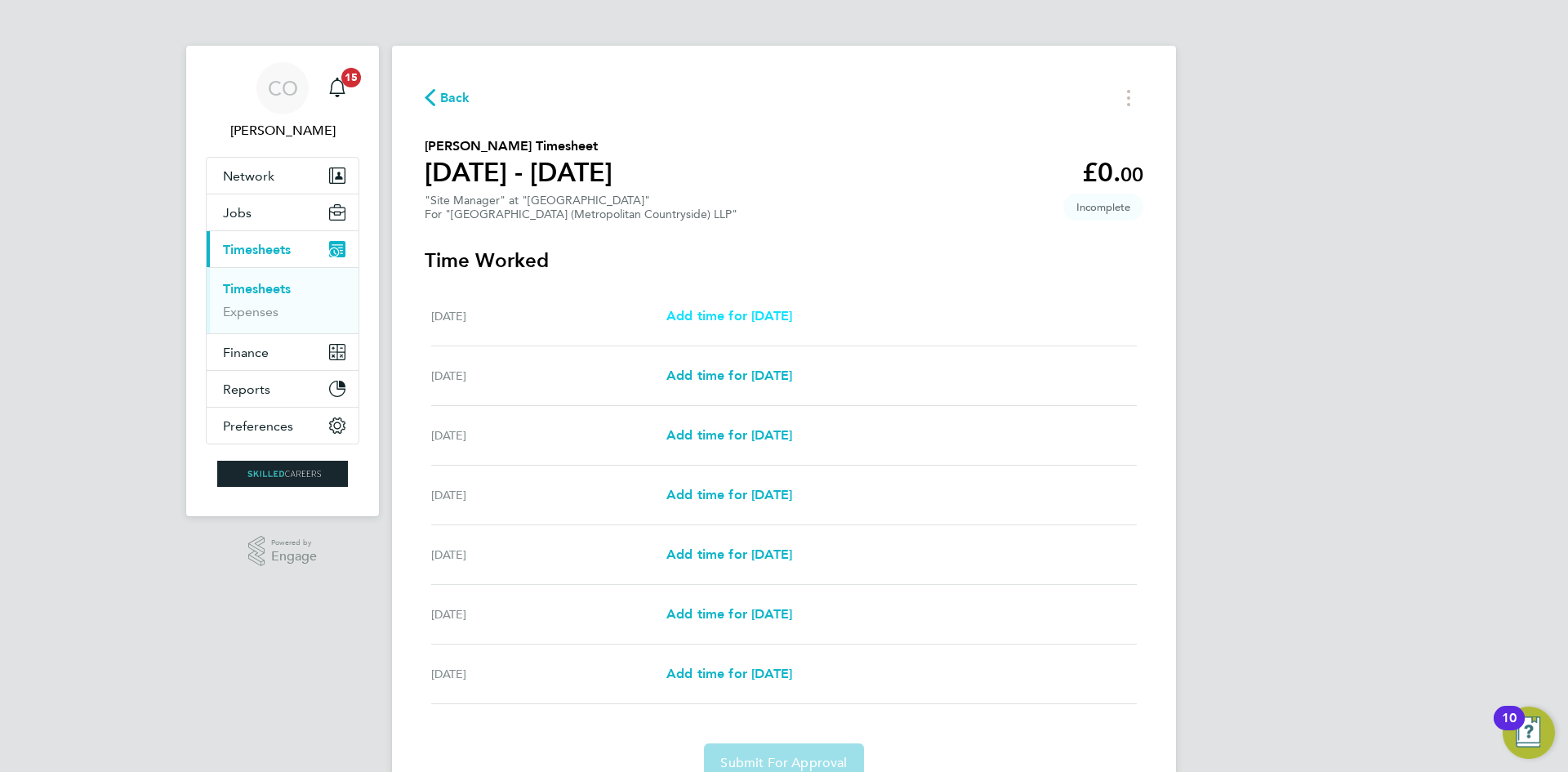
click at [792, 319] on span "Add time for Mon 04 Aug" at bounding box center [729, 315] width 126 height 16
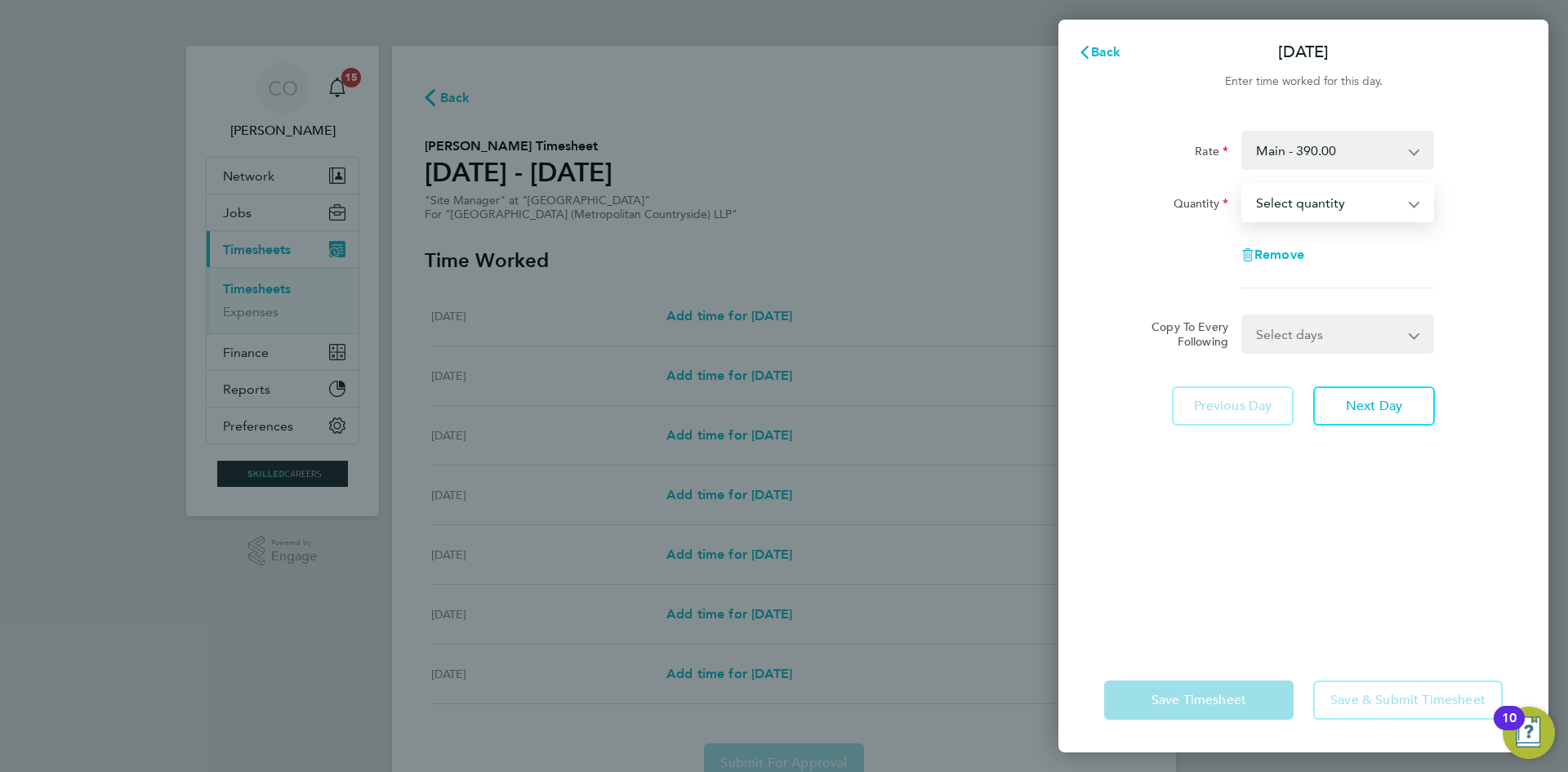
click at [1338, 207] on select "Select quantity 0.5 1" at bounding box center [1327, 203] width 170 height 36
select select "1"
click at [1243, 185] on select "Select quantity 0.5 1" at bounding box center [1327, 203] width 170 height 36
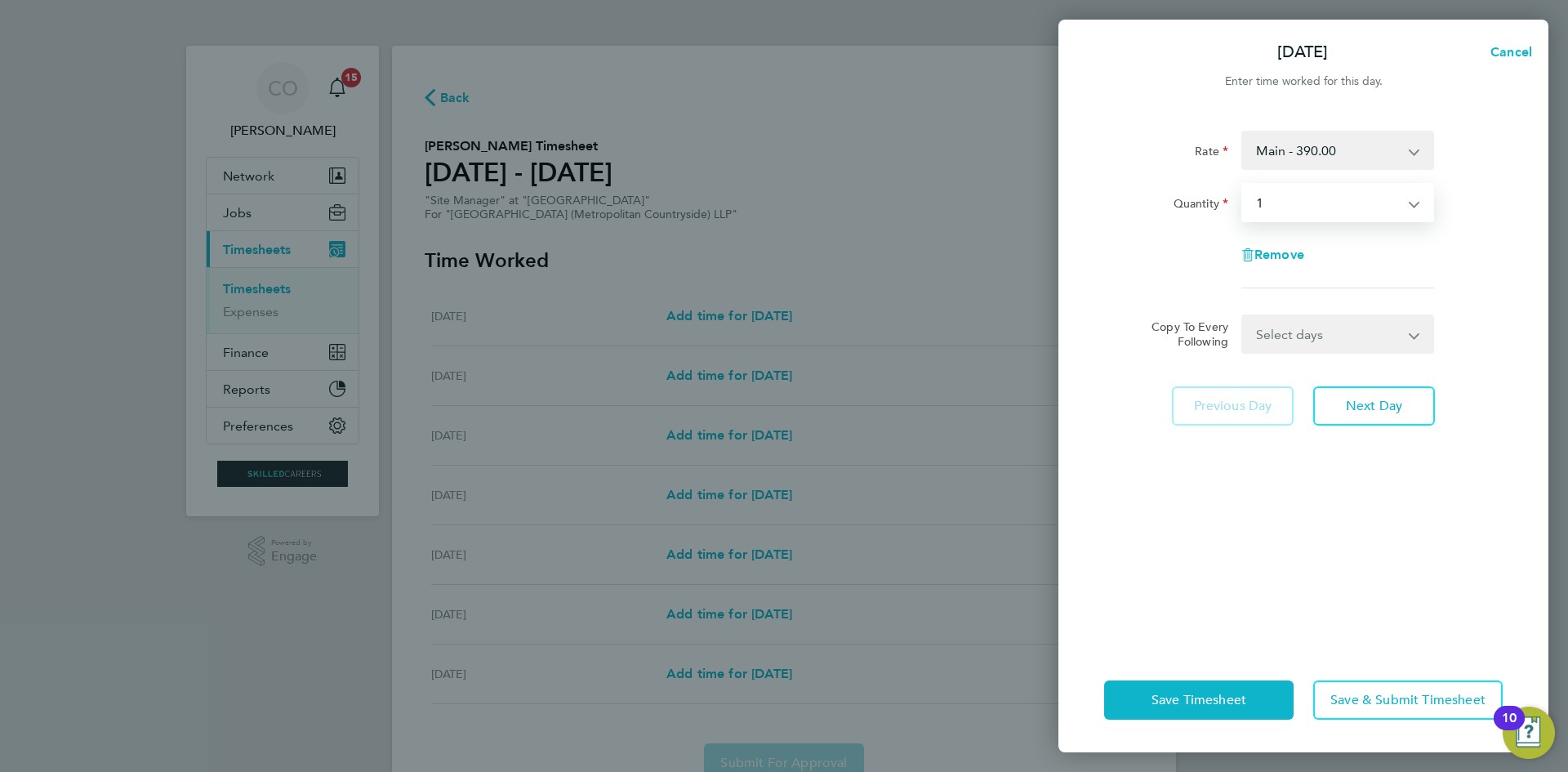
click at [1335, 339] on select "Select days Day Weekday (Mon-Fri) Weekend (Sat-Sun) Tuesday Wednesday Thursday …" at bounding box center [1328, 334] width 172 height 36
select select "WEEKDAY"
click at [1243, 316] on select "Select days Day Weekday (Mon-Fri) Weekend (Sat-Sun) Tuesday Wednesday Thursday …" at bounding box center [1328, 334] width 172 height 36
select select "2025-08-10"
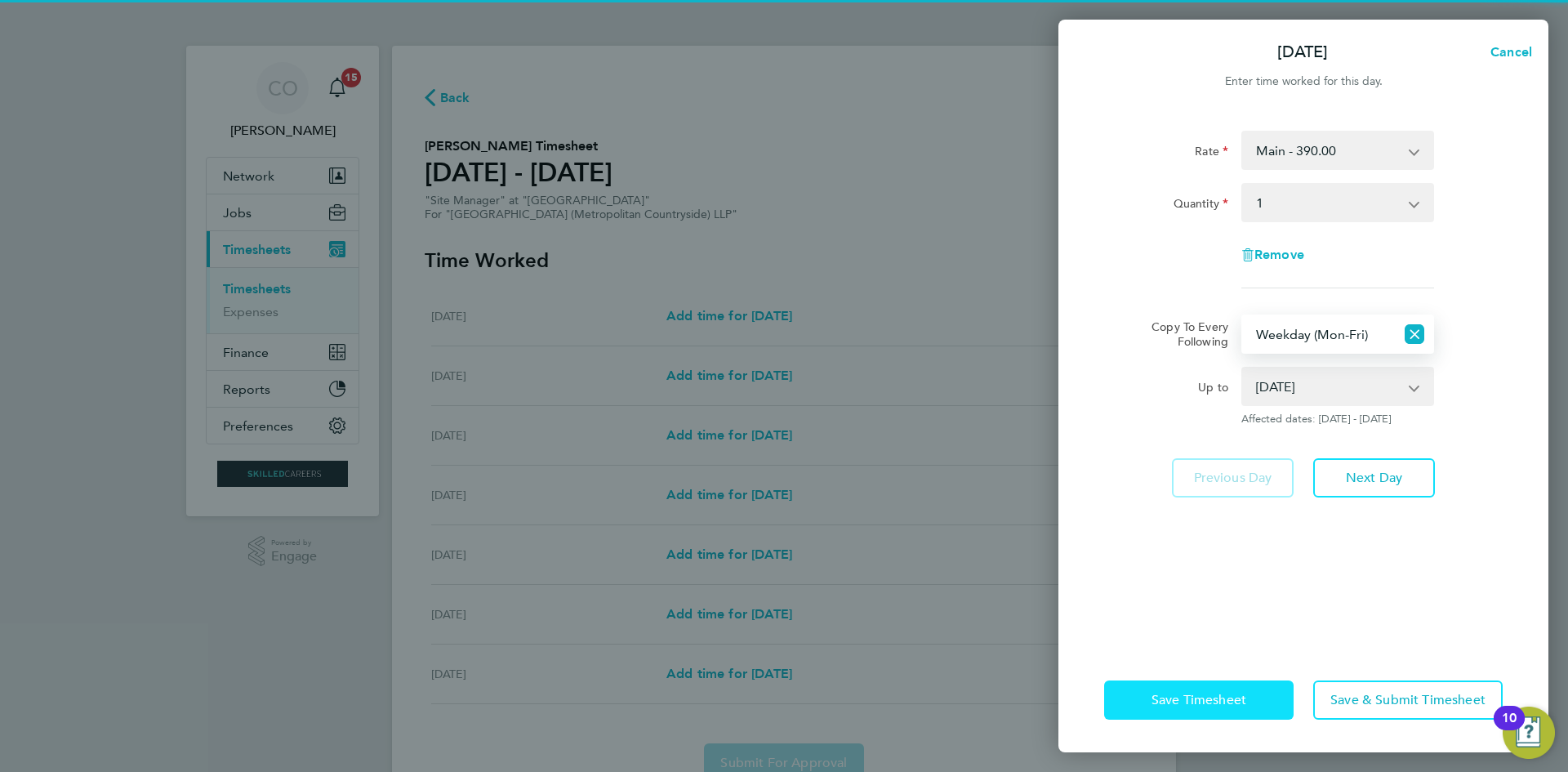
click at [1207, 705] on span "Save Timesheet" at bounding box center [1198, 700] width 94 height 16
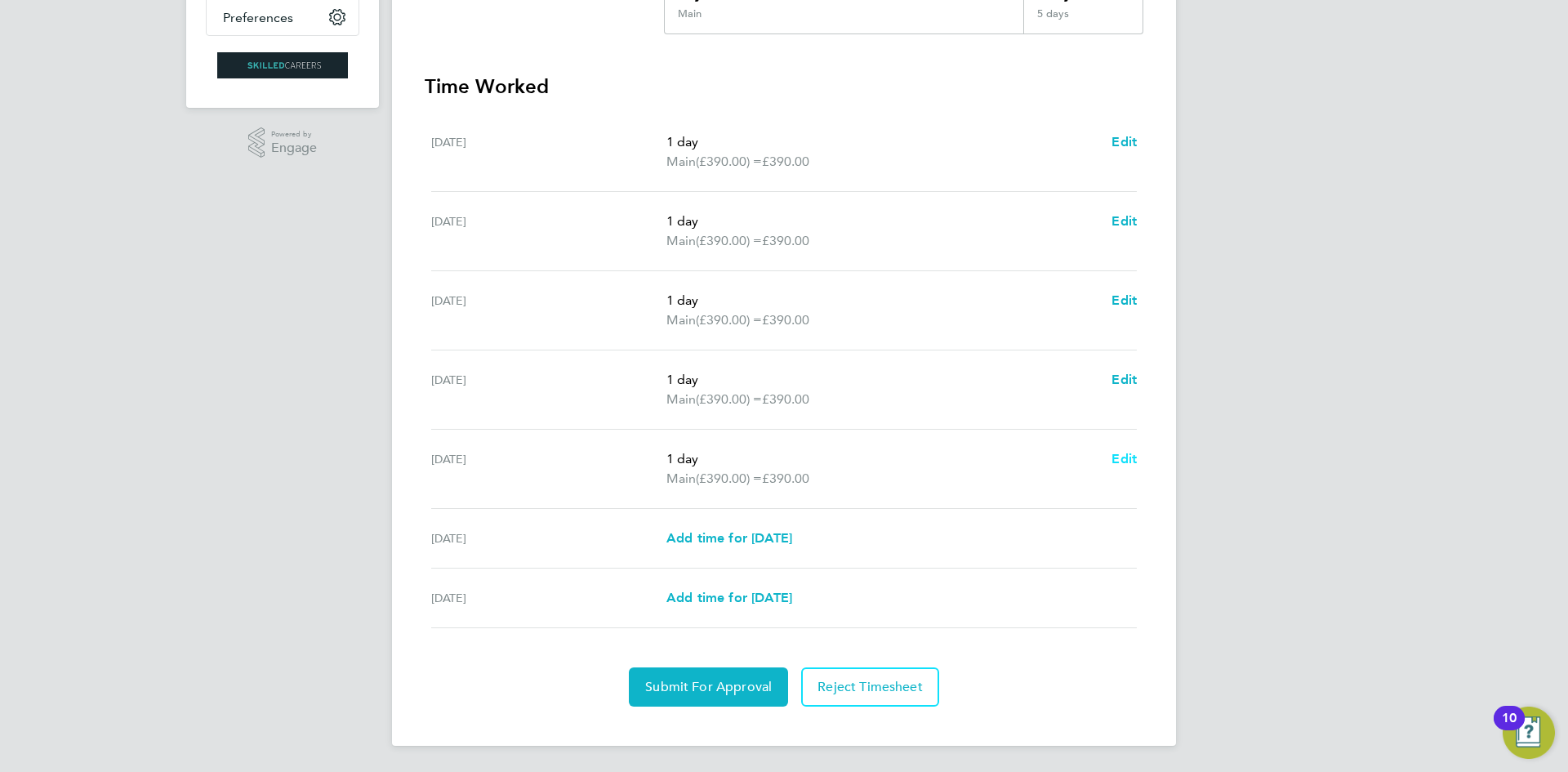
click at [1120, 462] on span "Edit" at bounding box center [1124, 458] width 25 height 16
select select "1"
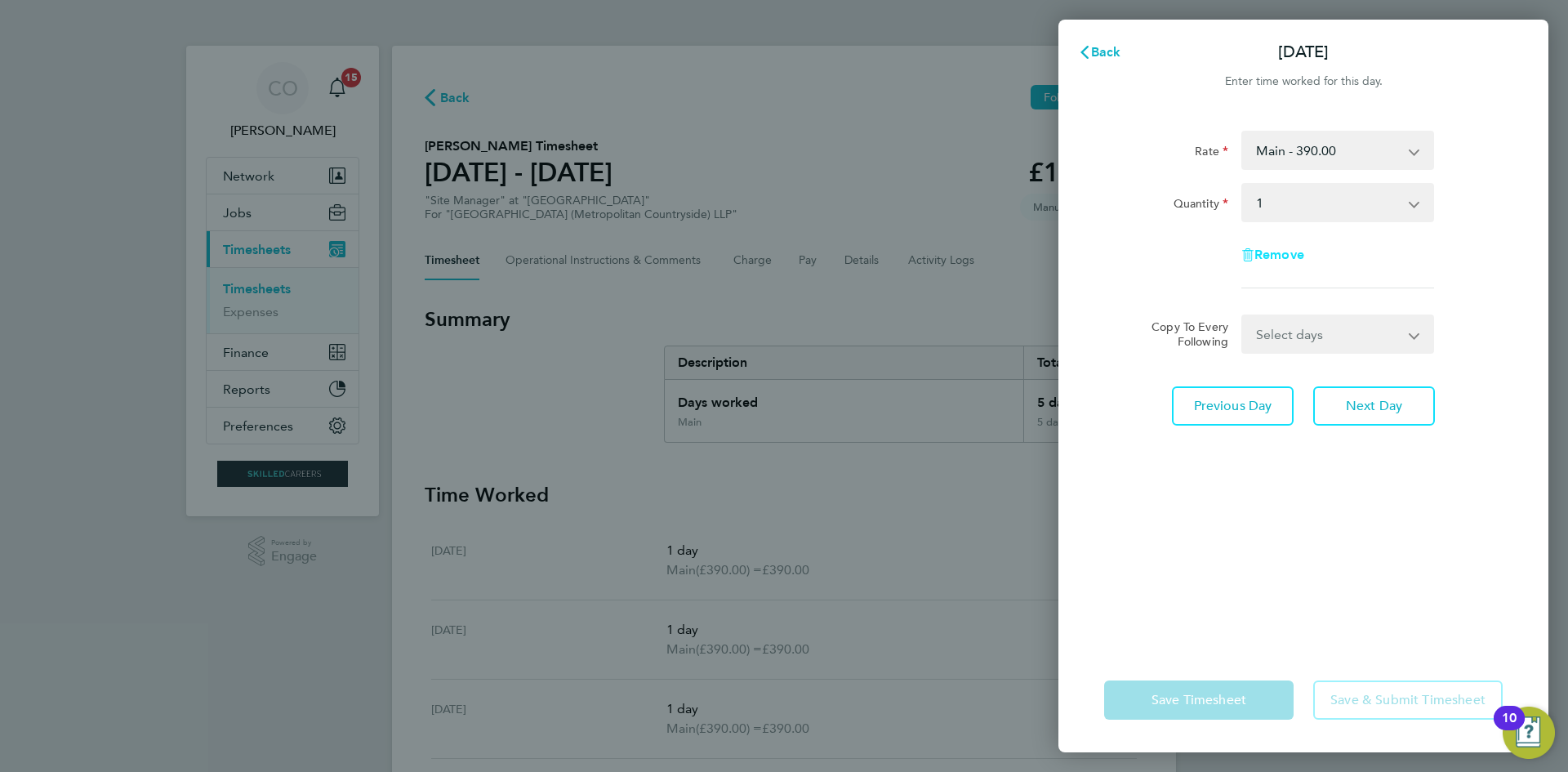
click at [1276, 259] on span "Remove" at bounding box center [1279, 254] width 50 height 16
select select "null"
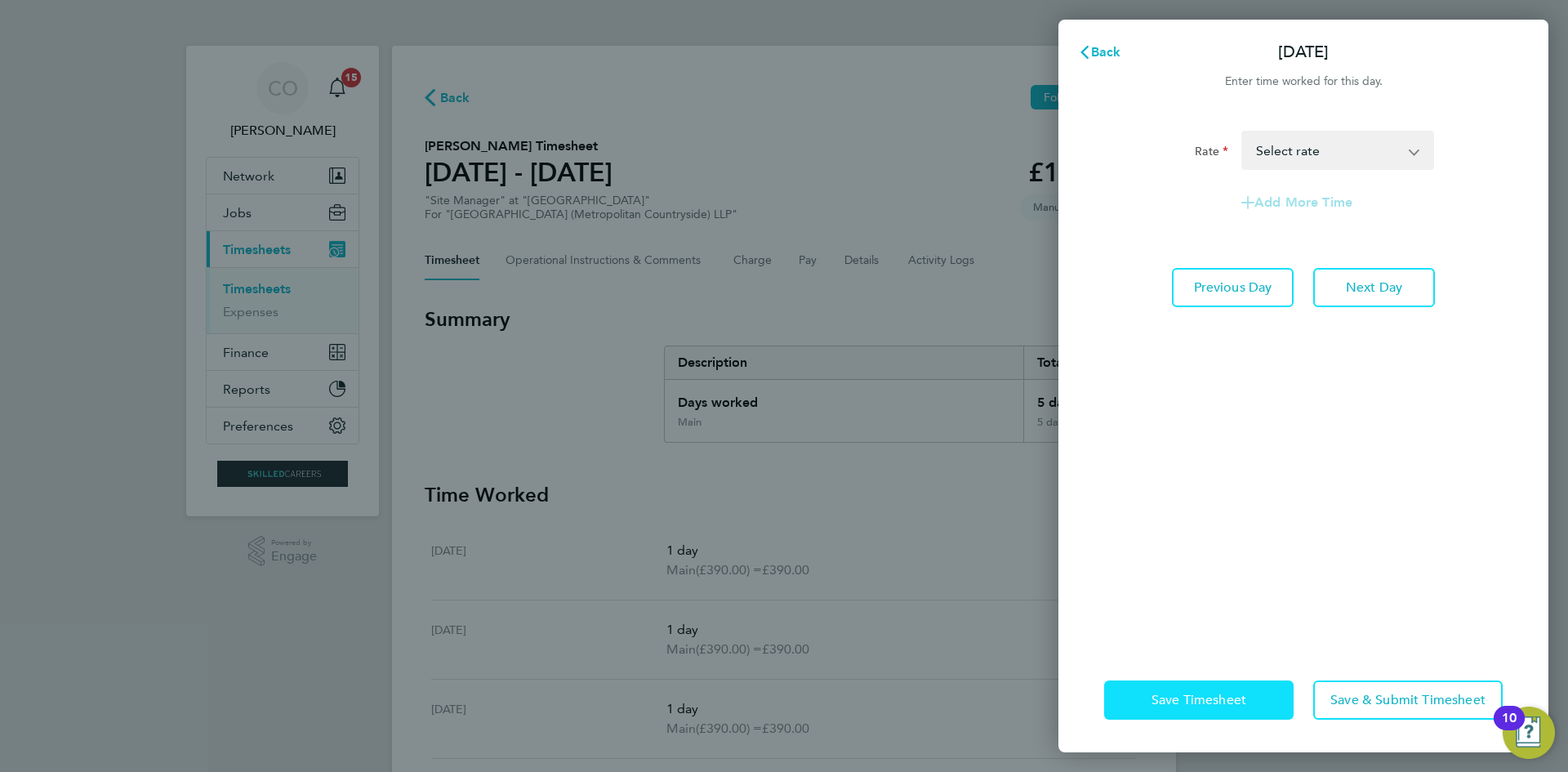
click at [1220, 708] on button "Save Timesheet" at bounding box center [1198, 700] width 190 height 39
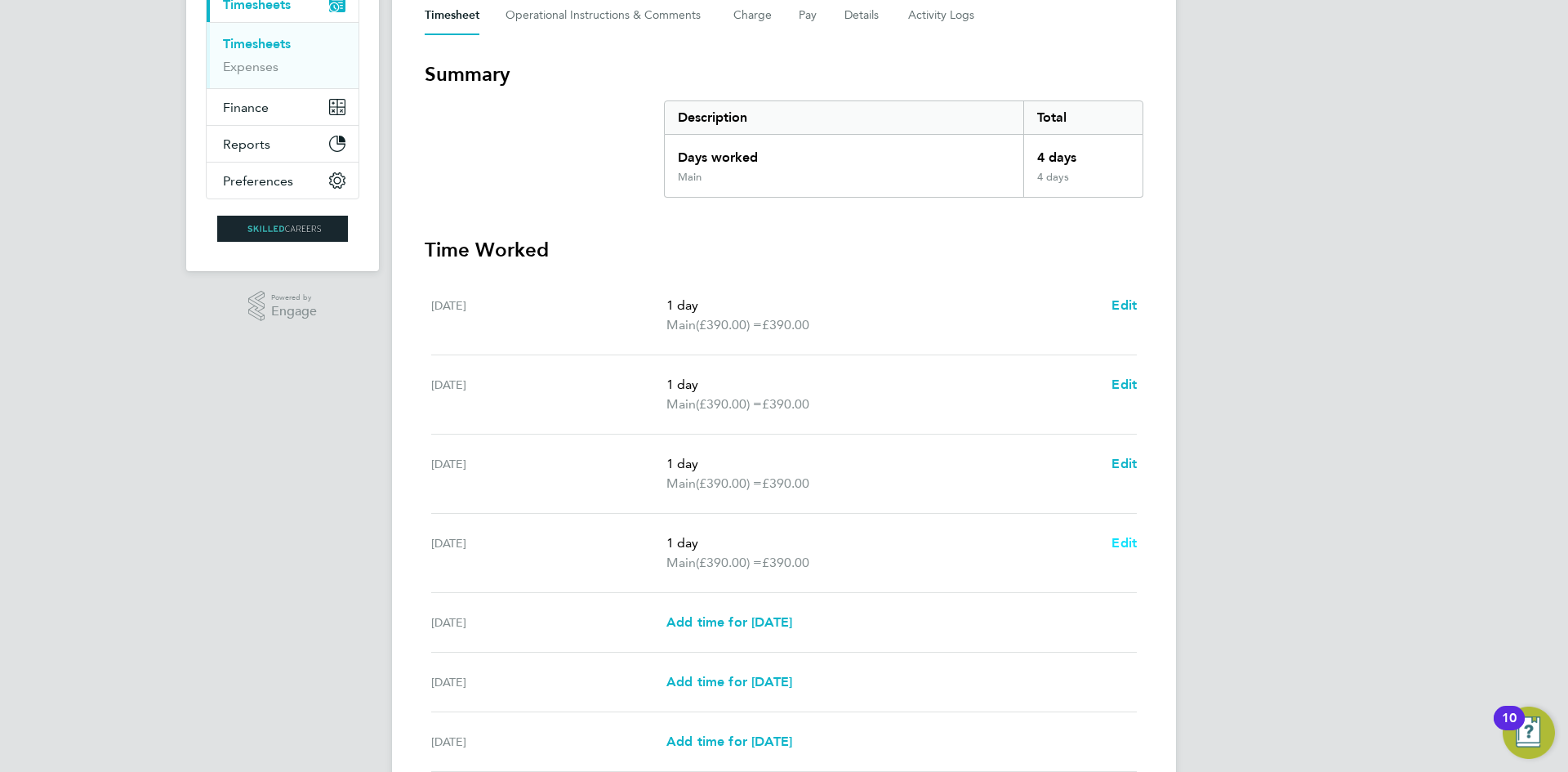
click at [1132, 545] on span "Edit" at bounding box center [1124, 542] width 25 height 16
select select "1"
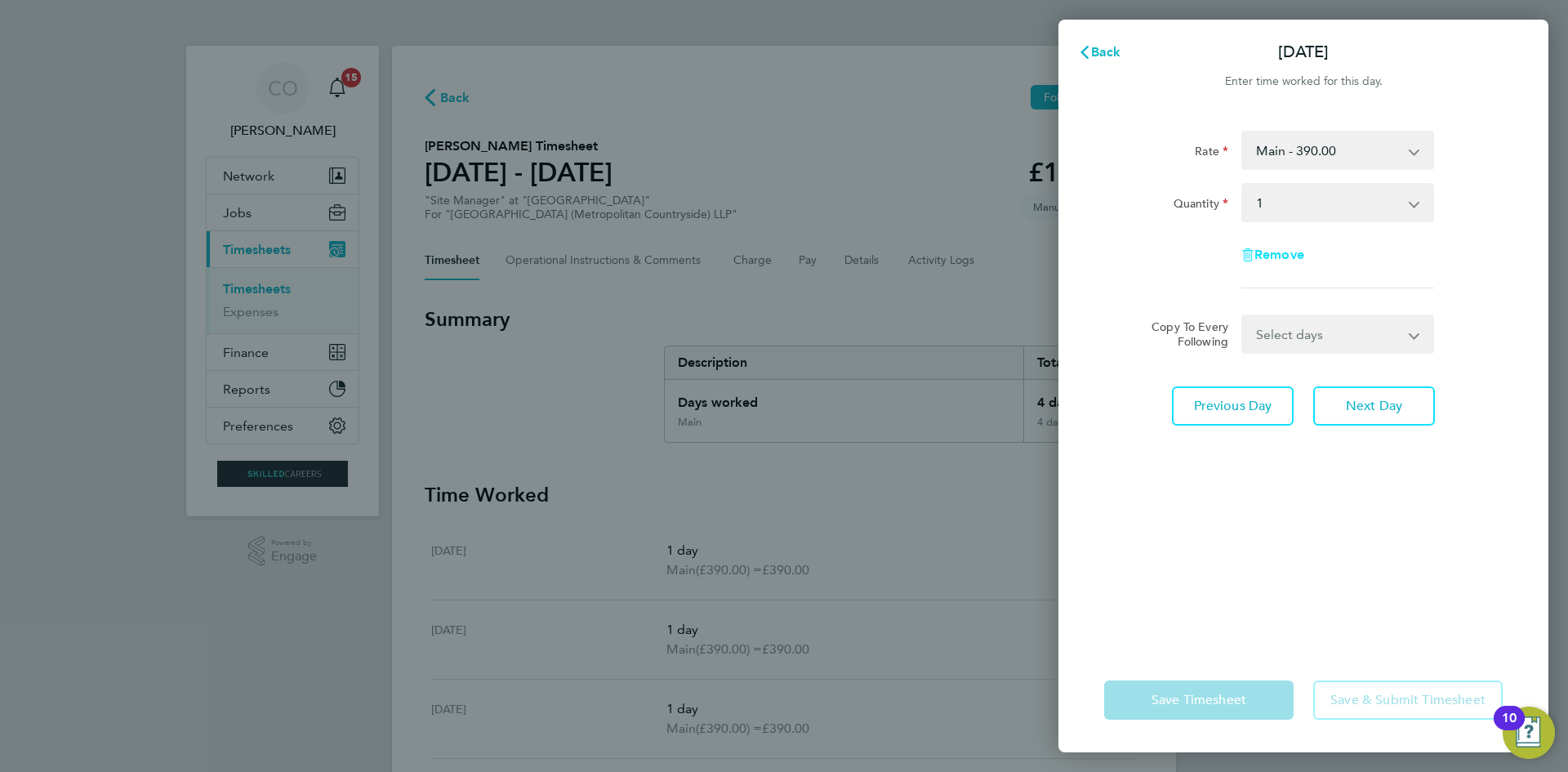
click at [1286, 252] on span "Remove" at bounding box center [1279, 254] width 50 height 16
select select "null"
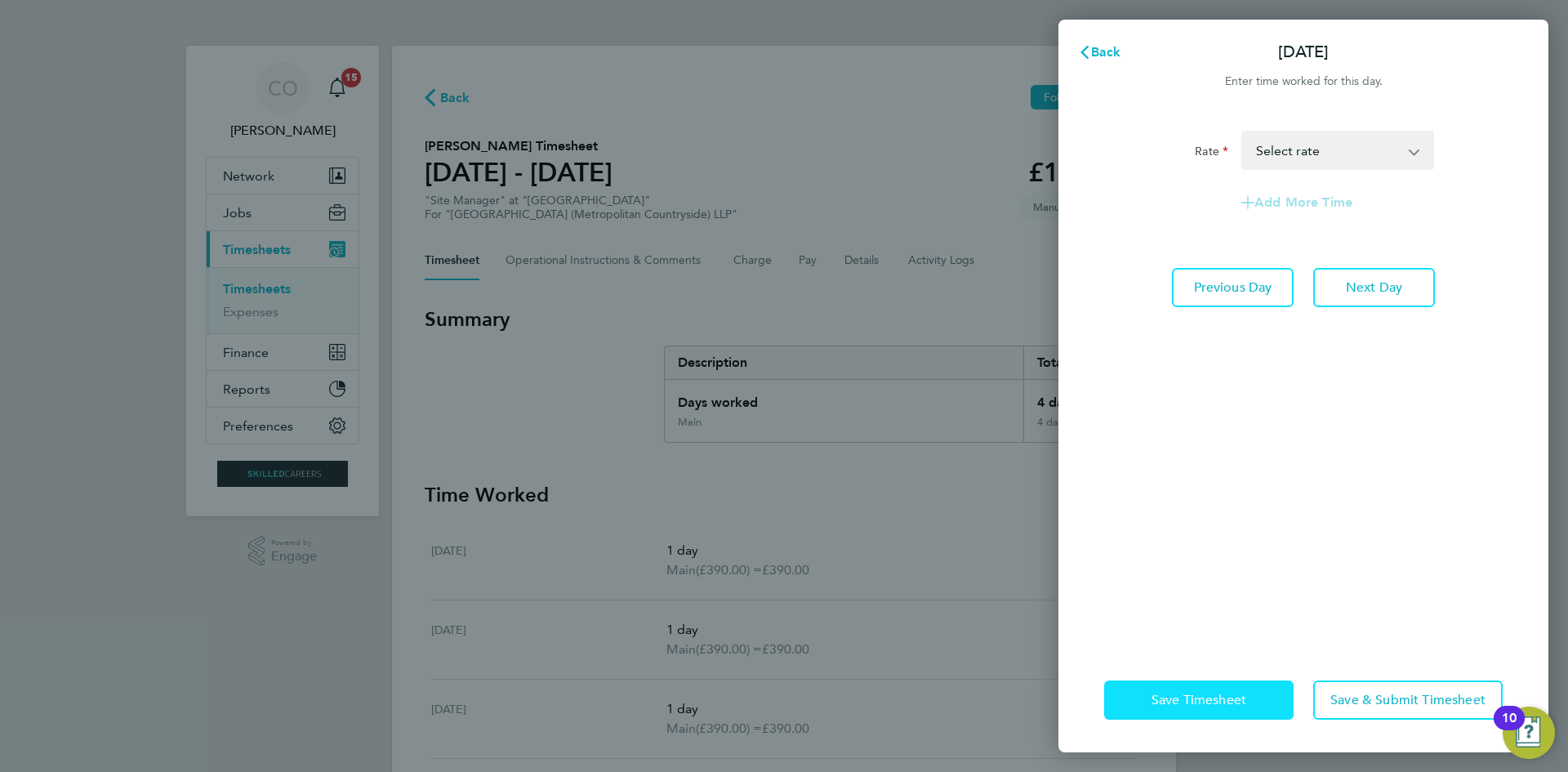
click at [1257, 710] on button "Save Timesheet" at bounding box center [1198, 700] width 190 height 39
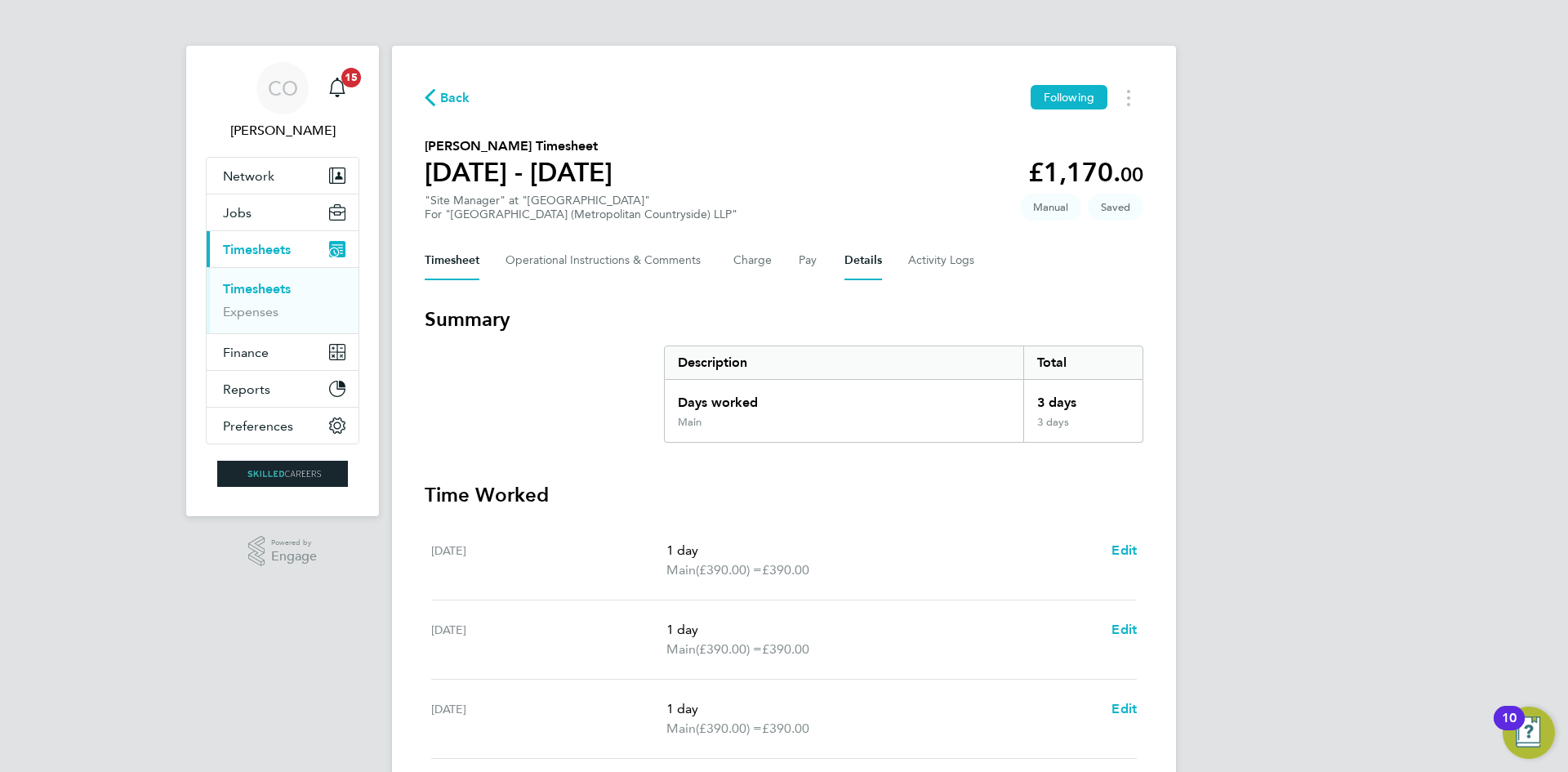
click at [859, 260] on button "Details" at bounding box center [863, 260] width 38 height 39
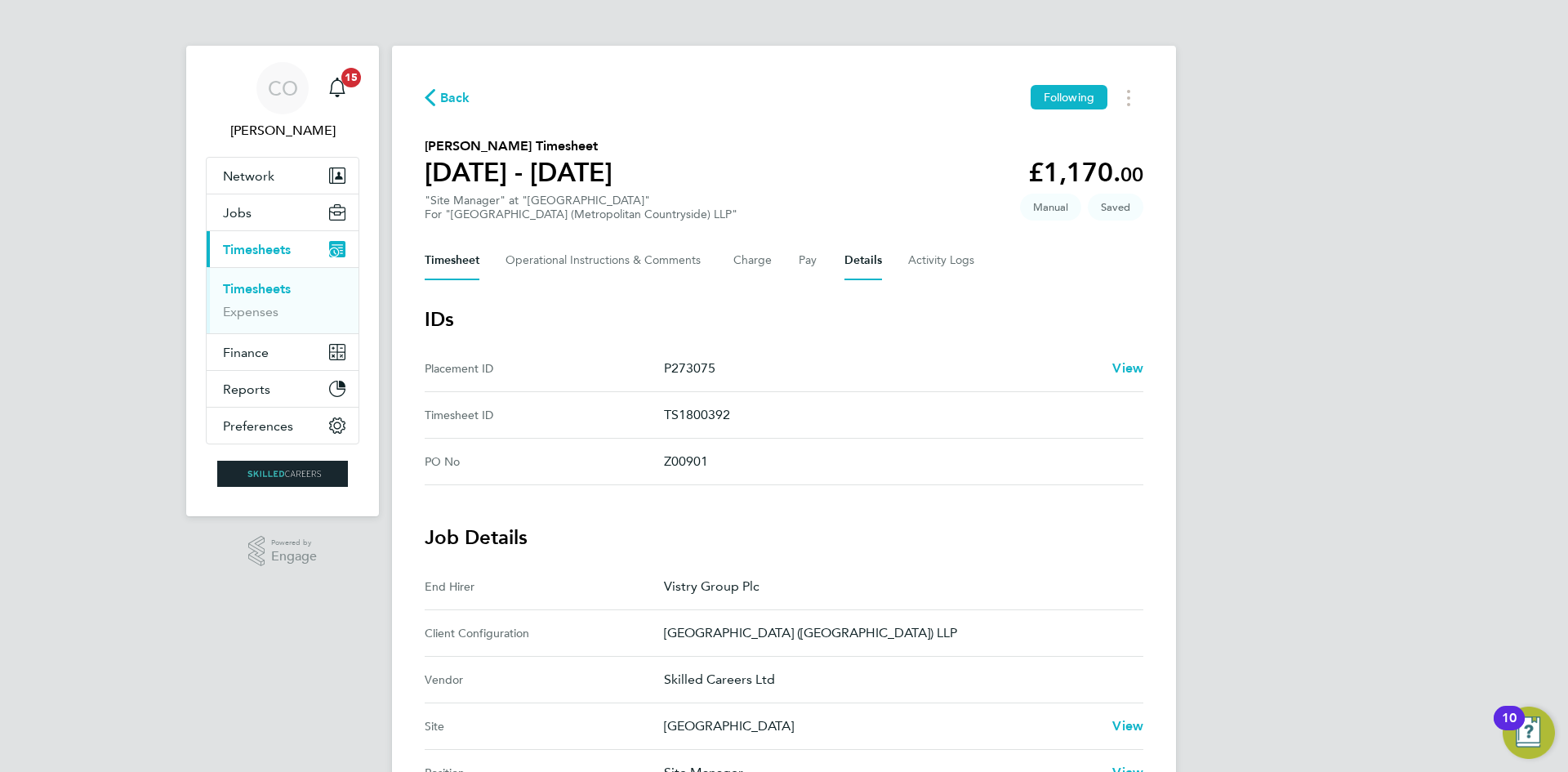
click at [453, 255] on button "Timesheet" at bounding box center [452, 260] width 55 height 39
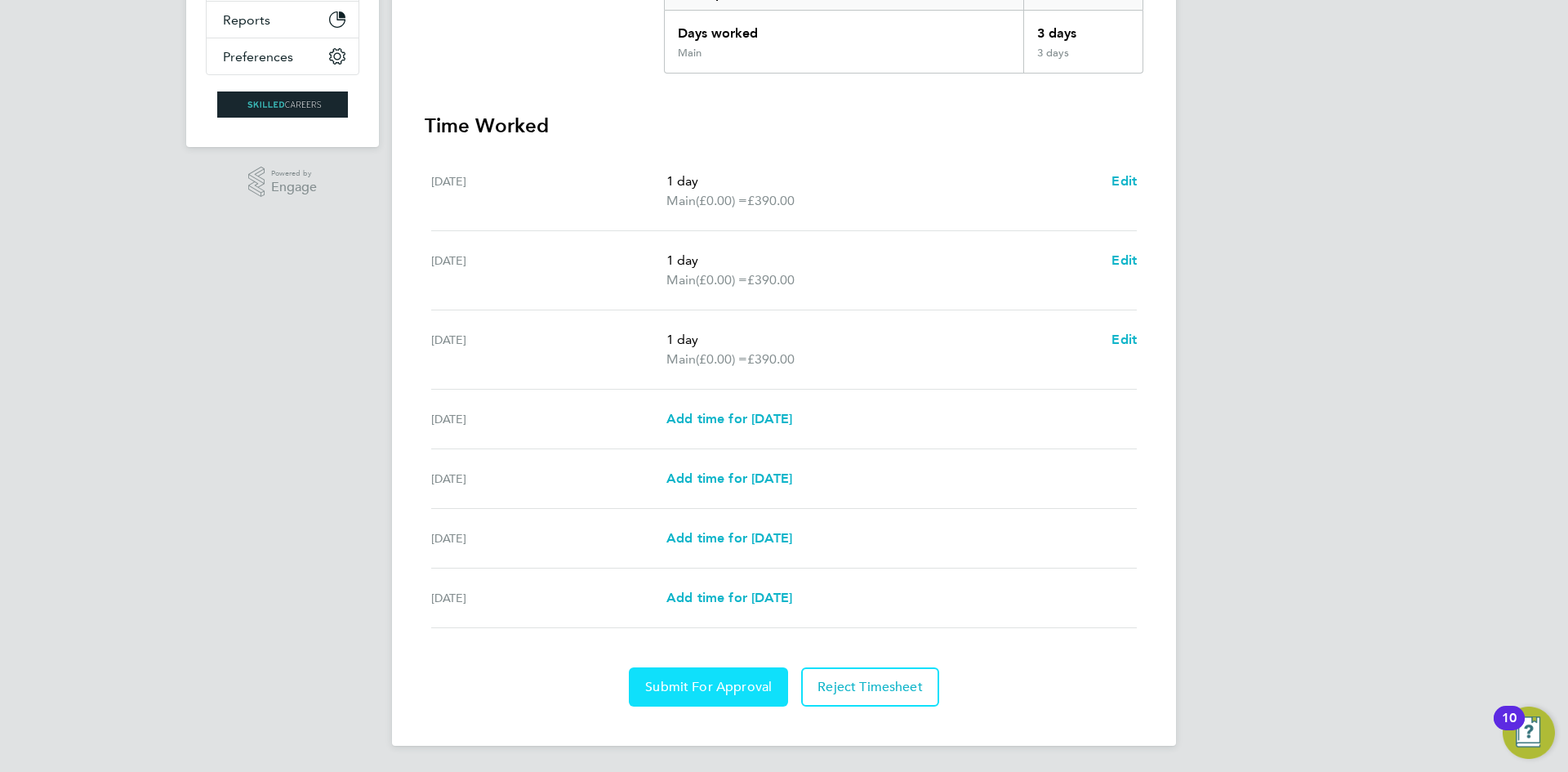
click at [650, 675] on button "Submit For Approval" at bounding box center [709, 687] width 159 height 39
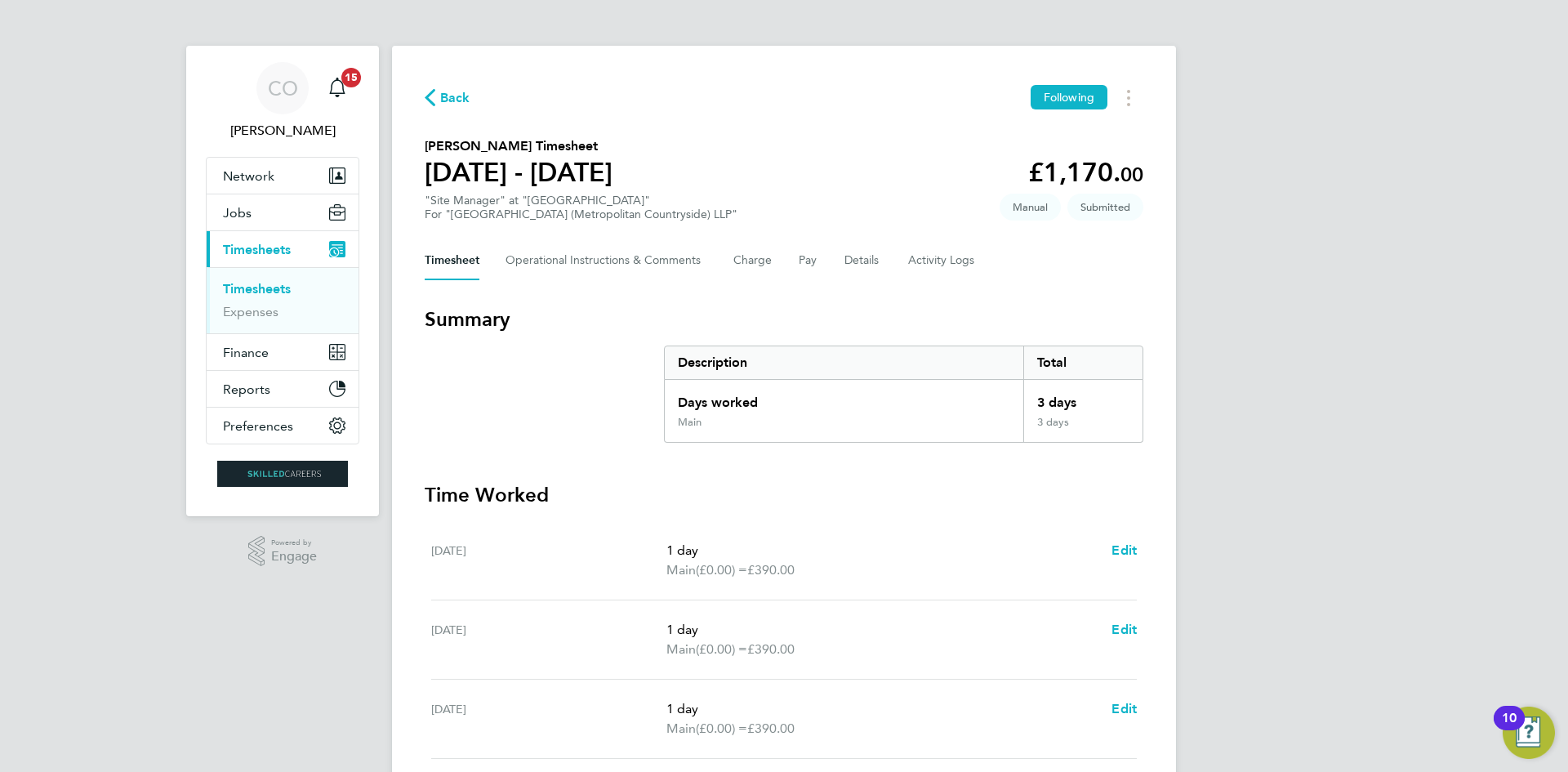
click at [278, 247] on span "Timesheets" at bounding box center [256, 249] width 68 height 16
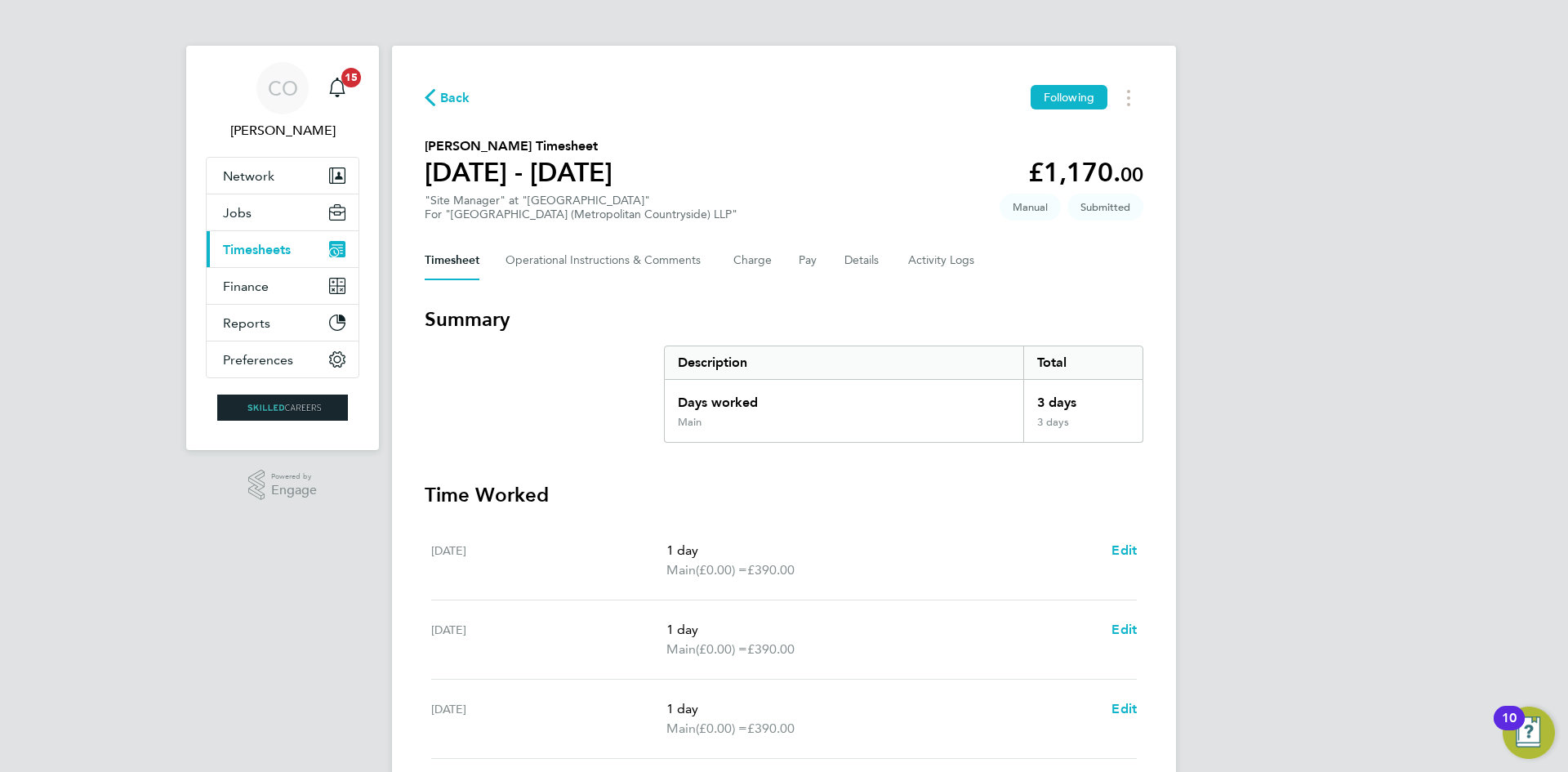
click at [278, 248] on span "Timesheets" at bounding box center [256, 249] width 68 height 16
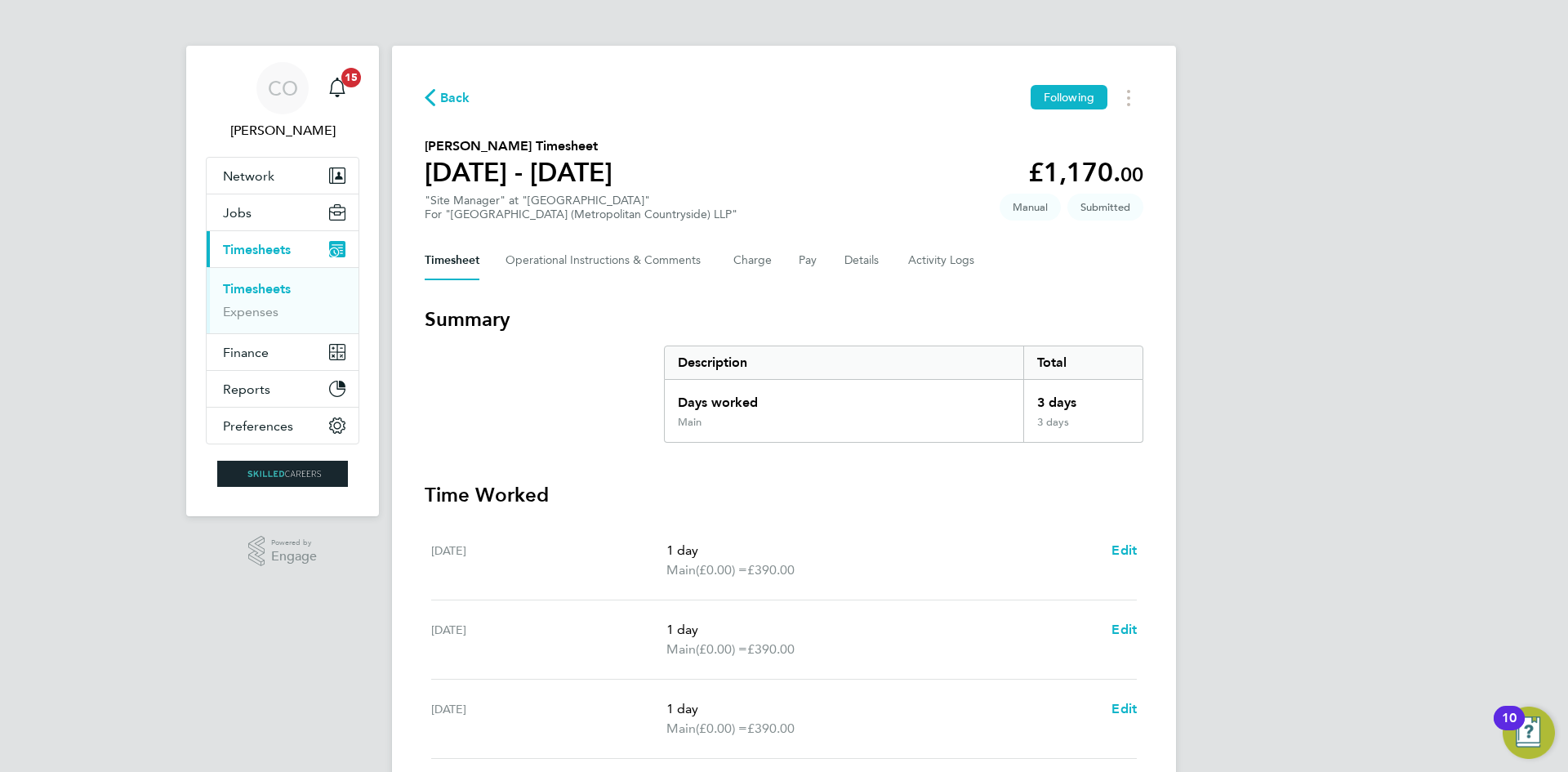
click at [274, 289] on link "Timesheets" at bounding box center [256, 288] width 68 height 16
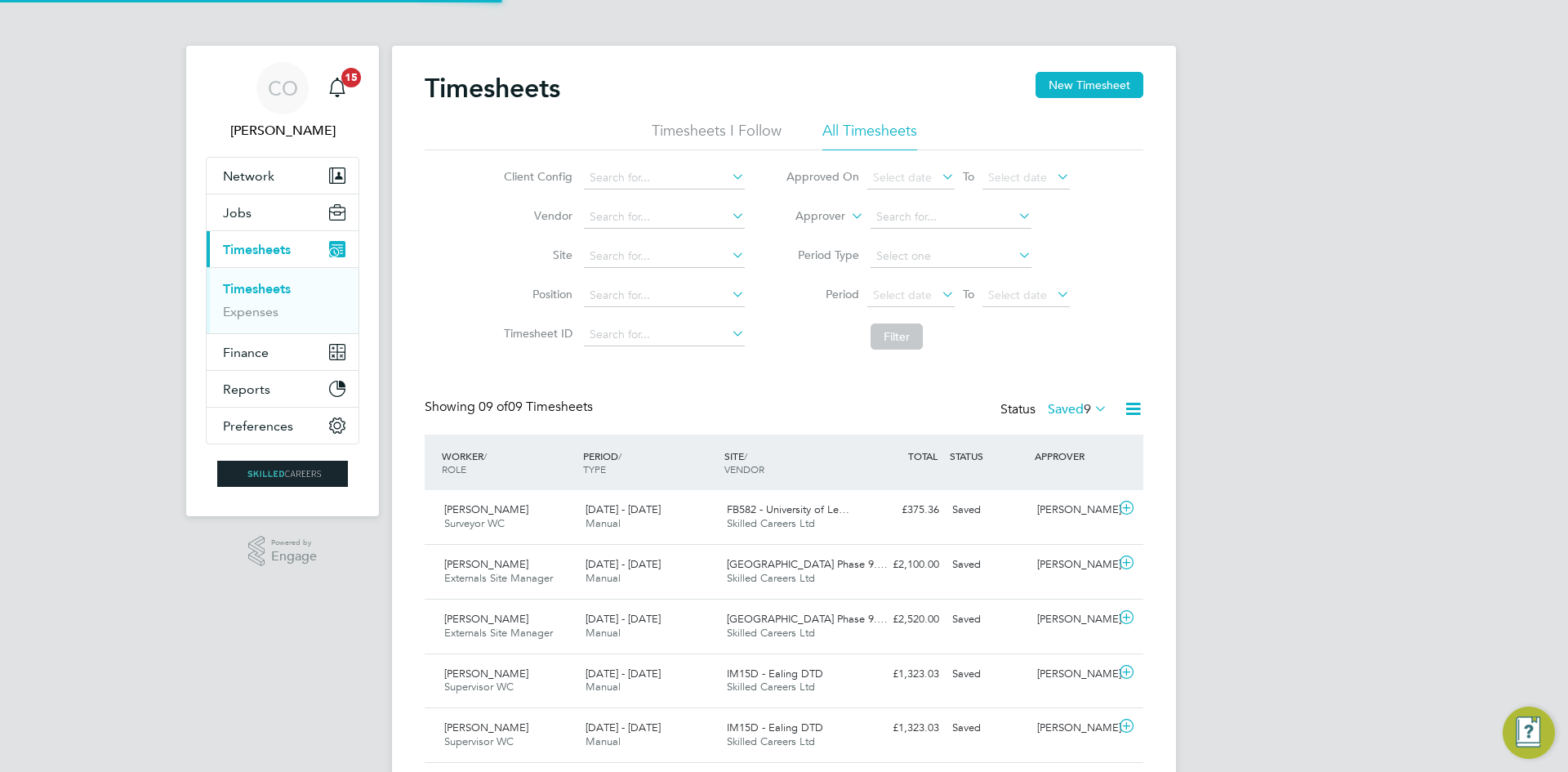
scroll to position [42, 142]
click at [1051, 411] on label "Saved 9" at bounding box center [1078, 409] width 60 height 16
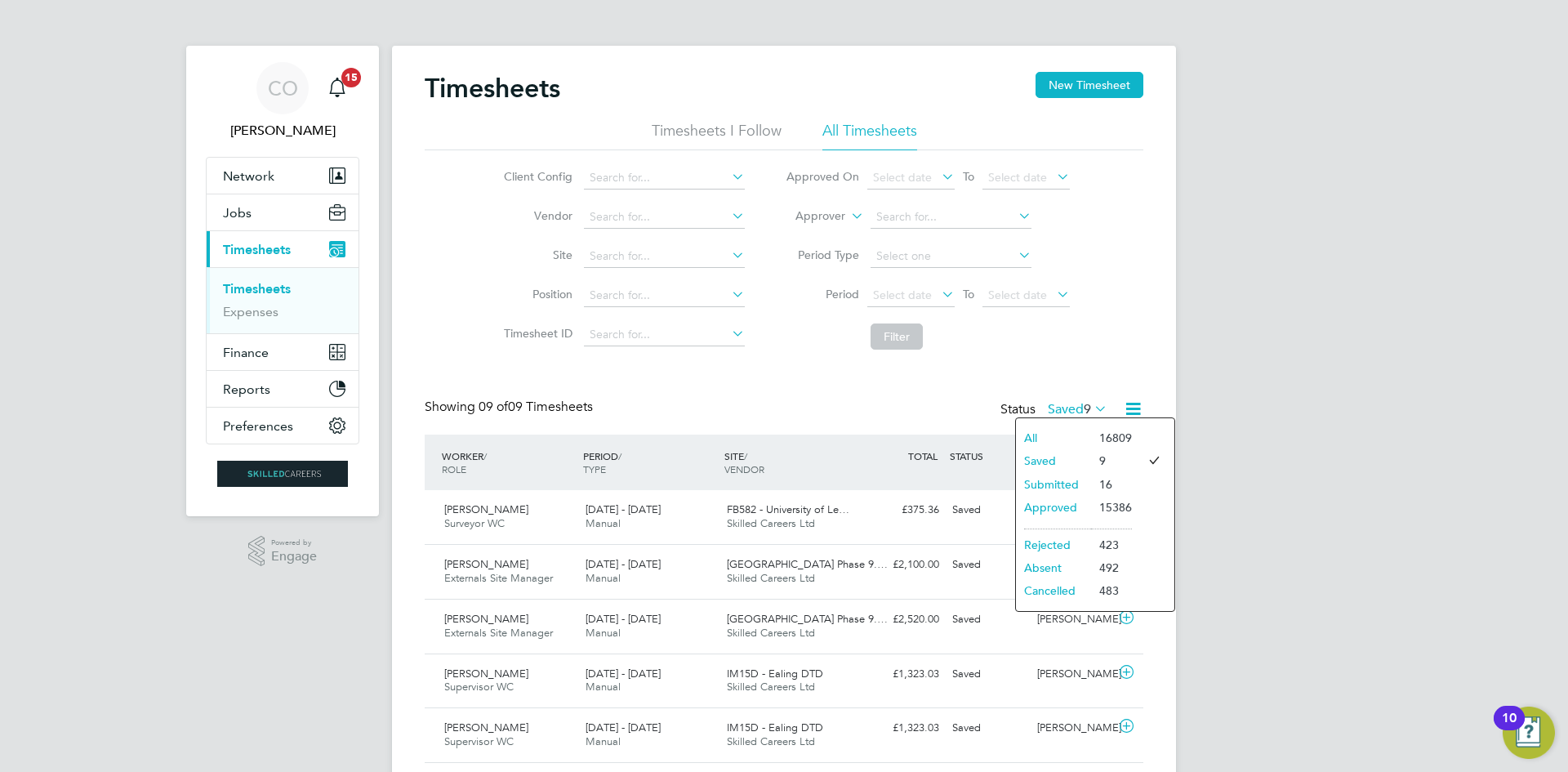
click at [1064, 484] on li "Submitted" at bounding box center [1053, 485] width 75 height 23
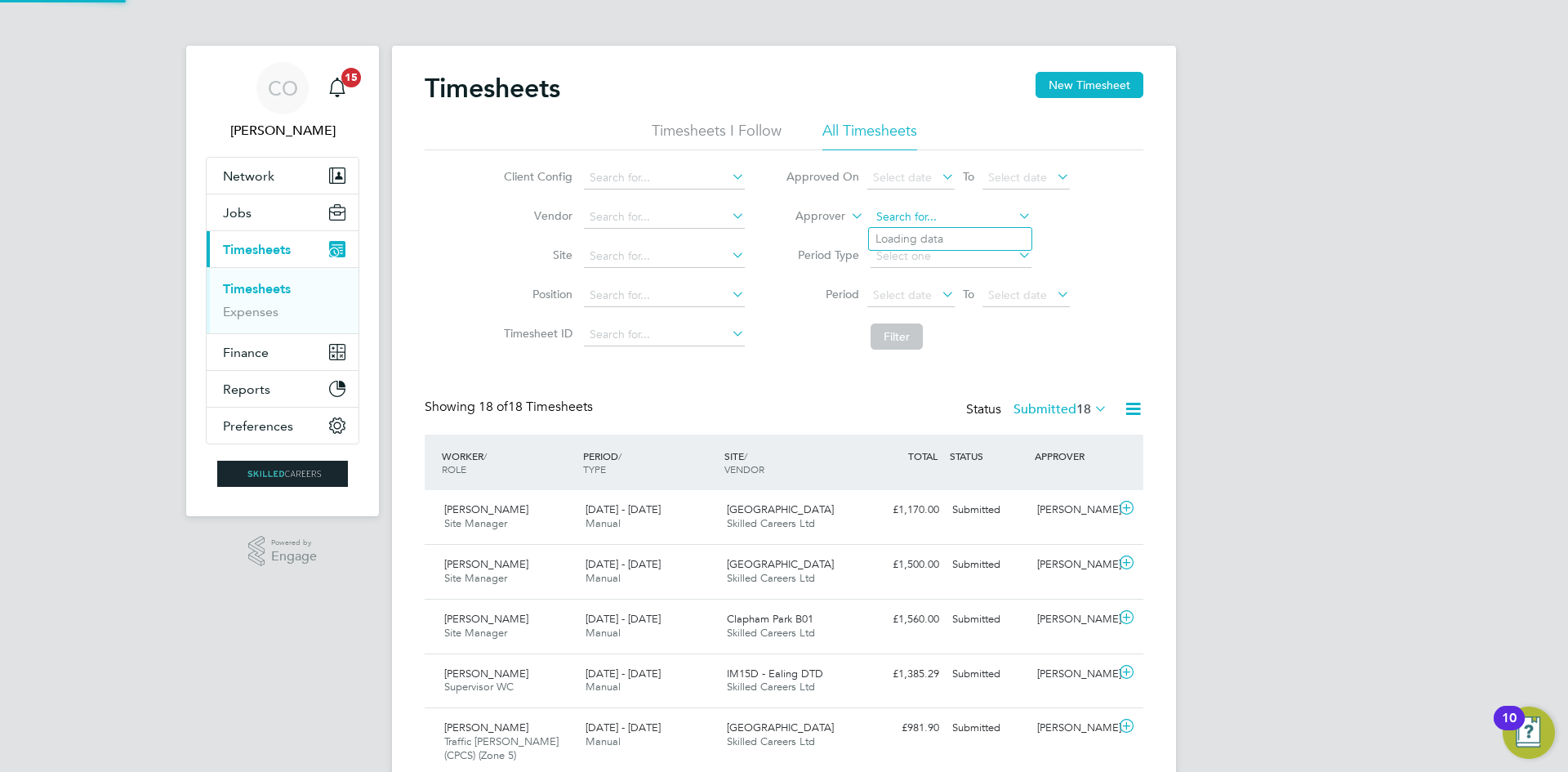
click at [879, 215] on input at bounding box center [951, 218] width 161 height 23
type input "j"
click at [969, 275] on li "Jonathan Con very" at bounding box center [950, 283] width 163 height 22
type input "Jonathan Convery"
click at [890, 327] on button "Filter" at bounding box center [897, 337] width 53 height 26
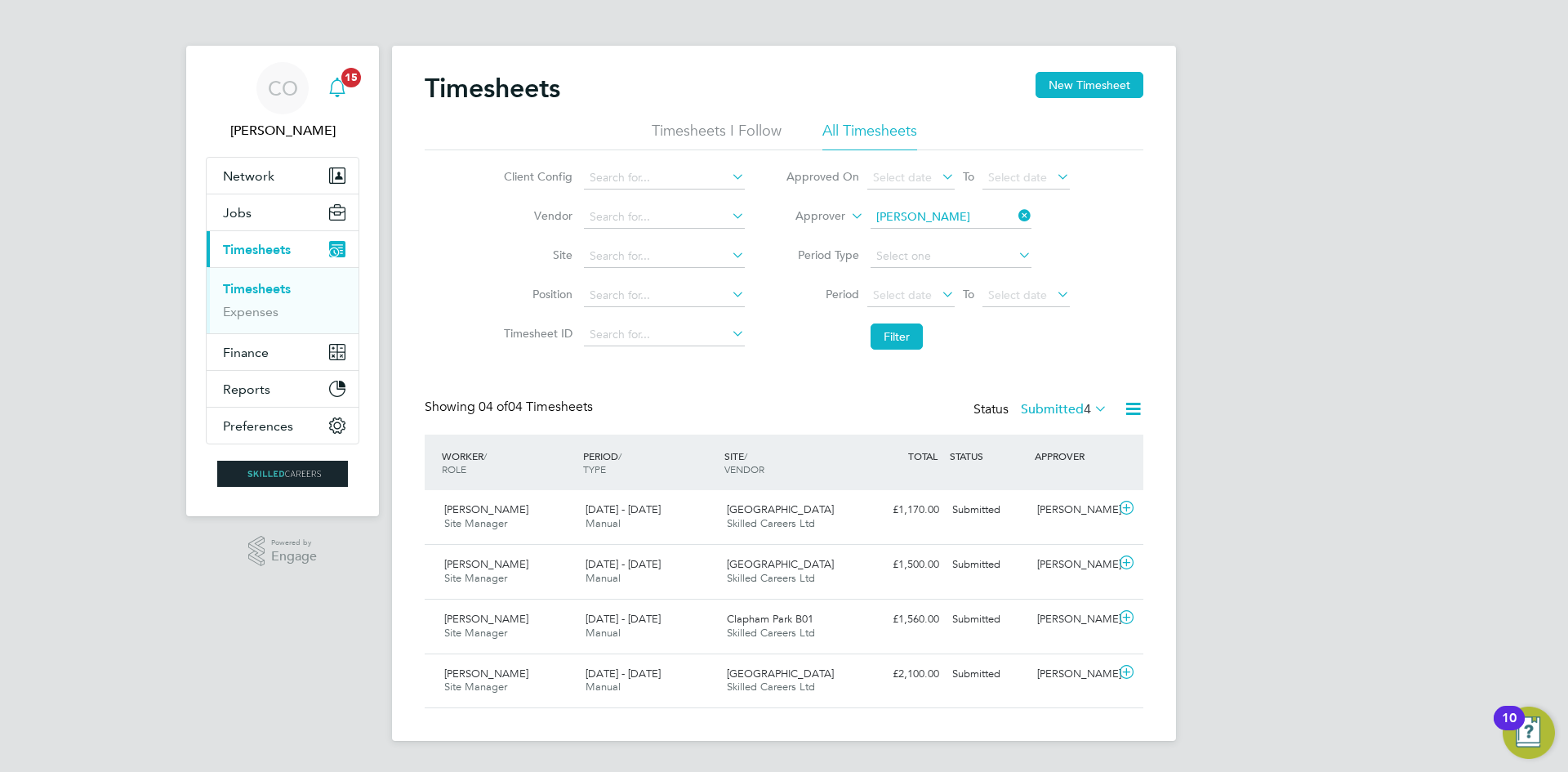
click at [335, 80] on icon "Main navigation" at bounding box center [338, 87] width 20 height 20
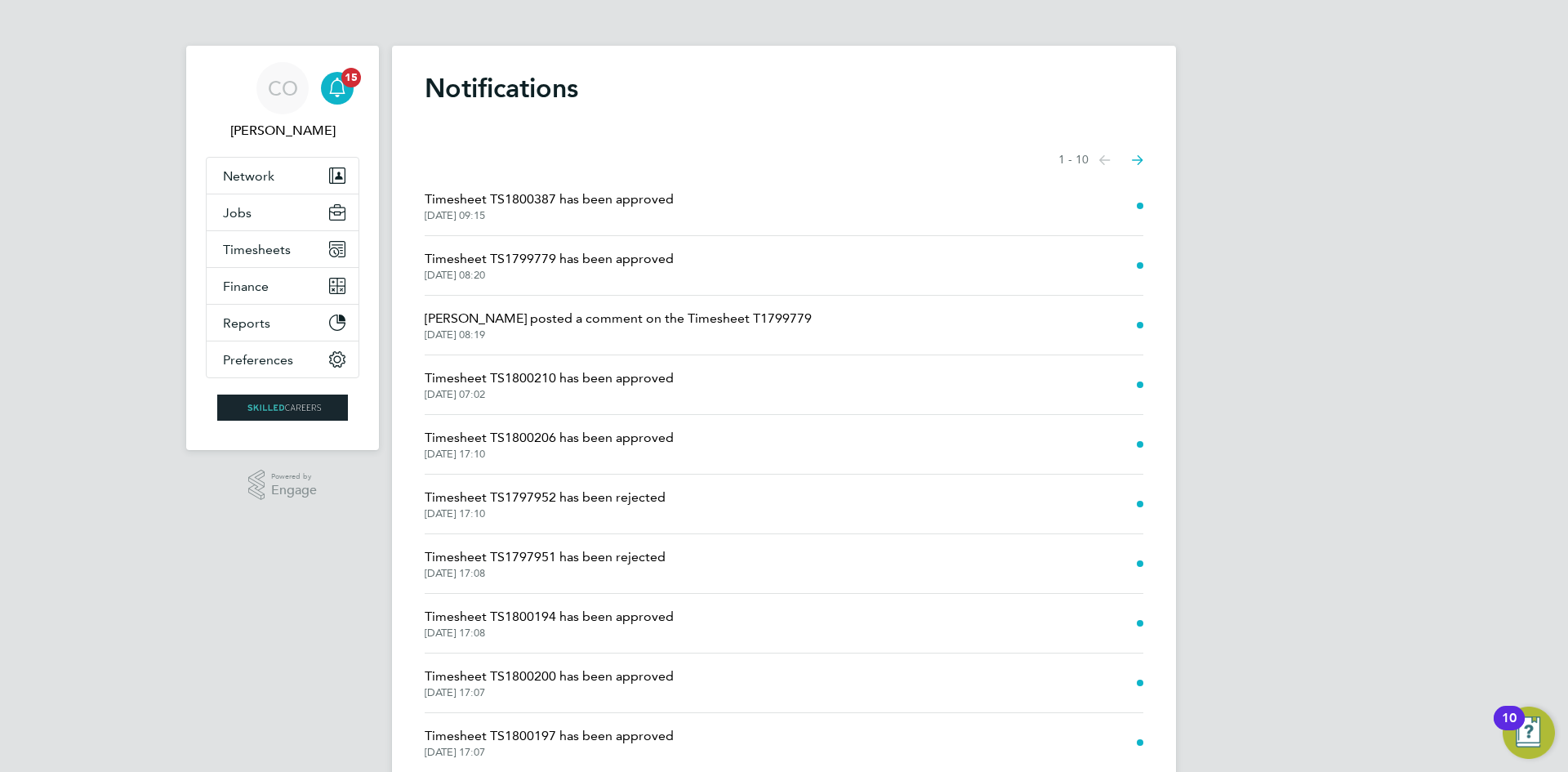
click at [591, 220] on span "12 Aug 2025, 09:15" at bounding box center [549, 216] width 249 height 13
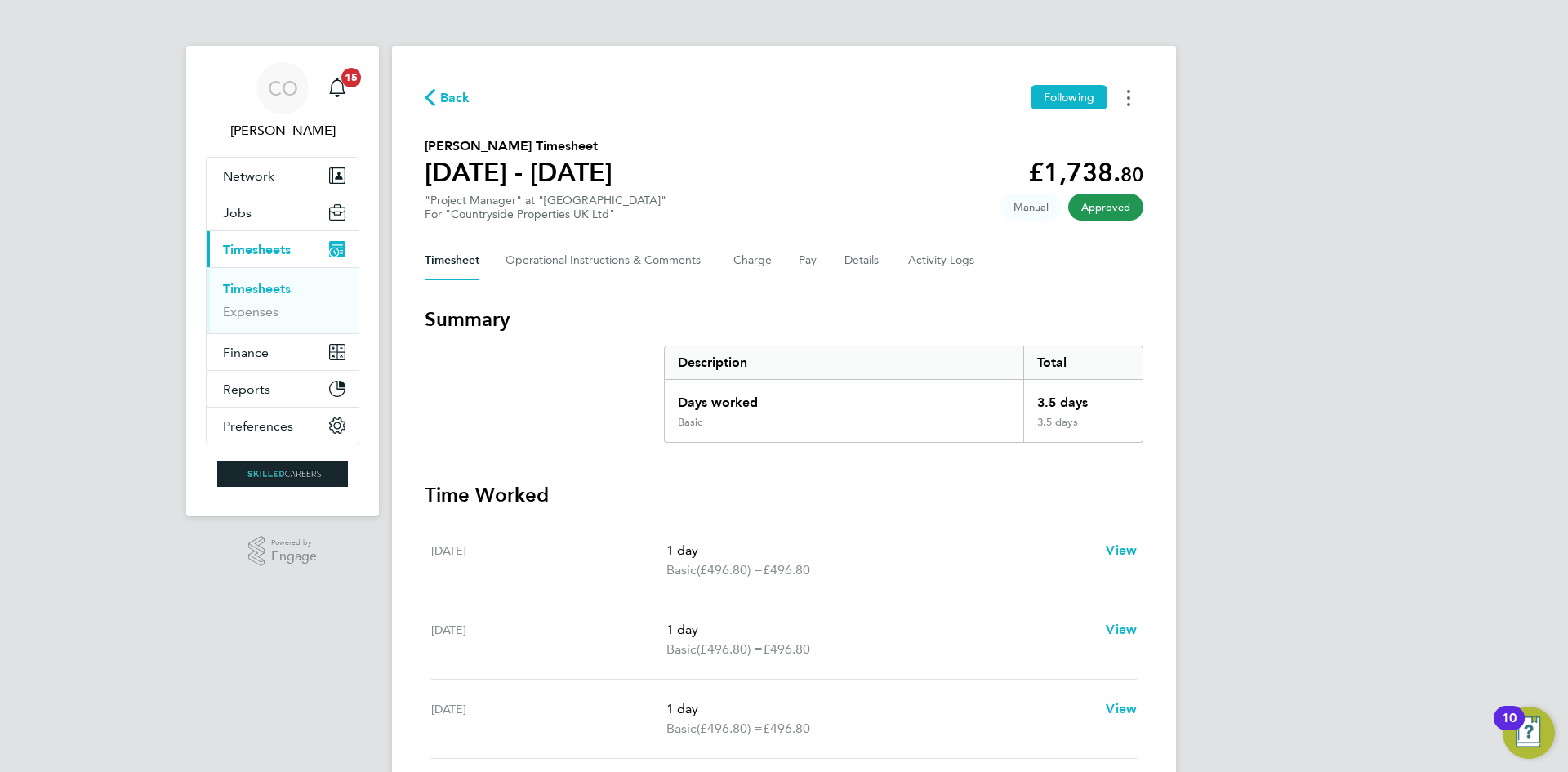
click at [1128, 99] on circle "Timesheets Menu" at bounding box center [1129, 98] width 3 height 3
click at [1052, 139] on link "Download timesheet" at bounding box center [1045, 134] width 196 height 33
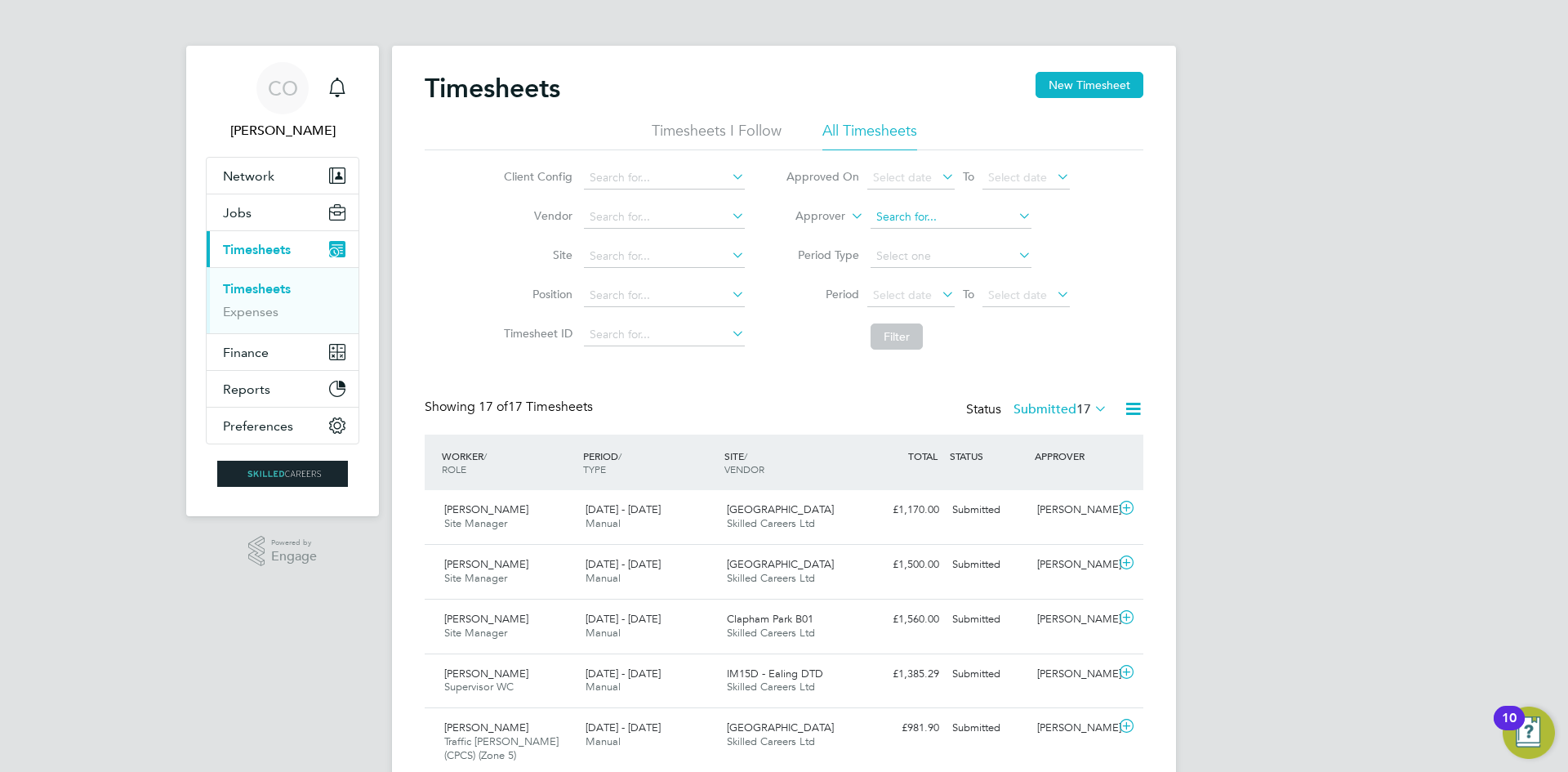
click at [881, 221] on input at bounding box center [951, 218] width 161 height 23
click at [902, 241] on li "[PERSON_NAME]" at bounding box center [950, 238] width 163 height 22
type input "Nikki Hobden"
click at [1027, 405] on label "Submitted 17" at bounding box center [1060, 409] width 94 height 16
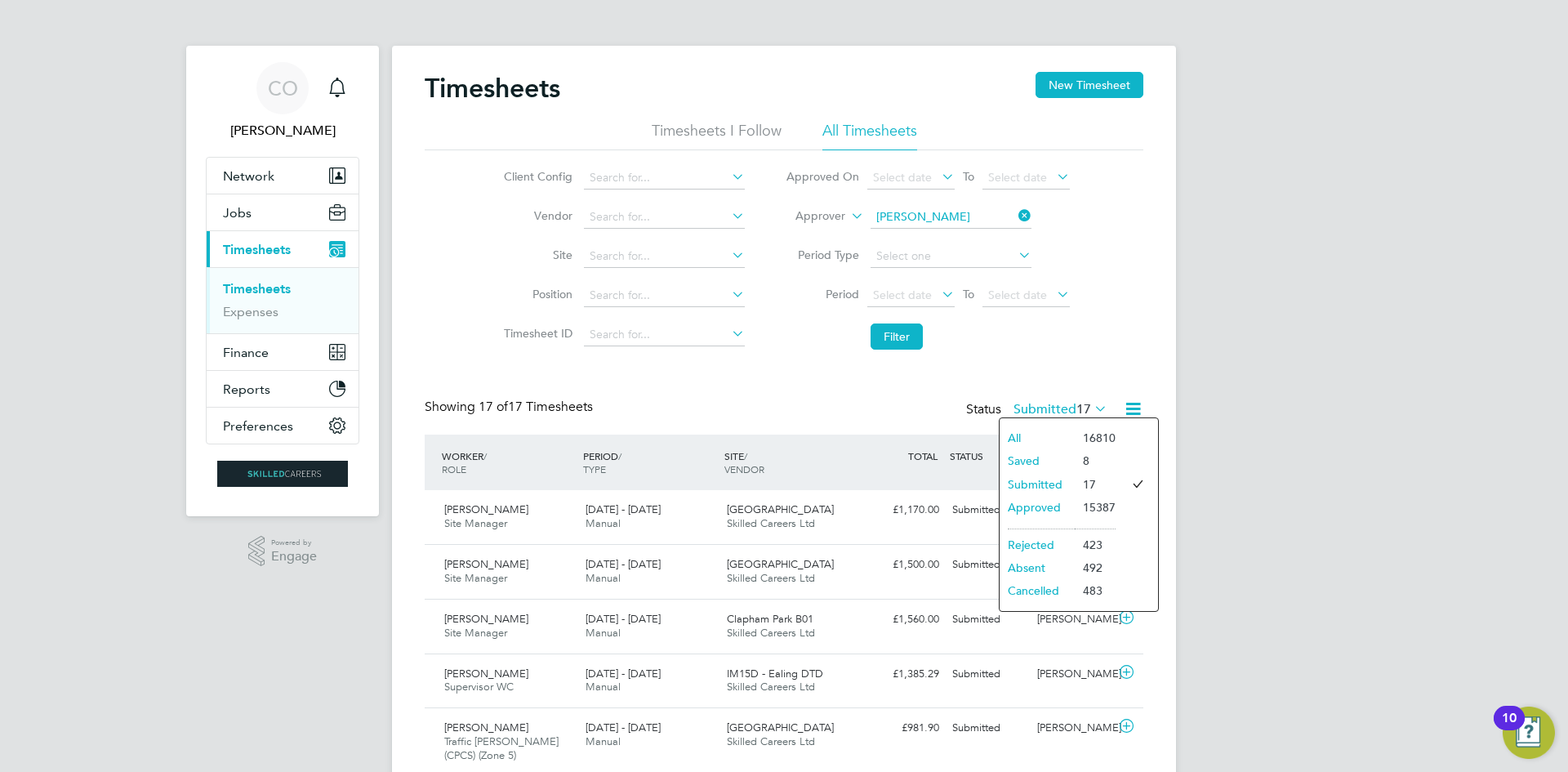
click at [1045, 503] on li "Approved" at bounding box center [1037, 508] width 75 height 23
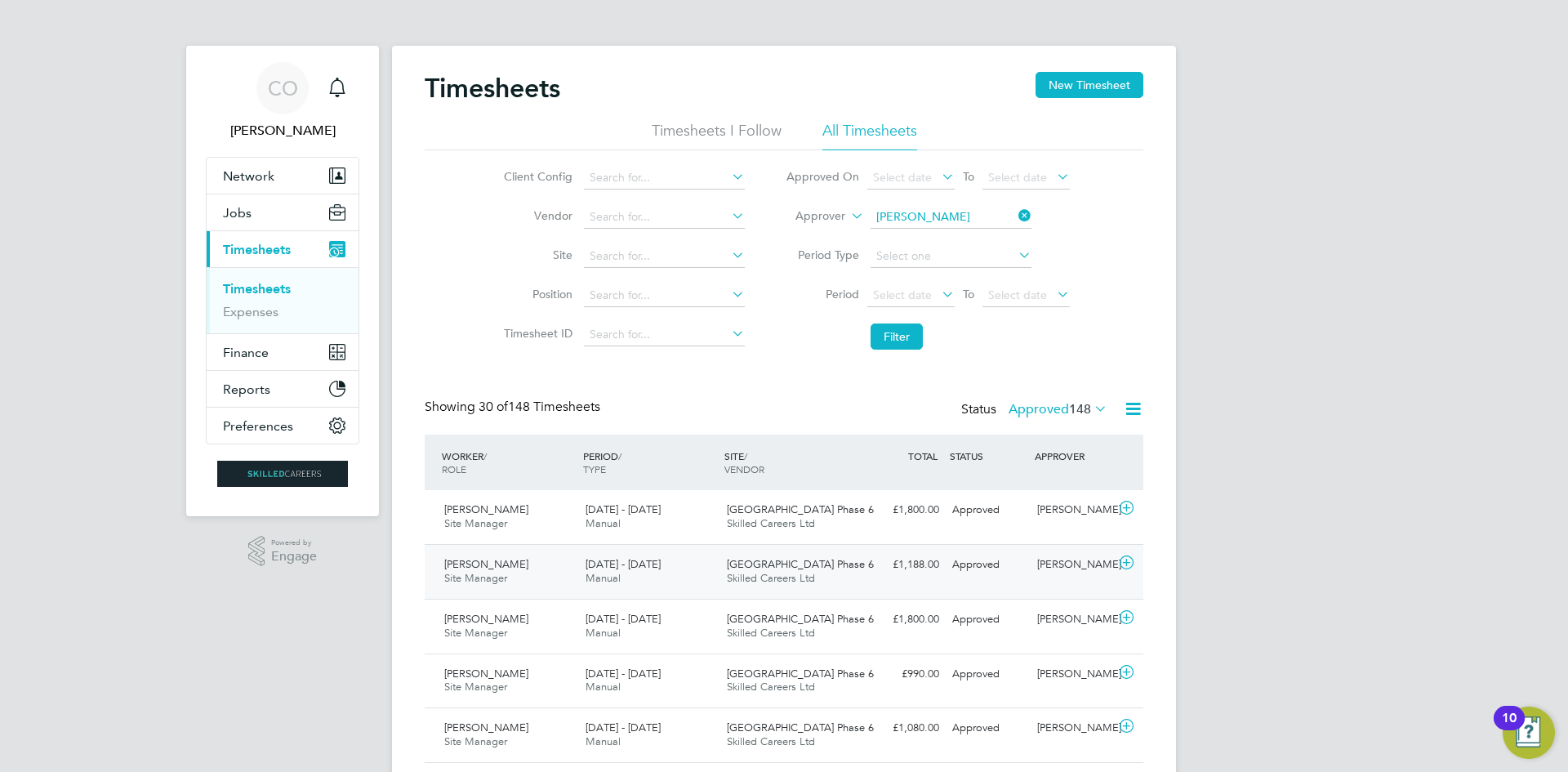
click at [1005, 572] on div "Approved" at bounding box center [987, 564] width 85 height 27
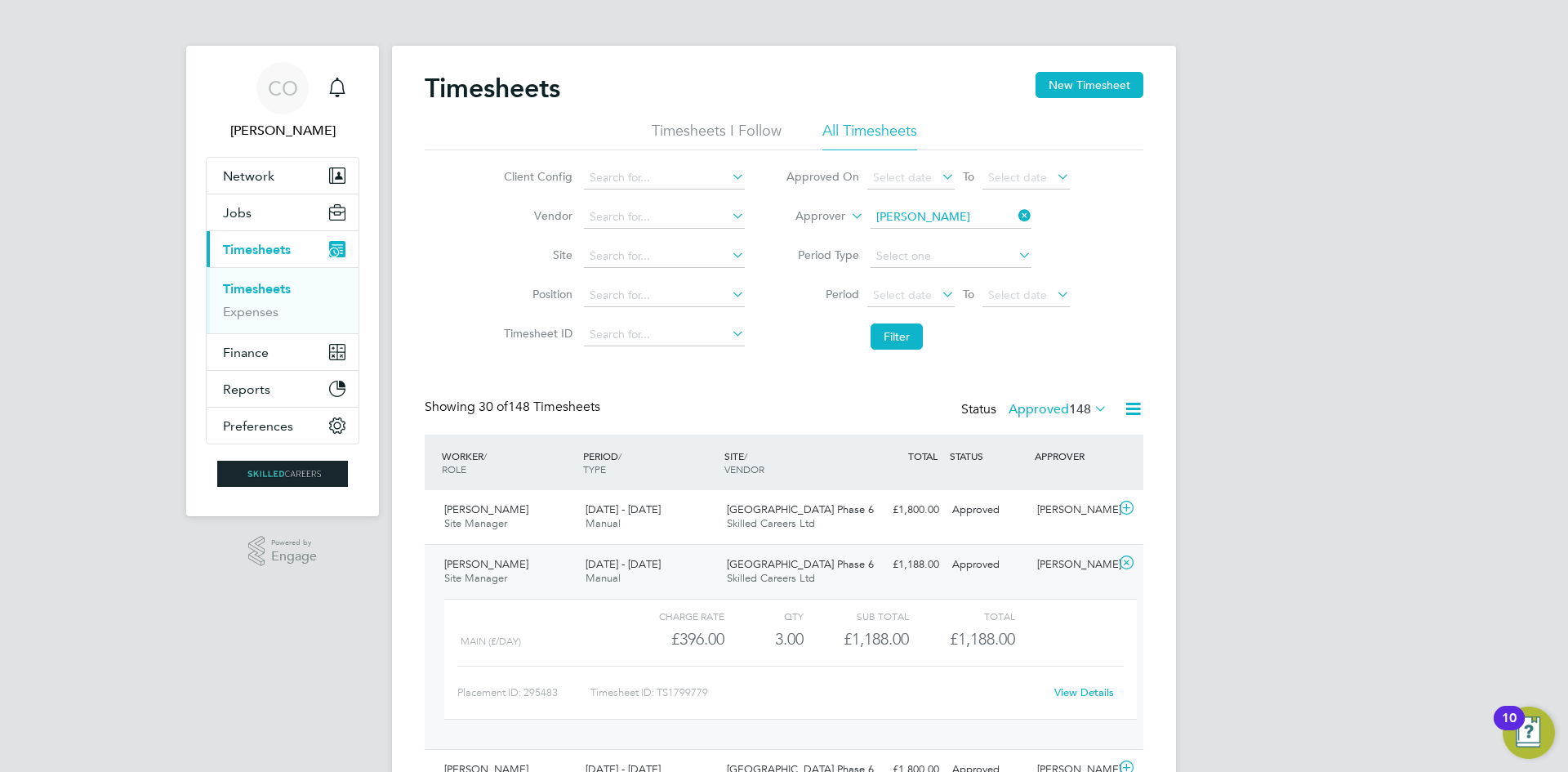
click at [1070, 683] on div "View Details" at bounding box center [1083, 692] width 80 height 26
click at [1071, 685] on link "View Details" at bounding box center [1084, 692] width 60 height 14
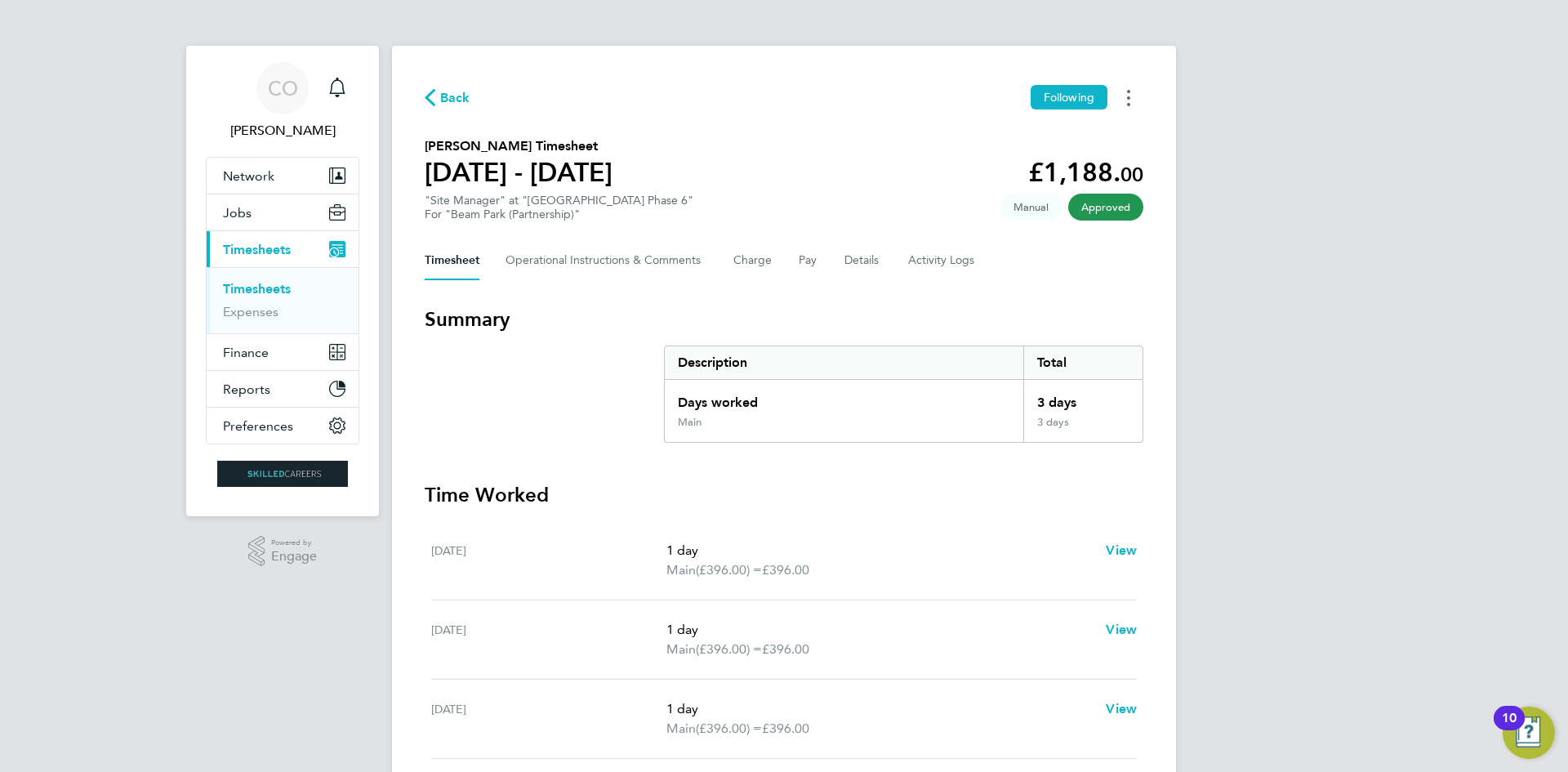
click at [1129, 98] on circle "Timesheets Menu" at bounding box center [1129, 98] width 3 height 3
click at [1065, 141] on link "Download timesheet" at bounding box center [1045, 134] width 196 height 33
